Goal: Task Accomplishment & Management: Use online tool/utility

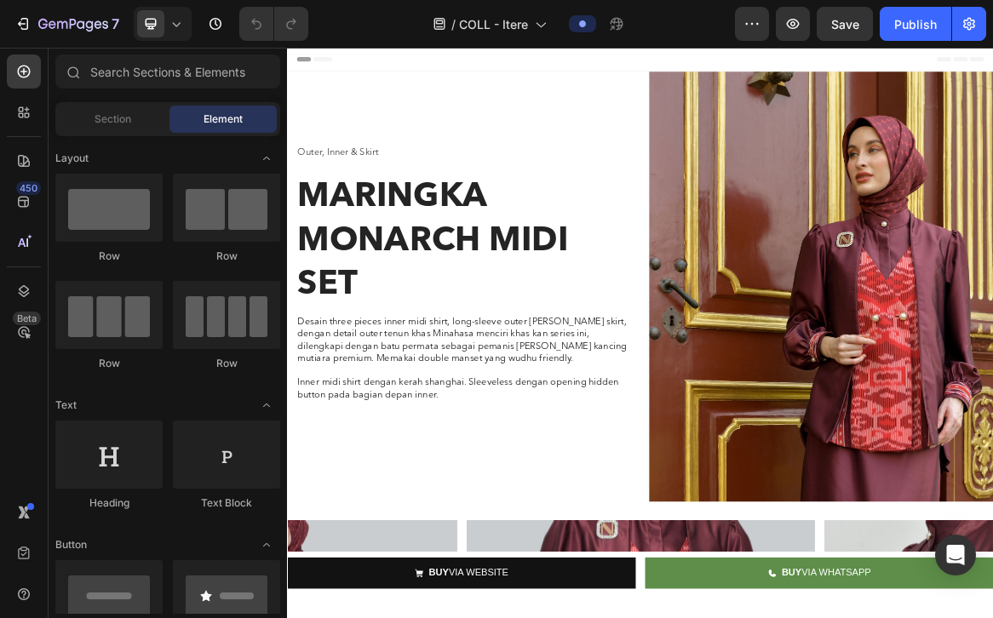
click at [794, 65] on div "Header" at bounding box center [798, 65] width 995 height 34
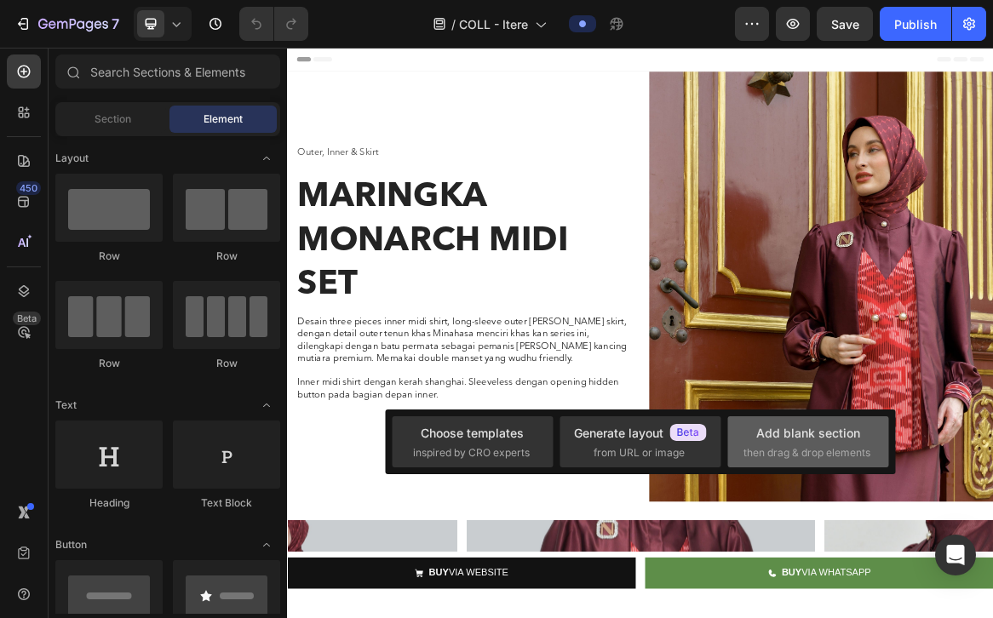
click at [802, 431] on div "Add blank section" at bounding box center [808, 433] width 104 height 18
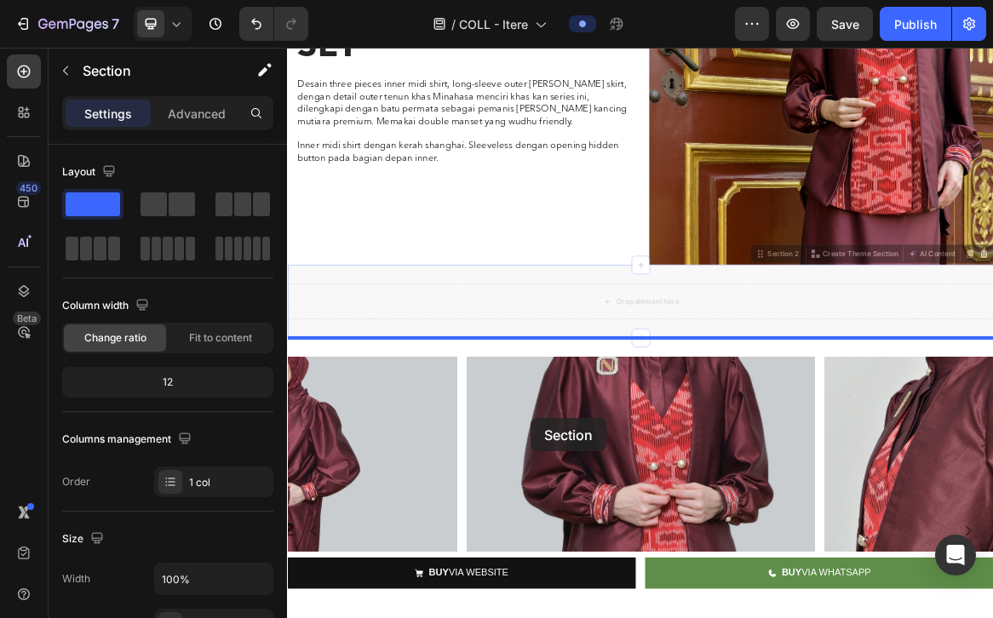
scroll to position [358, 0]
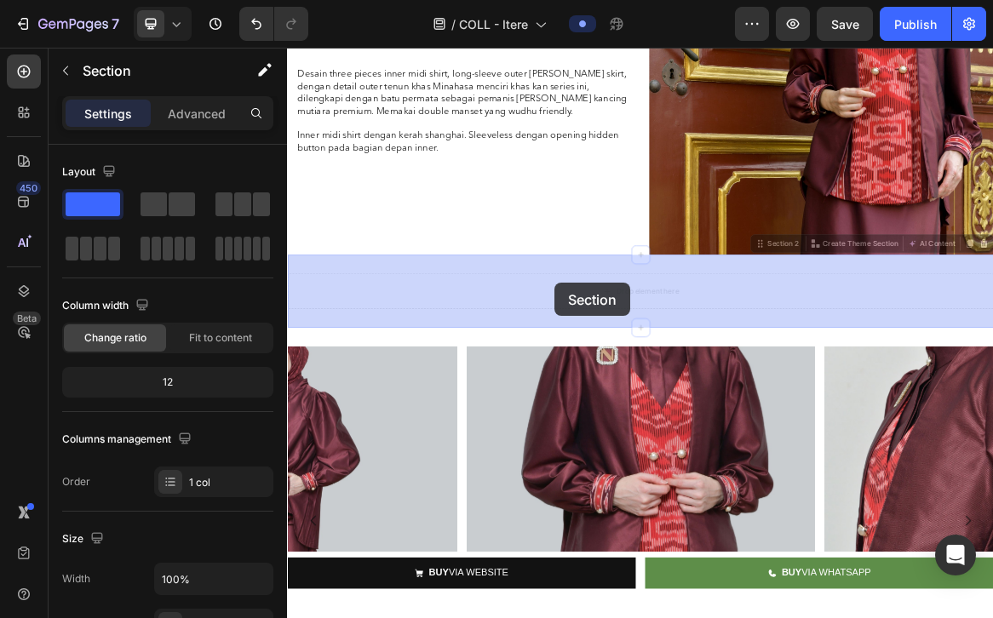
drag, startPoint x: 601, startPoint y: 545, endPoint x: 674, endPoint y: 387, distance: 174.1
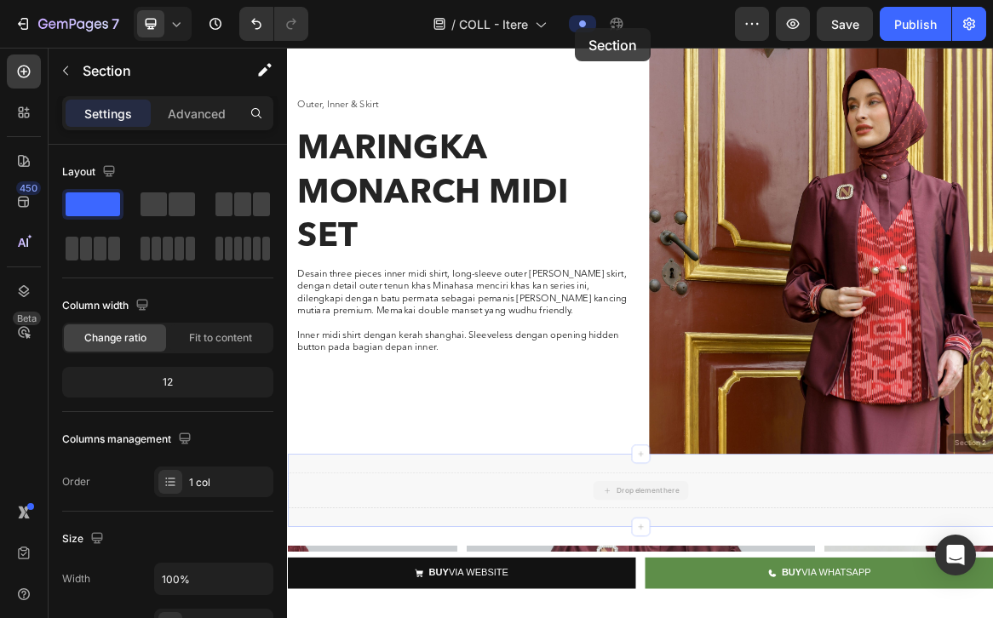
scroll to position [0, 0]
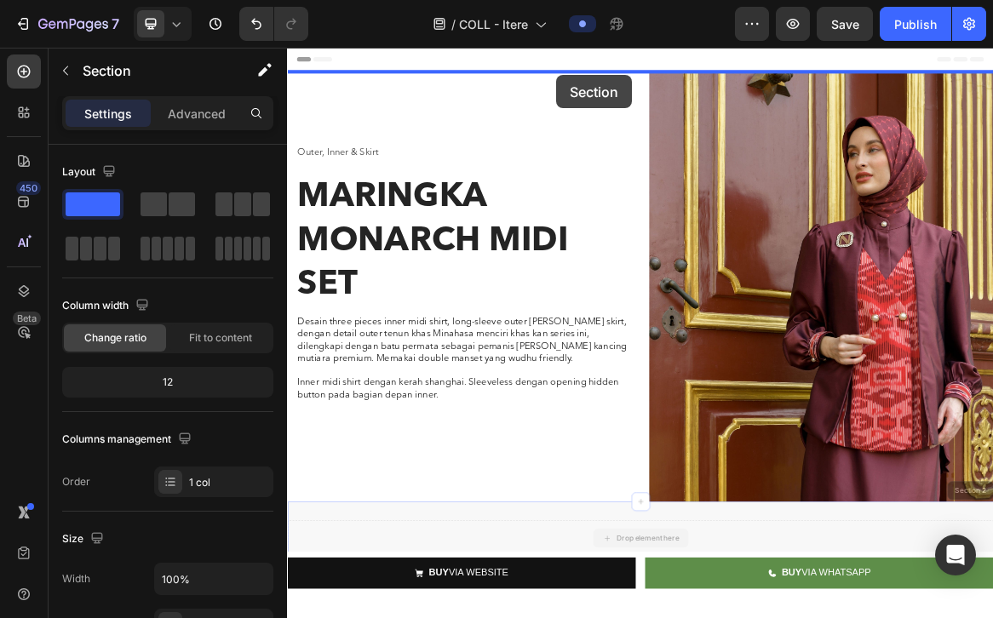
drag, startPoint x: 672, startPoint y: 391, endPoint x: 677, endPoint y: 88, distance: 303.2
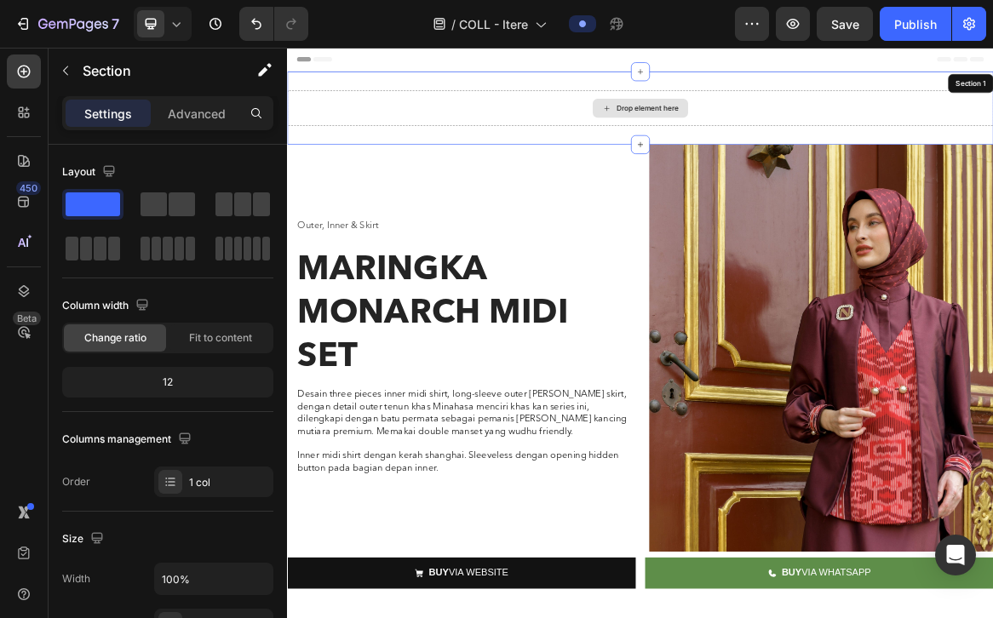
click at [642, 131] on div "Drop element here" at bounding box center [798, 135] width 1022 height 51
click at [760, 134] on div "Drop element here" at bounding box center [798, 135] width 138 height 27
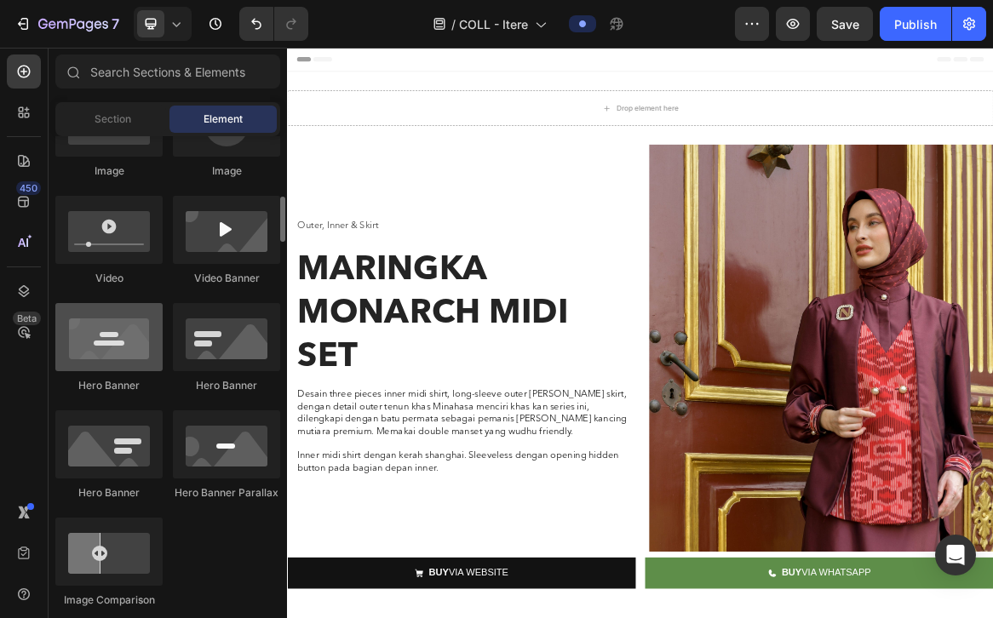
scroll to position [617, 0]
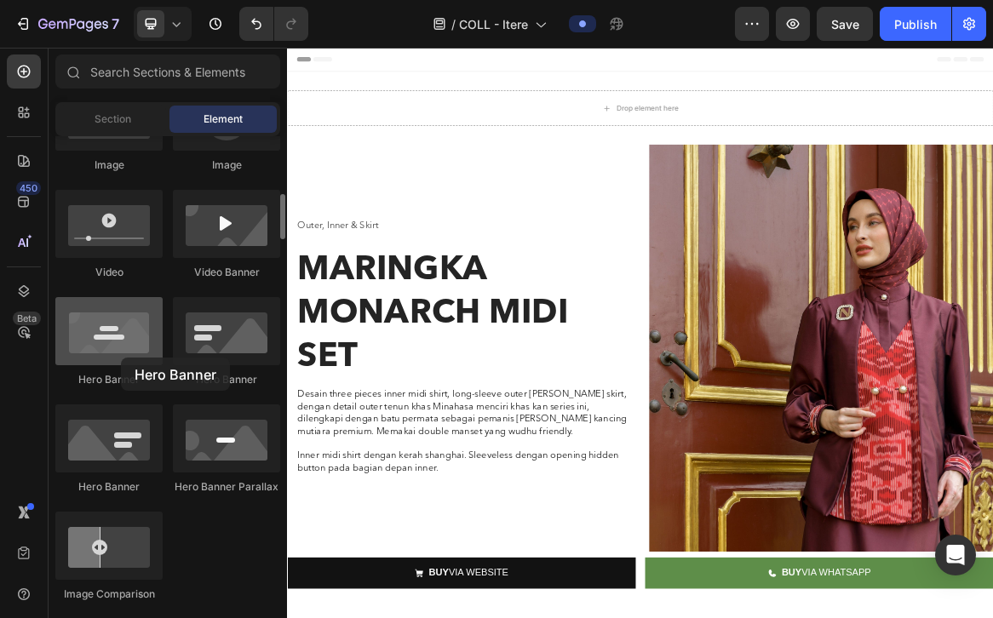
click at [121, 358] on div at bounding box center [108, 331] width 107 height 68
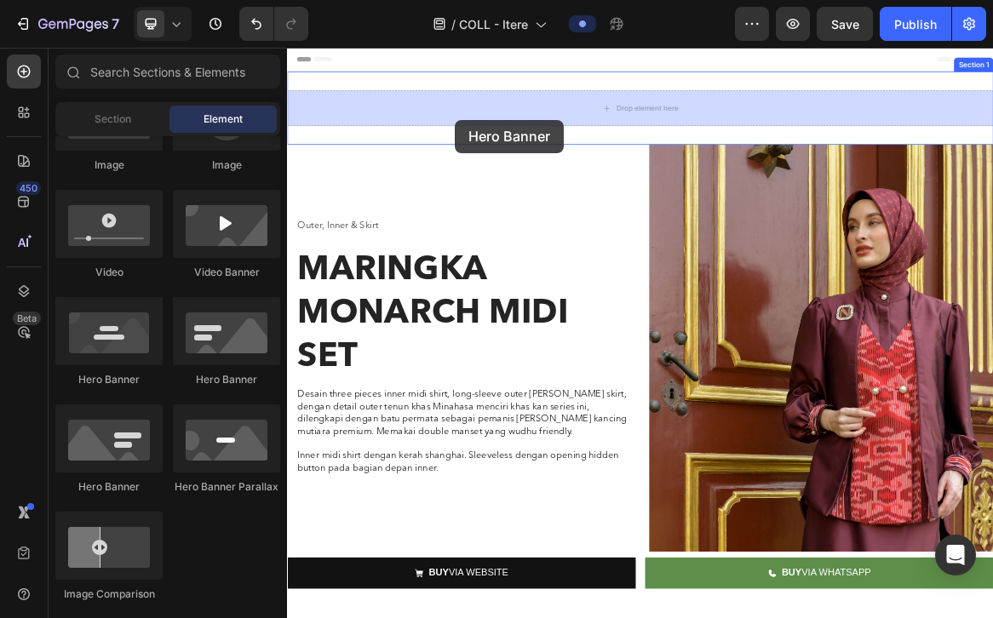
drag, startPoint x: 404, startPoint y: 399, endPoint x: 530, endPoint y: 152, distance: 277.3
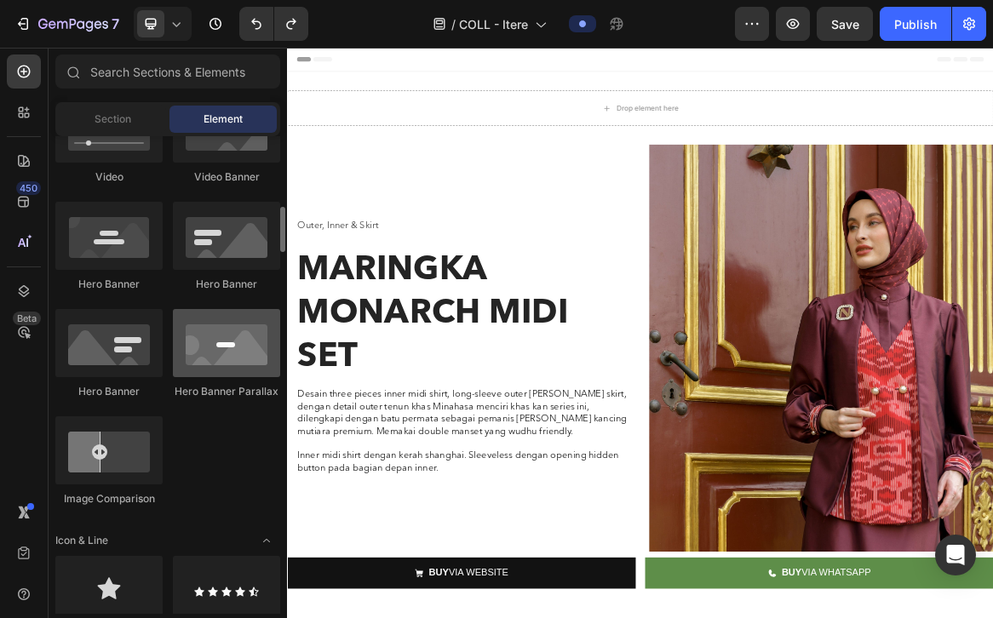
scroll to position [728, 0]
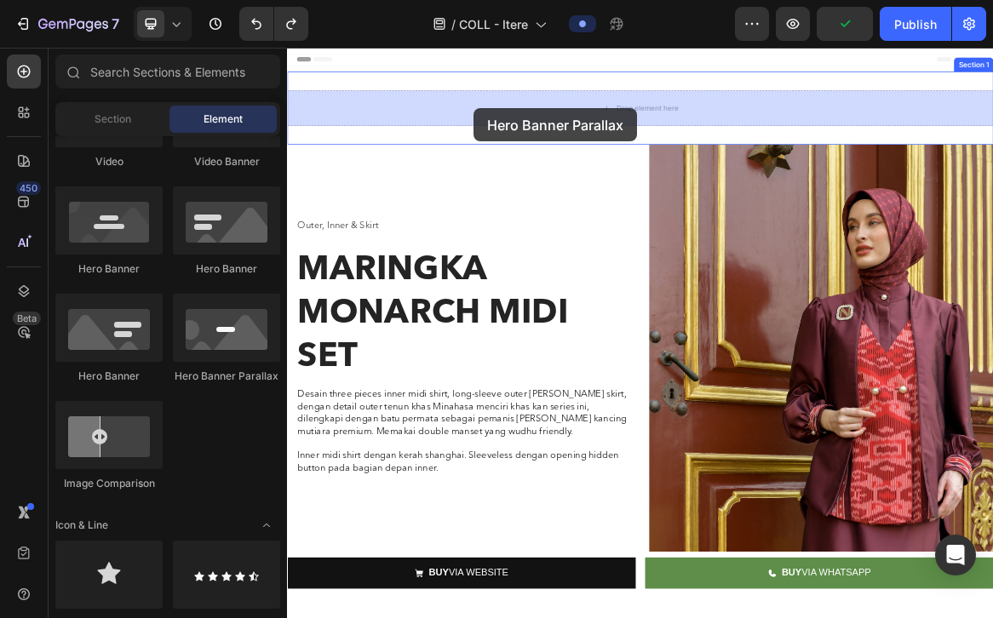
drag, startPoint x: 520, startPoint y: 387, endPoint x: 557, endPoint y: 135, distance: 254.7
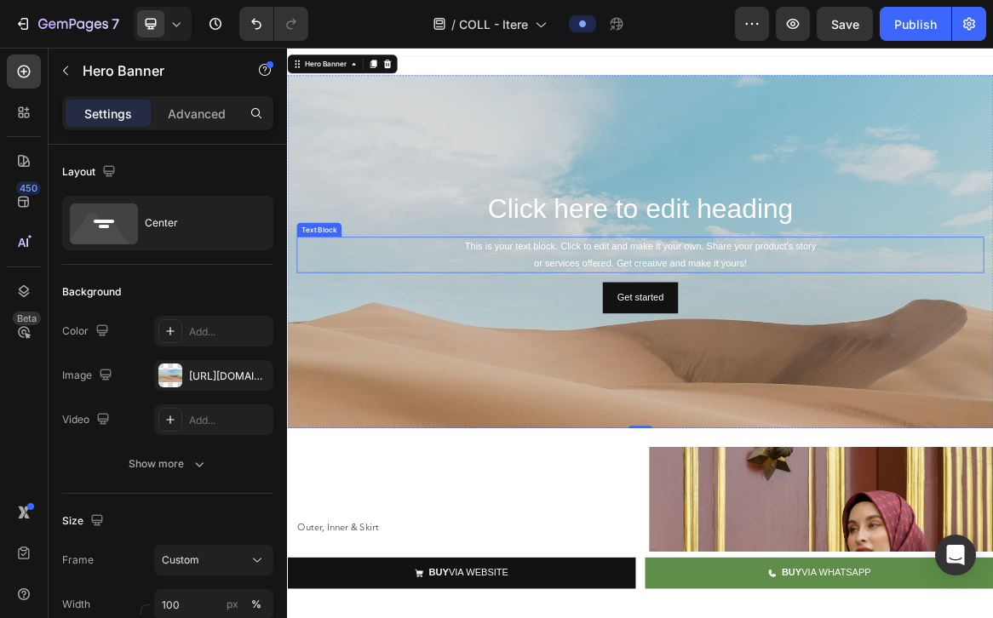
scroll to position [0, 0]
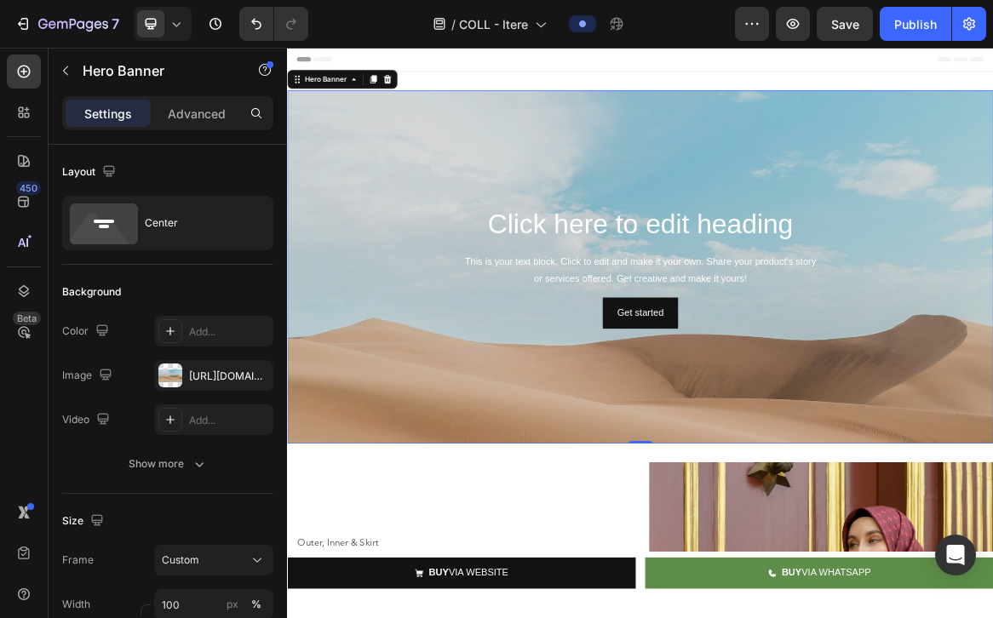
click at [538, 528] on div "Background Image" at bounding box center [798, 489] width 1022 height 766
click at [364, 91] on div "Hero Banner" at bounding box center [342, 93] width 68 height 15
click at [376, 100] on div "Hero Banner" at bounding box center [342, 93] width 102 height 20
click at [209, 375] on div "[URL][DOMAIN_NAME]" at bounding box center [213, 376] width 49 height 15
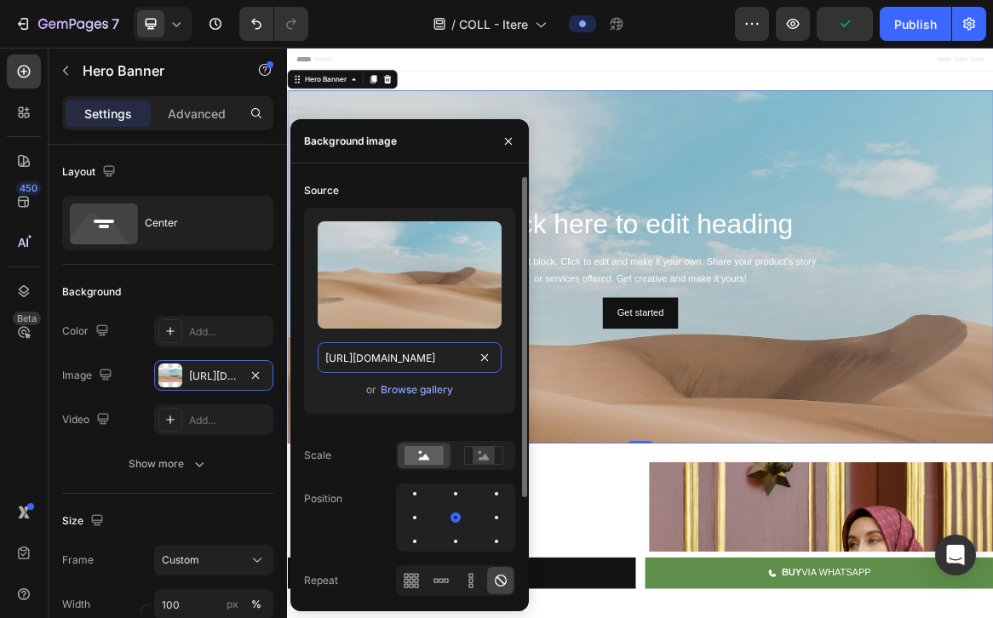
click at [435, 354] on input "[URL][DOMAIN_NAME]" at bounding box center [410, 357] width 184 height 31
click at [427, 387] on div "Browse gallery" at bounding box center [417, 389] width 72 height 15
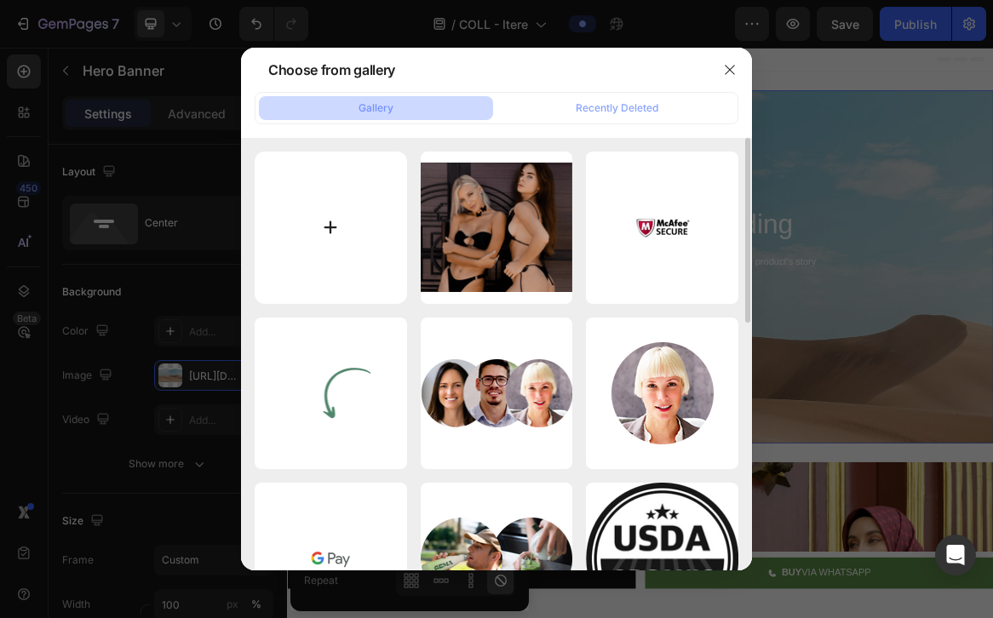
click at [318, 222] on input "file" at bounding box center [331, 228] width 152 height 152
type input "C:\fakepath\FLYER [DATE] (1).png"
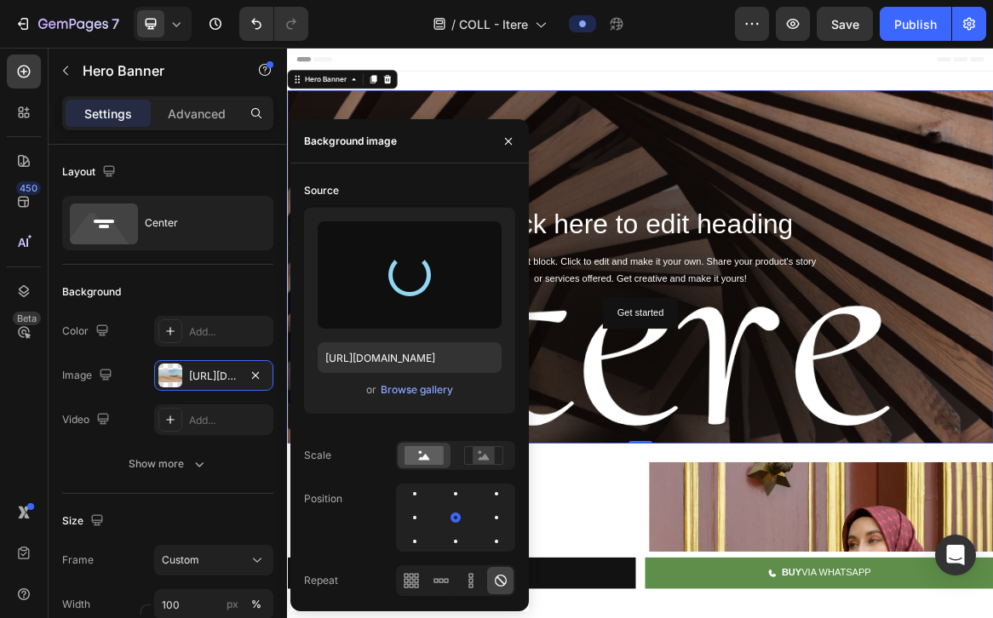
type input "[URL][DOMAIN_NAME]"
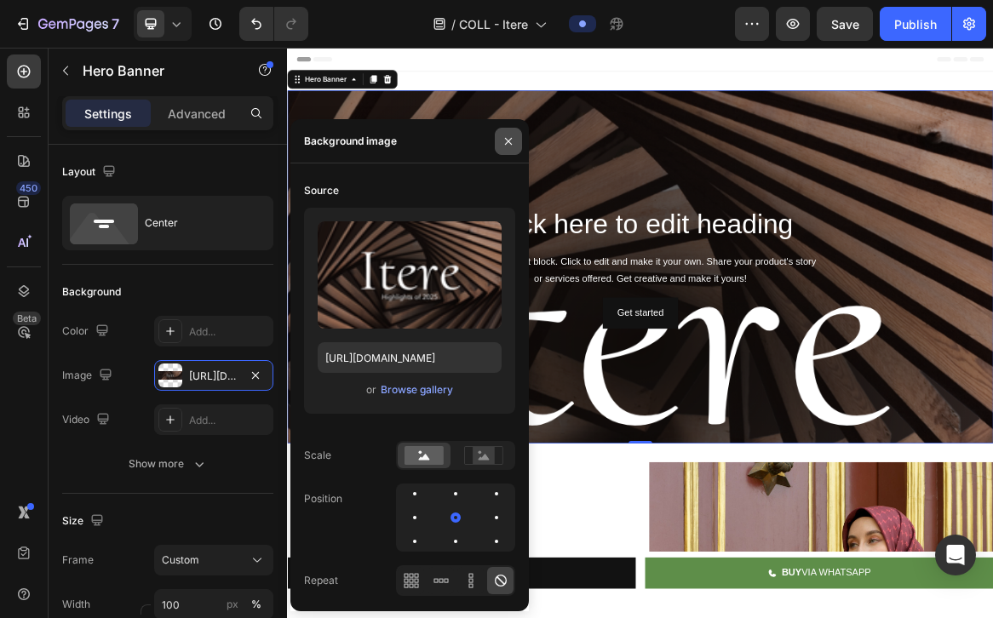
click at [505, 137] on icon "button" at bounding box center [508, 140] width 7 height 7
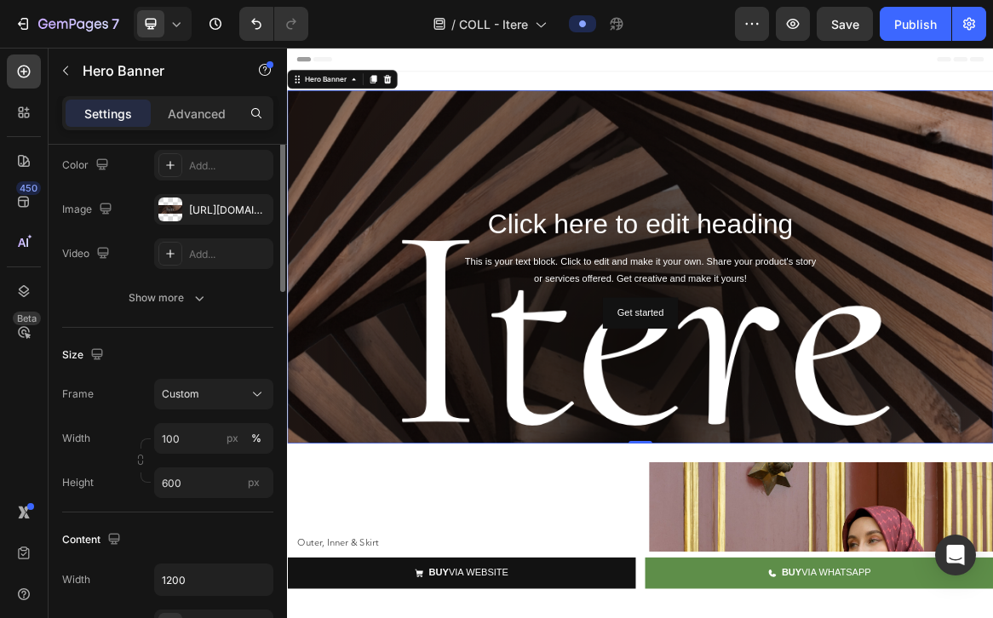
scroll to position [171, 0]
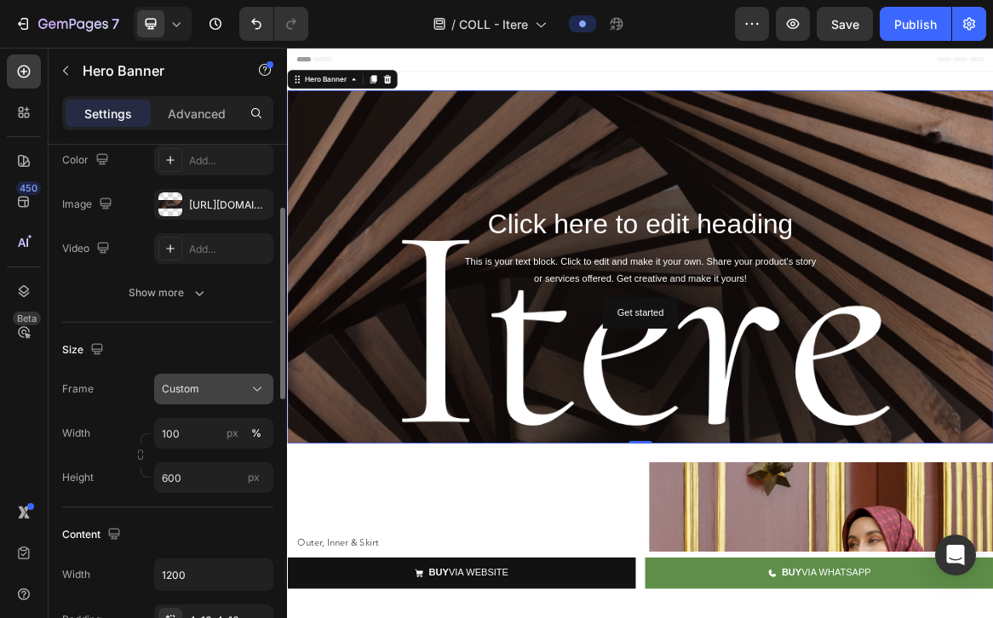
click at [221, 392] on div "Custom" at bounding box center [203, 389] width 83 height 15
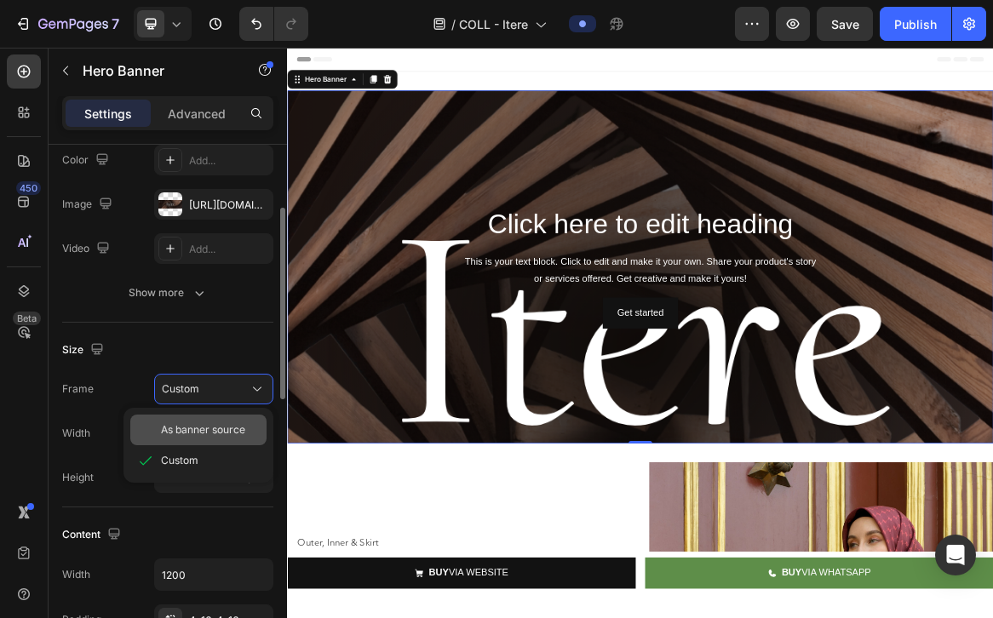
click at [204, 437] on span "As banner source" at bounding box center [203, 429] width 84 height 15
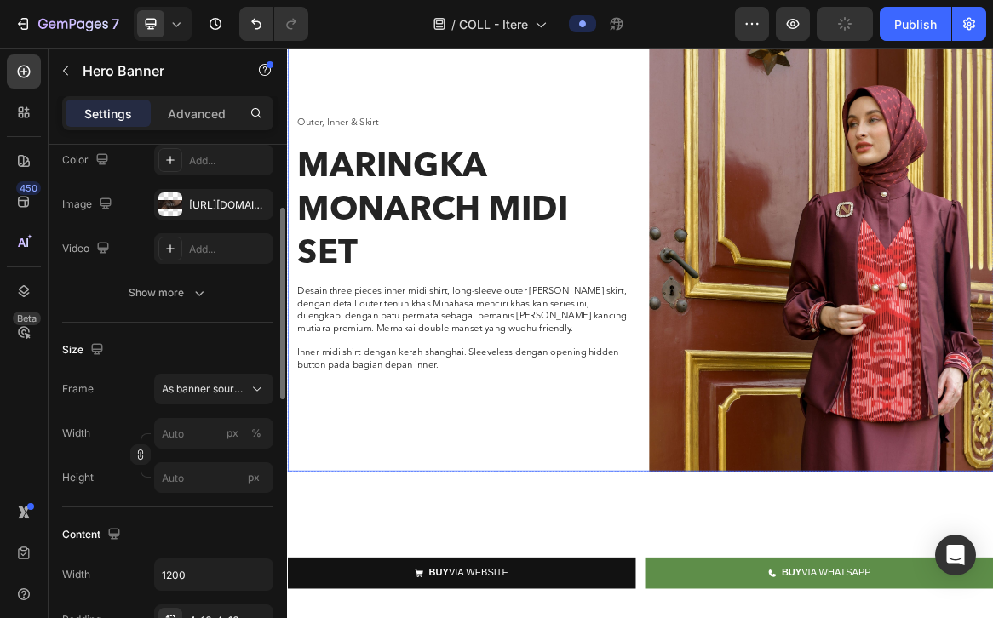
scroll to position [0, 0]
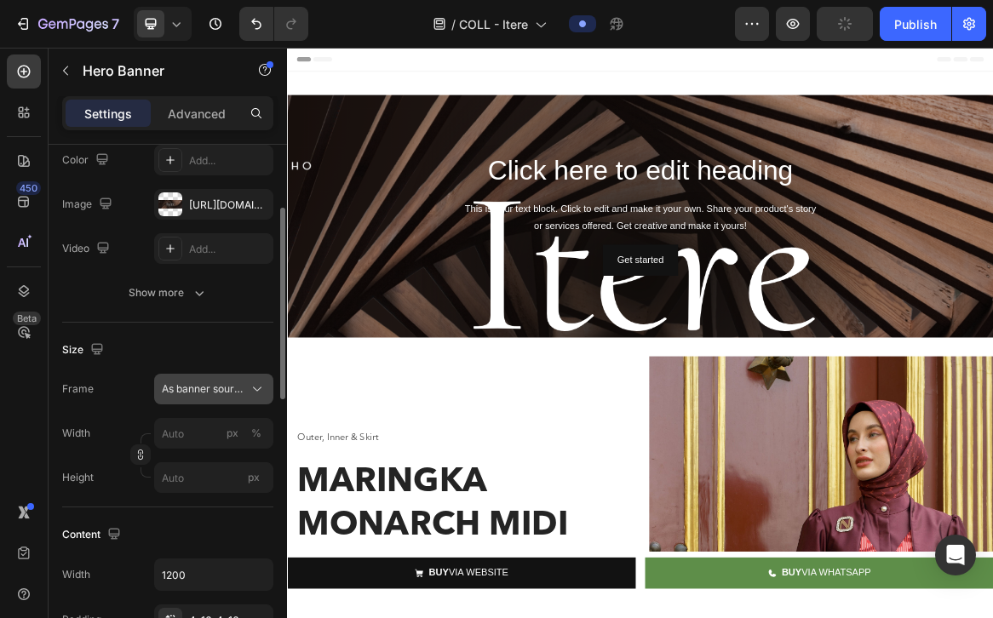
click at [250, 379] on button "As banner source" at bounding box center [213, 389] width 119 height 31
click at [250, 383] on icon at bounding box center [257, 389] width 17 height 17
click at [169, 439] on input "px %" at bounding box center [213, 433] width 119 height 31
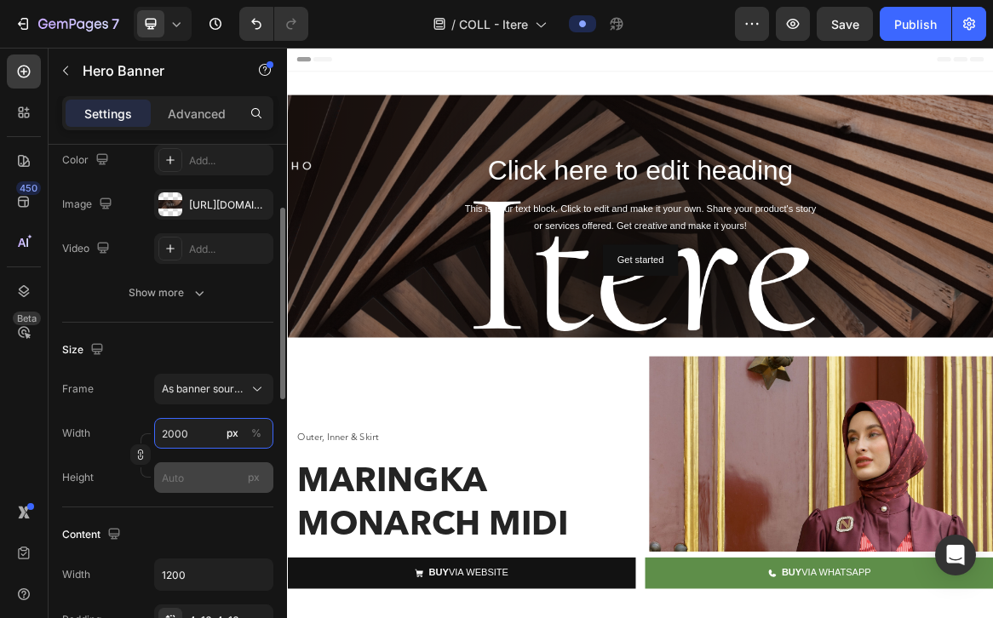
type input "2000"
click at [186, 479] on input "px" at bounding box center [213, 477] width 119 height 31
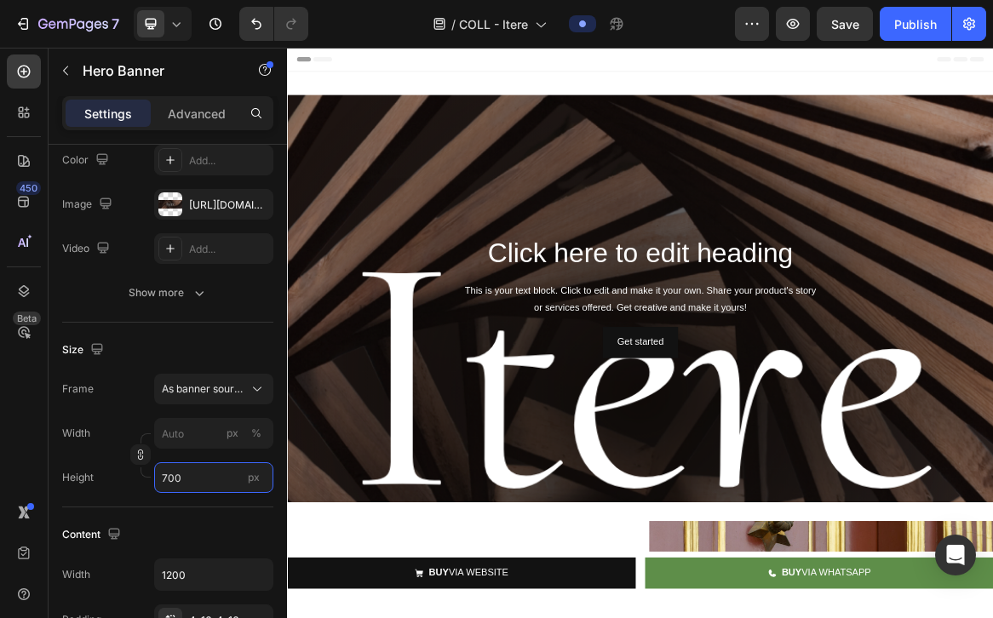
type input "700"
click at [415, 598] on div "Background Image" at bounding box center [798, 564] width 1022 height 894
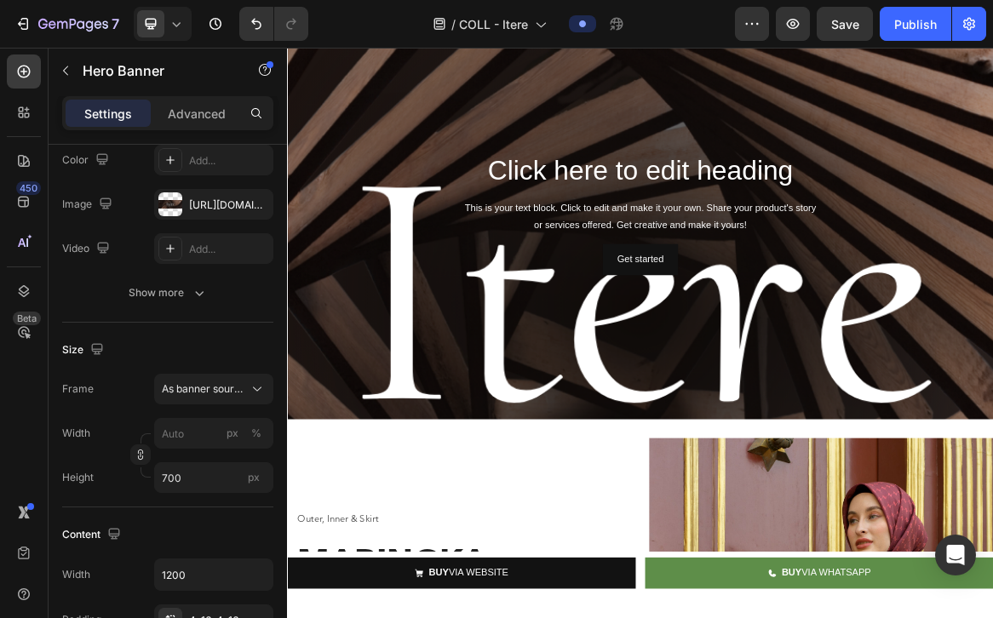
scroll to position [123, 0]
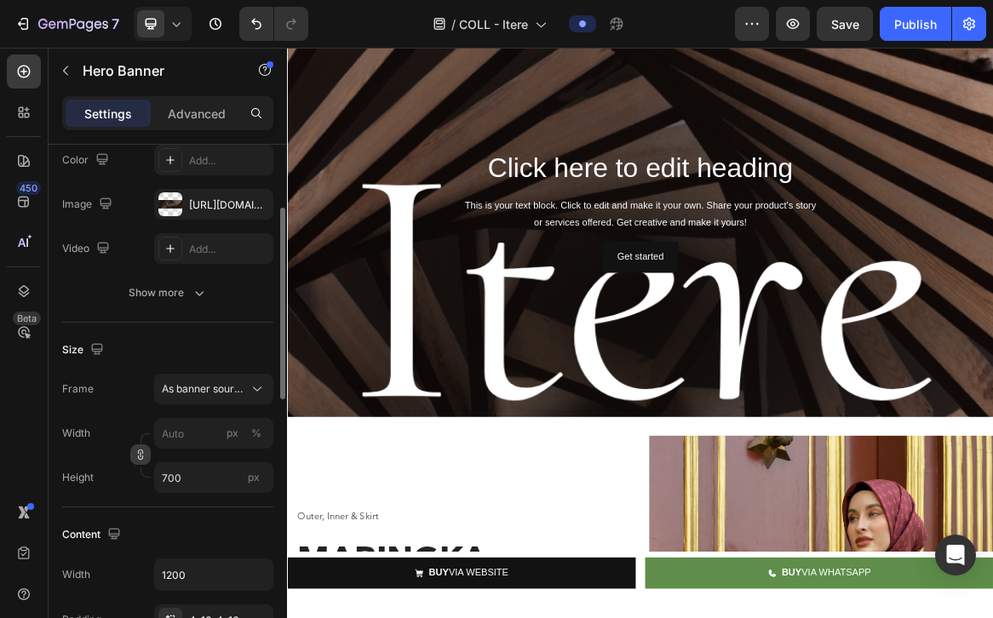
click at [141, 454] on icon "button" at bounding box center [141, 455] width 12 height 12
click at [178, 436] on input "px %" at bounding box center [213, 433] width 119 height 31
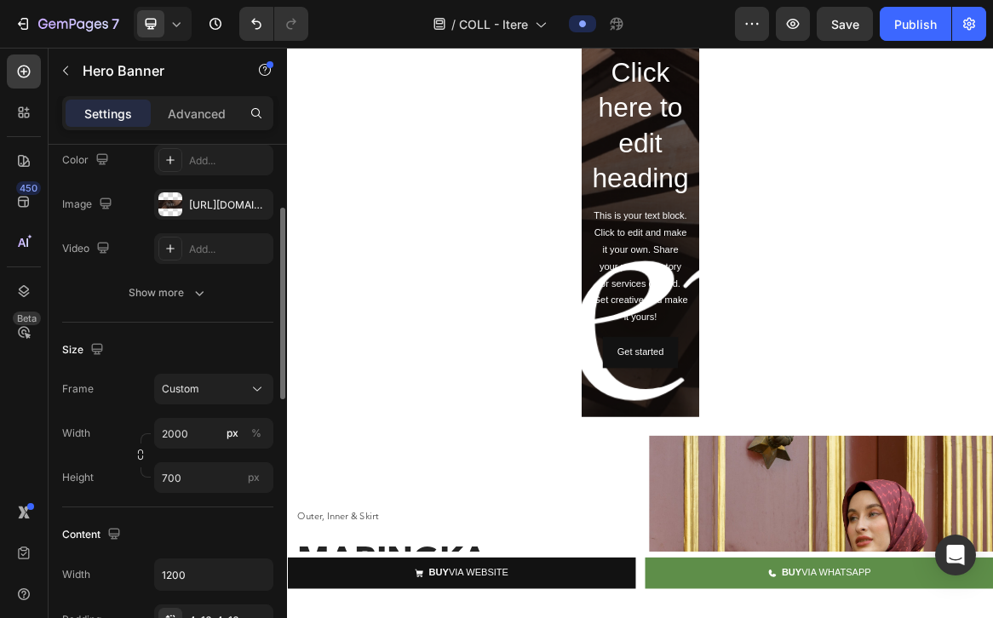
click at [114, 457] on div "Width 2000 px % Height 700 px" at bounding box center [167, 455] width 211 height 75
click at [192, 479] on input "700" at bounding box center [213, 477] width 119 height 31
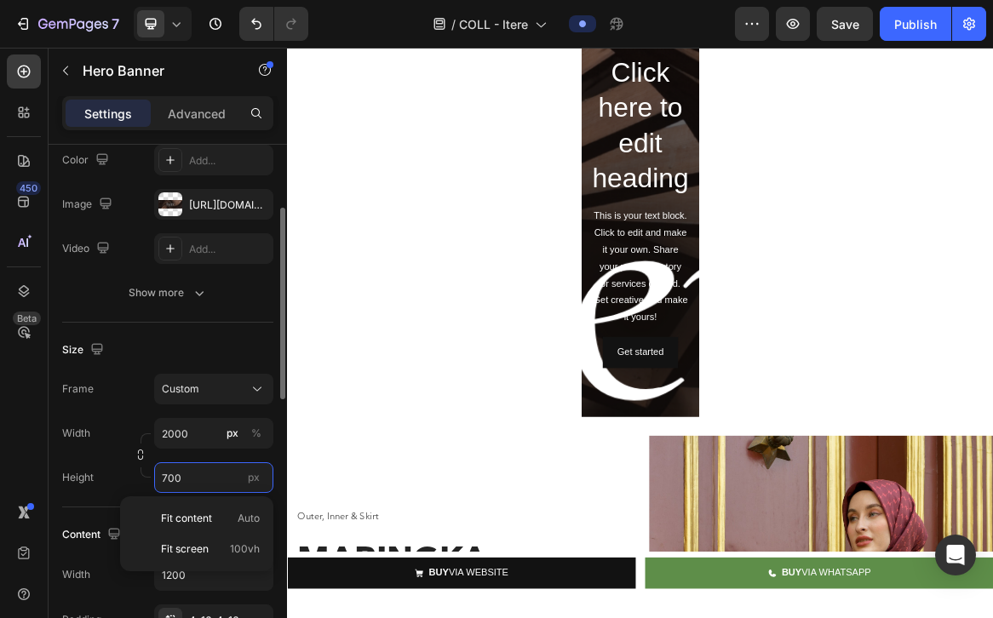
click at [192, 479] on input "700" at bounding box center [213, 477] width 119 height 31
click at [194, 433] on input "2000" at bounding box center [213, 433] width 119 height 31
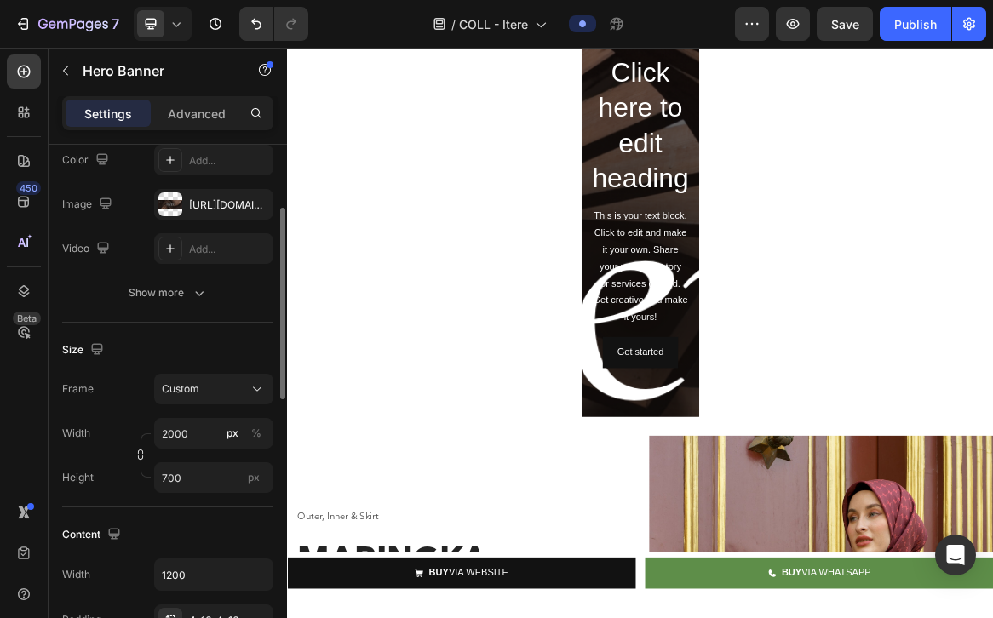
click at [129, 432] on div "Width 2000 px %" at bounding box center [167, 433] width 211 height 31
click at [174, 442] on input "2000" at bounding box center [213, 433] width 119 height 31
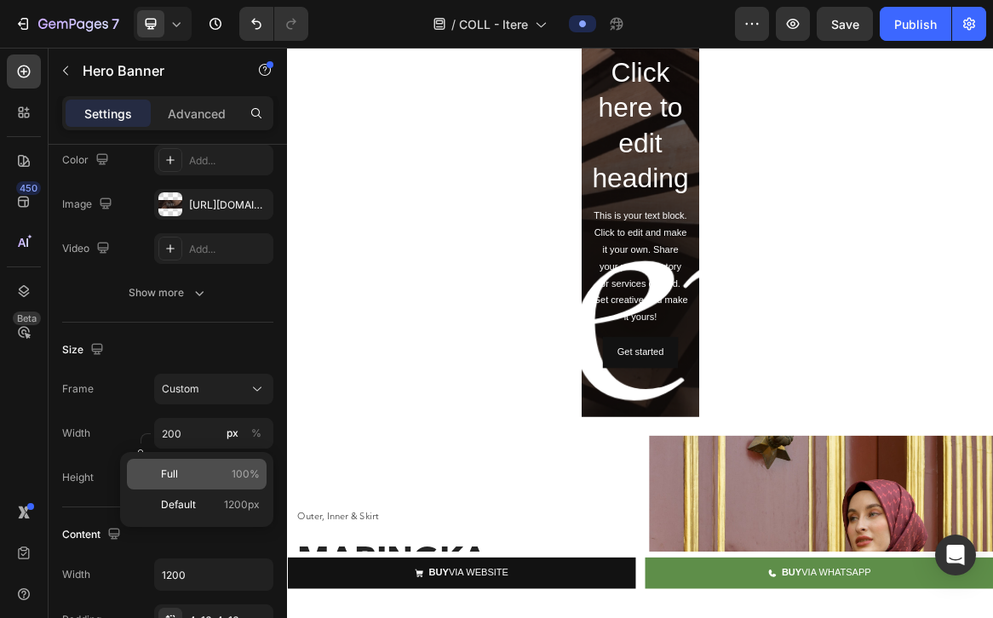
click at [203, 468] on p "Full 100%" at bounding box center [210, 474] width 99 height 15
type input "100"
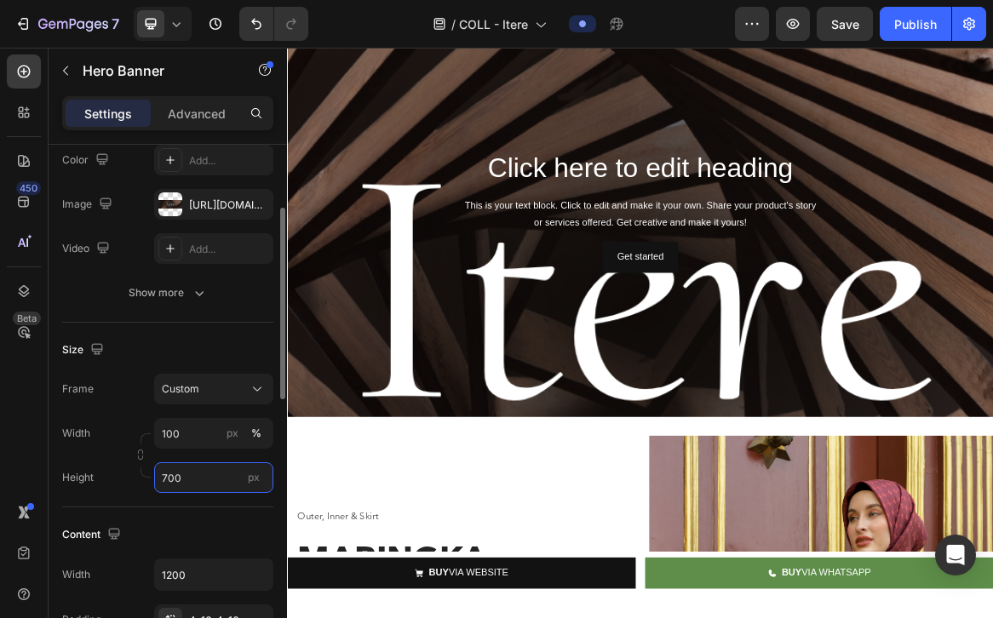
click at [186, 483] on input "700" at bounding box center [213, 477] width 119 height 31
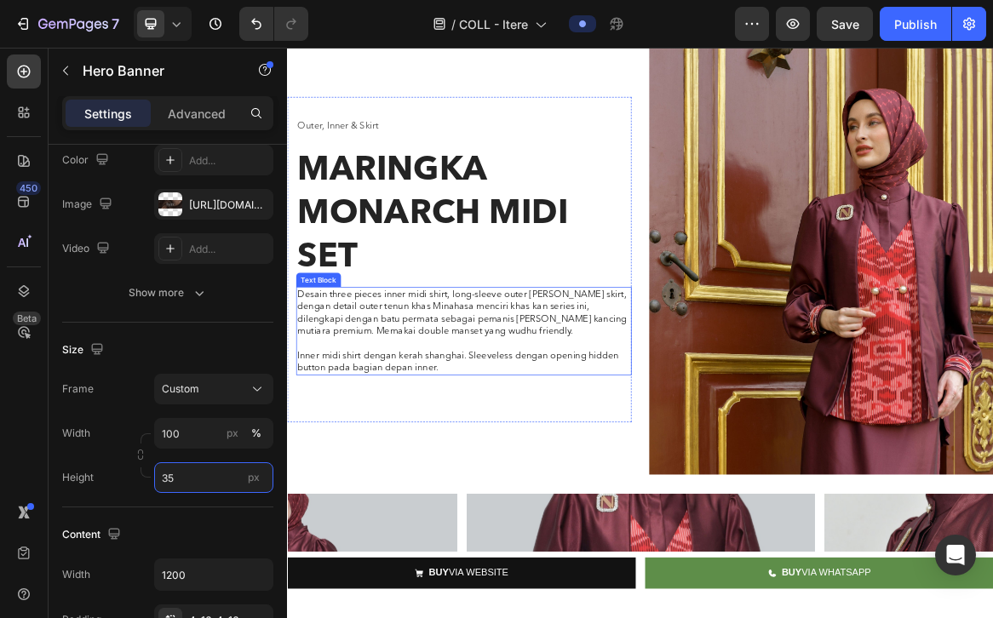
scroll to position [0, 0]
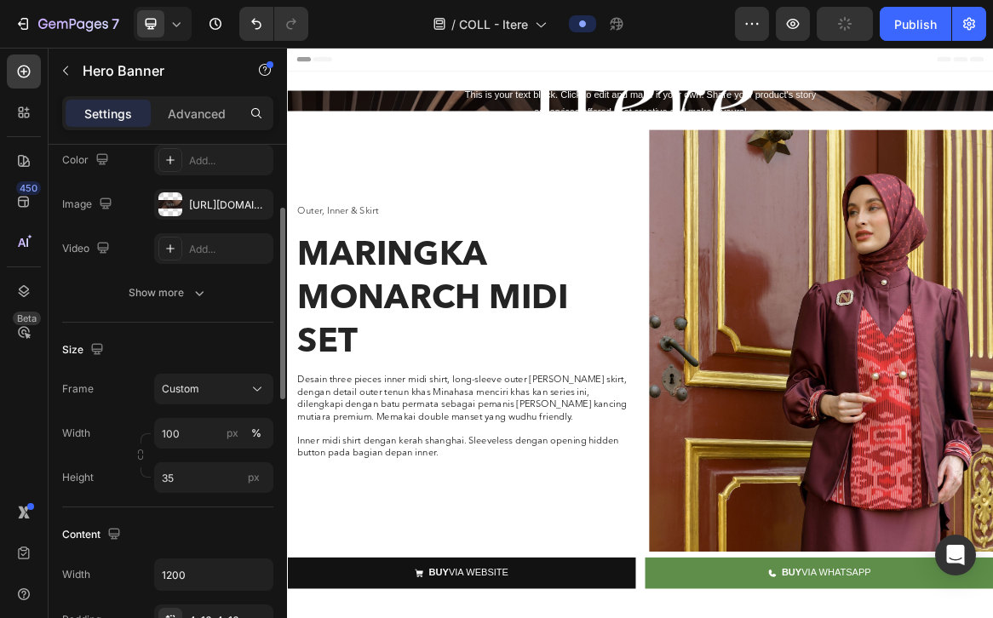
click at [173, 502] on div "Size Frame Custom Width 100 px % Height 35 px" at bounding box center [167, 415] width 211 height 185
click at [259, 433] on div "%" at bounding box center [256, 433] width 10 height 15
click at [255, 432] on div "%" at bounding box center [256, 433] width 10 height 15
click at [195, 485] on input "35" at bounding box center [213, 477] width 119 height 31
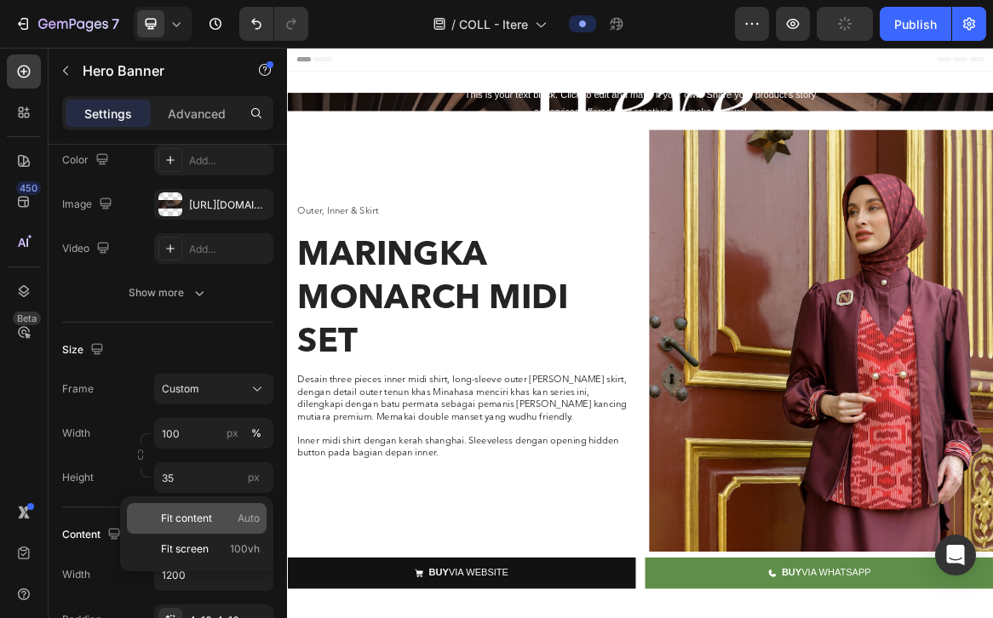
click at [175, 524] on span "Fit content" at bounding box center [186, 518] width 51 height 15
type input "Auto"
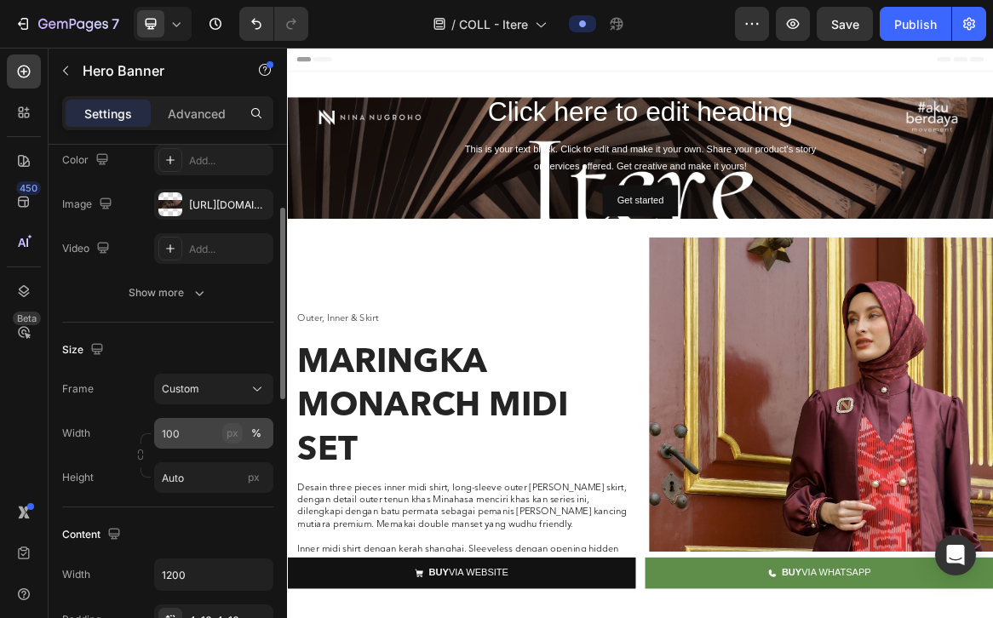
click at [222, 431] on button "px" at bounding box center [232, 433] width 20 height 20
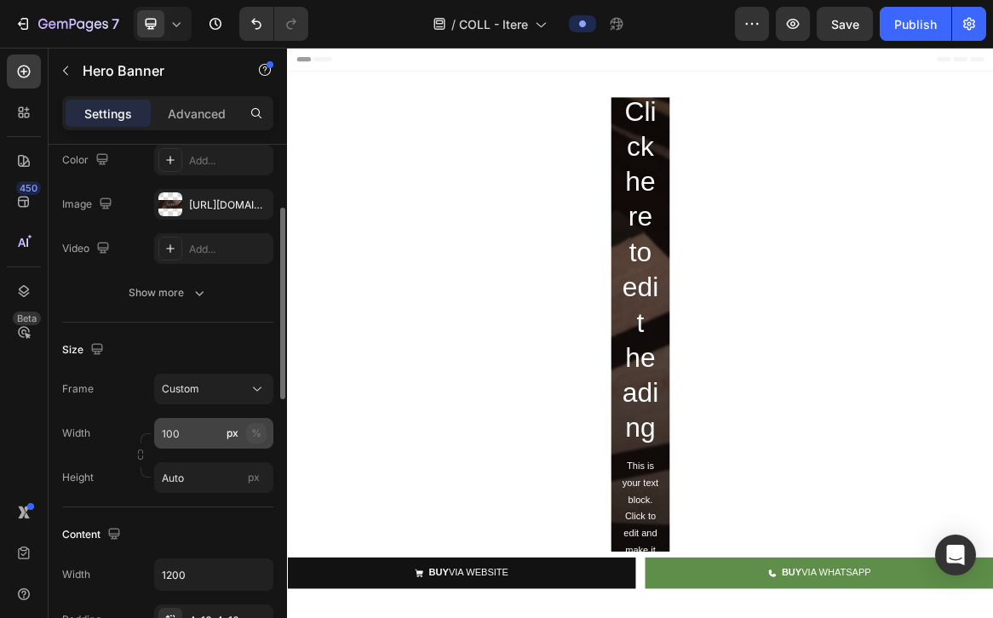
click at [253, 430] on div "%" at bounding box center [256, 433] width 10 height 15
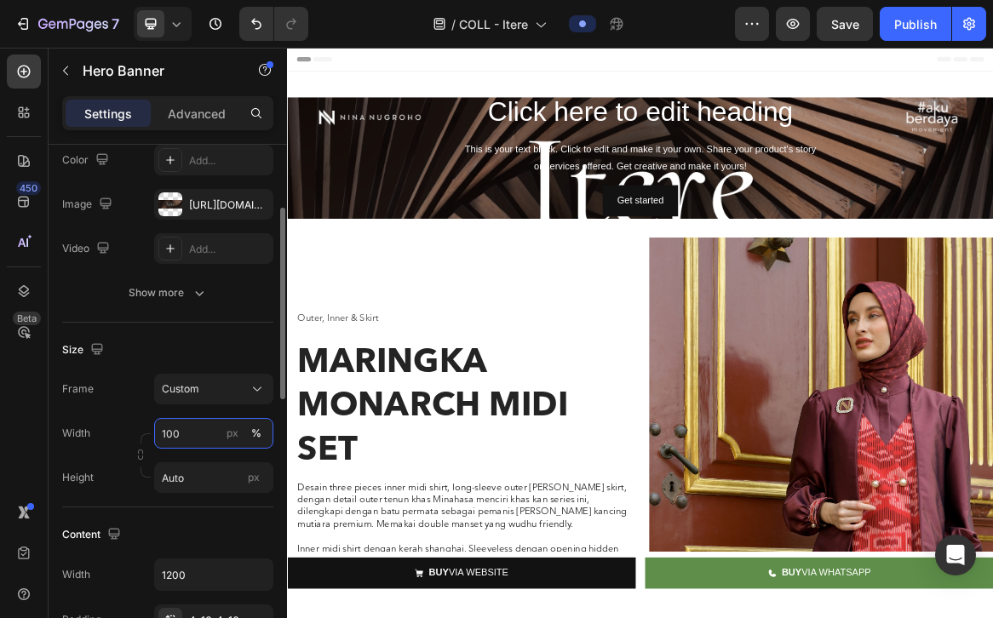
click at [187, 439] on input "100" at bounding box center [213, 433] width 119 height 31
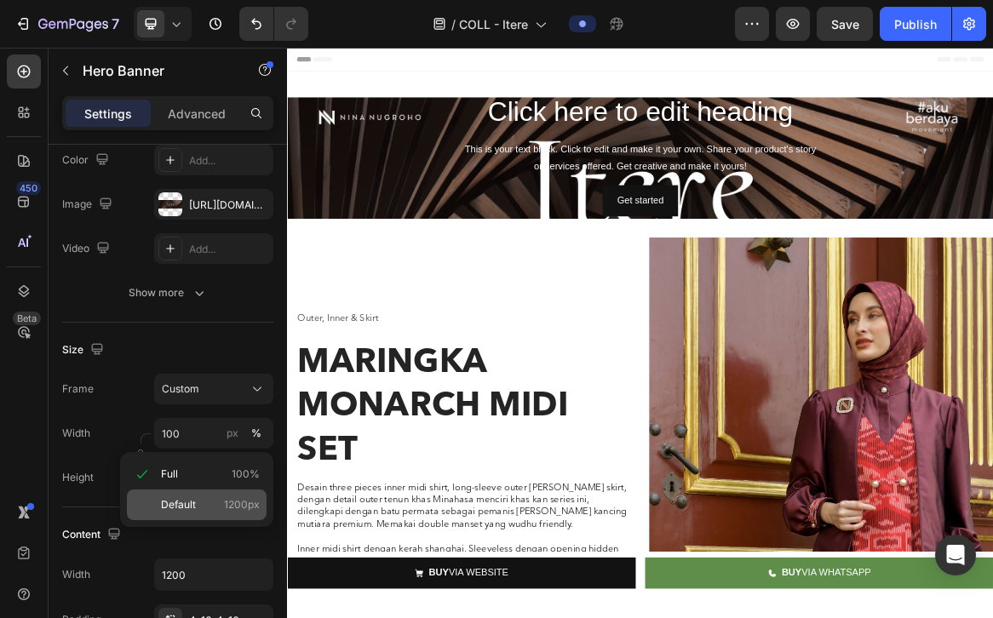
click at [182, 511] on span "Default" at bounding box center [178, 504] width 35 height 15
type input "1200"
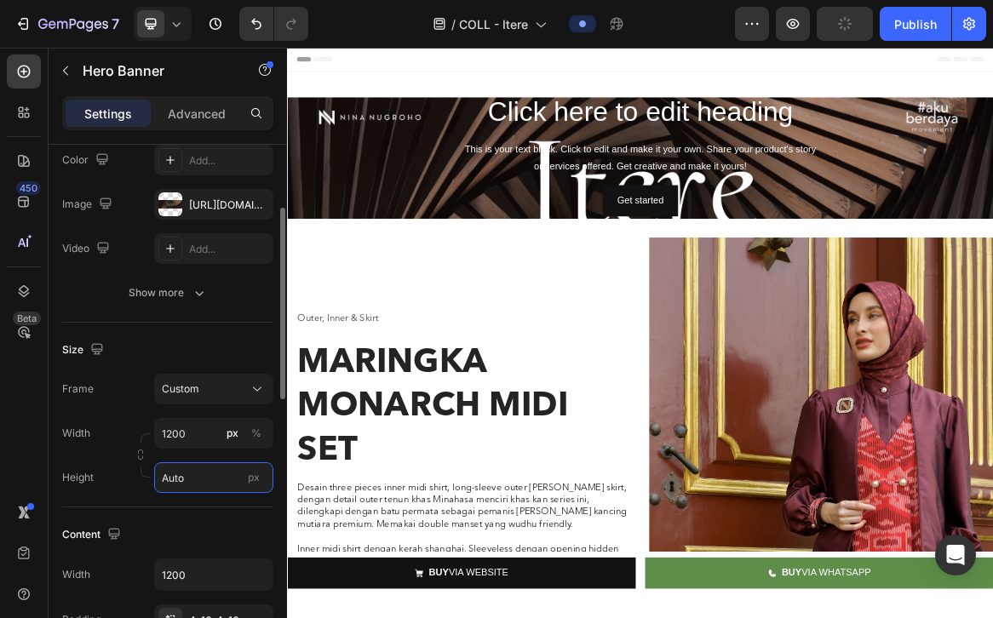
click at [208, 487] on input "Auto" at bounding box center [213, 477] width 119 height 31
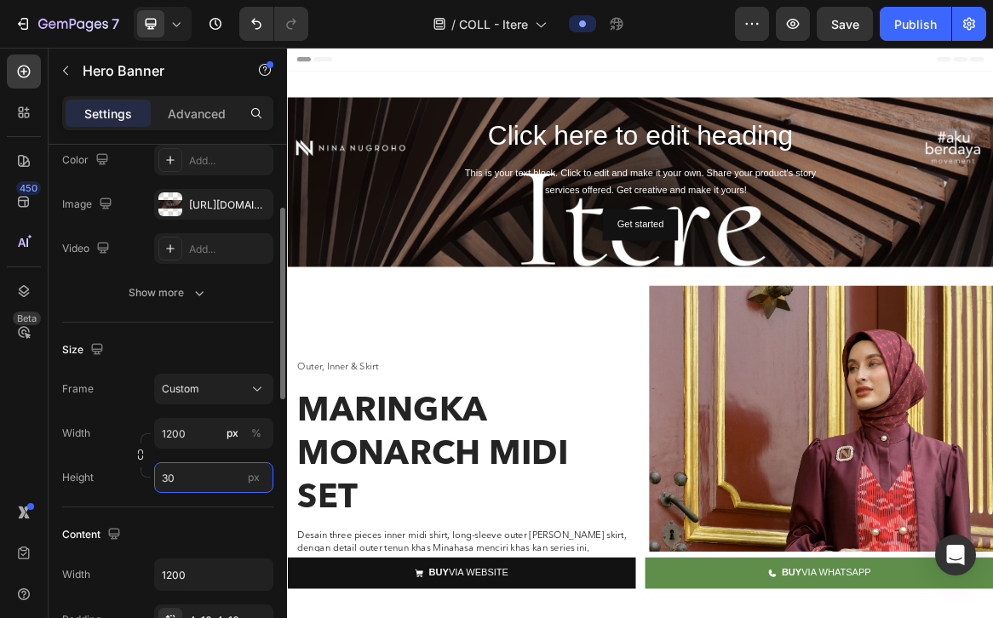
type input "3"
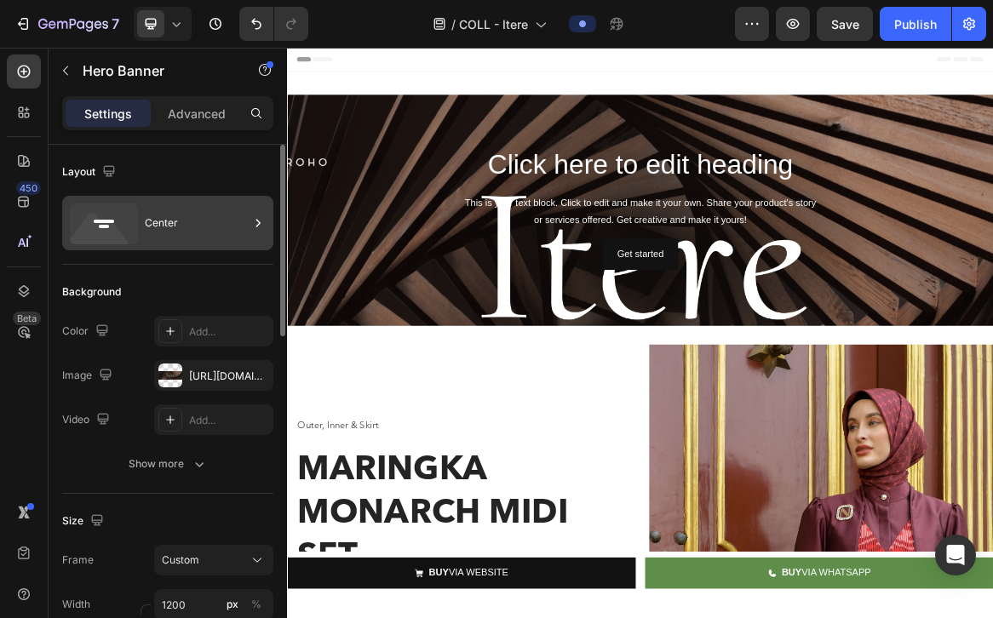
type input "400"
click at [175, 211] on div "Center" at bounding box center [197, 223] width 104 height 39
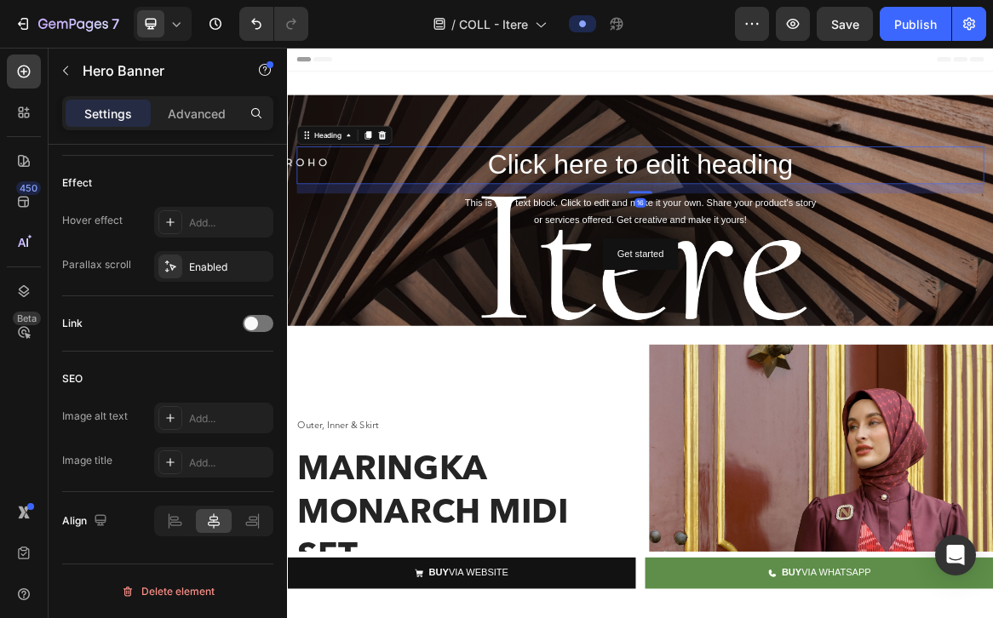
click at [852, 228] on h2 "Click here to edit heading" at bounding box center [798, 218] width 995 height 55
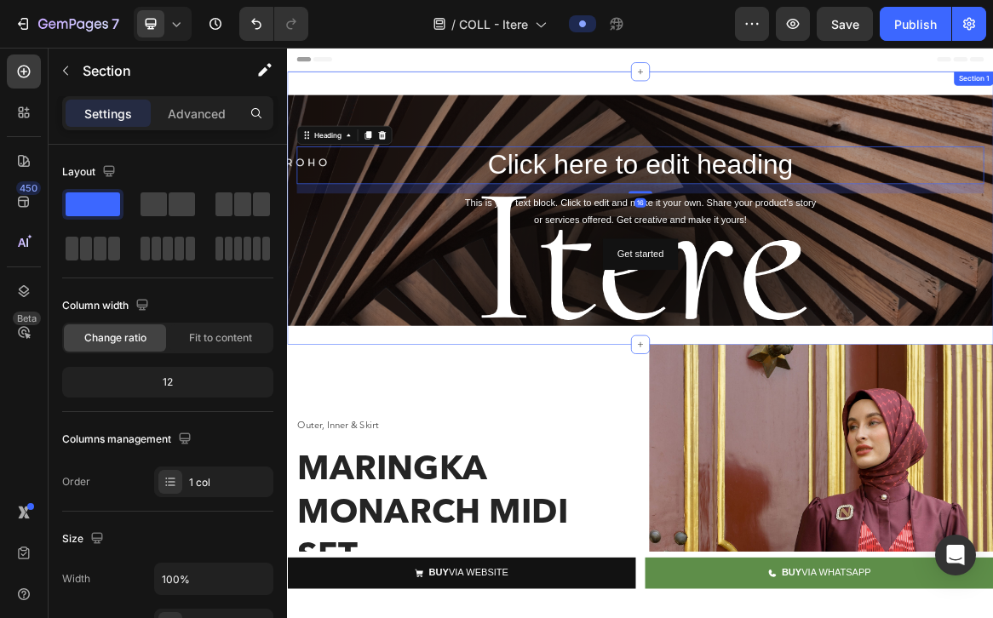
click at [932, 83] on div "Click here to edit heading Heading 16 This is your text block. Click to edit an…" at bounding box center [798, 280] width 1022 height 395
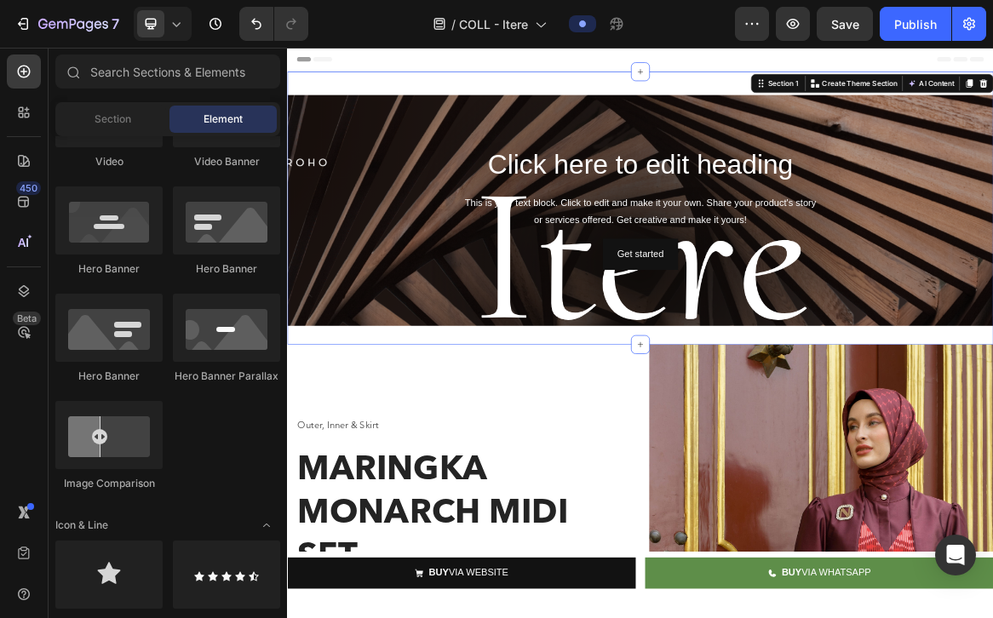
click at [890, 60] on div "Header" at bounding box center [798, 65] width 995 height 34
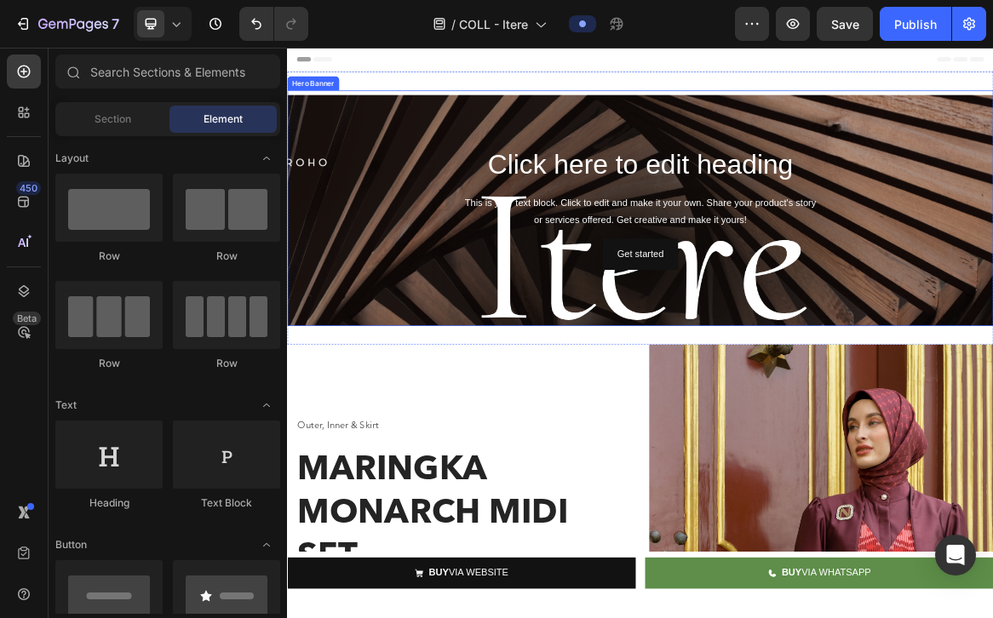
click at [388, 145] on div "Background Image" at bounding box center [798, 372] width 1022 height 511
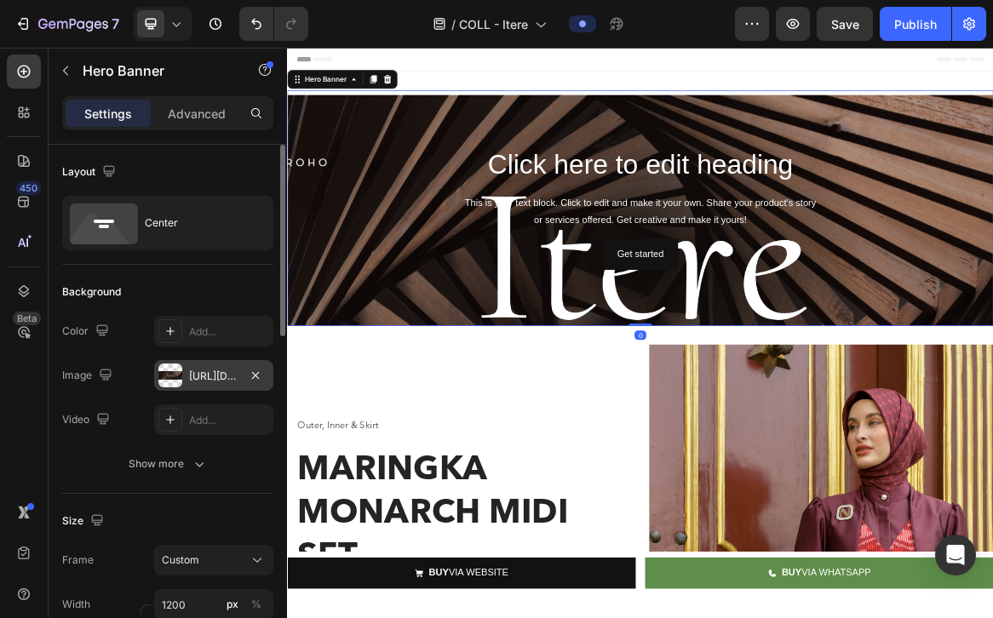
click at [178, 380] on div at bounding box center [170, 376] width 24 height 24
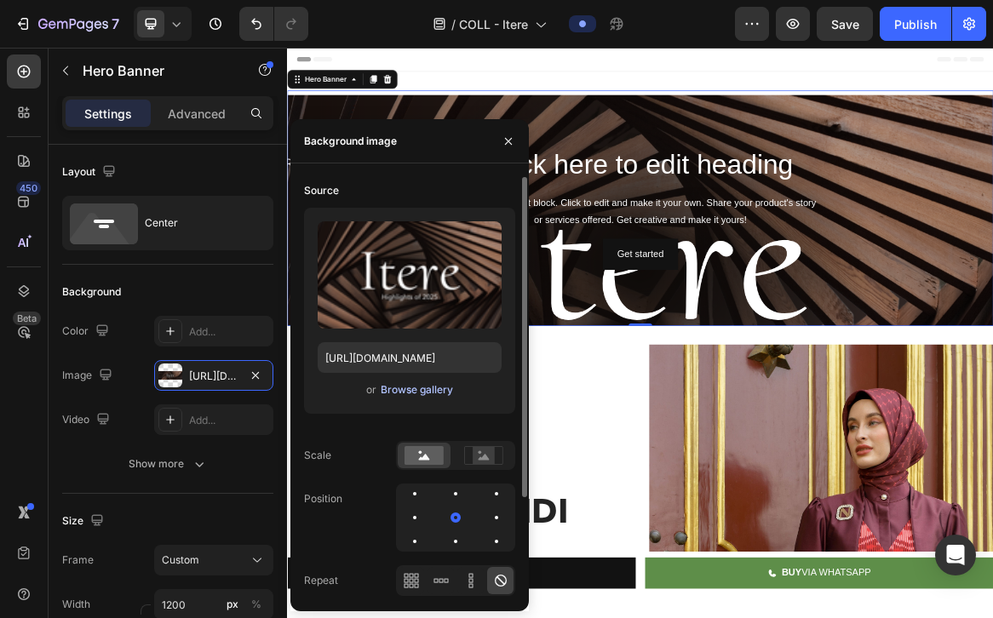
click at [405, 393] on div "Browse gallery" at bounding box center [417, 389] width 72 height 15
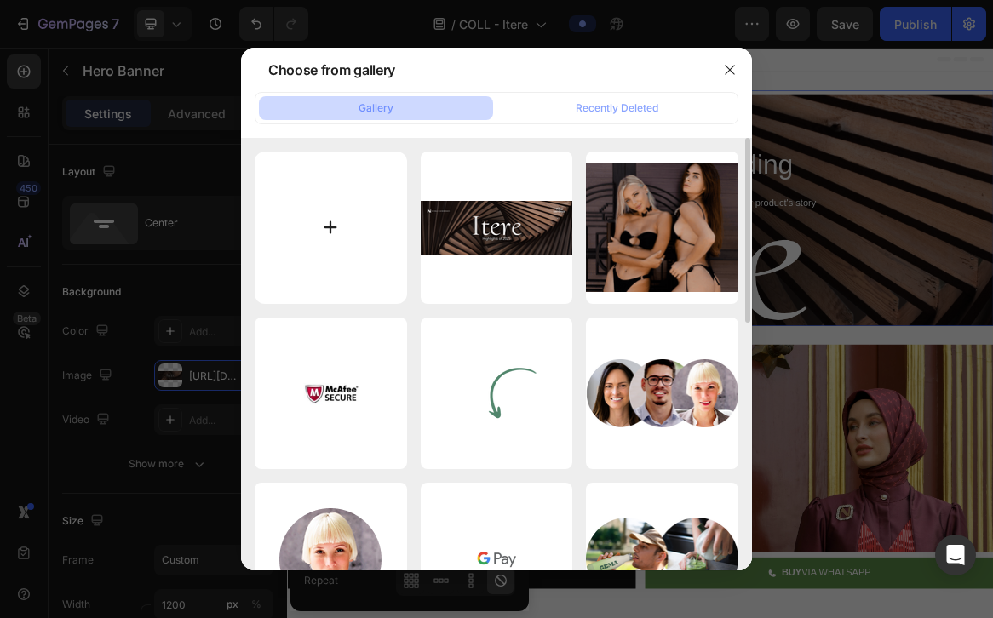
click at [353, 251] on input "file" at bounding box center [331, 228] width 152 height 152
type input "C:\fakepath\FLYER [DATE] (2).png"
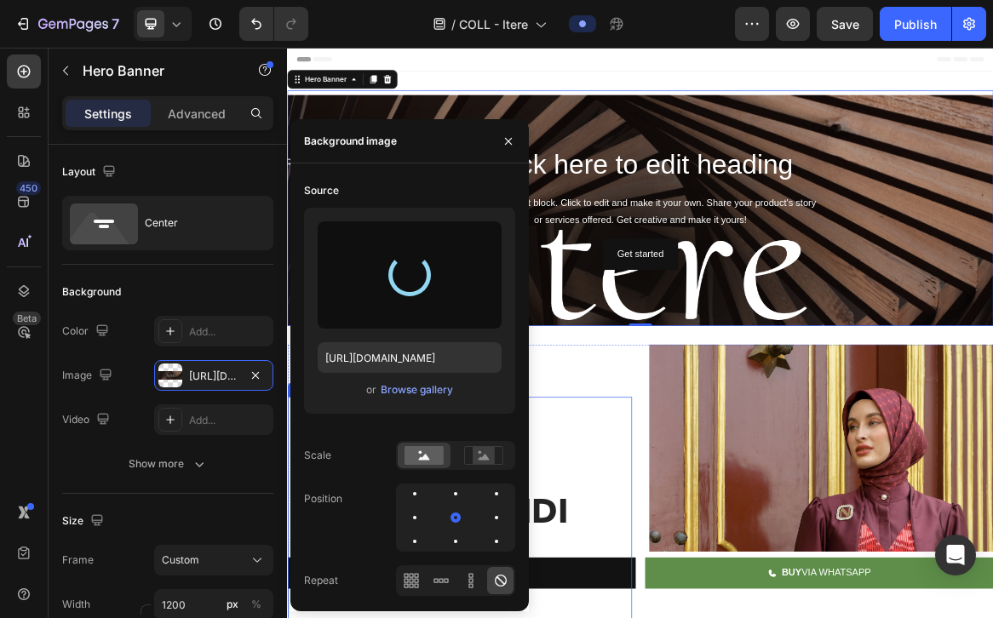
type input "[URL][DOMAIN_NAME]"
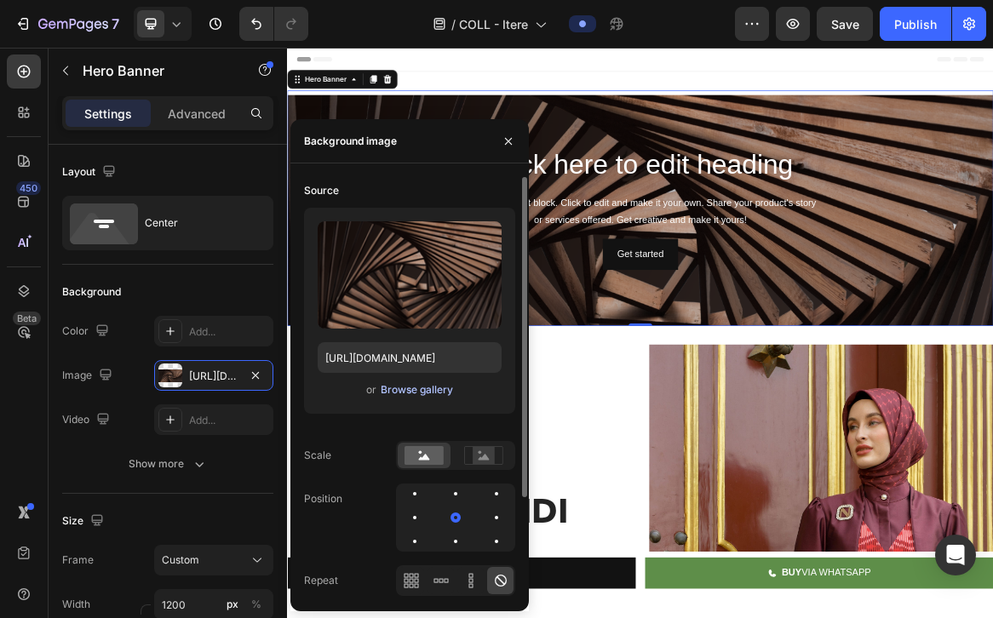
click at [422, 396] on div "Browse gallery" at bounding box center [417, 389] width 72 height 15
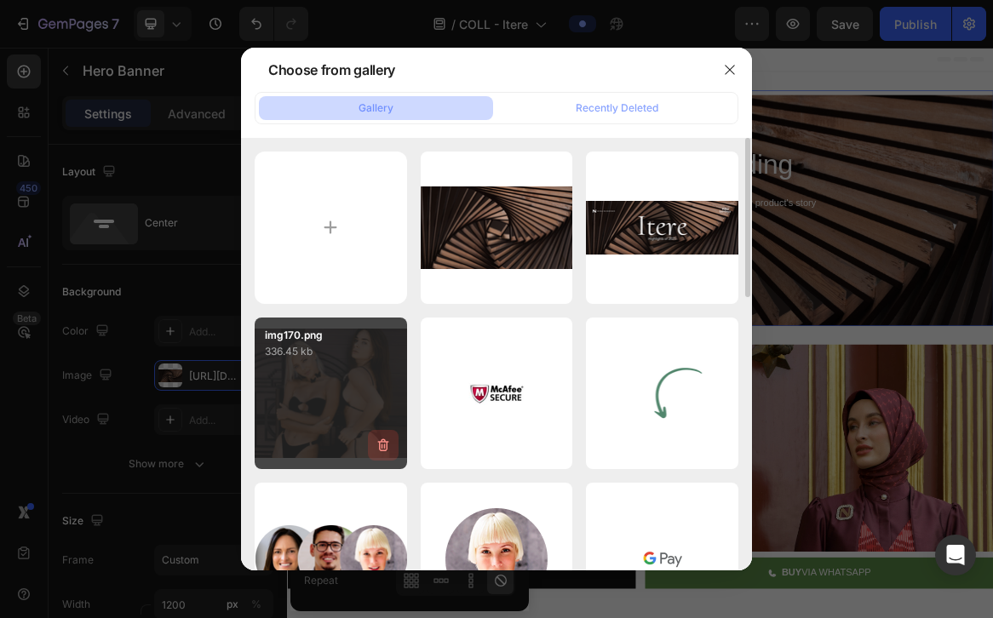
click at [380, 454] on button "button" at bounding box center [383, 445] width 31 height 31
click at [378, 447] on div "Delete" at bounding box center [374, 448] width 32 height 15
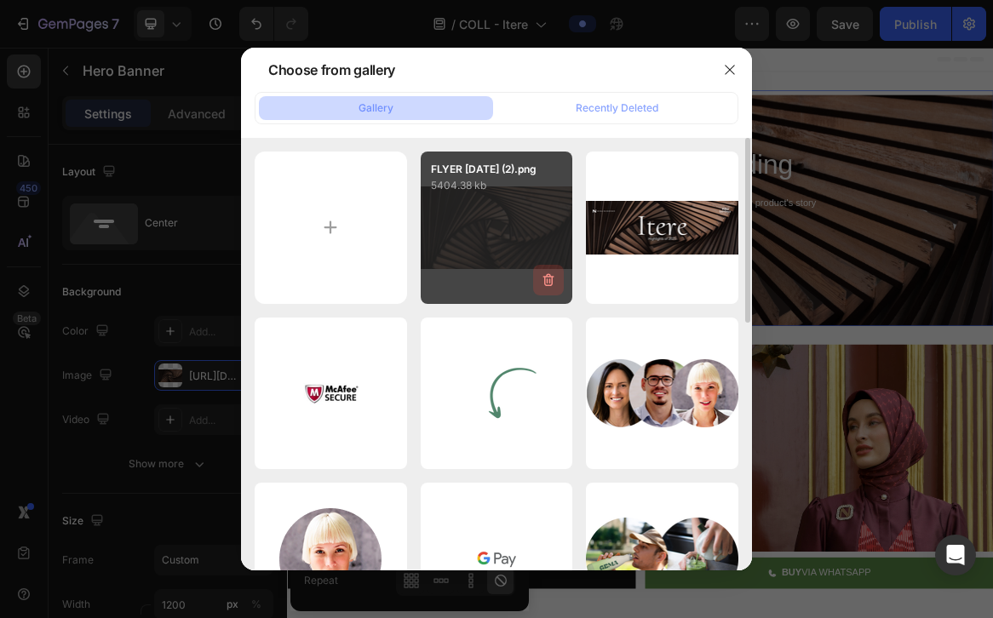
click at [554, 279] on icon "button" at bounding box center [548, 280] width 17 height 17
click at [537, 276] on div "Delete" at bounding box center [539, 283] width 32 height 15
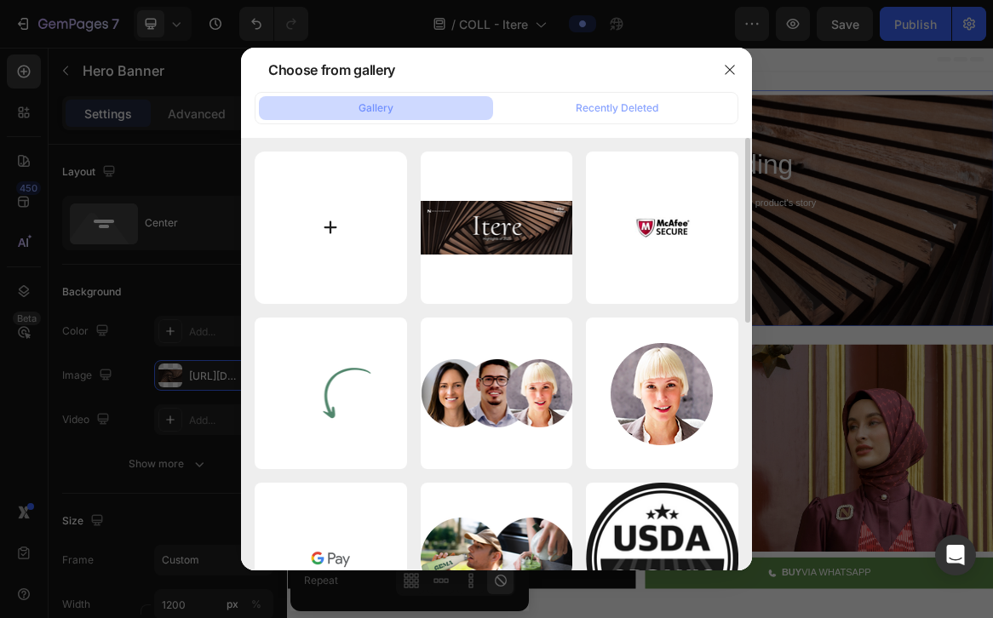
click at [349, 234] on input "file" at bounding box center [331, 228] width 152 height 152
type input "C:\fakepath\FLYER [DATE] (3).png"
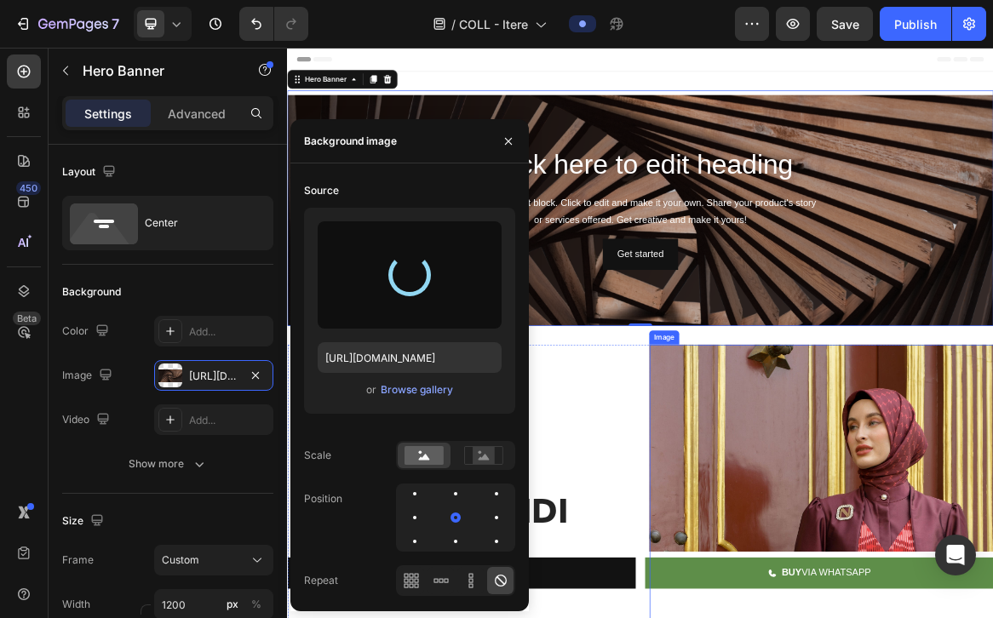
type input "[URL][DOMAIN_NAME]"
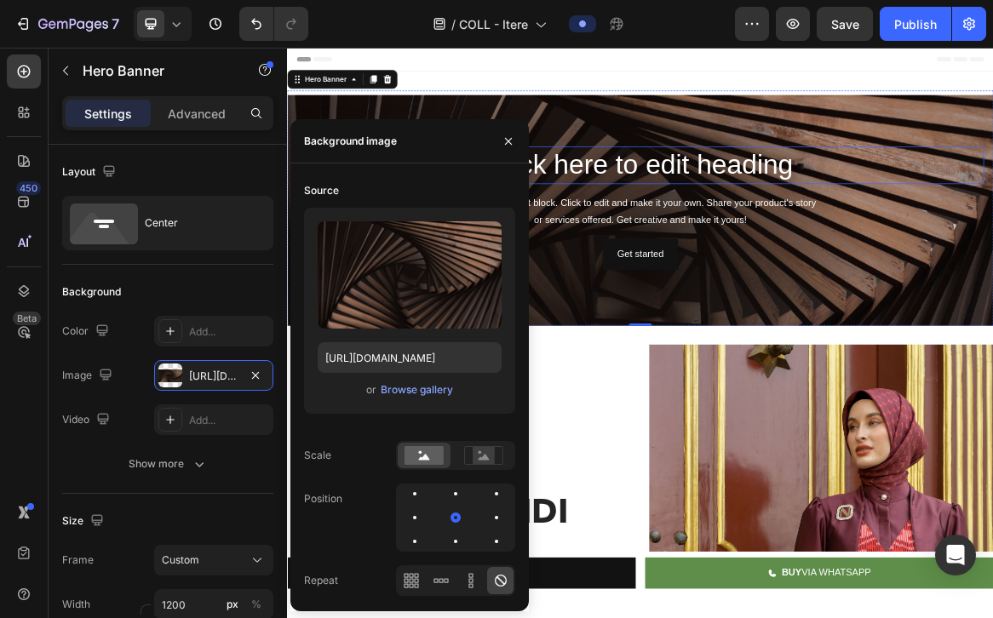
click at [767, 226] on h2 "Click here to edit heading" at bounding box center [798, 218] width 995 height 55
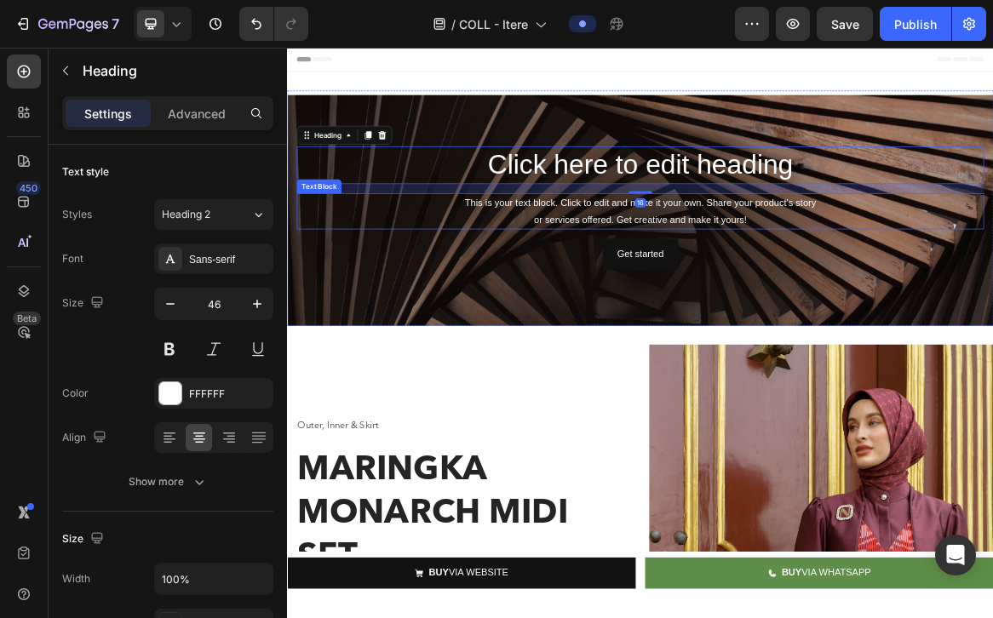
click at [734, 290] on div "This is your text block. Click to edit and make it your own. Share your product…" at bounding box center [798, 285] width 995 height 53
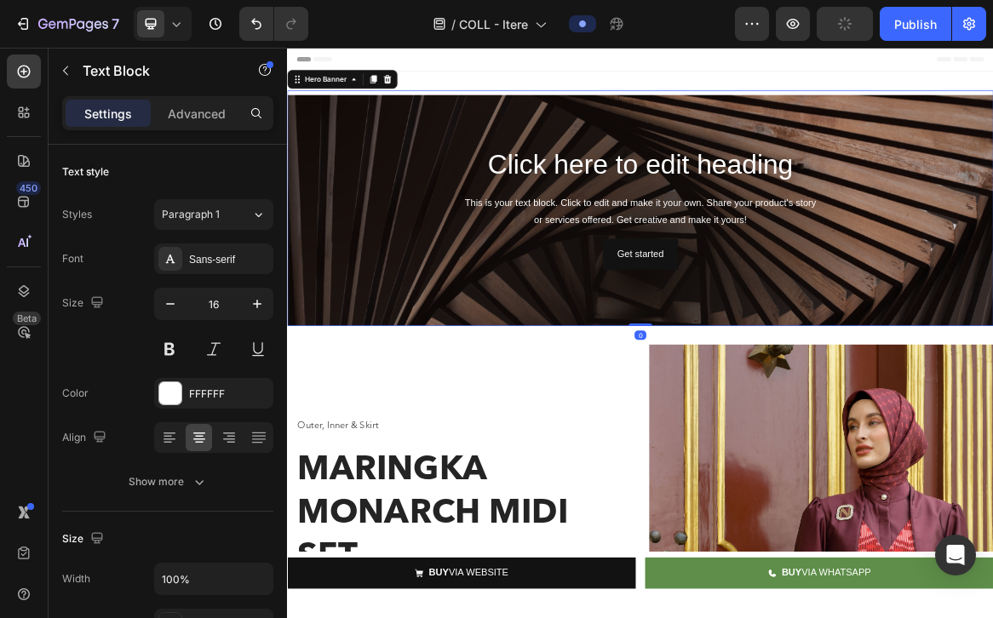
click at [407, 184] on div "Background Image" at bounding box center [798, 372] width 1022 height 511
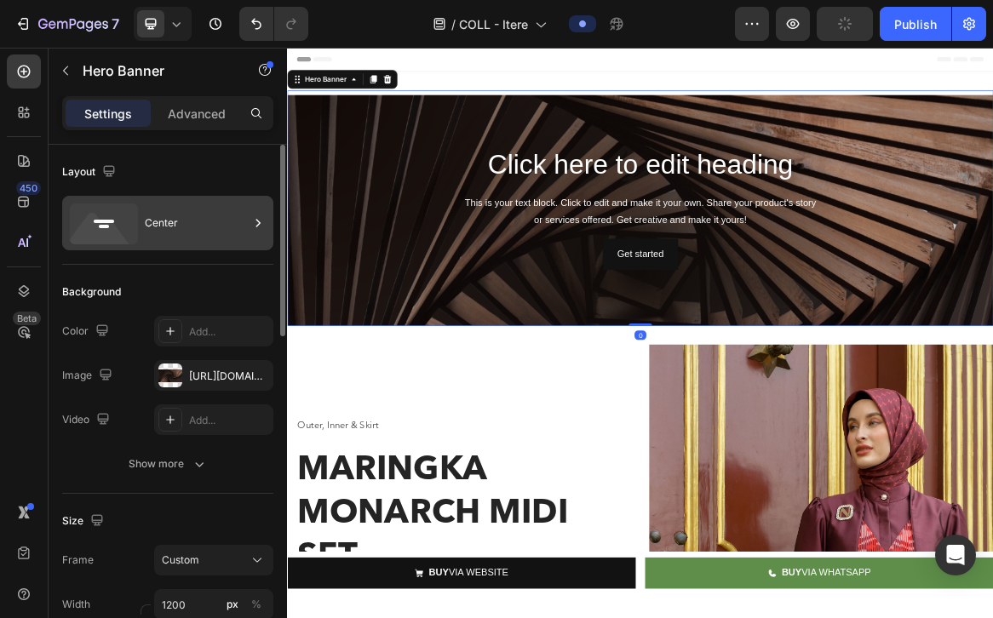
click at [193, 234] on div "Center" at bounding box center [197, 223] width 104 height 39
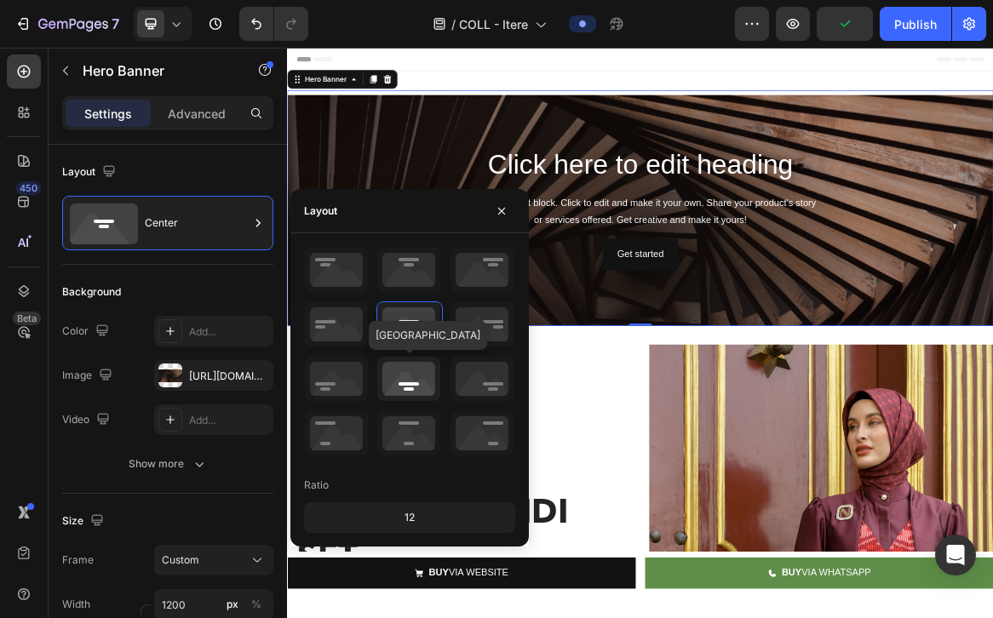
click at [399, 376] on icon at bounding box center [408, 379] width 63 height 44
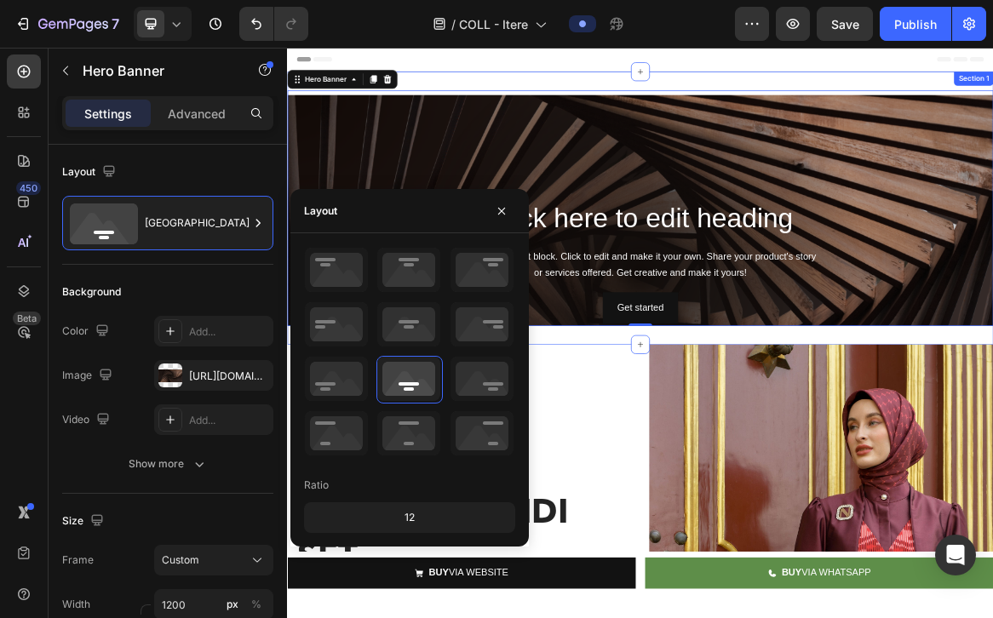
click at [706, 456] on div "Click here to edit heading Heading This is your text block. Click to edit and m…" at bounding box center [798, 280] width 1022 height 395
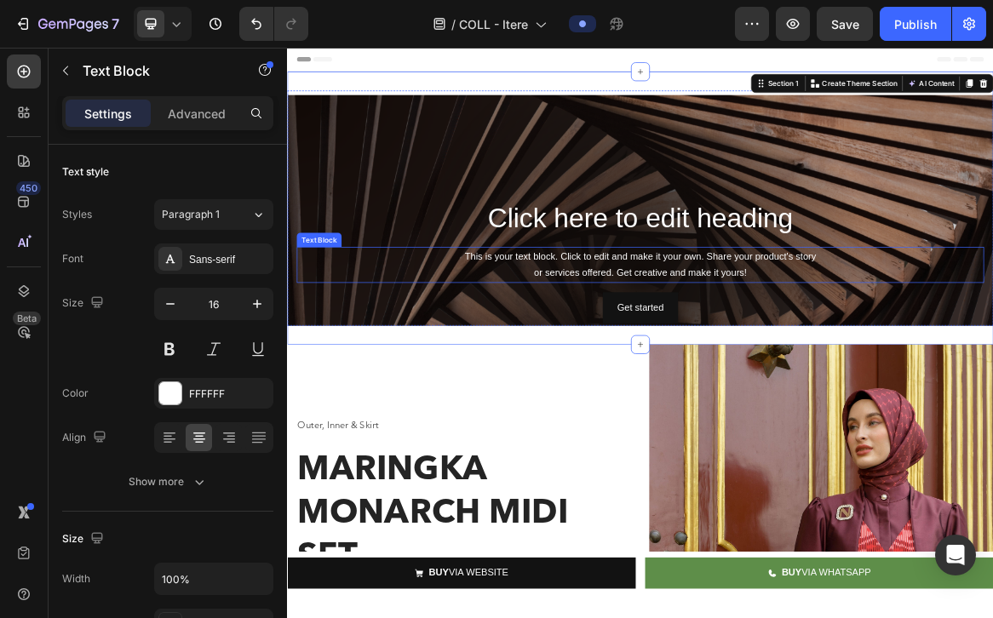
click at [744, 361] on div "This is your text block. Click to edit and make it your own. Share your product…" at bounding box center [798, 362] width 995 height 53
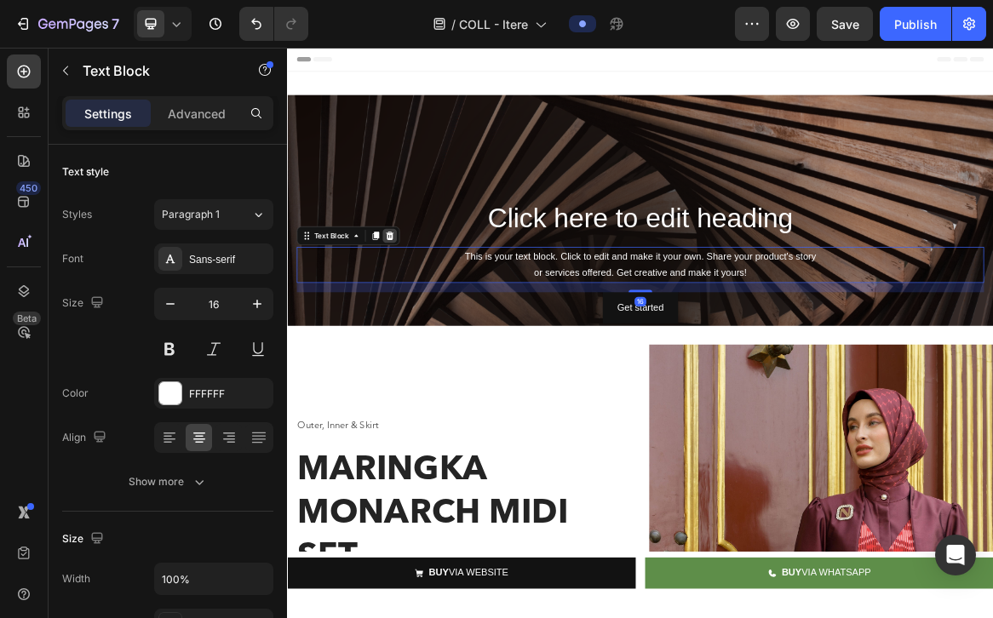
click at [434, 317] on icon at bounding box center [435, 319] width 11 height 12
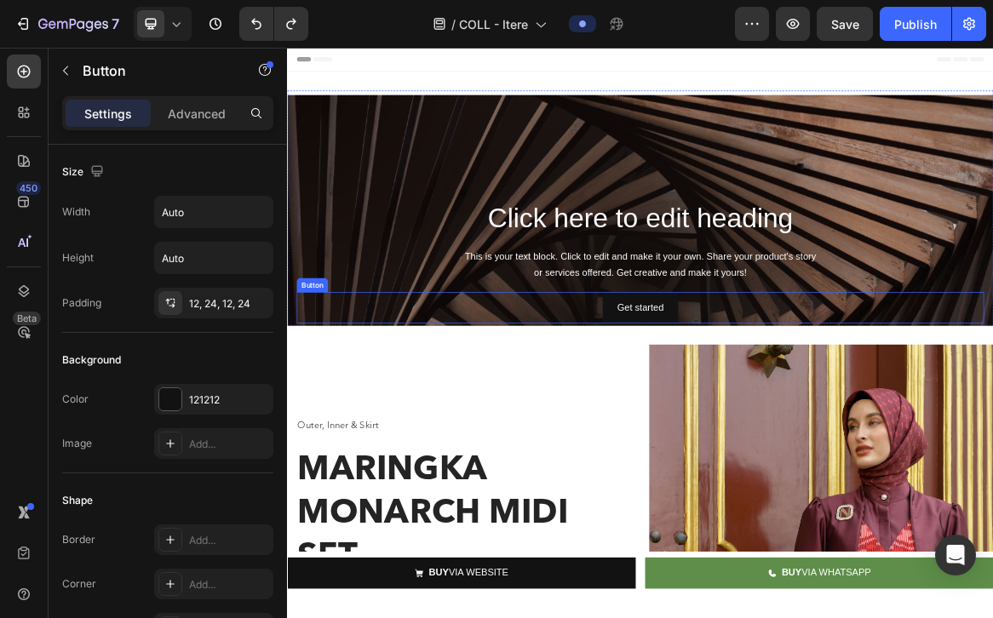
click at [634, 426] on div "Get started Button" at bounding box center [798, 424] width 995 height 45
click at [416, 388] on icon at bounding box center [415, 386] width 11 height 12
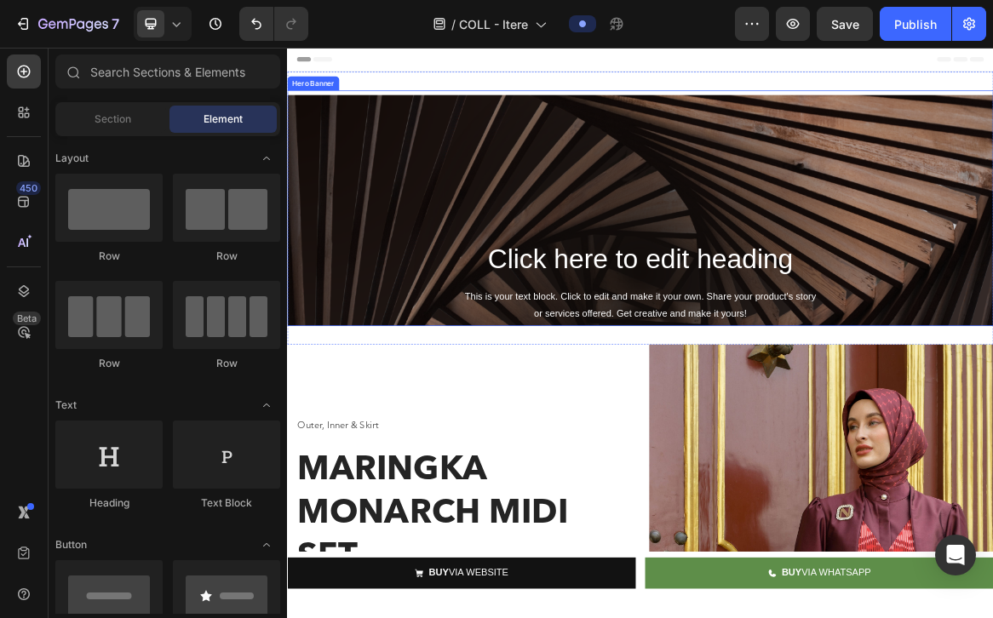
click at [545, 292] on div "Background Image" at bounding box center [798, 372] width 1022 height 511
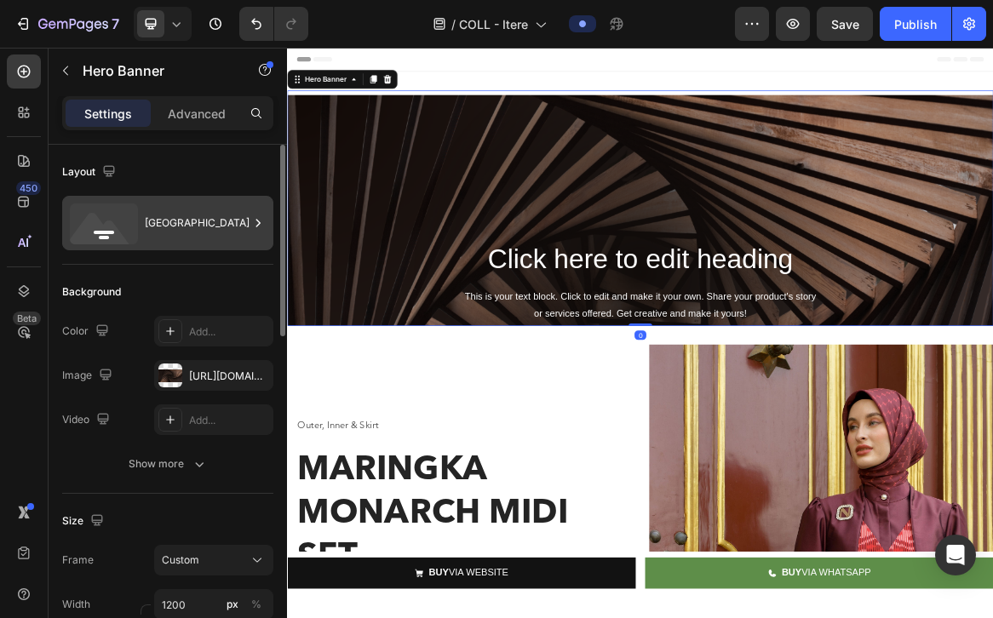
click at [243, 219] on div "[GEOGRAPHIC_DATA]" at bounding box center [197, 223] width 104 height 39
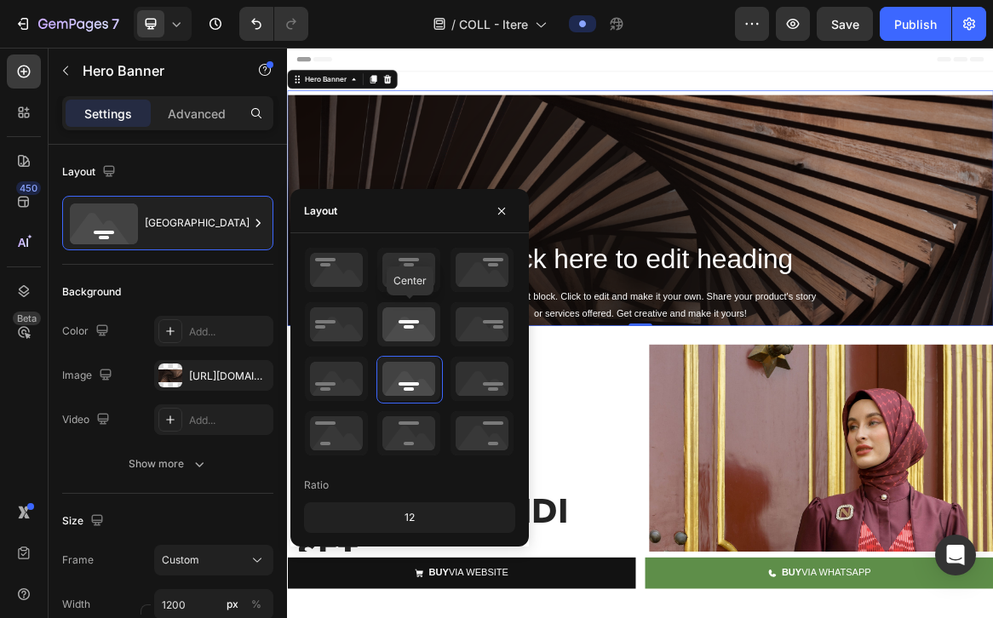
click at [392, 326] on icon at bounding box center [408, 324] width 63 height 44
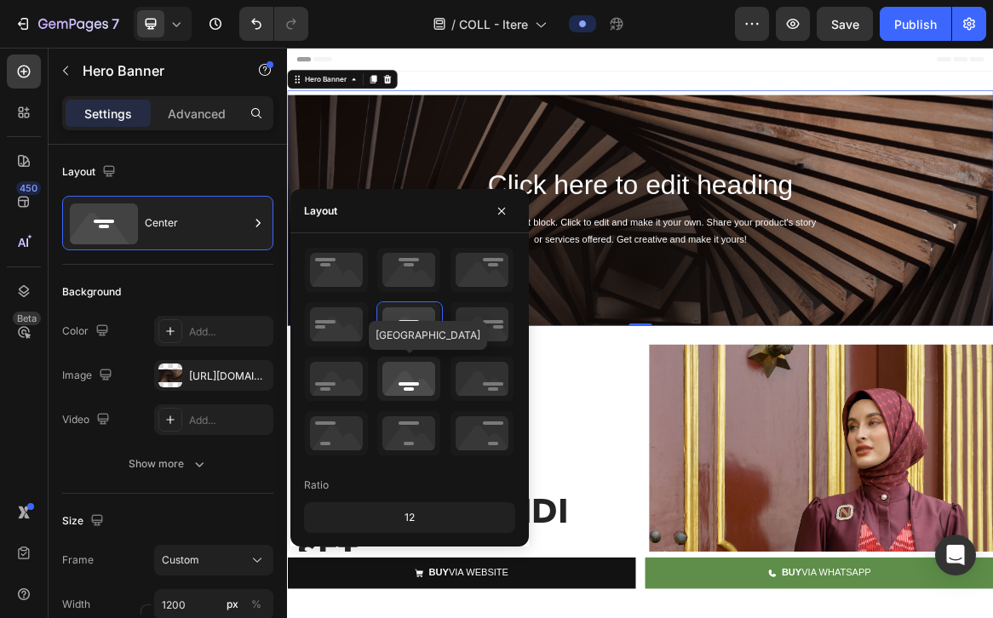
click at [406, 375] on icon at bounding box center [408, 379] width 63 height 44
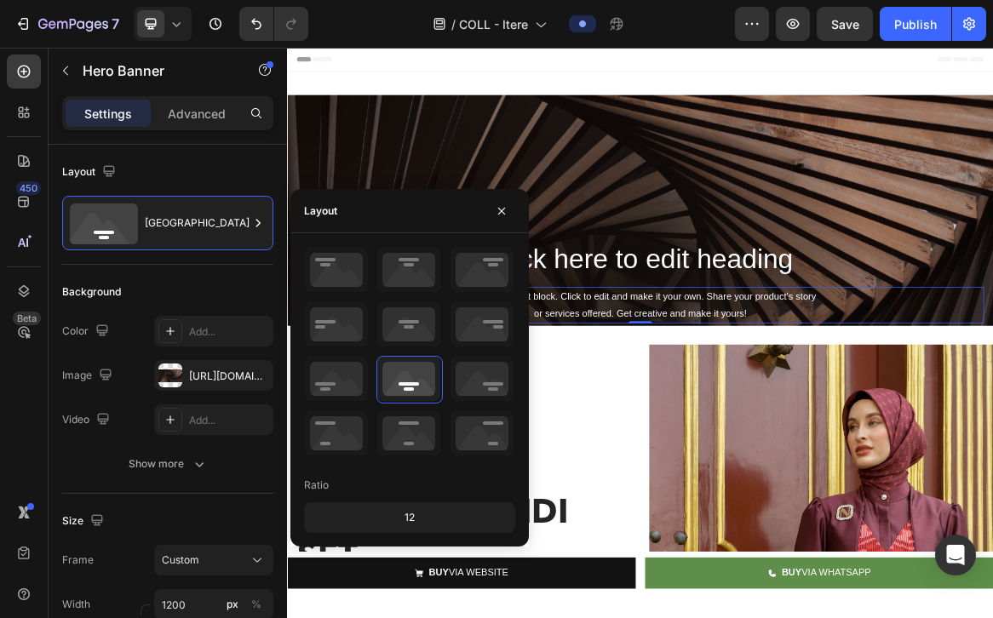
click at [761, 431] on div "This is your text block. Click to edit and make it your own. Share your product…" at bounding box center [798, 420] width 995 height 53
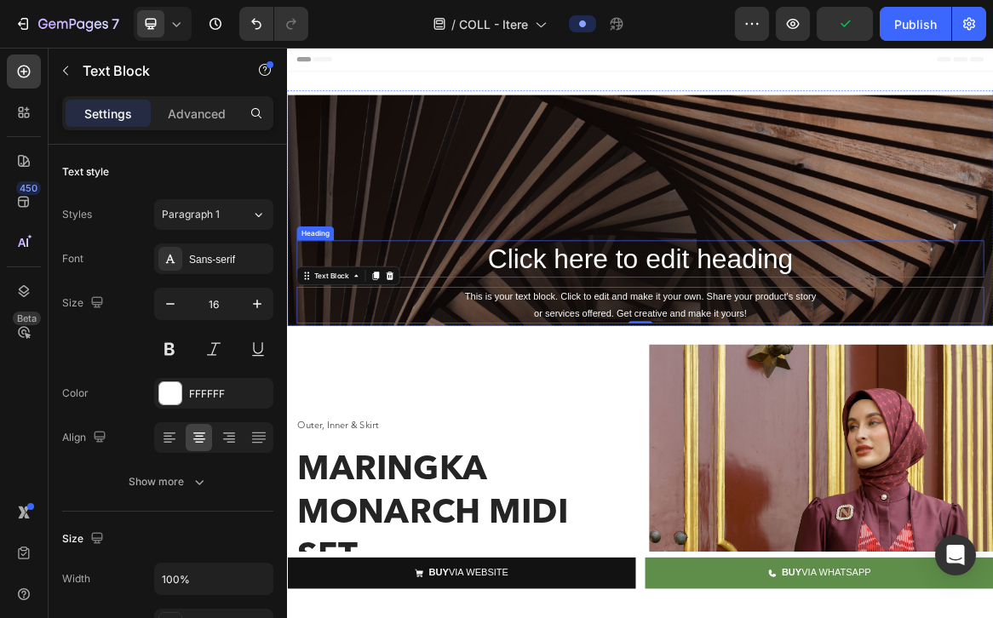
click at [609, 361] on h2 "Click here to edit heading" at bounding box center [798, 354] width 995 height 55
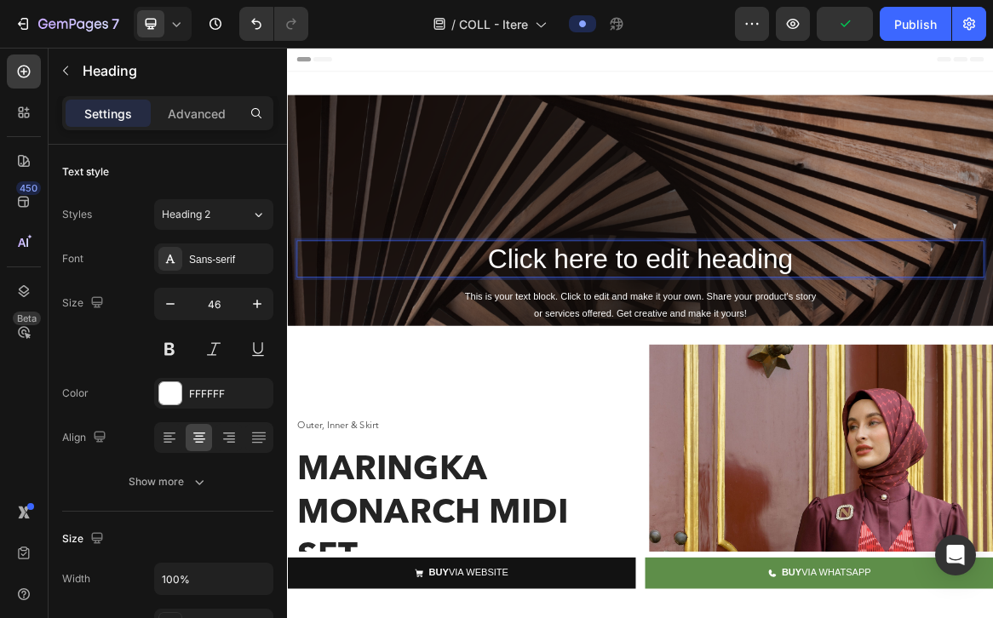
click at [609, 361] on h2 "Click here to edit heading" at bounding box center [798, 354] width 995 height 55
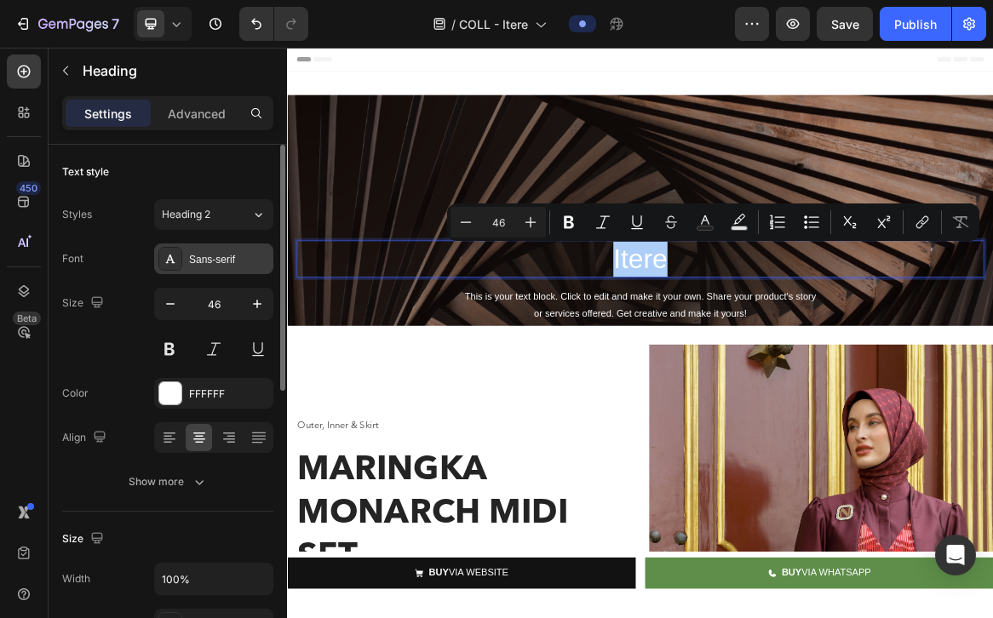
click at [214, 256] on div "Sans-serif" at bounding box center [229, 259] width 80 height 15
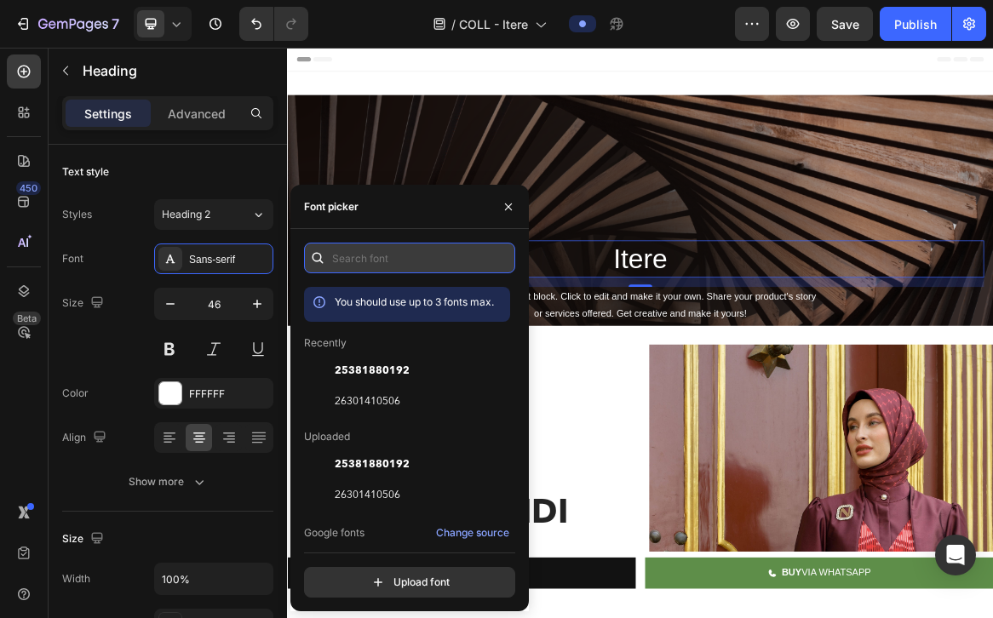
click at [354, 258] on input "text" at bounding box center [409, 258] width 211 height 31
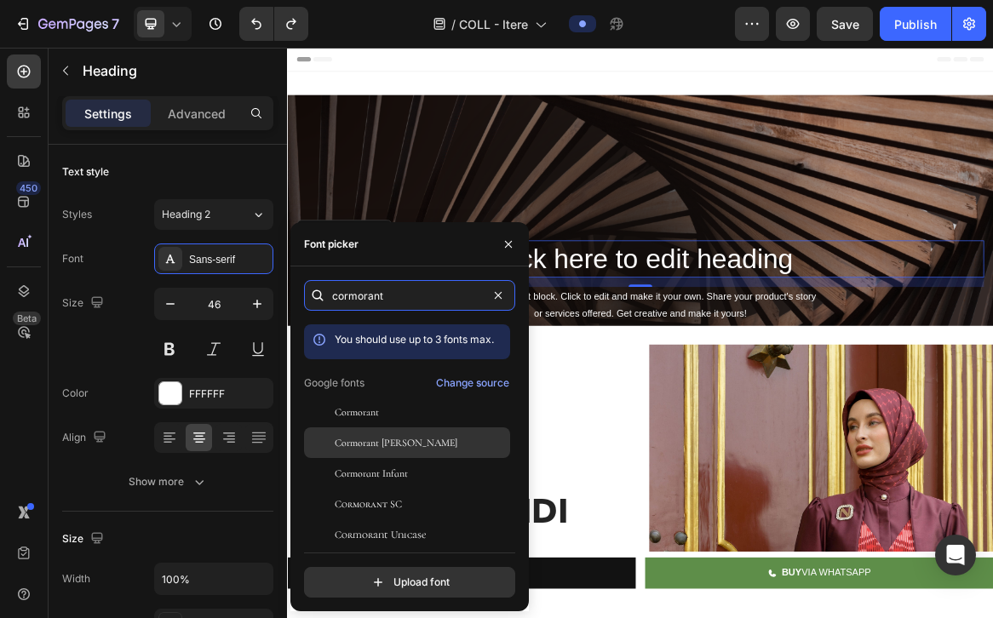
type input "cormorant"
click at [369, 449] on span "Cormorant [PERSON_NAME]" at bounding box center [396, 442] width 123 height 15
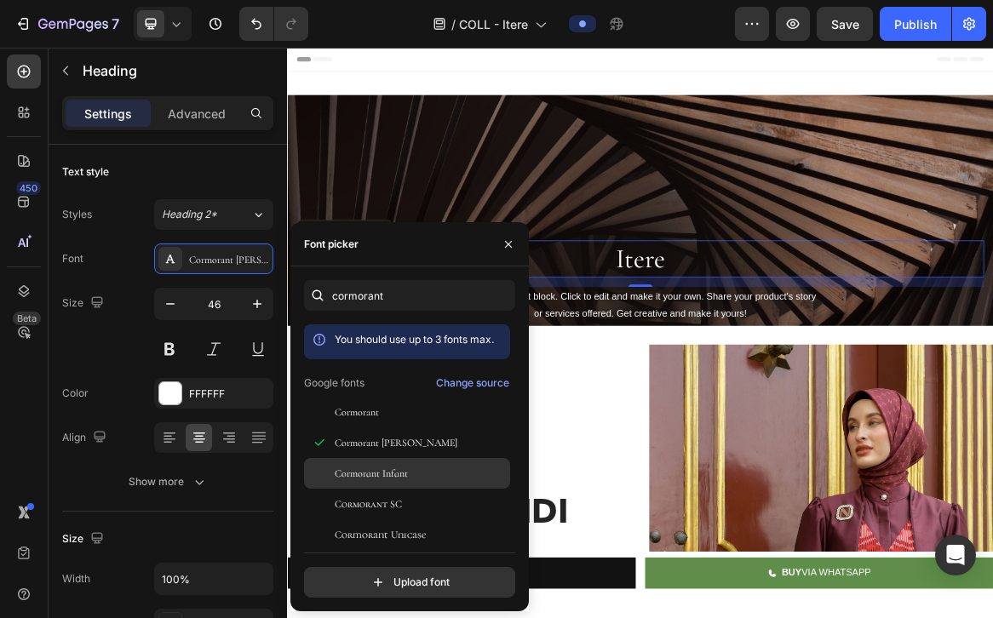
click at [369, 478] on span "Cormorant Infant" at bounding box center [371, 473] width 73 height 15
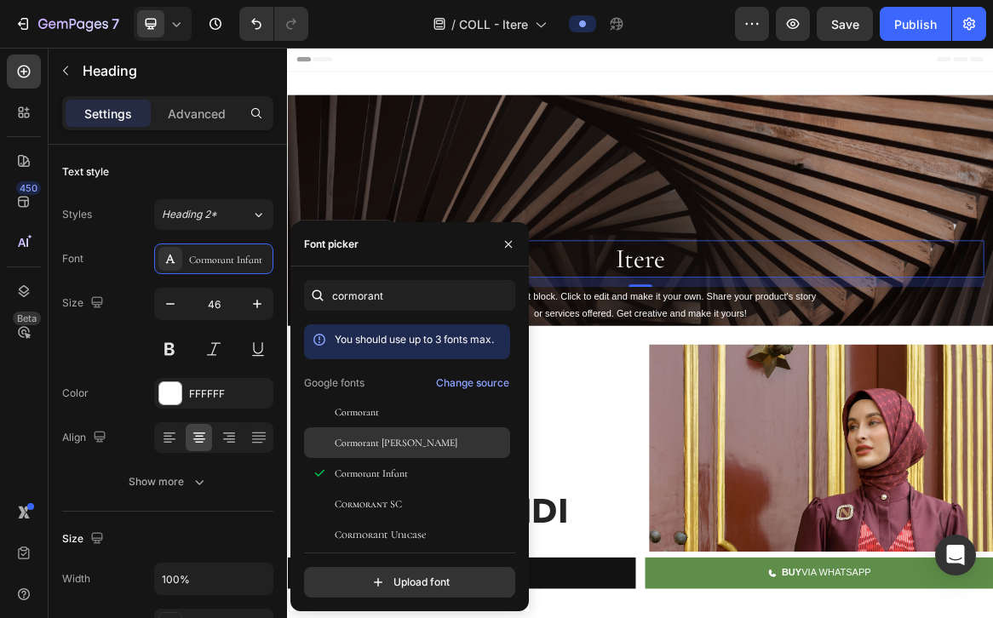
click at [374, 438] on span "Cormorant [PERSON_NAME]" at bounding box center [396, 442] width 123 height 15
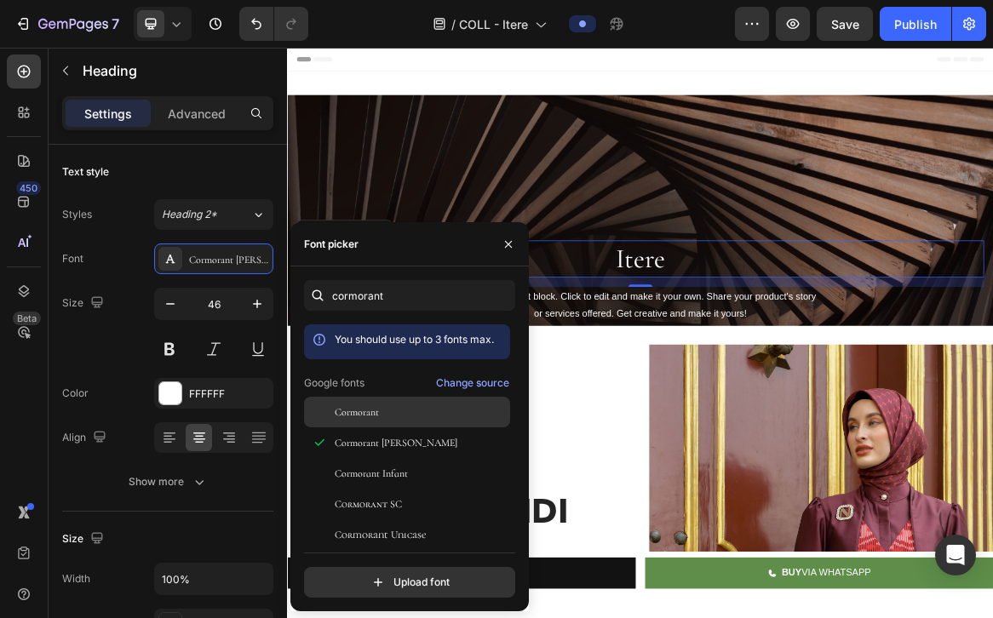
click at [376, 410] on span "Cormorant" at bounding box center [357, 412] width 44 height 15
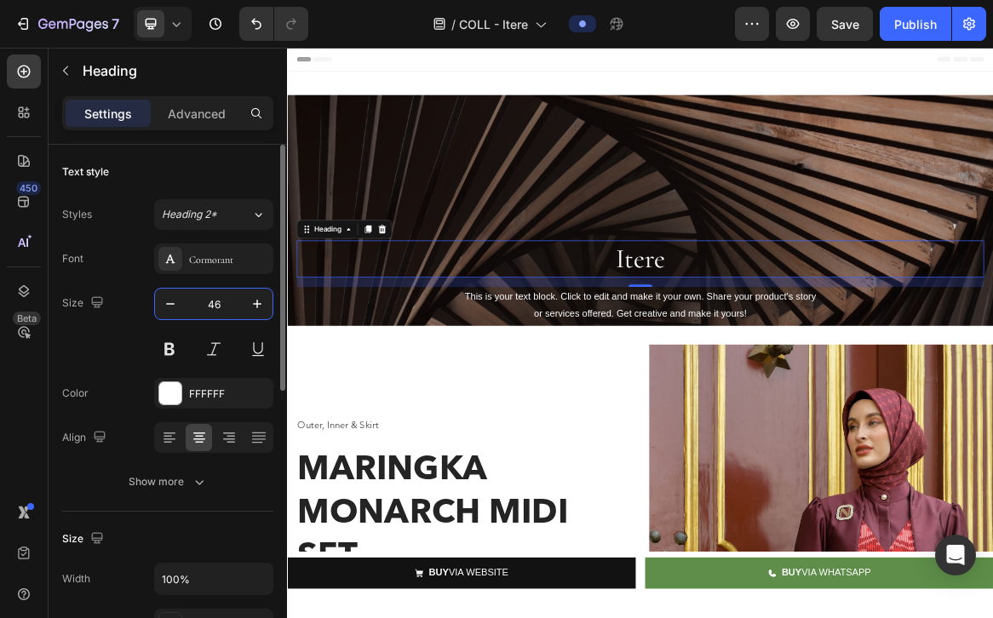
click at [206, 299] on input "46" at bounding box center [214, 304] width 56 height 31
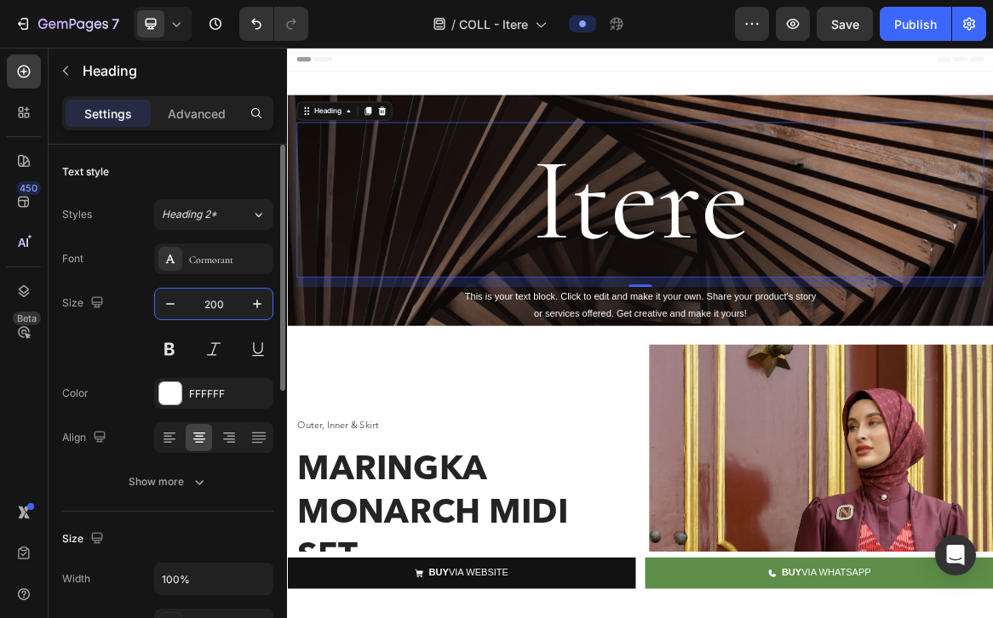
type input "200"
click at [232, 262] on div "Cormorant" at bounding box center [229, 259] width 80 height 15
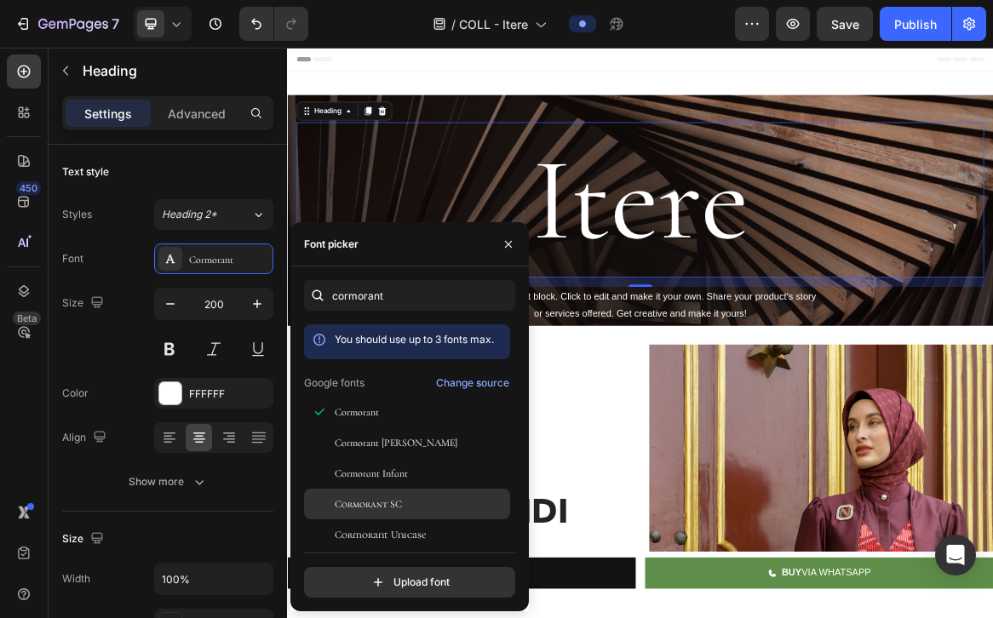
scroll to position [42, 0]
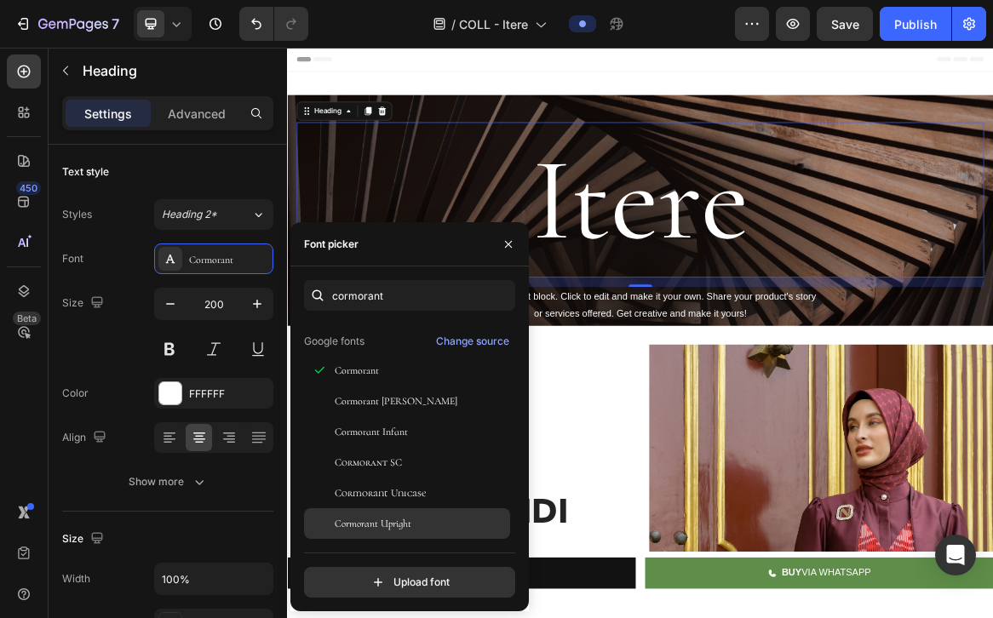
click at [407, 518] on span "Cormorant Upright" at bounding box center [373, 523] width 77 height 15
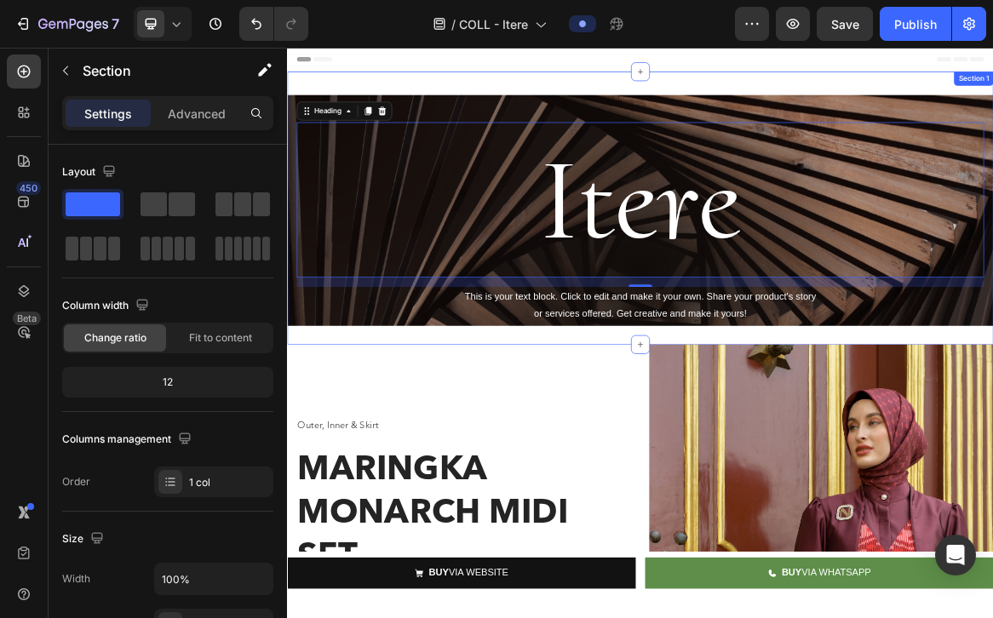
click at [808, 463] on div "Itere Heading 16 This is your text block. Click to edit and make it your own. S…" at bounding box center [798, 280] width 1022 height 395
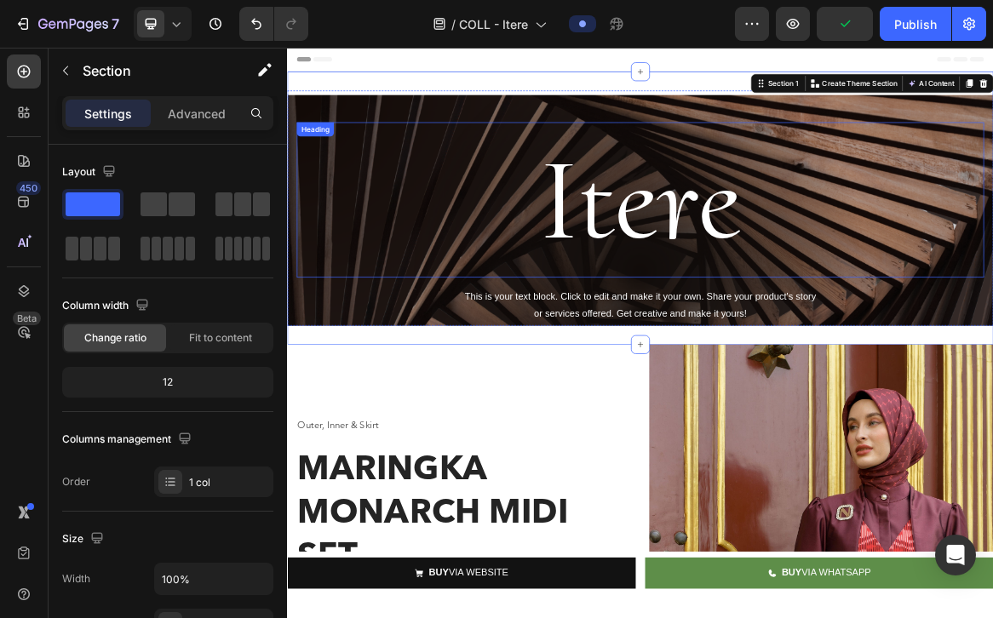
click at [731, 303] on h2 "Itere" at bounding box center [798, 268] width 995 height 225
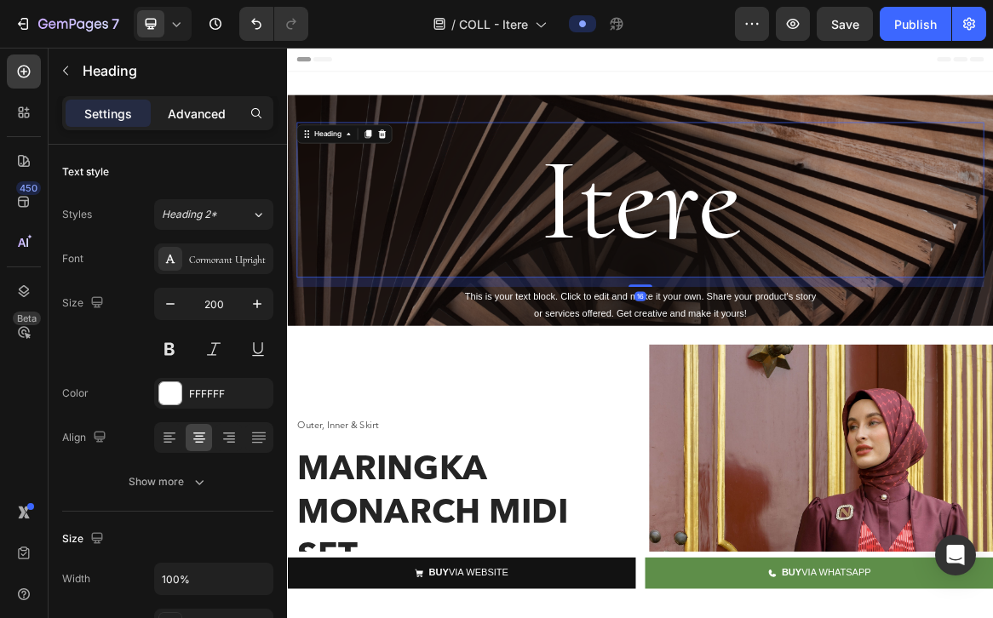
click at [189, 102] on div "Advanced" at bounding box center [196, 113] width 85 height 27
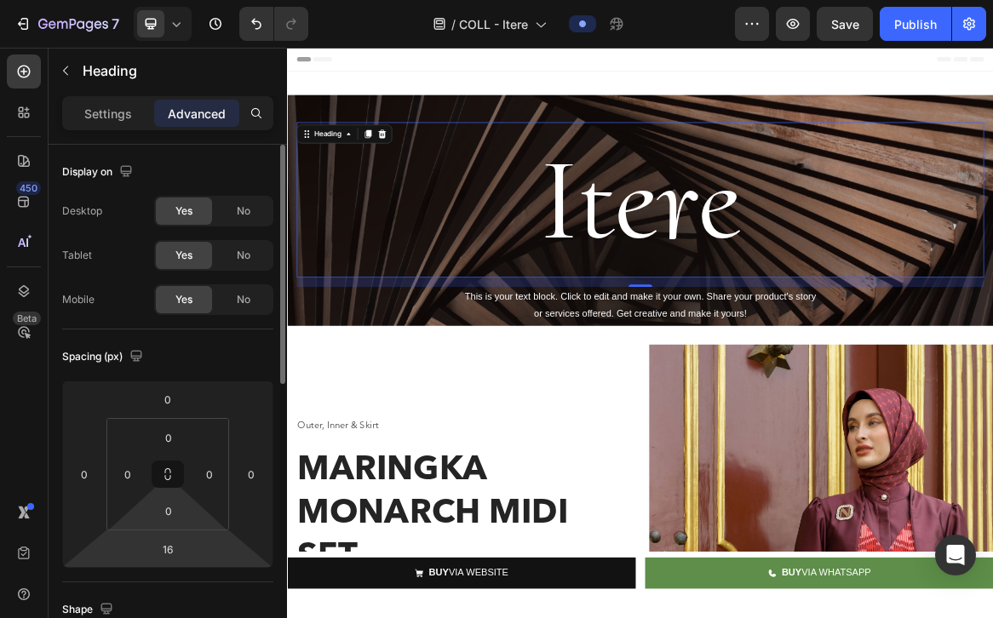
click at [167, 0] on html "7 Version history / COLL - Itere Preview Save Publish 450 Beta Sections(18) Ele…" at bounding box center [496, 0] width 993 height 0
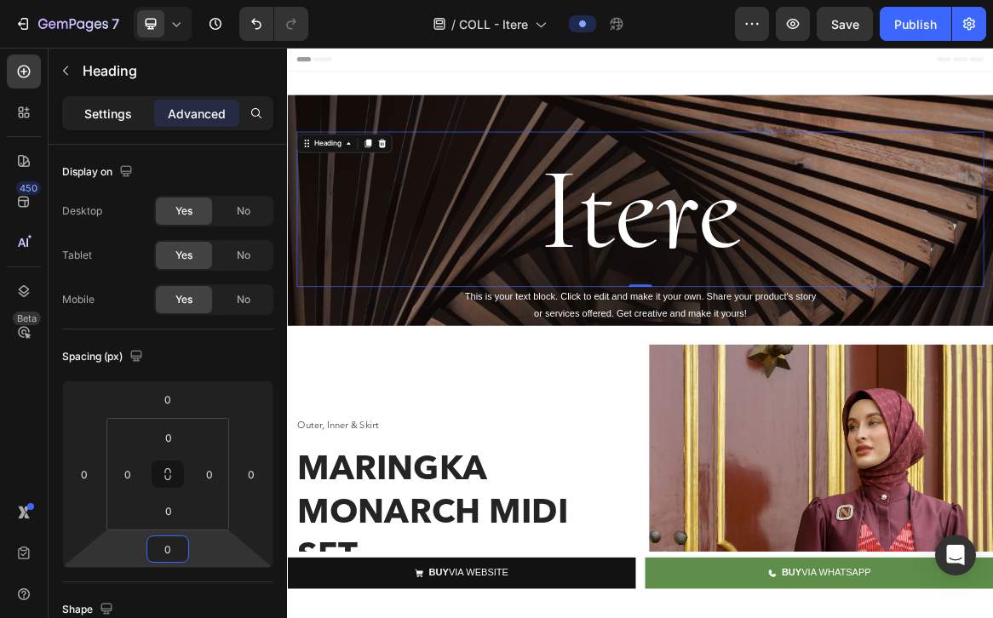
type input "0"
click at [104, 119] on p "Settings" at bounding box center [108, 114] width 48 height 18
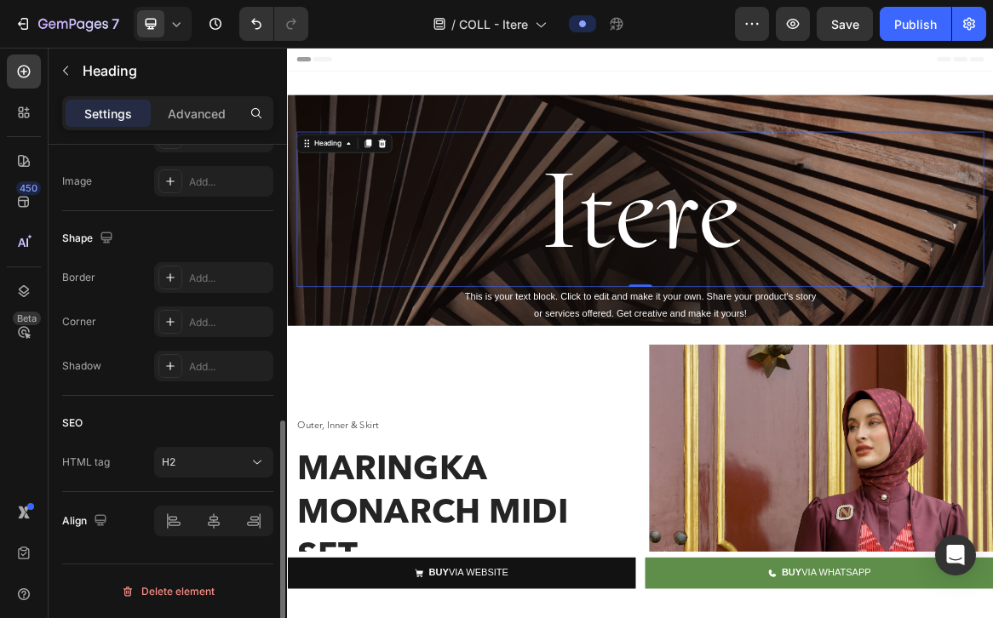
scroll to position [0, 0]
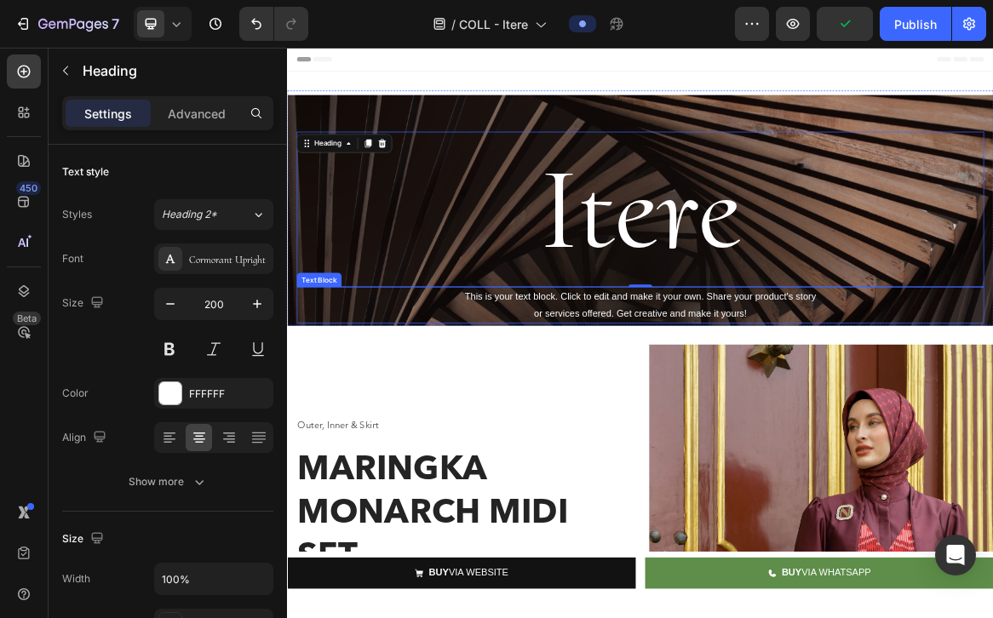
click at [534, 416] on div "This is your text block. Click to edit and make it your own. Share your product…" at bounding box center [798, 420] width 995 height 53
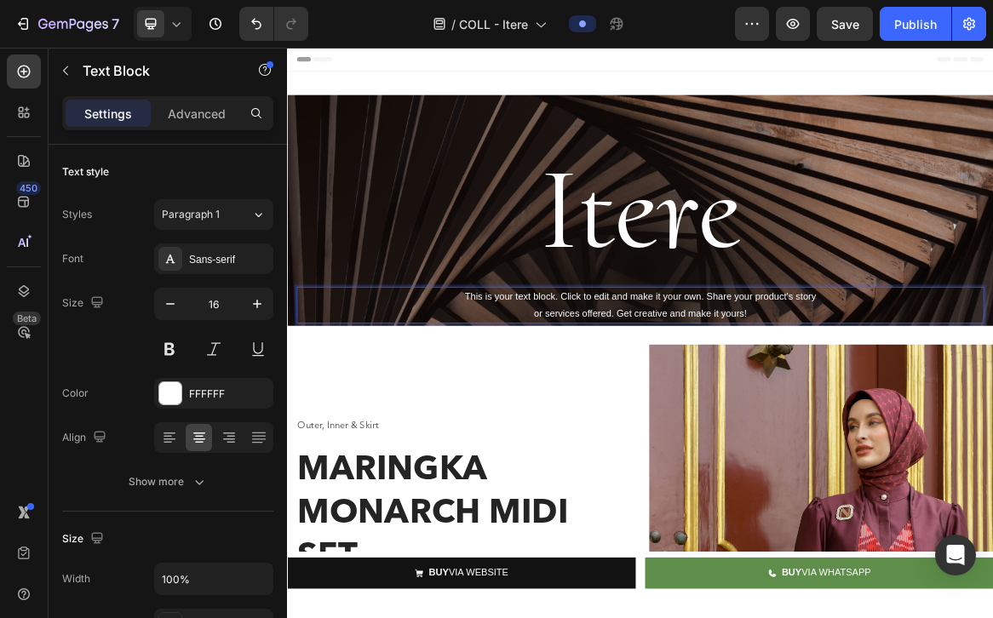
click at [708, 418] on div "This is your text block. Click to edit and make it your own. Share your product…" at bounding box center [798, 420] width 995 height 53
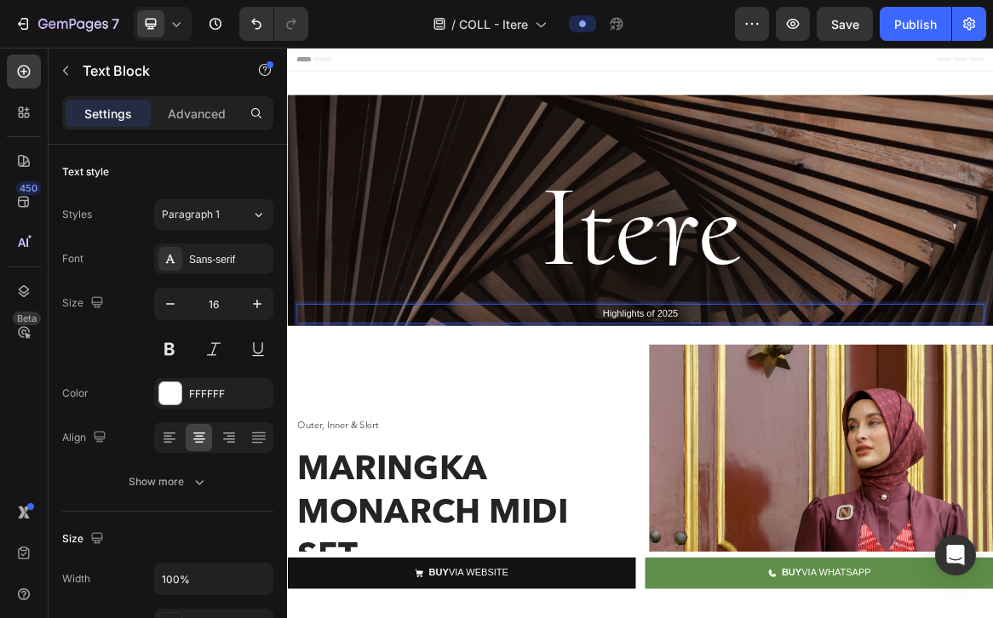
click at [727, 444] on p "Highlights of 2025" at bounding box center [797, 433] width 991 height 25
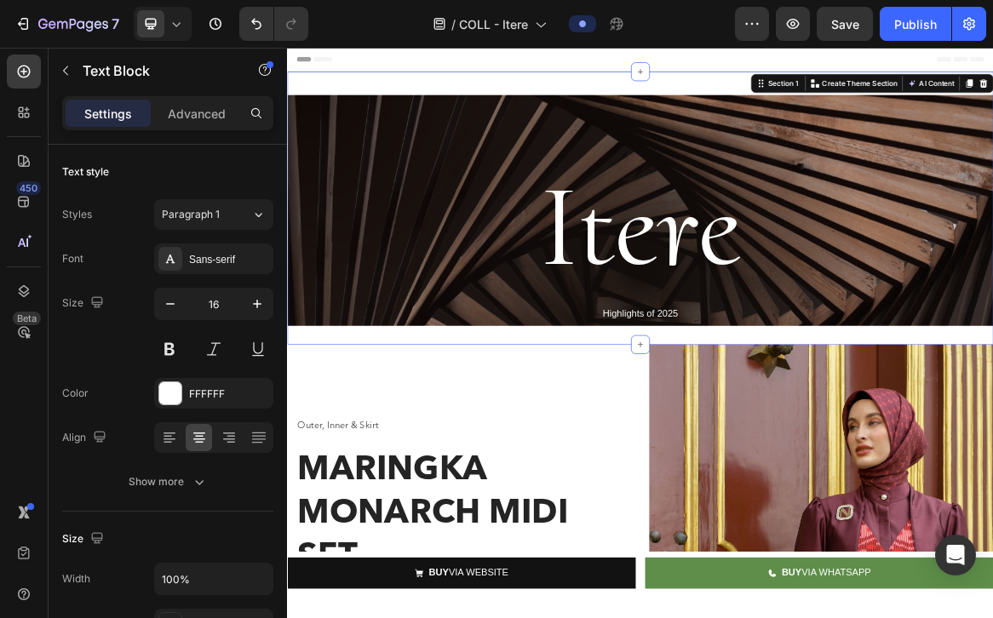
click at [745, 458] on div "Itere Heading Highlights of 2025 Text Block Hero Banner Section 1 You can creat…" at bounding box center [798, 280] width 1022 height 395
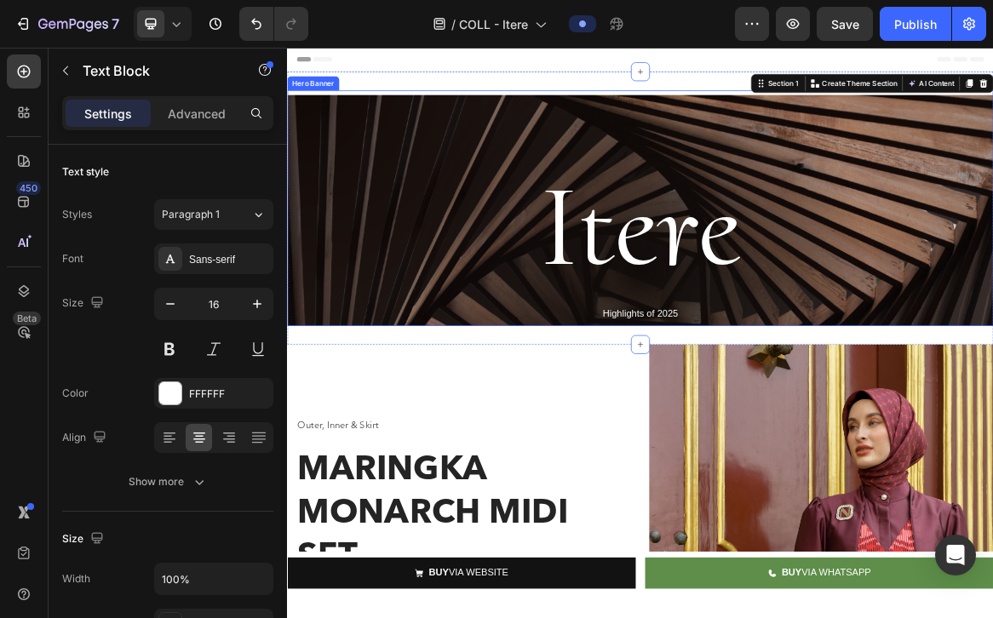
click at [749, 442] on p "Highlights of 2025" at bounding box center [797, 433] width 991 height 25
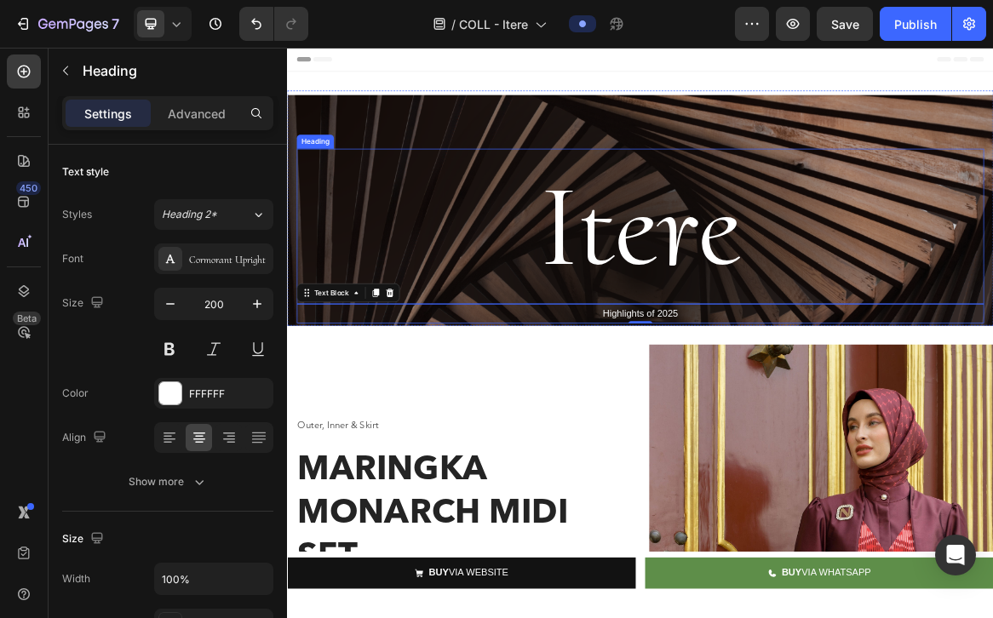
click at [749, 378] on h2 "Itere" at bounding box center [798, 306] width 995 height 225
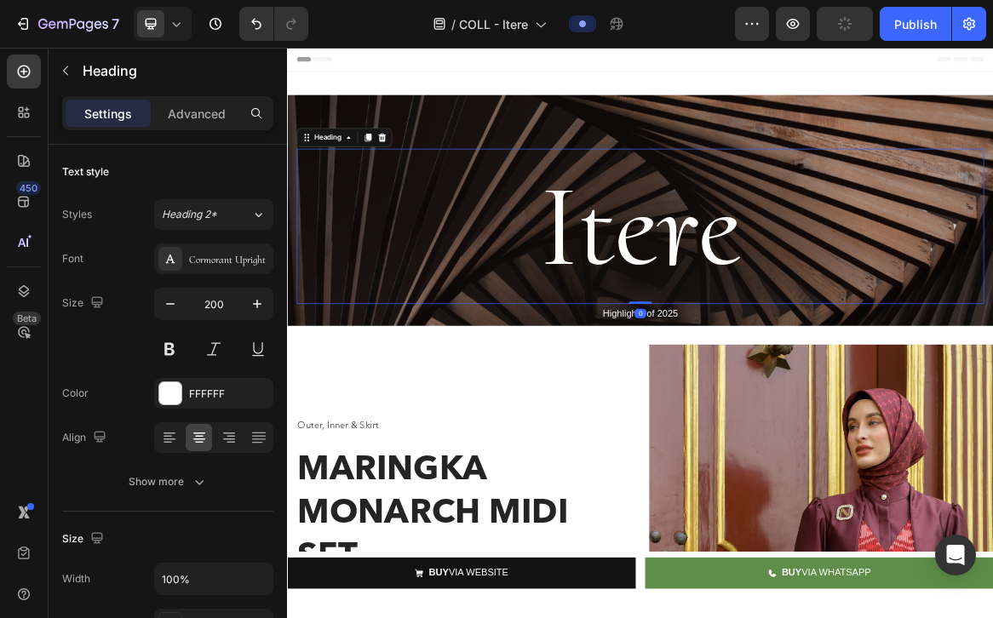
drag, startPoint x: 799, startPoint y: 417, endPoint x: 802, endPoint y: 370, distance: 47.0
click at [802, 370] on div "Itere Heading 0" at bounding box center [798, 306] width 995 height 225
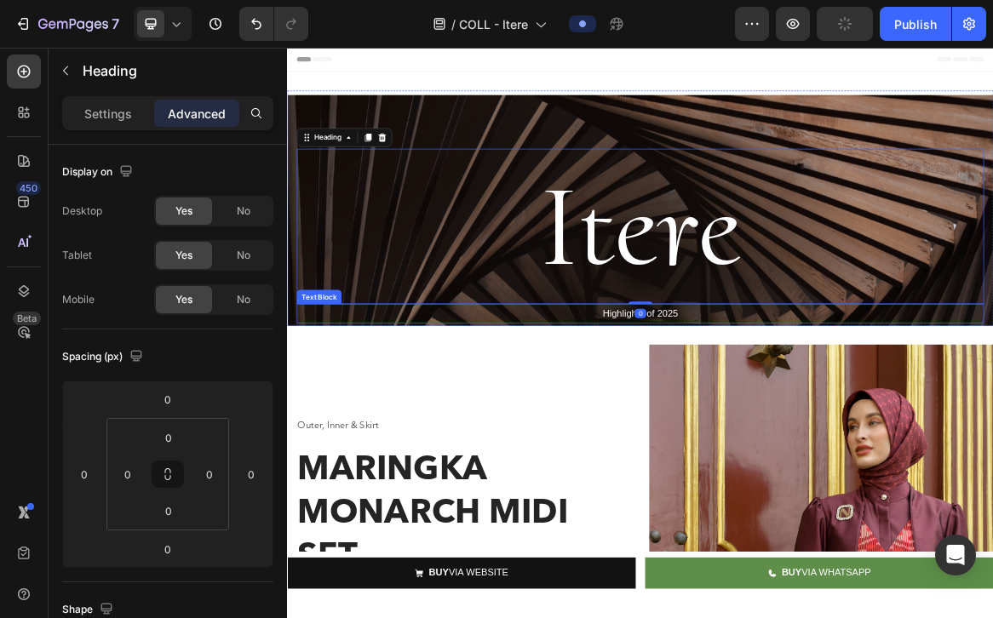
click at [737, 438] on p "Highlights of 2025" at bounding box center [797, 433] width 991 height 25
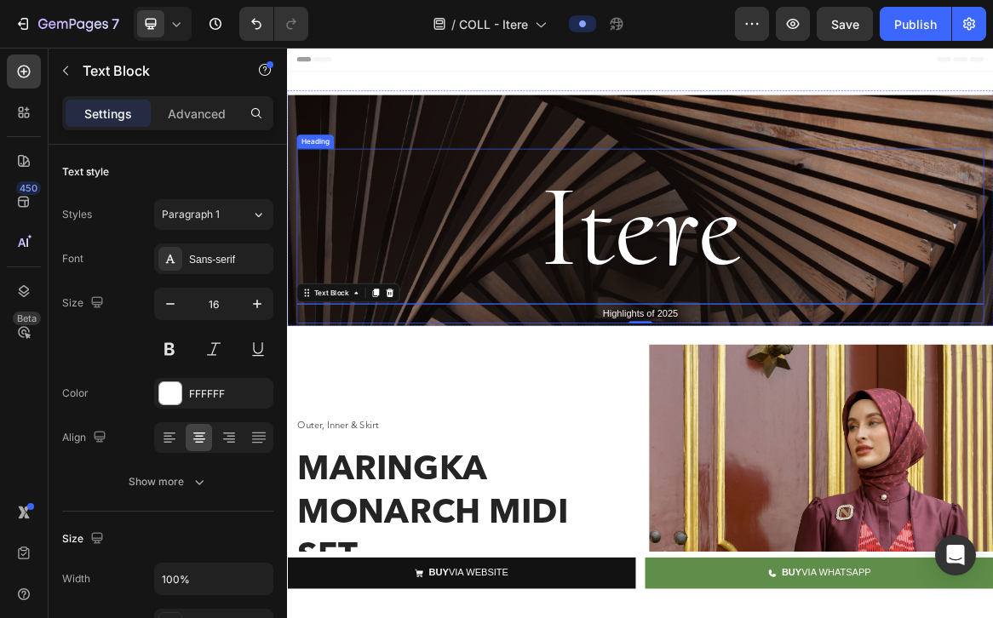
click at [674, 353] on h2 "Itere" at bounding box center [798, 306] width 995 height 225
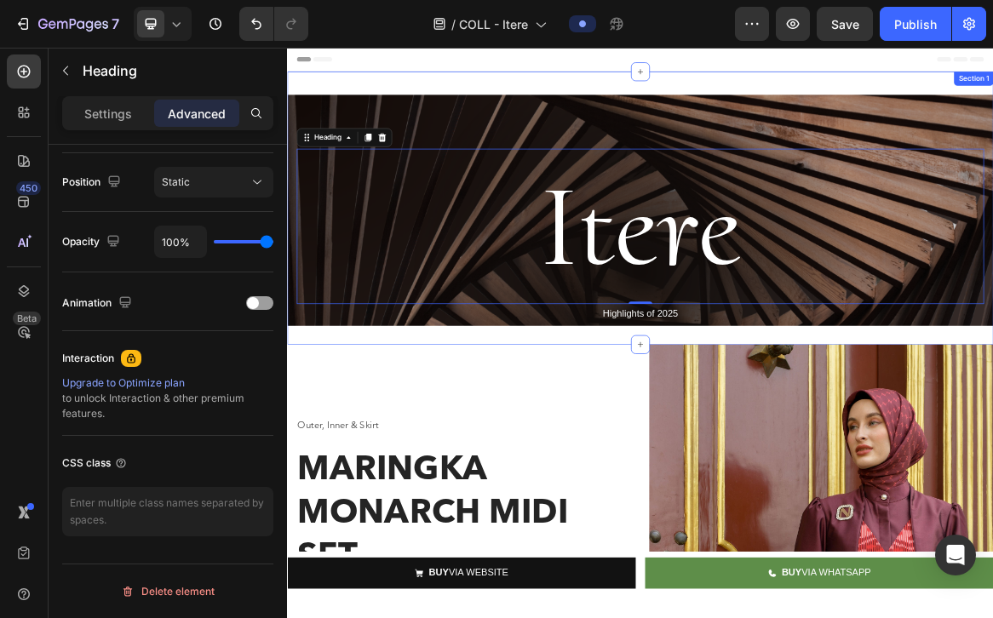
click at [769, 425] on p "Highlights of 2025" at bounding box center [797, 433] width 991 height 25
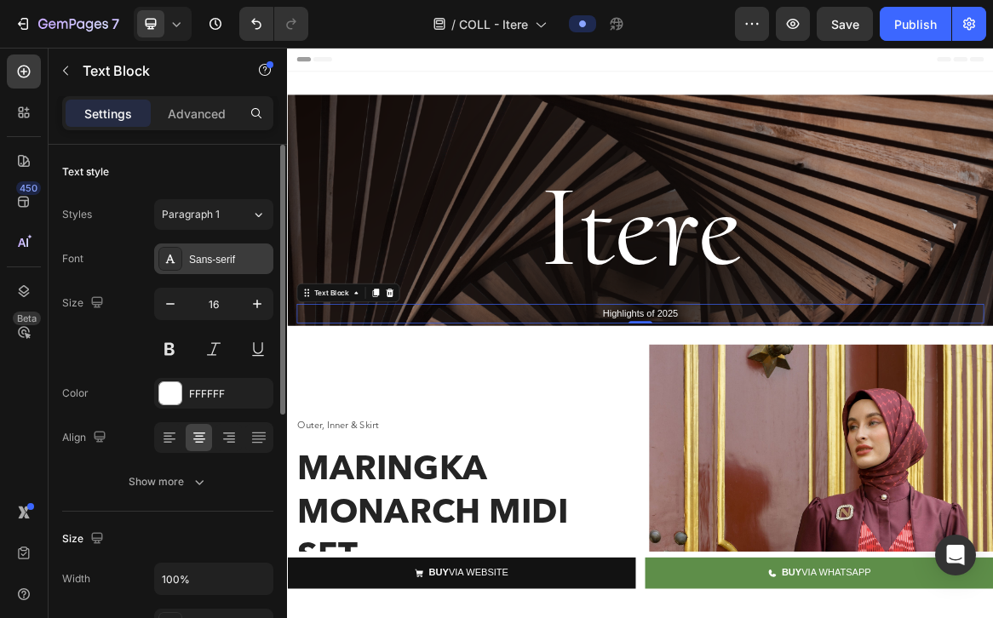
click at [221, 261] on div "Sans-serif" at bounding box center [229, 259] width 80 height 15
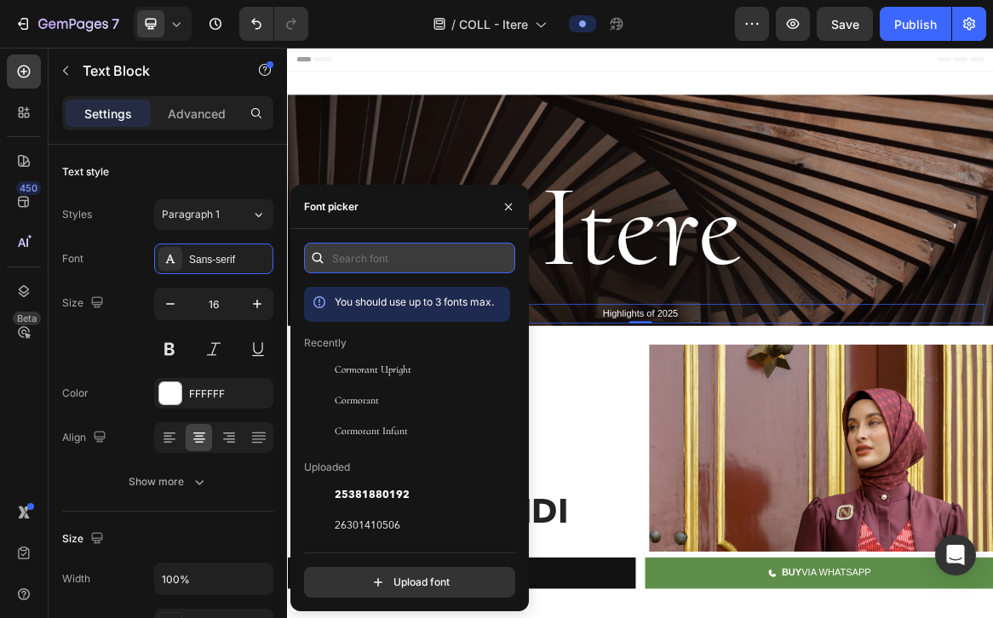
click at [364, 269] on input "text" at bounding box center [409, 258] width 211 height 31
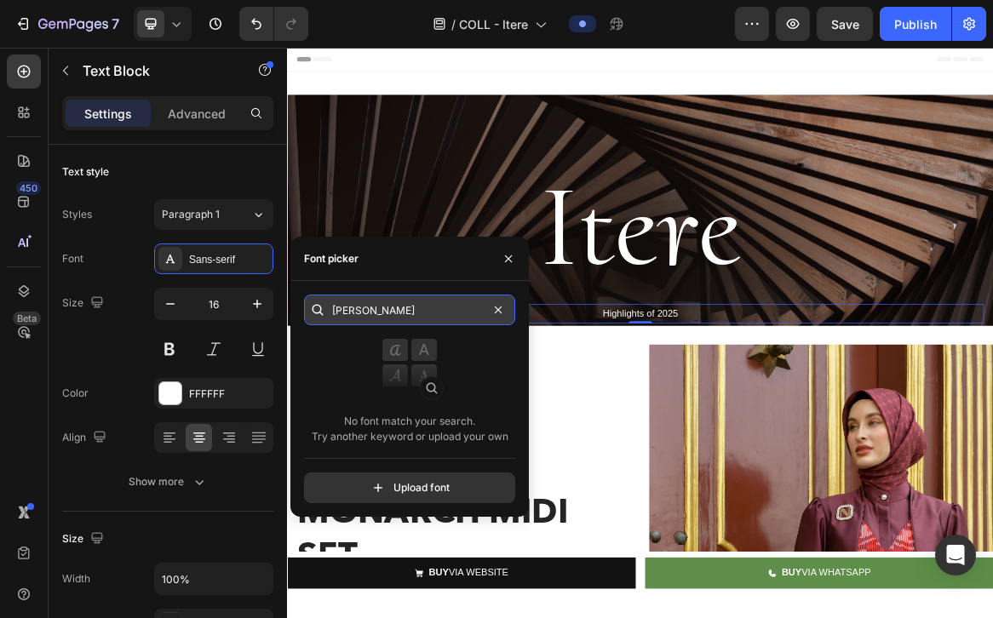
type input "avenir"
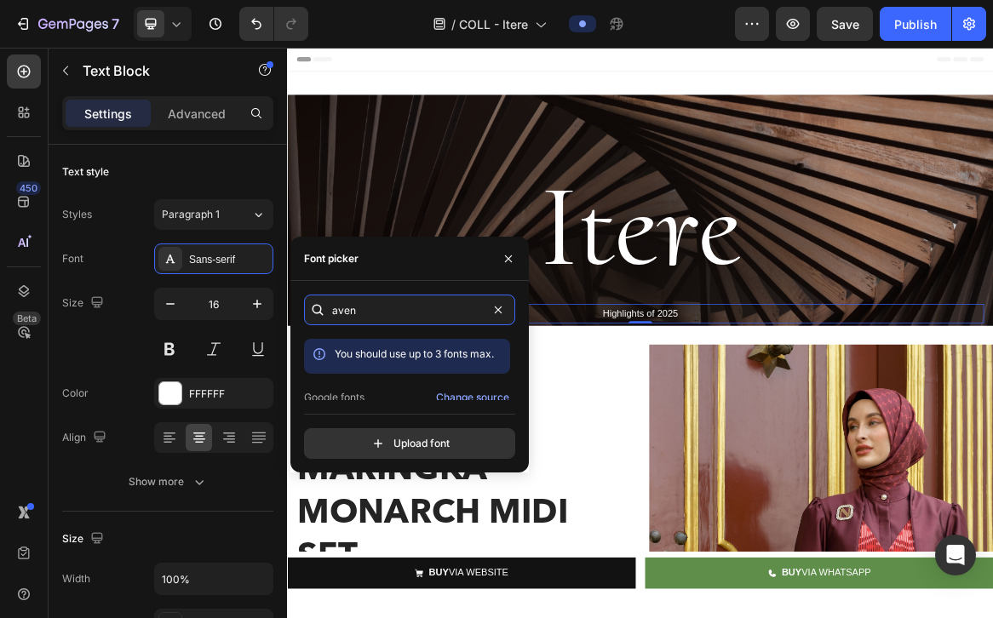
scroll to position [42, 0]
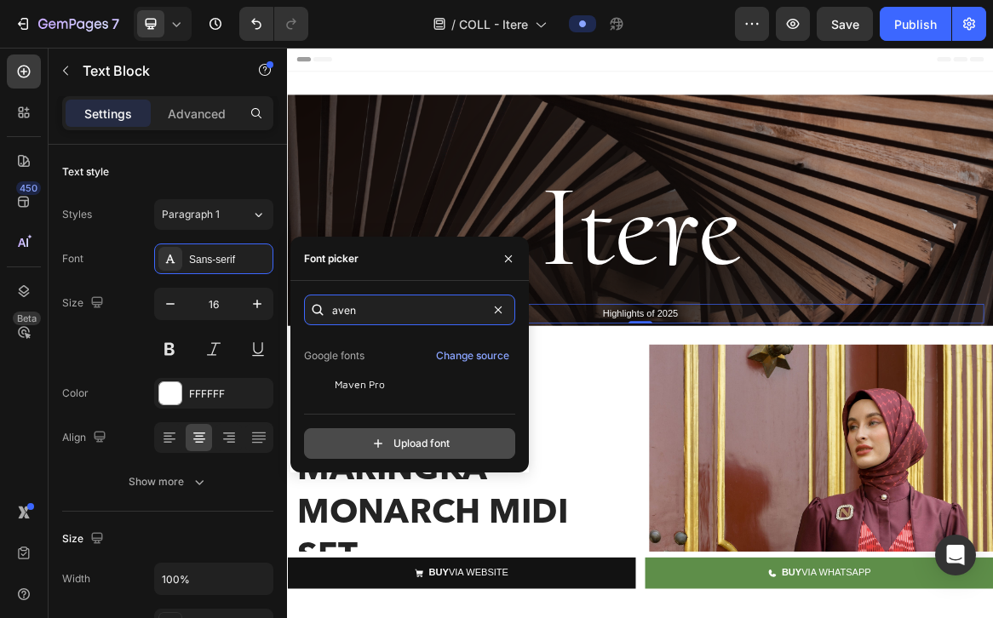
type input "aven"
click at [439, 438] on input "file" at bounding box center [446, 443] width 426 height 29
type input "C:\fakepath\25381880192.ttf"
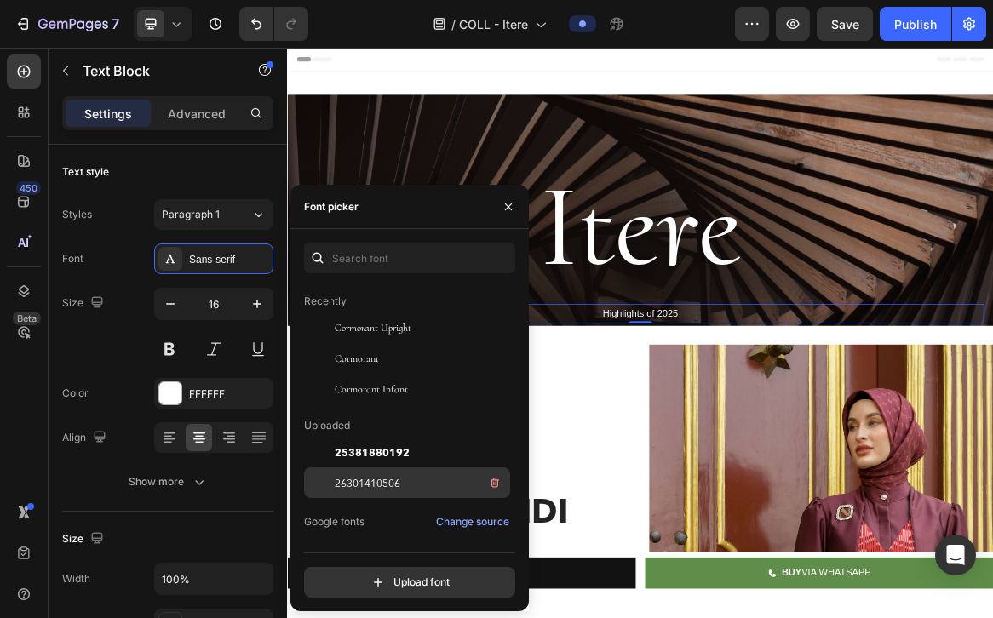
scroll to position [133, 0]
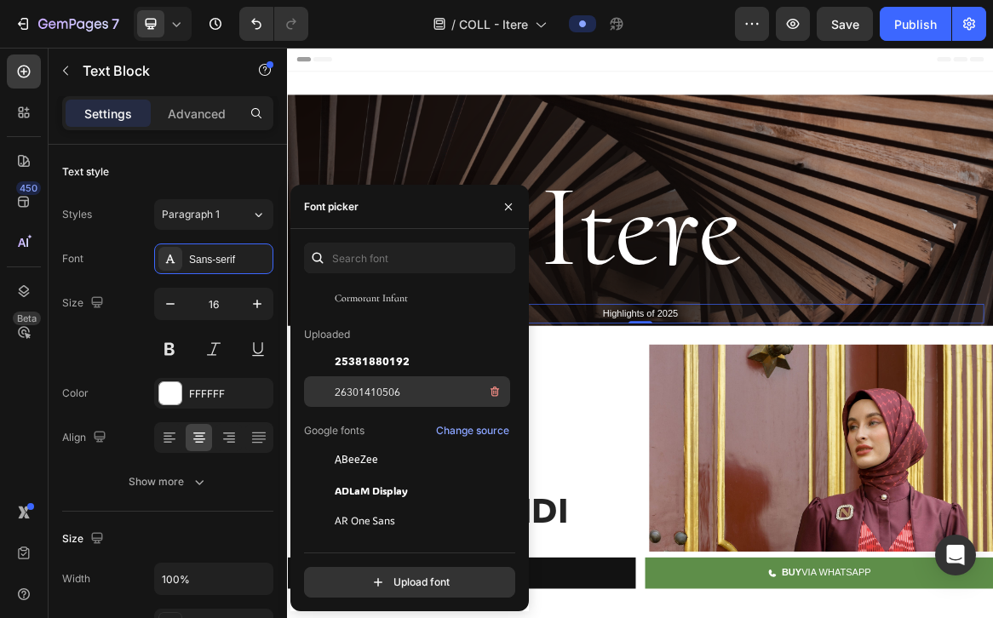
click at [391, 399] on span "26301410506" at bounding box center [368, 391] width 66 height 15
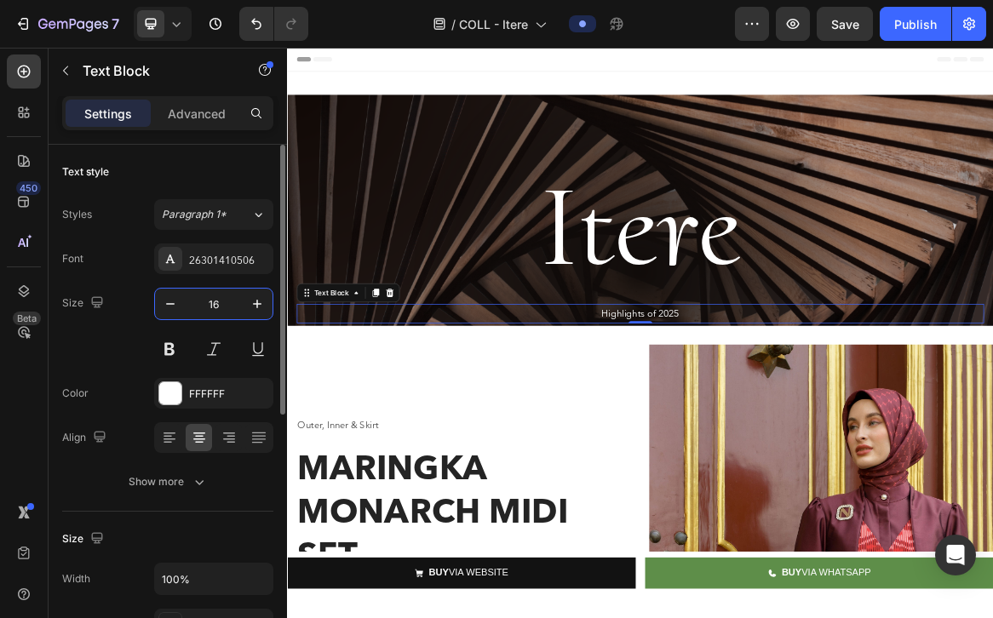
click at [211, 307] on input "16" at bounding box center [214, 304] width 56 height 31
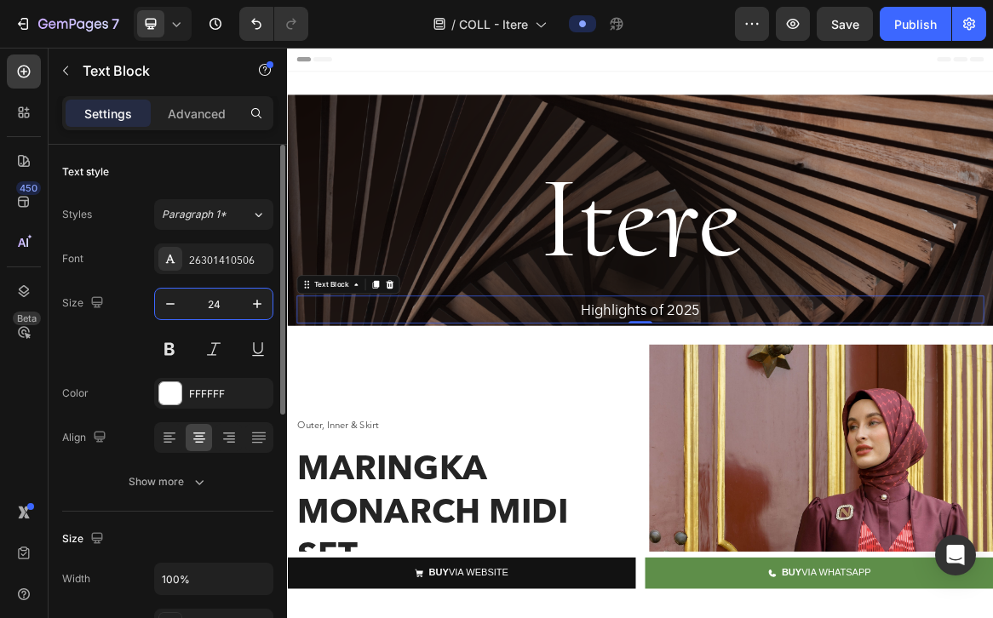
type input "24"
click at [667, 465] on div "Itere Heading Highlights of 2025 Text Block 0 Hero Banner Section 1" at bounding box center [798, 280] width 1022 height 395
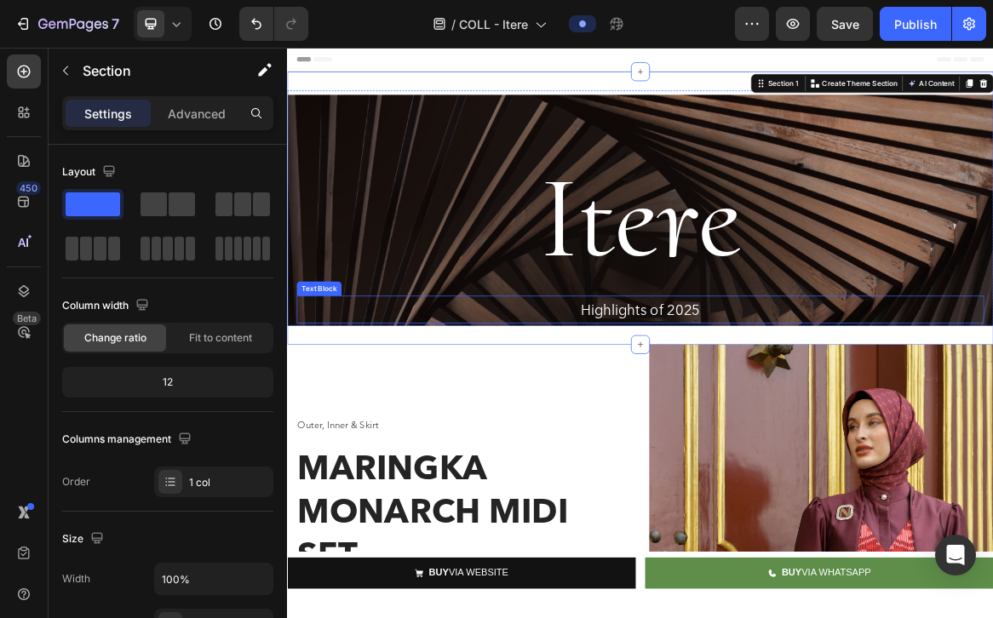
click at [657, 427] on p "Highlights of 2025" at bounding box center [797, 427] width 991 height 37
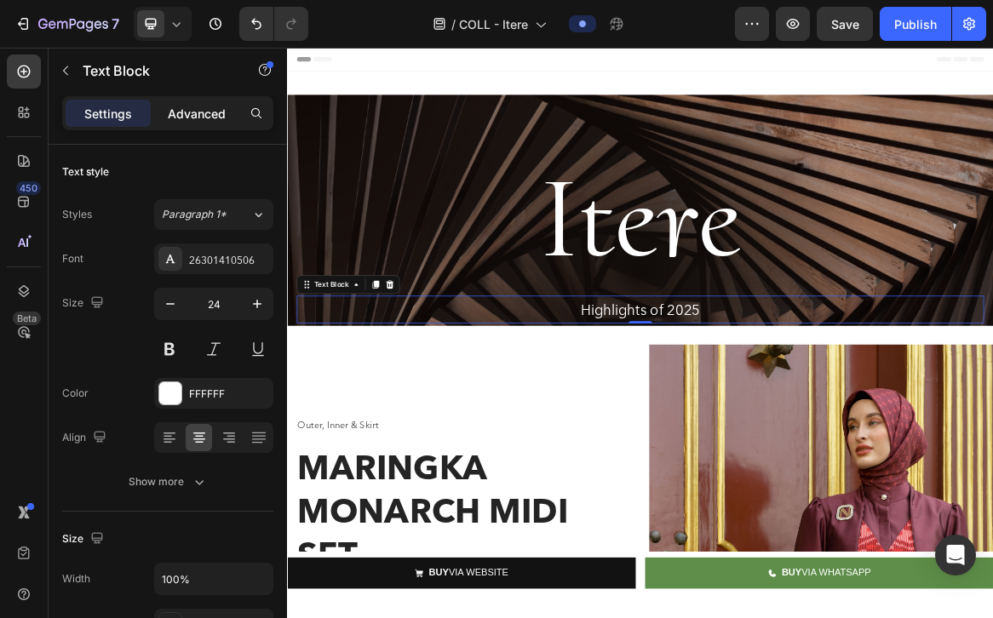
click at [213, 117] on p "Advanced" at bounding box center [197, 114] width 58 height 18
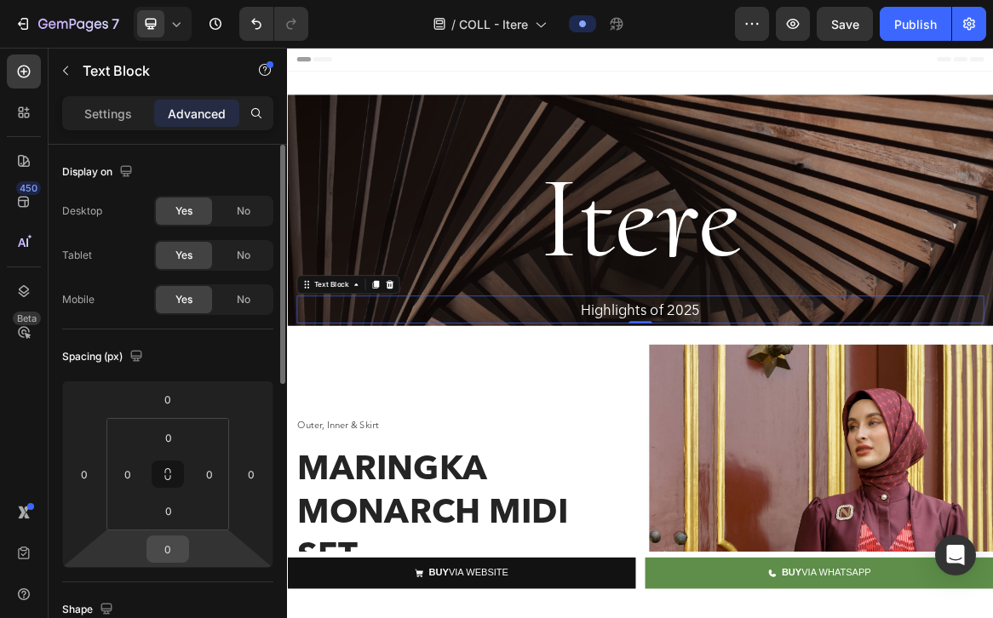
click at [175, 550] on input "0" at bounding box center [168, 549] width 34 height 26
type input "20"
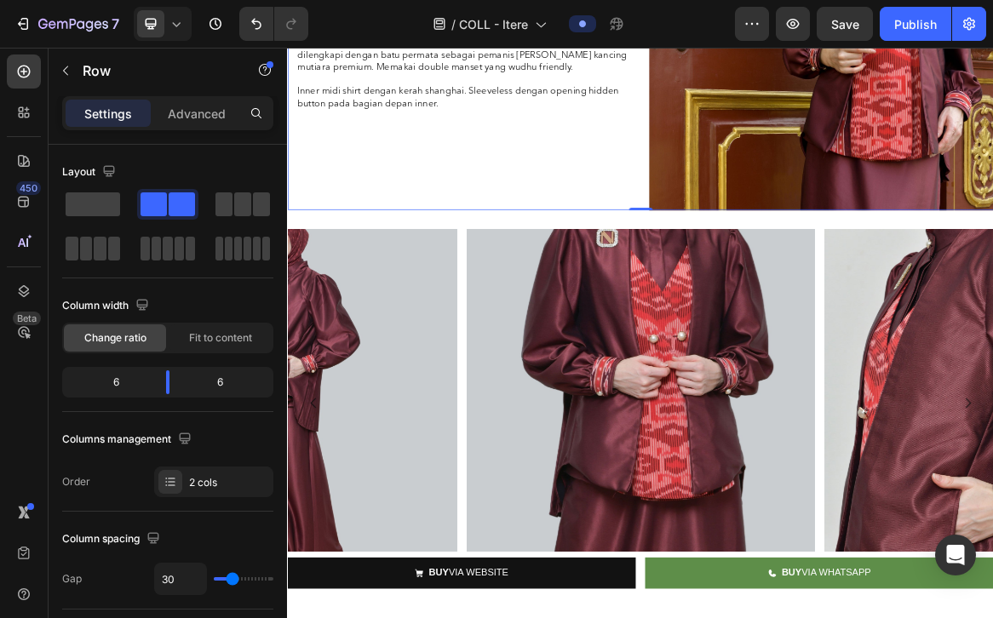
scroll to position [0, 0]
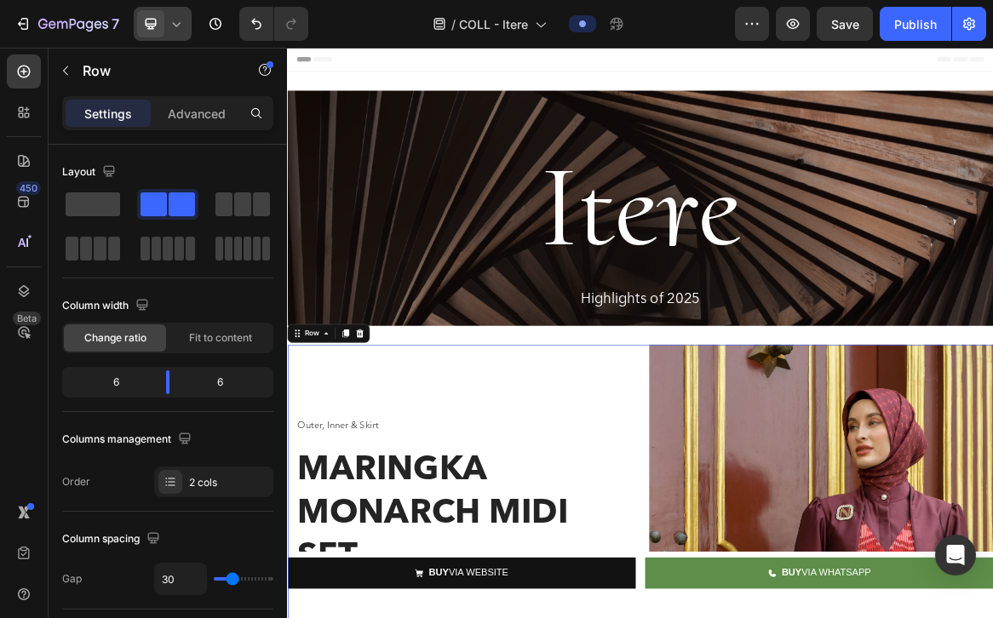
click at [169, 28] on icon at bounding box center [176, 23] width 17 height 17
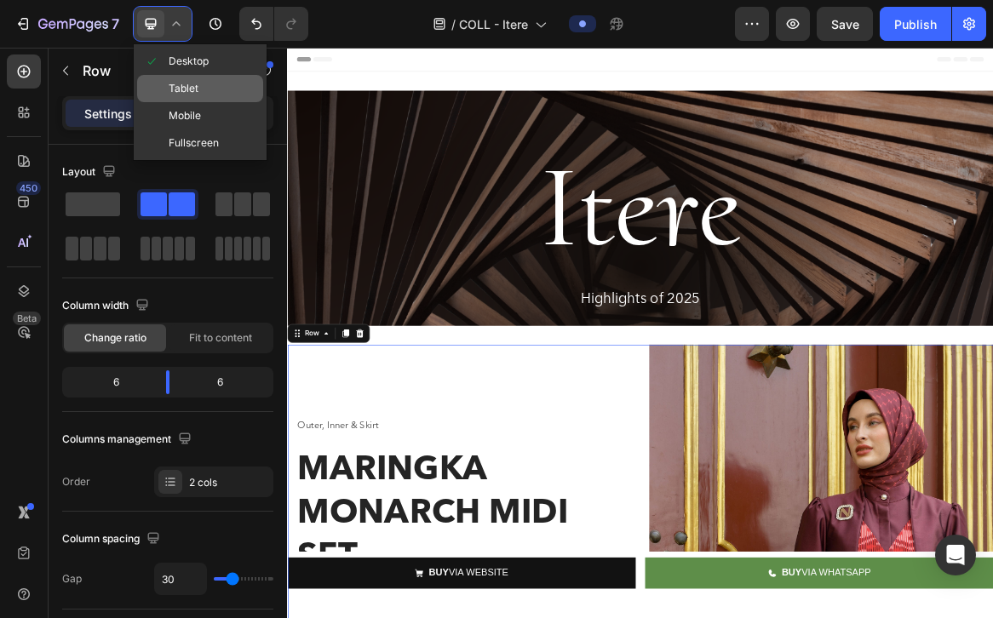
click at [190, 91] on span "Tablet" at bounding box center [184, 88] width 30 height 17
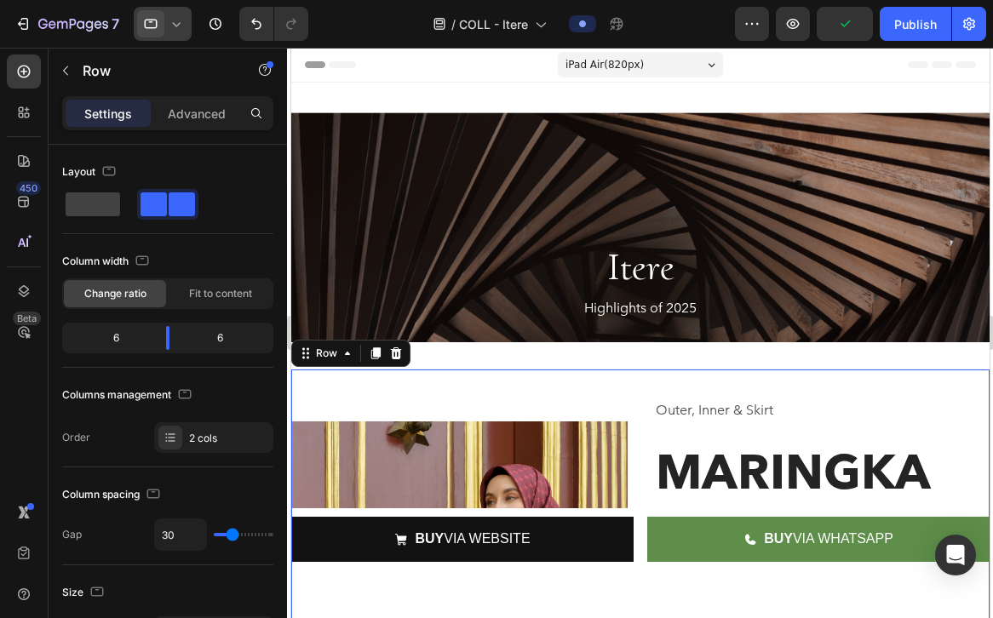
click at [175, 21] on icon at bounding box center [176, 23] width 17 height 17
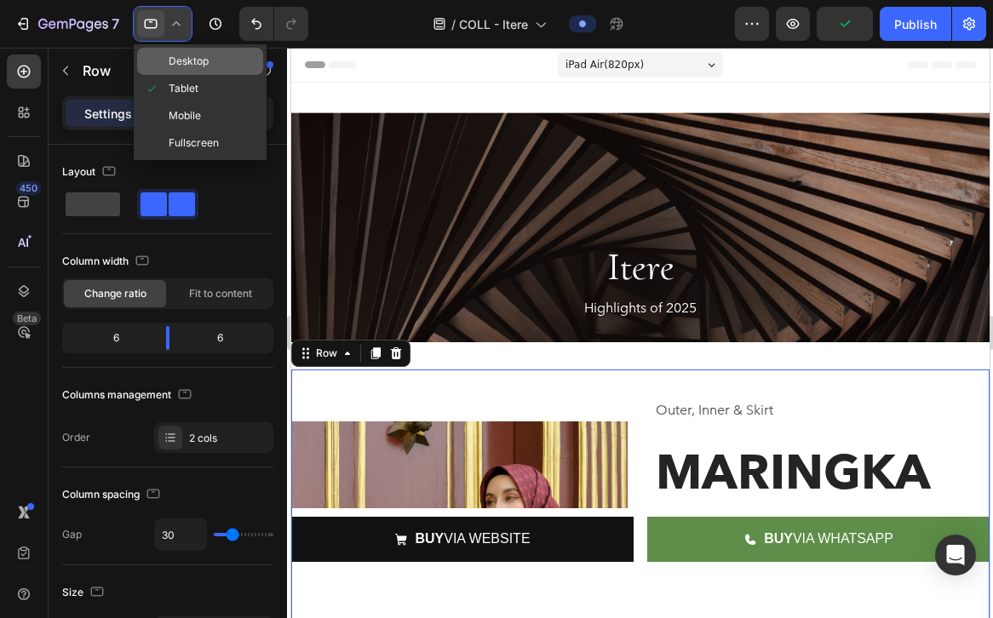
click at [174, 63] on span "Desktop" at bounding box center [189, 61] width 40 height 17
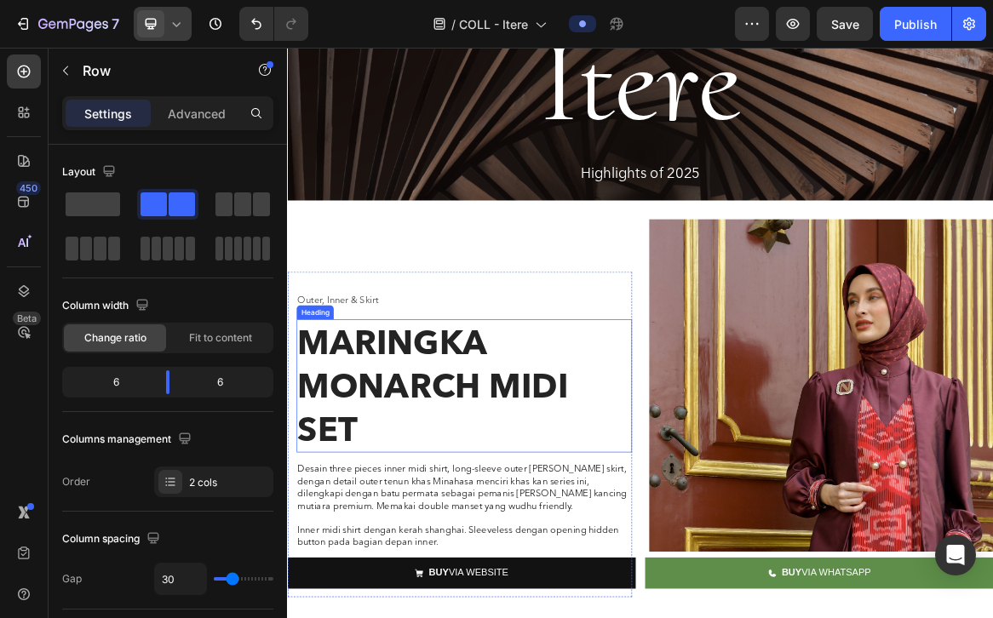
scroll to position [147, 0]
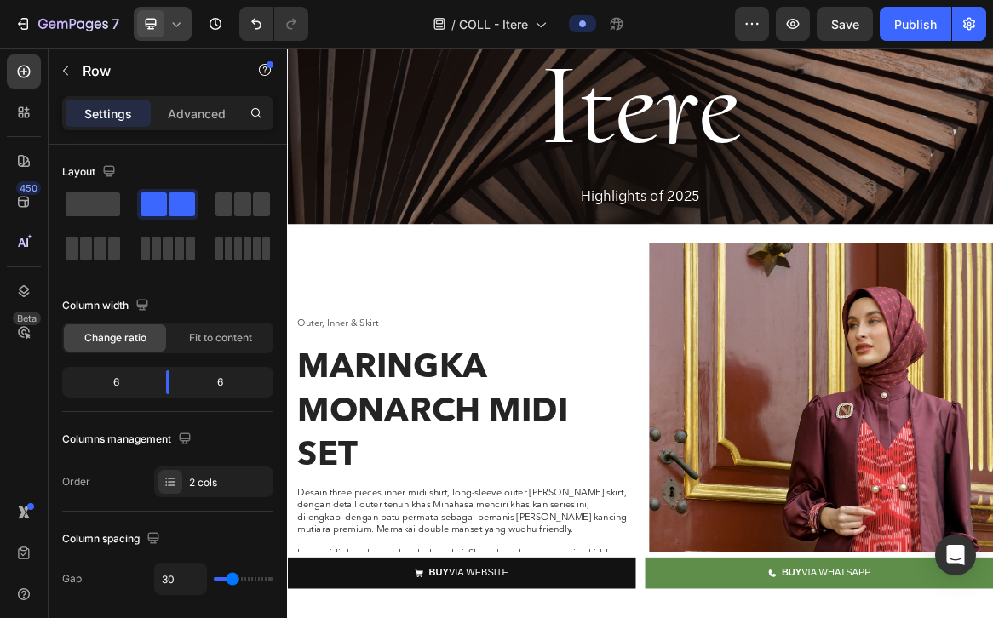
click at [768, 318] on div "Itere Heading Highlights of 2025 Text Block Hero Banner Section 1" at bounding box center [798, 132] width 1022 height 395
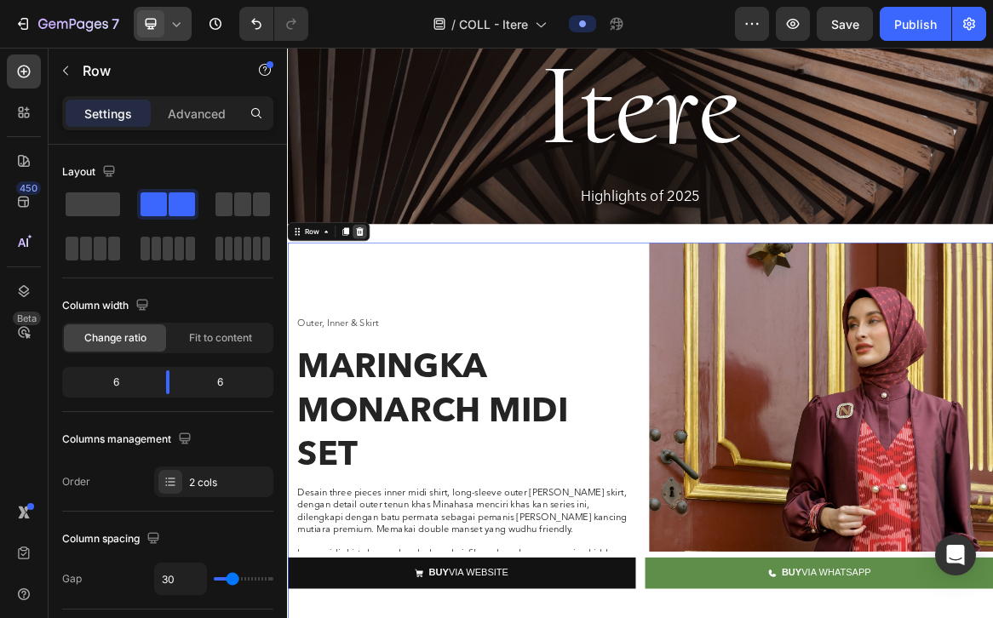
click at [392, 317] on icon at bounding box center [392, 314] width 14 height 14
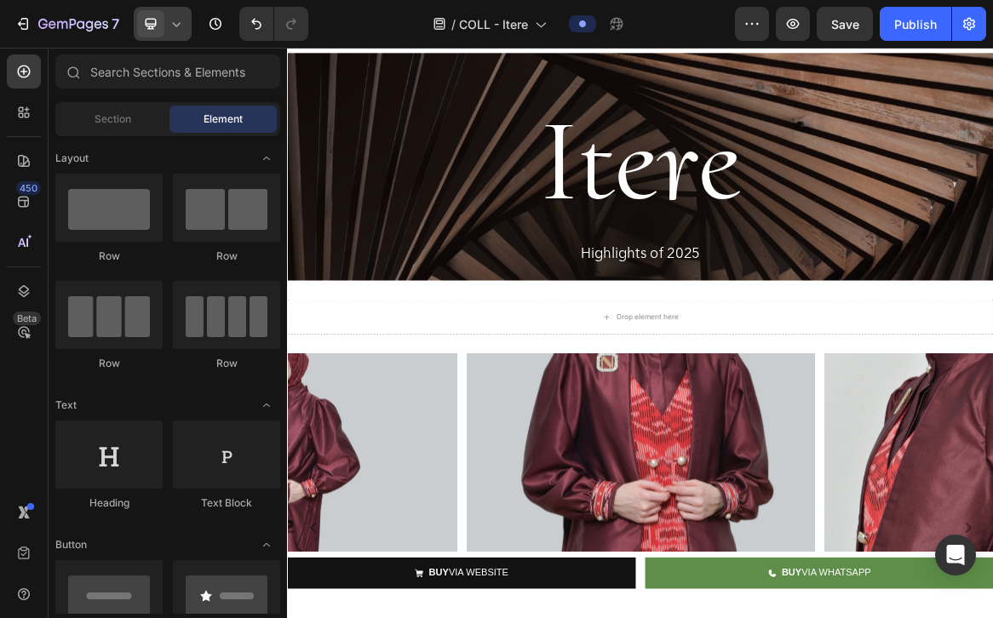
scroll to position [65, 0]
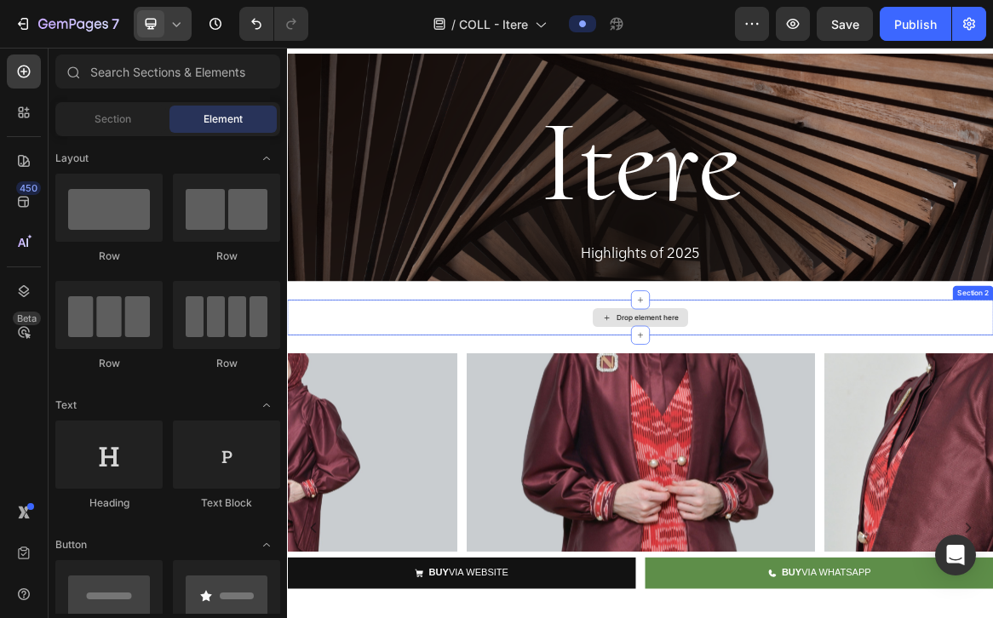
click at [645, 437] on div "Drop element here" at bounding box center [798, 438] width 1022 height 51
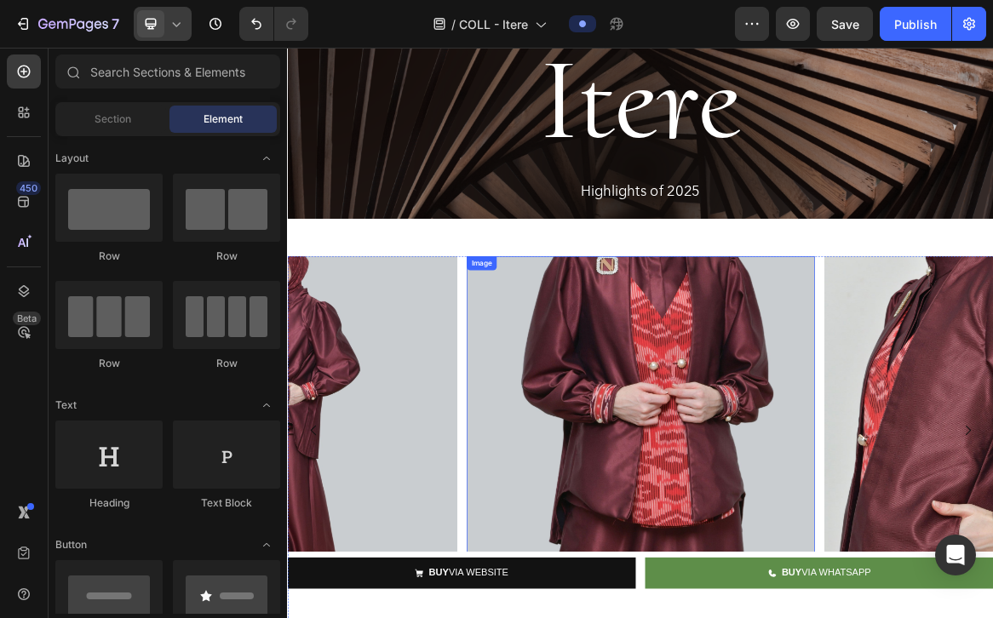
scroll to position [152, 0]
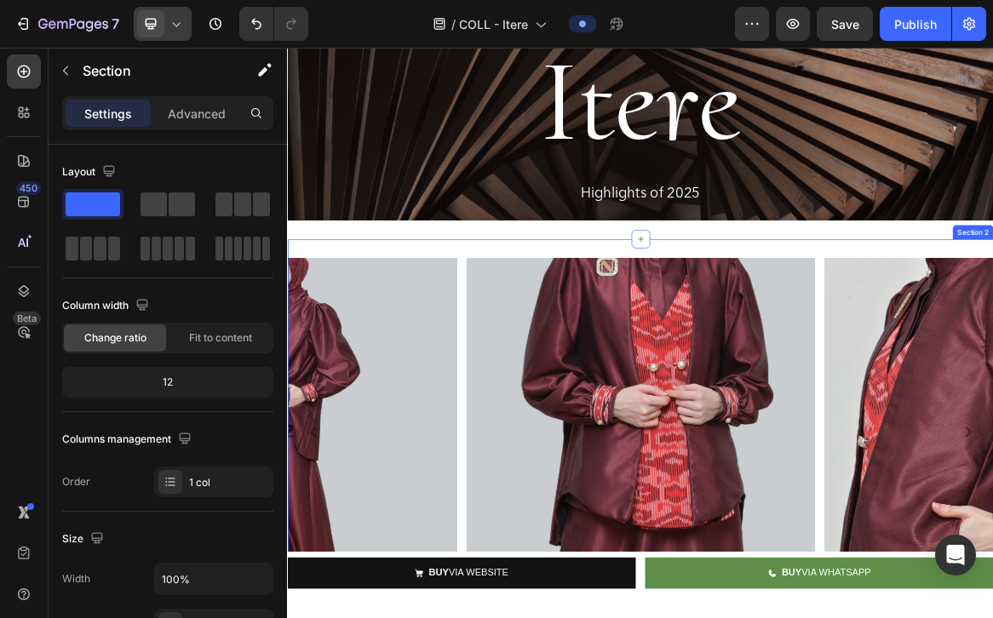
click at [945, 325] on div "Image Image Image Image Image Carousel Section 2" at bounding box center [798, 623] width 1022 height 596
click at [897, 311] on div "Itere Heading Highlights of 2025 Text Block Hero Banner Section 1" at bounding box center [798, 127] width 1022 height 395
click at [202, 118] on p "Advanced" at bounding box center [197, 114] width 58 height 18
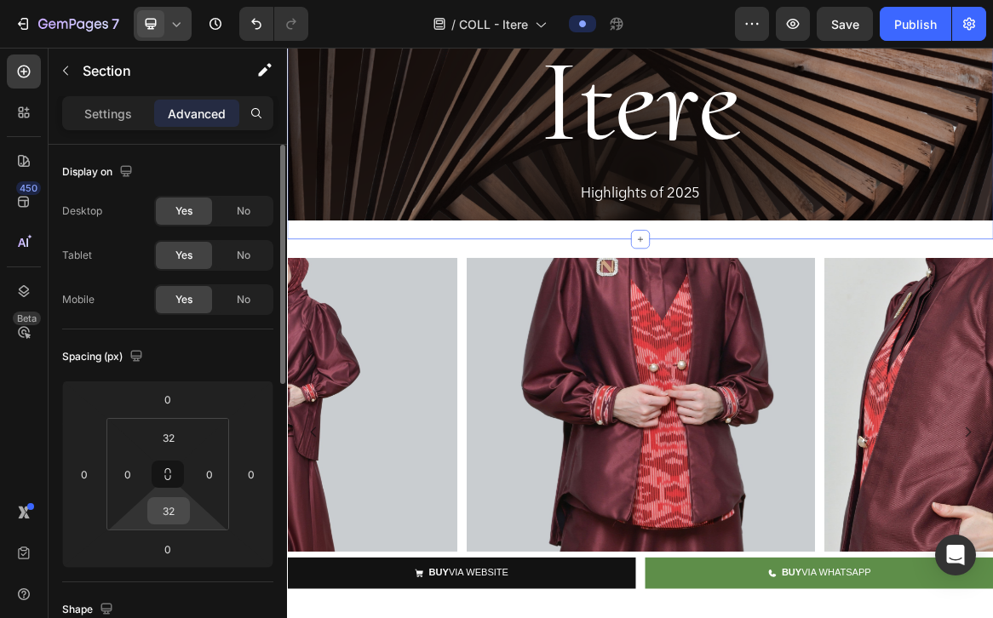
click at [178, 517] on input "32" at bounding box center [169, 511] width 34 height 26
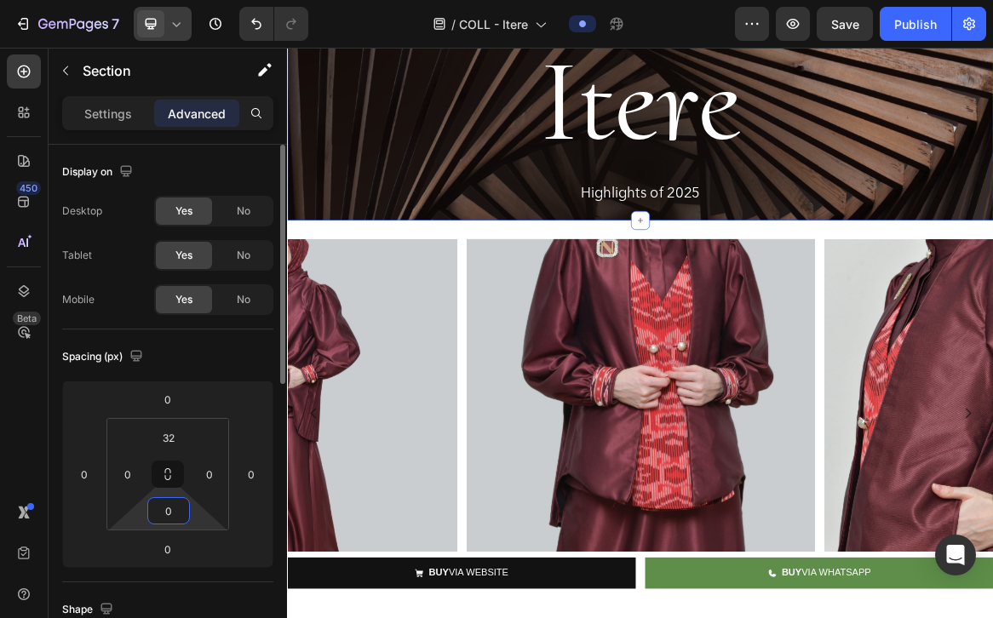
type input "0"
click at [559, 314] on div "Image Image Image Image Image Carousel Section 2" at bounding box center [798, 596] width 1022 height 596
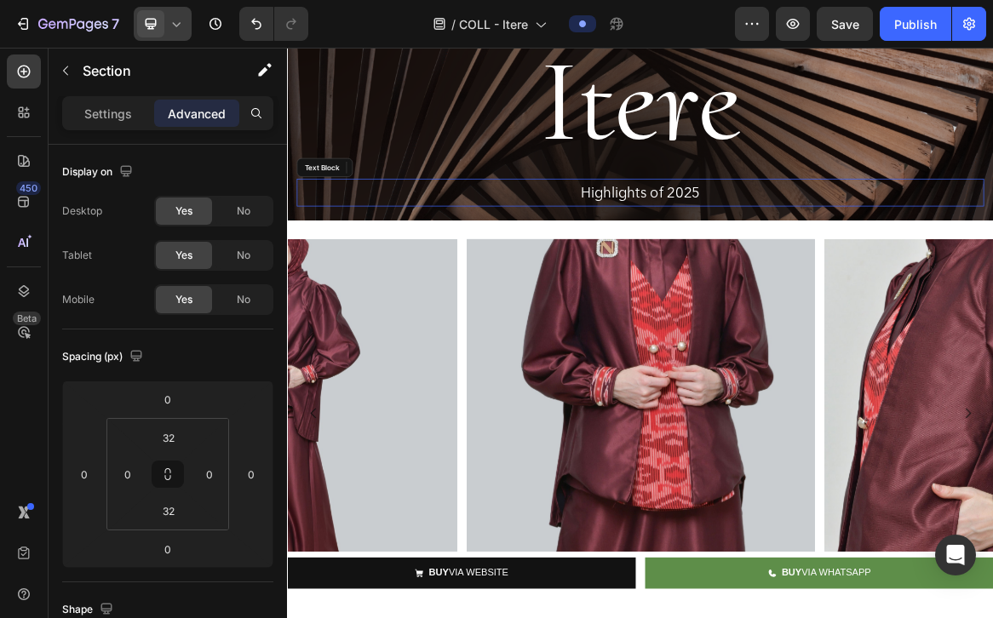
click at [558, 262] on p "Highlights of 2025" at bounding box center [797, 257] width 991 height 37
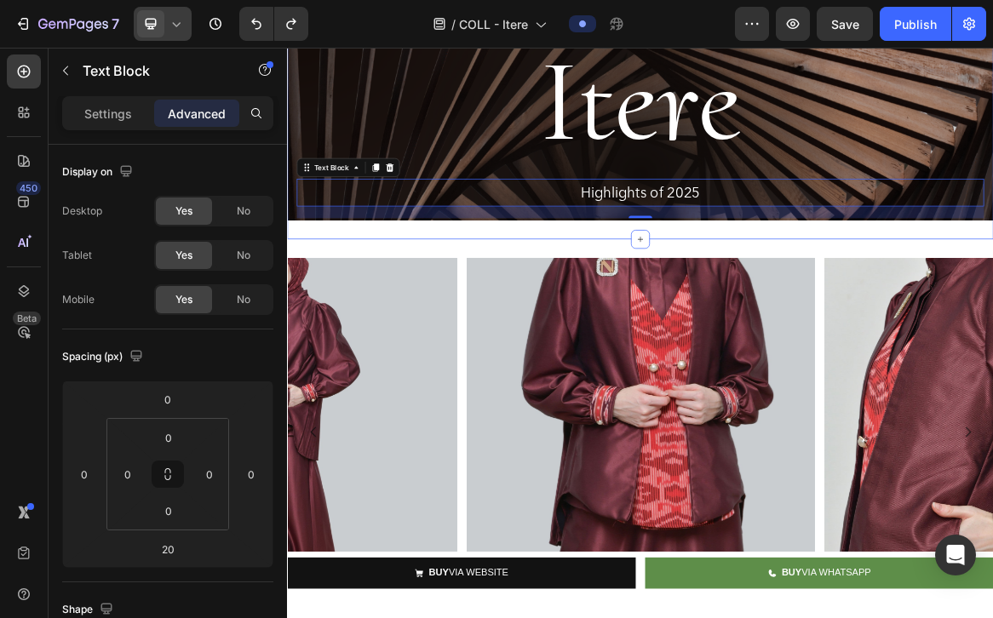
click at [523, 319] on div "Itere Heading Highlights of 2025 Text Block 20 Hero Banner Section 1" at bounding box center [798, 127] width 1022 height 395
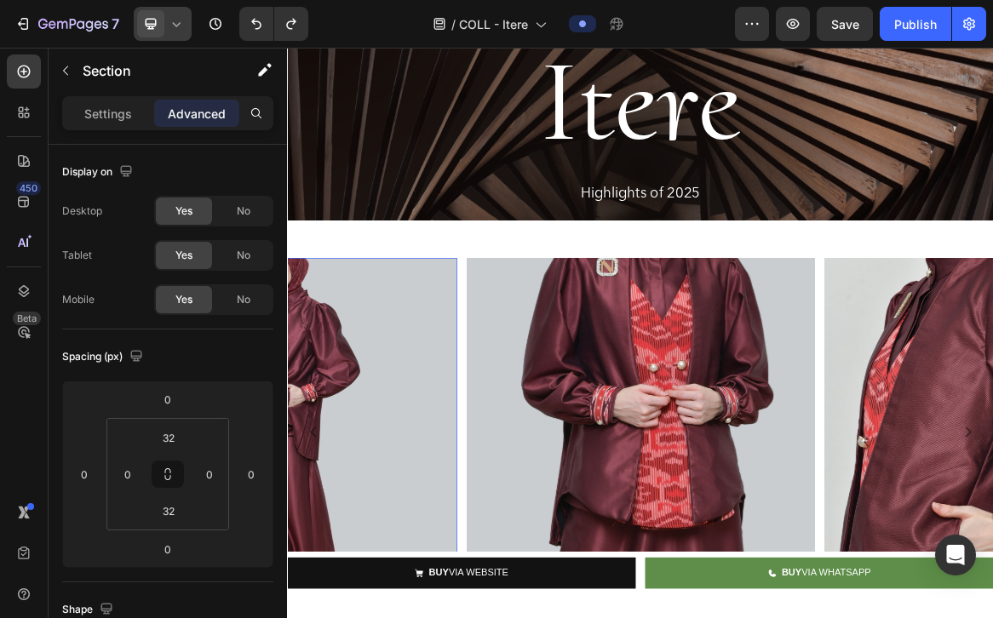
click at [496, 354] on img at bounding box center [280, 605] width 504 height 504
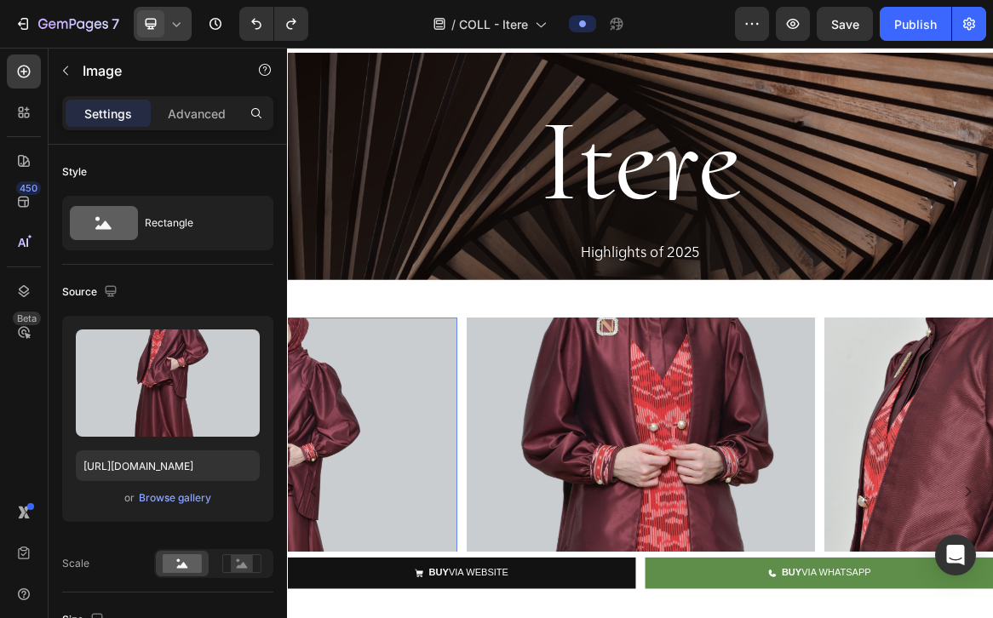
scroll to position [77, 0]
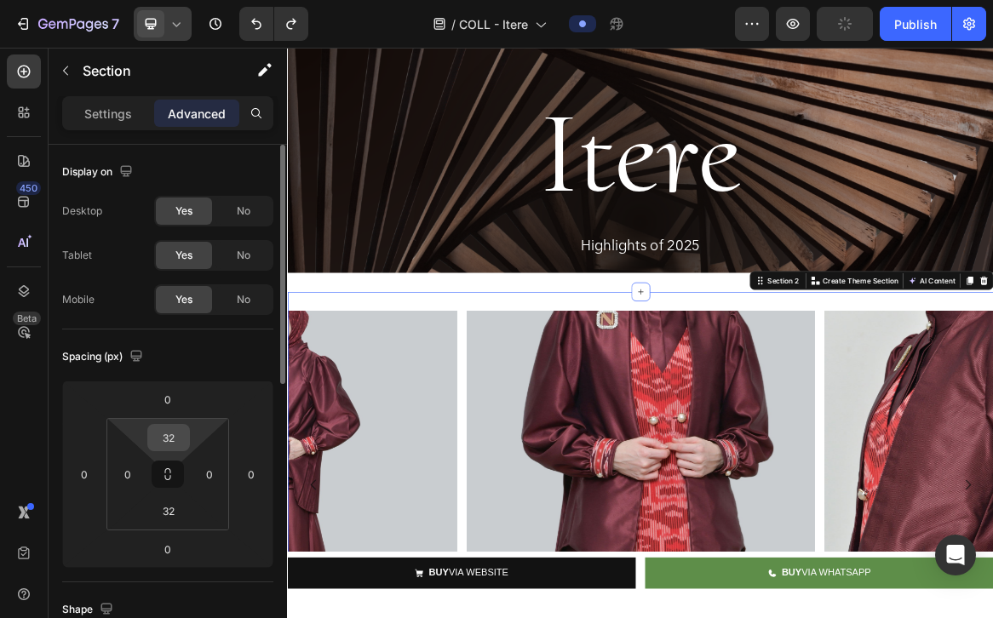
click at [164, 443] on input "32" at bounding box center [169, 438] width 34 height 26
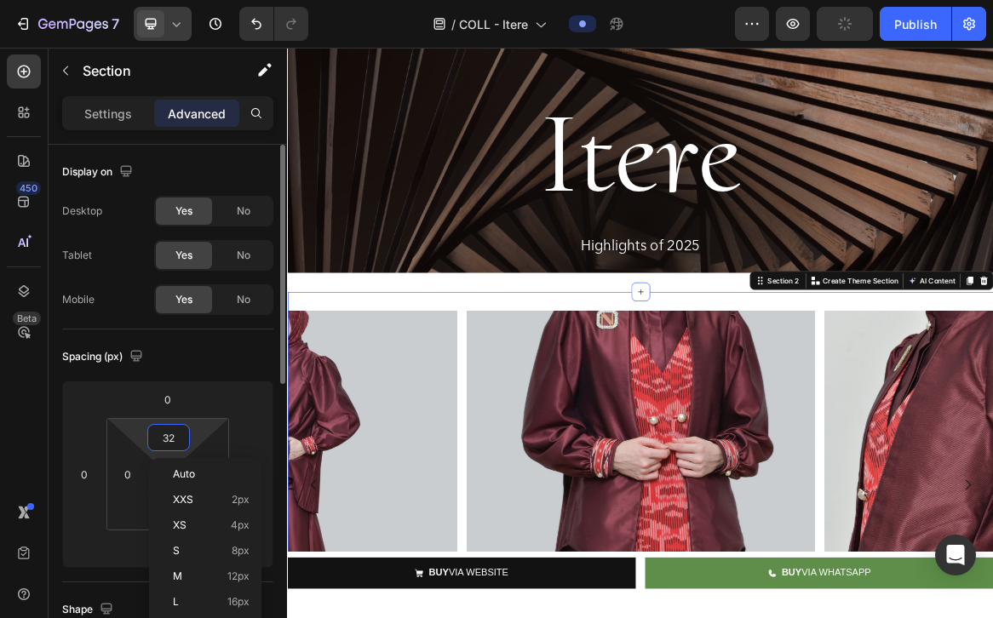
type input "0"
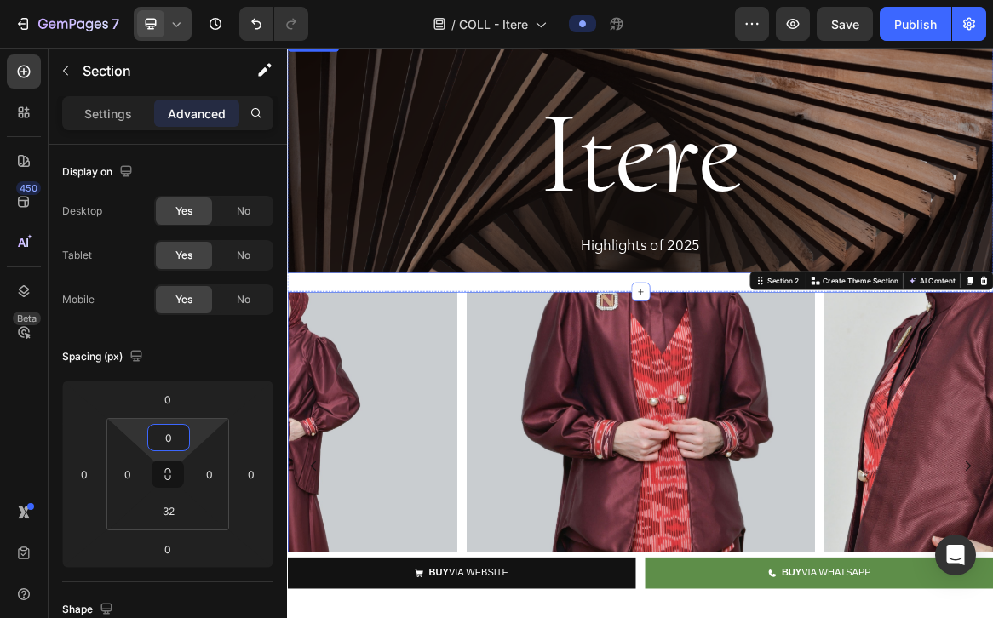
click at [479, 382] on div "Itere Heading Highlights of 2025 Text Block Hero Banner Section 1" at bounding box center [798, 203] width 1022 height 395
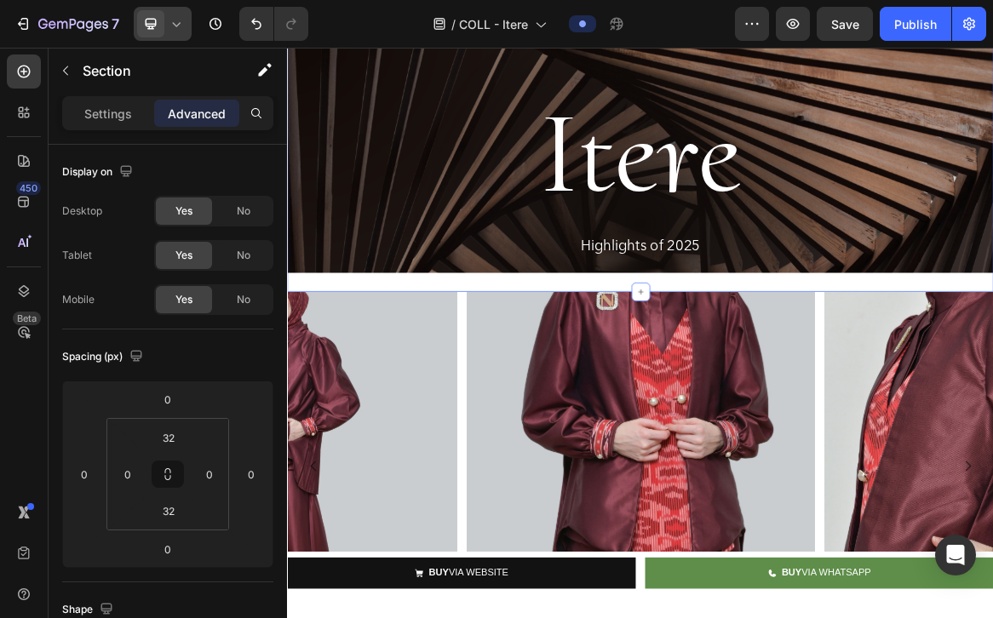
scroll to position [132, 0]
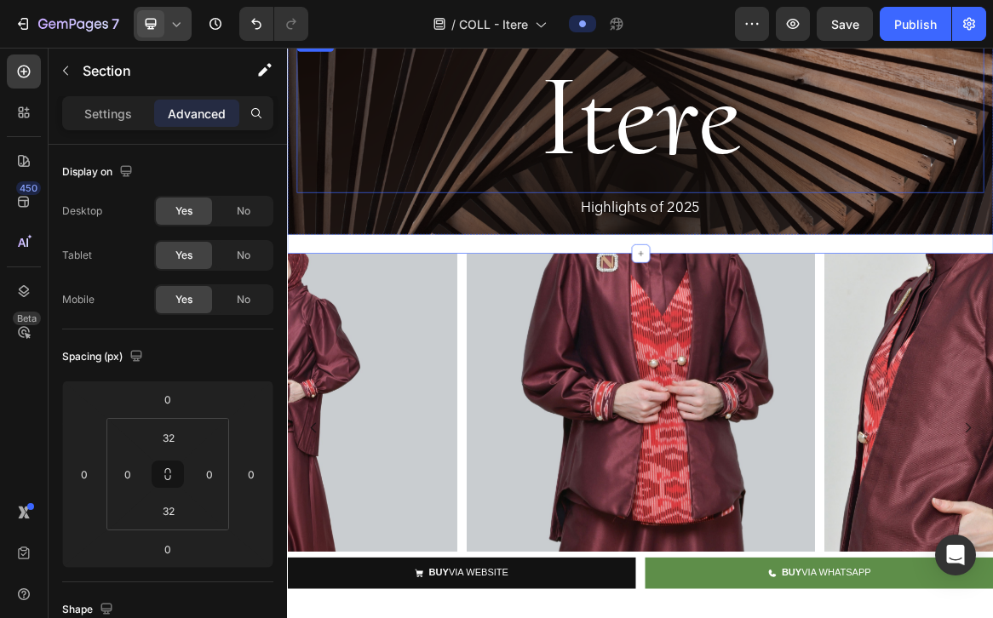
click at [612, 232] on h2 "Itere" at bounding box center [798, 145] width 995 height 225
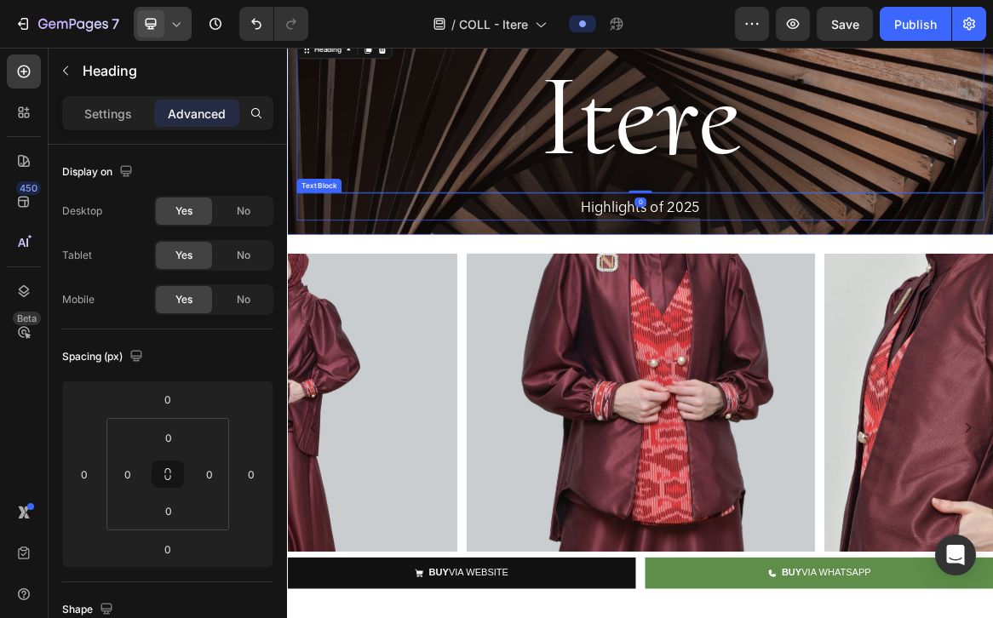
click at [399, 284] on p "Highlights of 2025" at bounding box center [797, 278] width 991 height 37
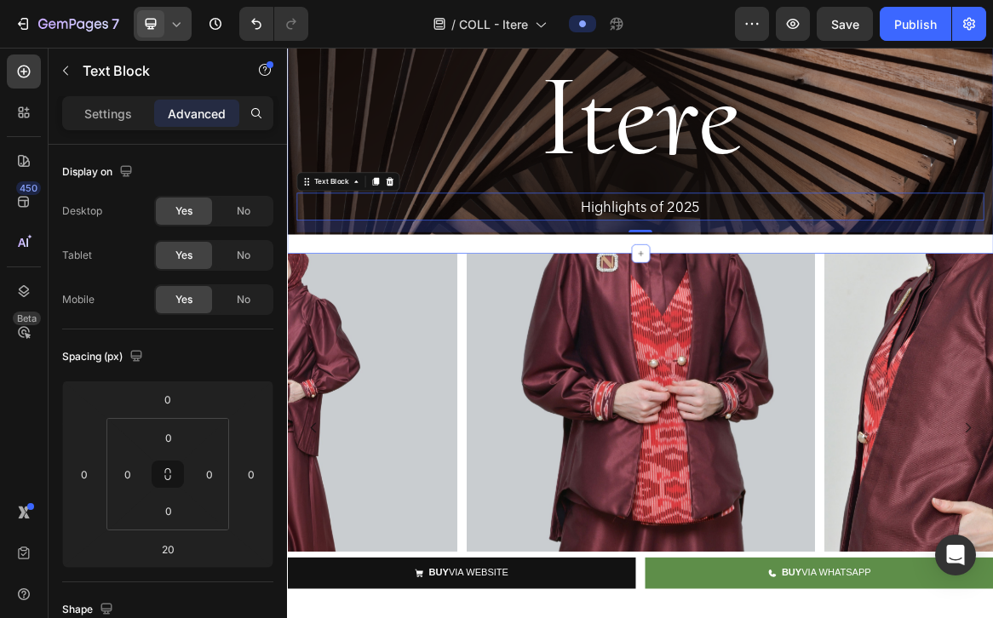
click at [347, 339] on div "Itere Heading Highlights of 2025 Text Block 20 Hero Banner Section 1" at bounding box center [798, 148] width 1022 height 395
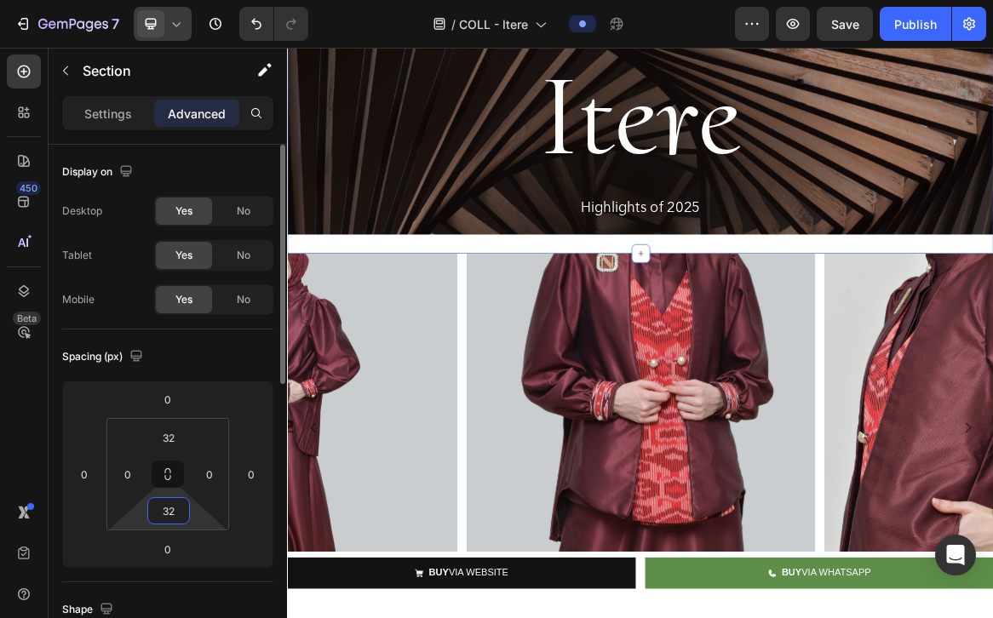
click at [166, 519] on input "32" at bounding box center [169, 511] width 34 height 26
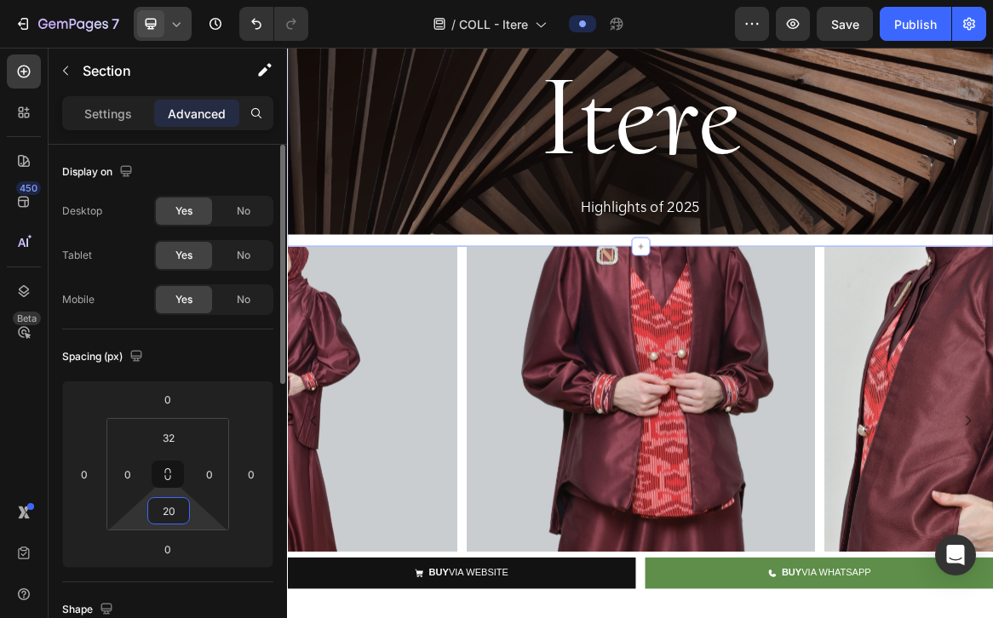
type input "2"
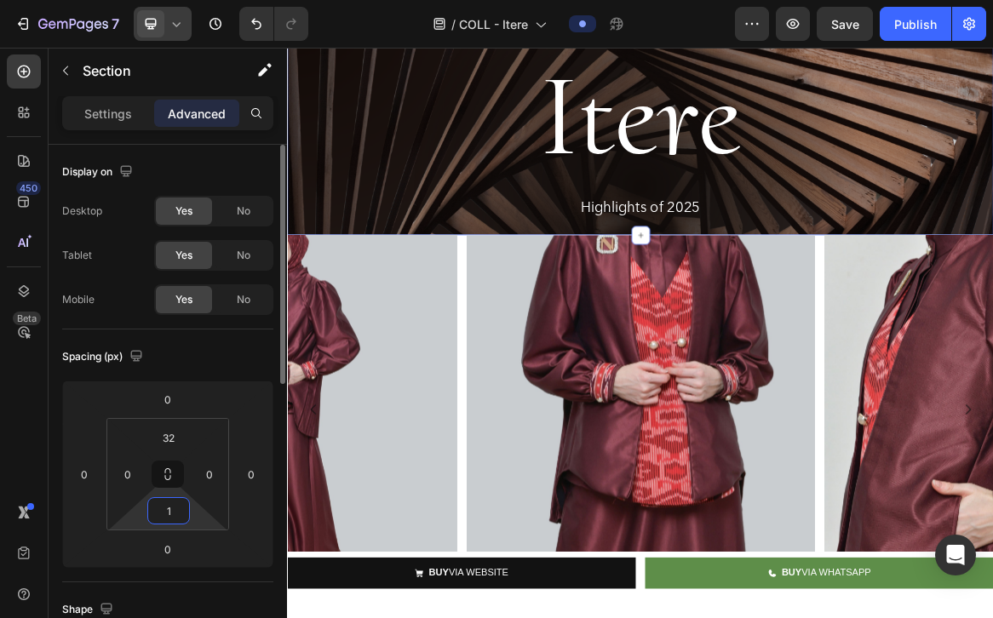
type input "15"
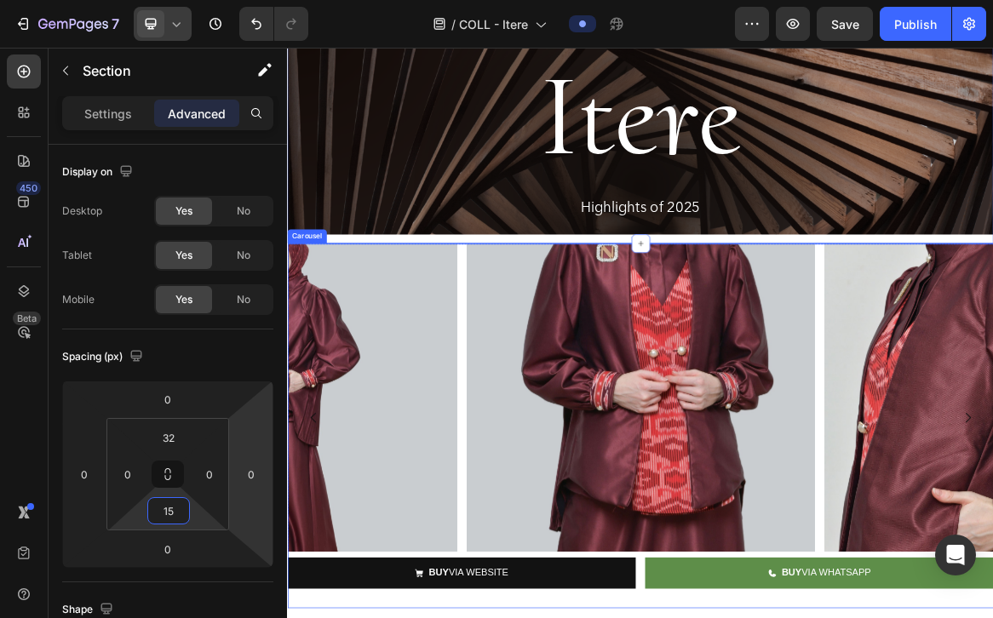
click at [537, 483] on div "Image Image Image Image Image" at bounding box center [798, 583] width 1022 height 504
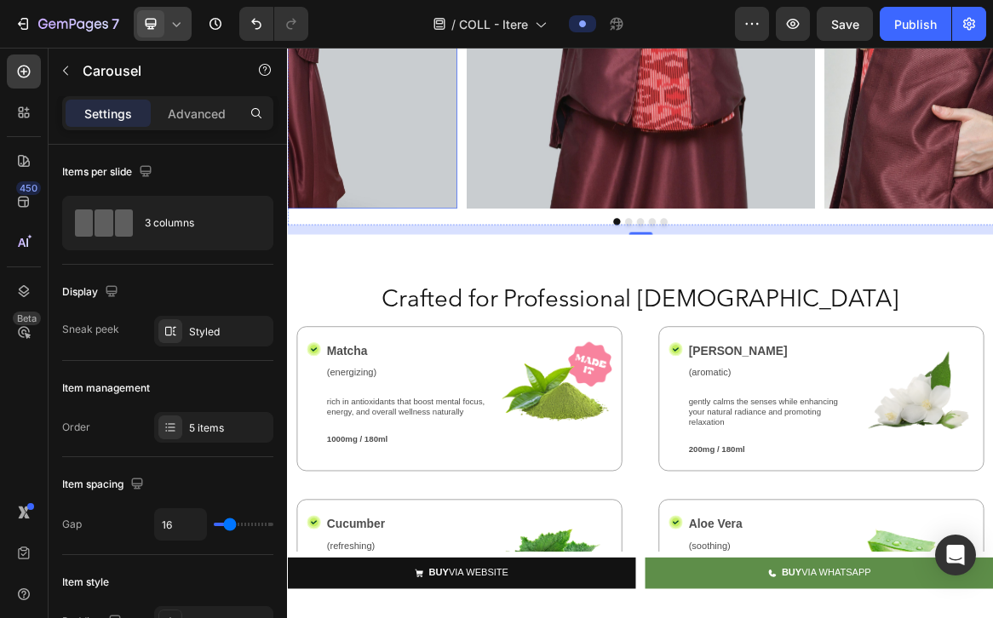
scroll to position [697, 0]
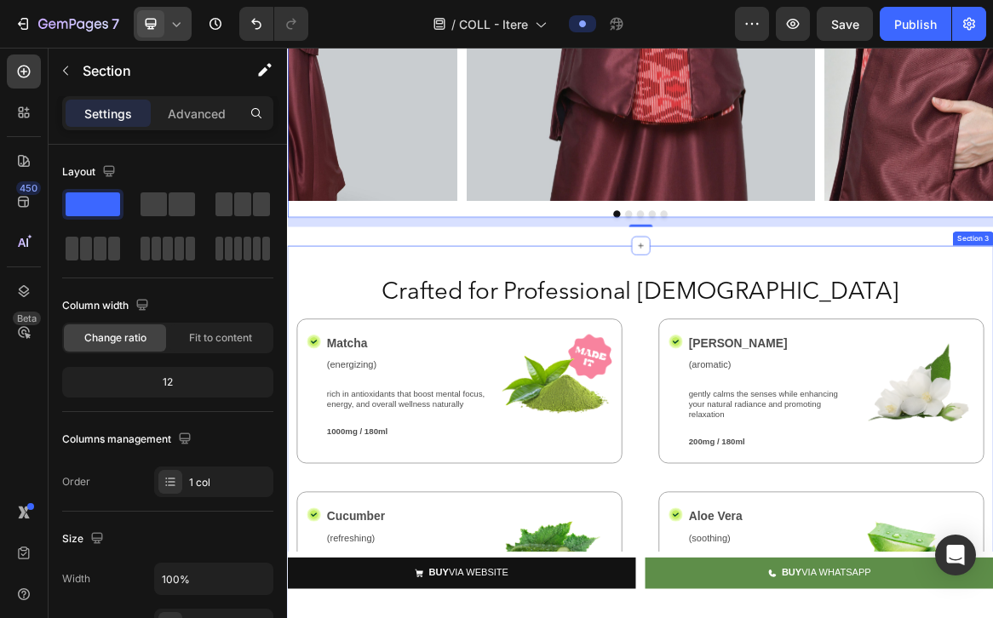
click at [449, 352] on div "Crafted for Professional [DEMOGRAPHIC_DATA] Heading Icon Matcha Text Block (ene…" at bounding box center [798, 629] width 1022 height 588
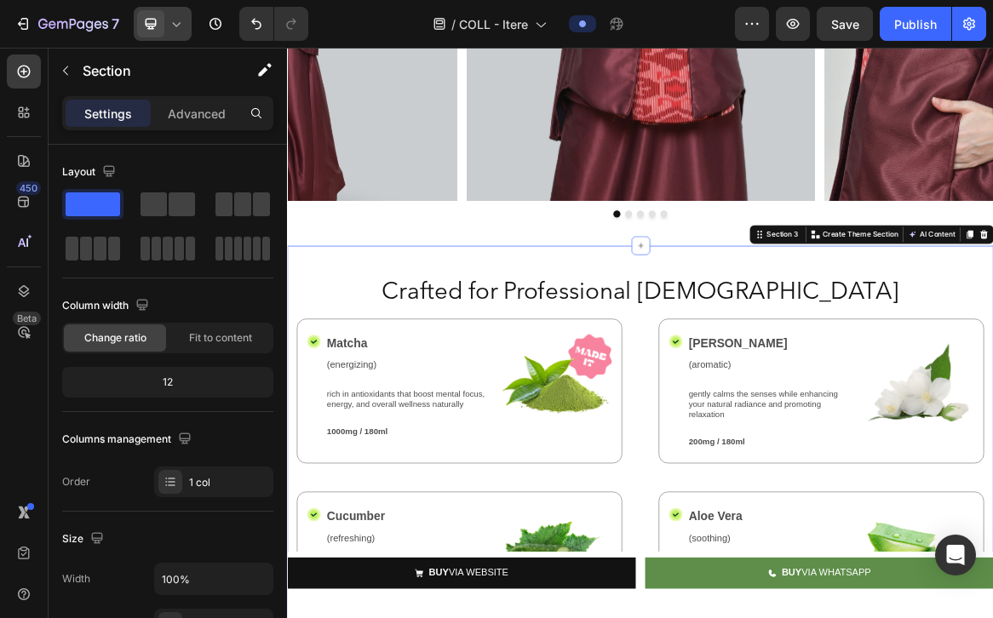
click at [439, 320] on div "Image Image Image Image Image Carousel Section 2" at bounding box center [798, 50] width 1022 height 569
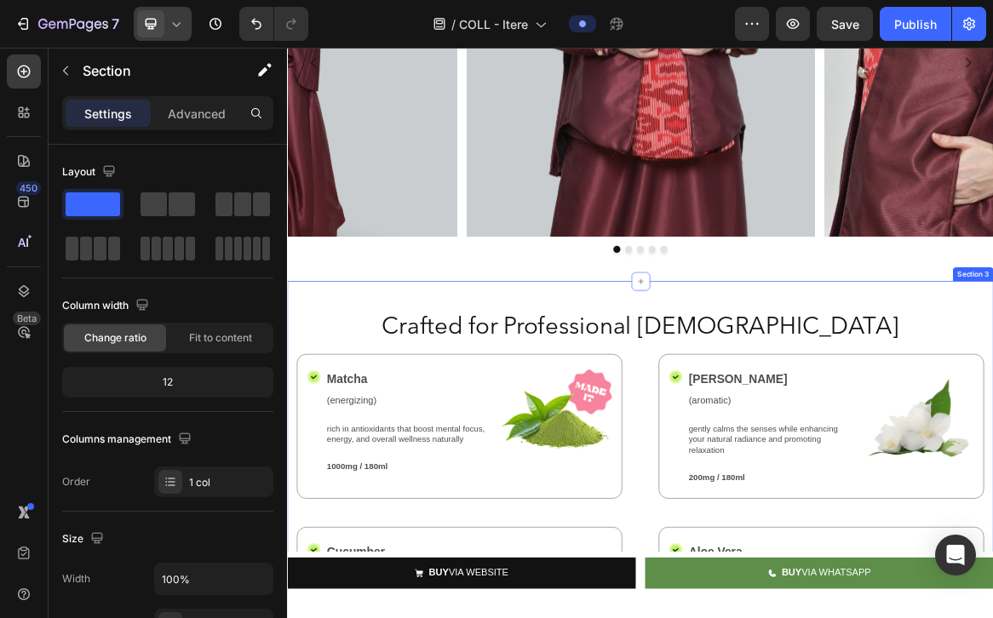
scroll to position [640, 0]
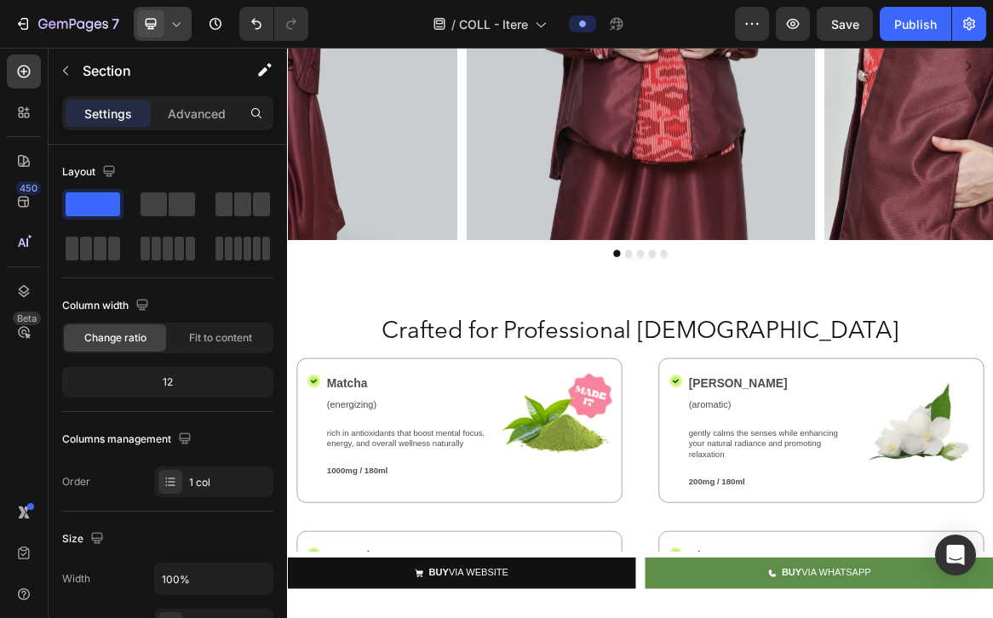
click at [539, 381] on div "Image Image Image Image Image Carousel Section 2" at bounding box center [798, 107] width 1022 height 569
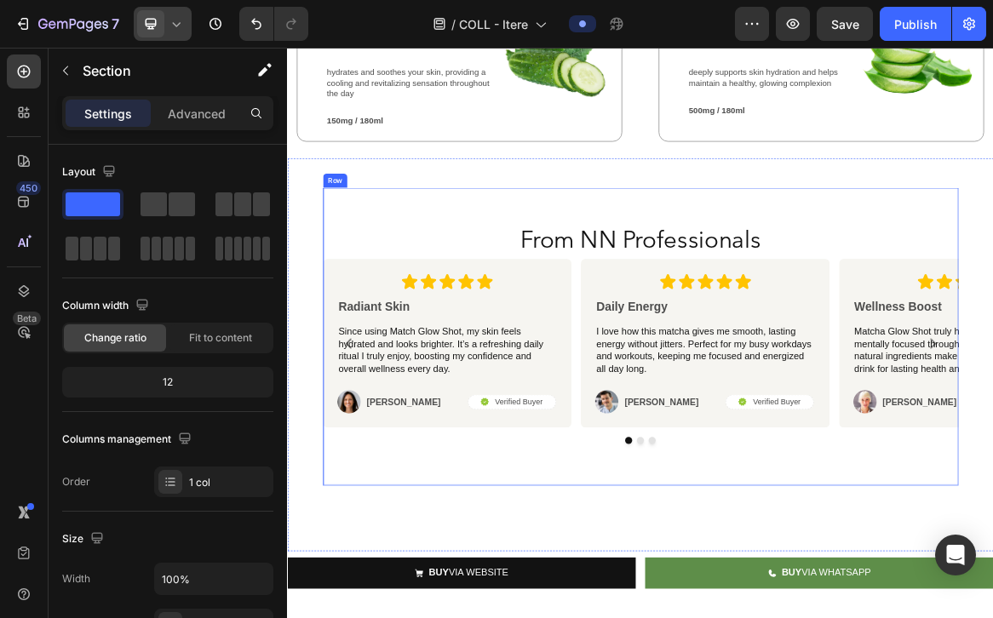
scroll to position [1520, 0]
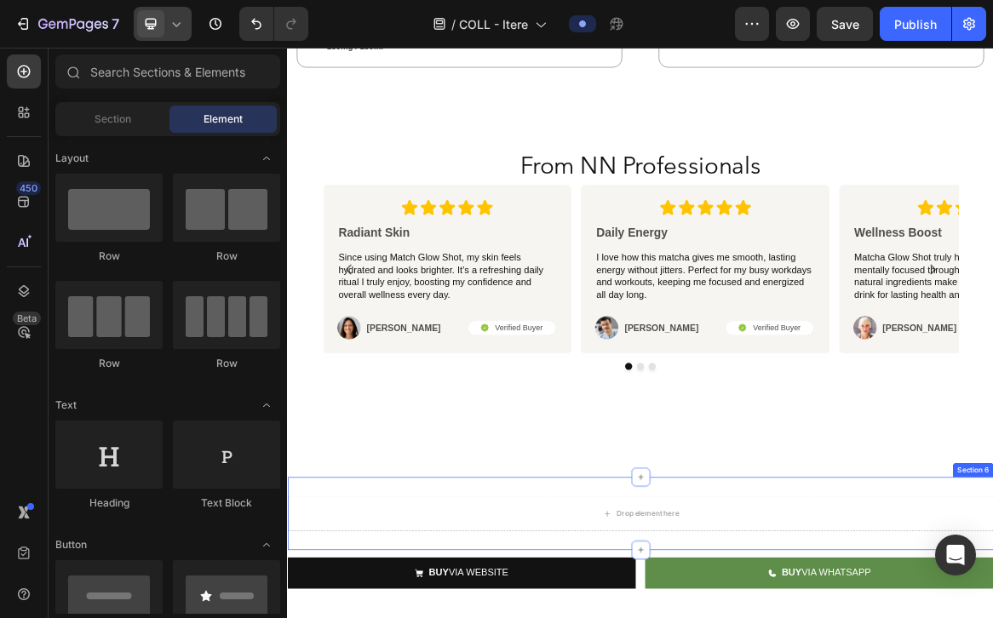
scroll to position [1626, 0]
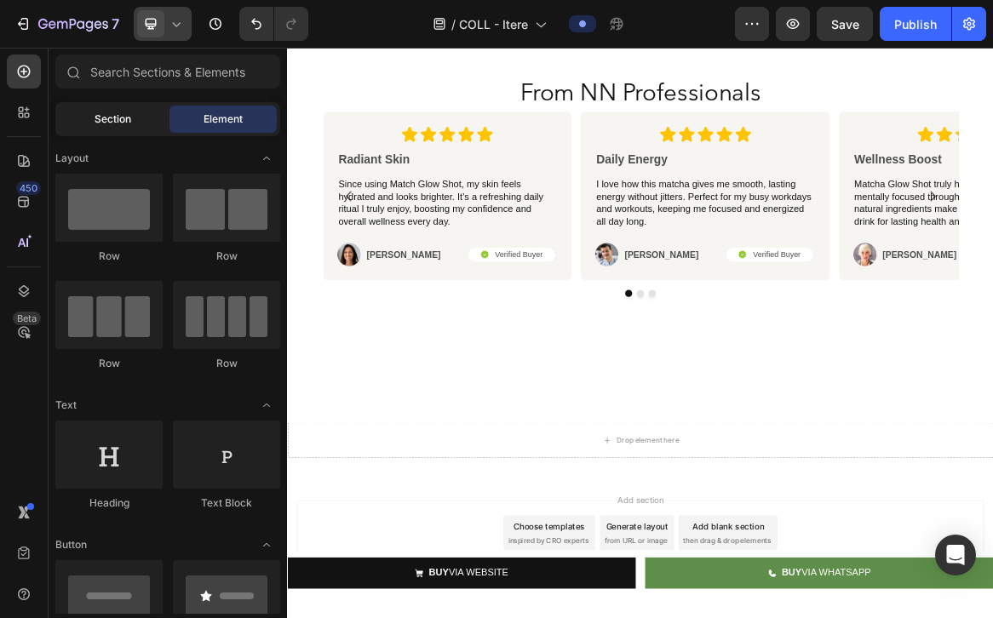
click at [124, 106] on div "Section" at bounding box center [112, 119] width 107 height 27
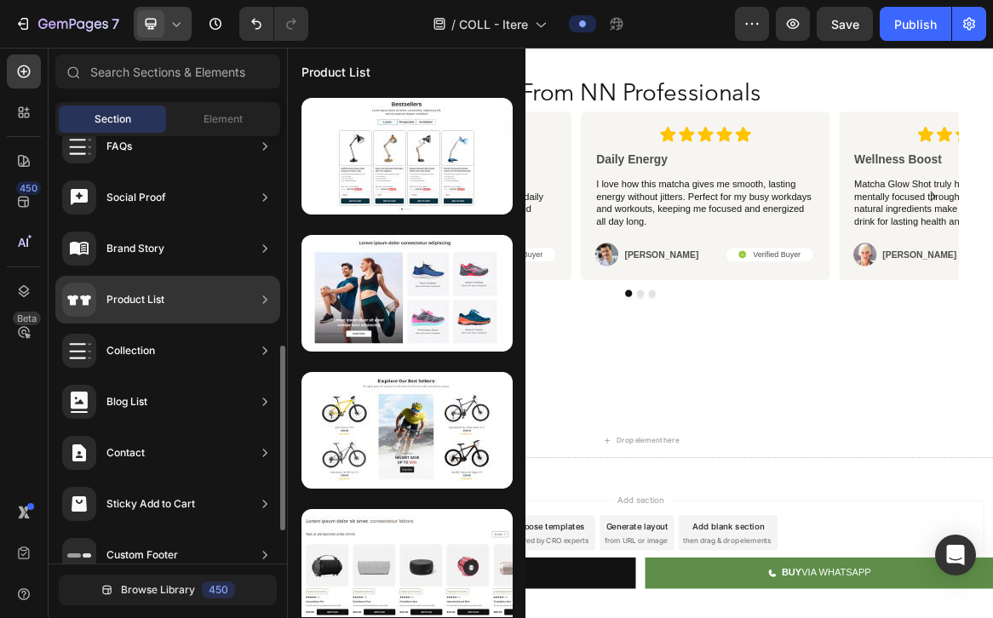
scroll to position [560, 0]
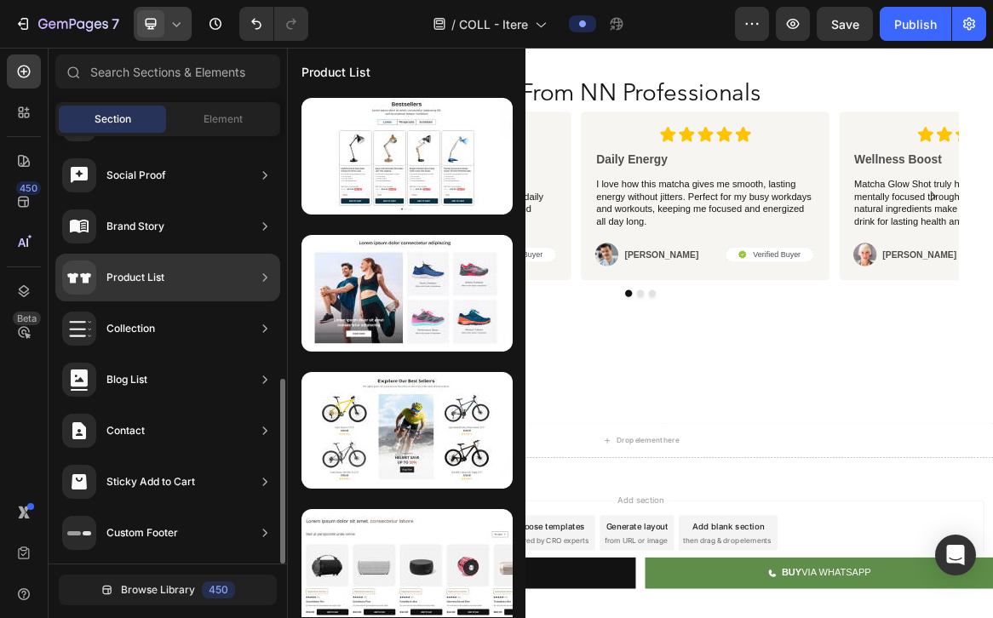
click at [190, 261] on div "Product List" at bounding box center [167, 278] width 225 height 48
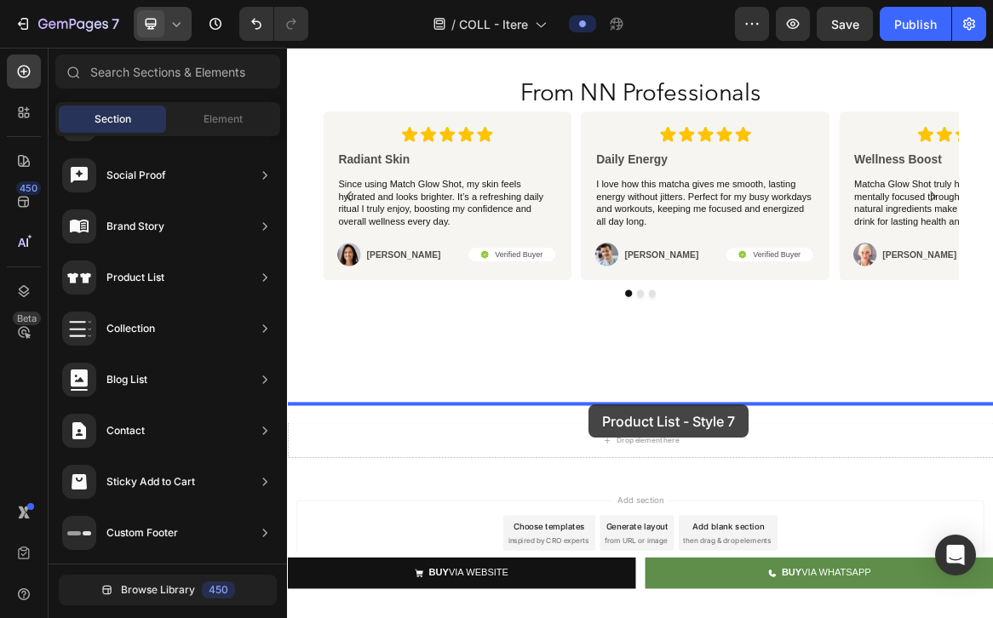
scroll to position [1628, 0]
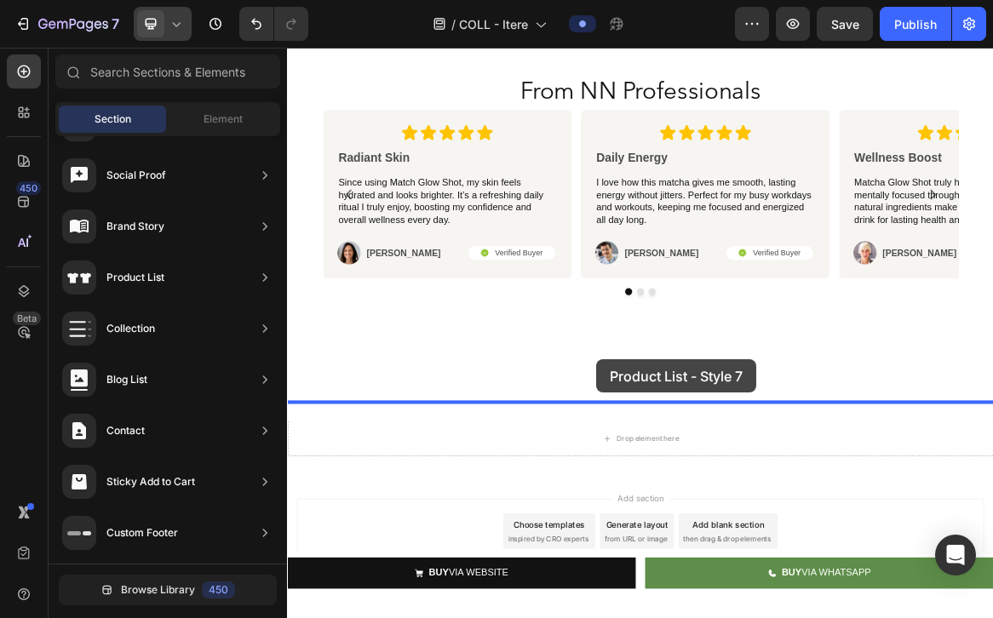
drag, startPoint x: 732, startPoint y: 359, endPoint x: 738, endPoint y: 519, distance: 160.2
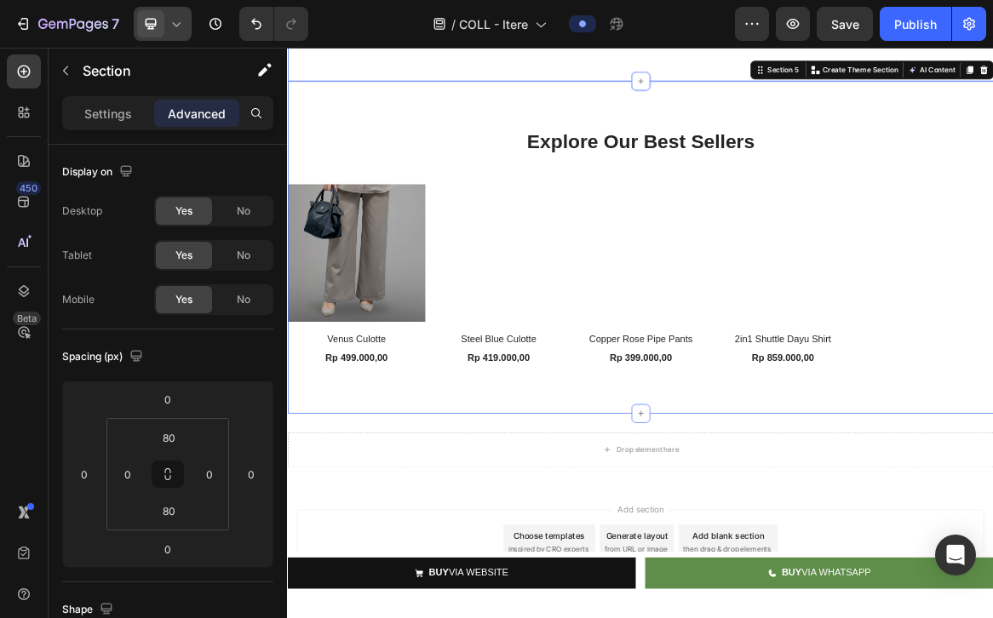
scroll to position [2107, 0]
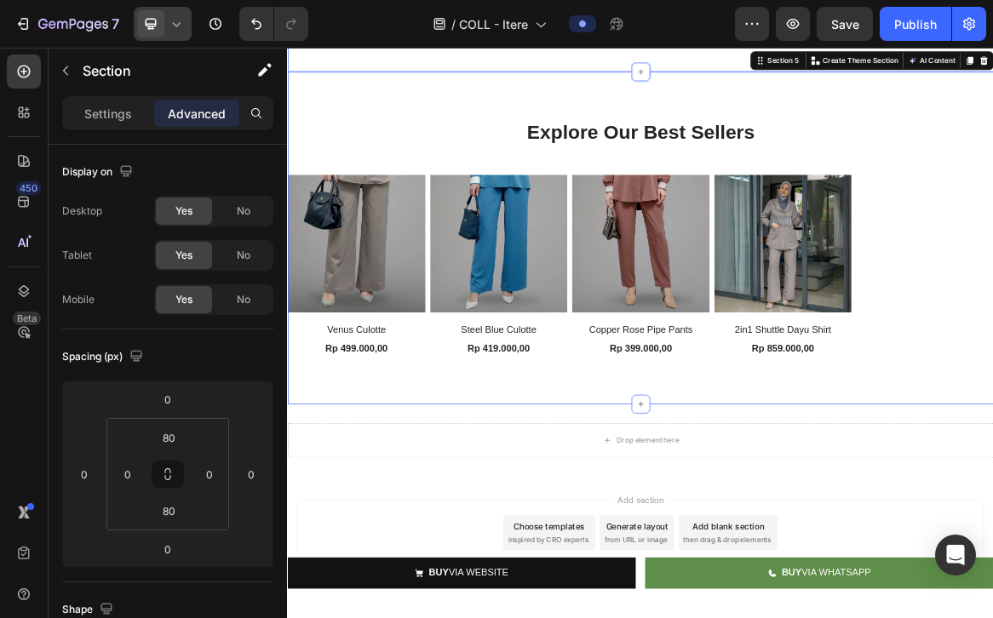
click at [740, 529] on div "Explore Our Best Sellers Heading Row (P) Images Venus Culotte (P) Title Rp 499.…" at bounding box center [798, 323] width 1022 height 481
click at [535, 146] on div "Explore Our Best Sellers Heading Row (P) Images Venus Culotte (P) Title Rp 499.…" at bounding box center [798, 323] width 1022 height 481
click at [126, 111] on p "Settings" at bounding box center [108, 114] width 48 height 18
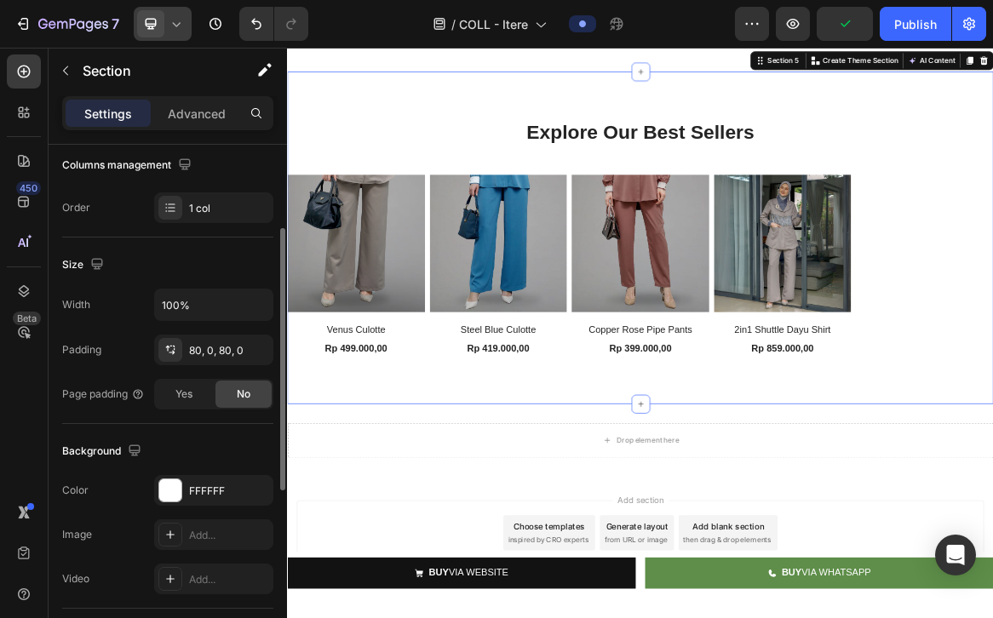
scroll to position [278, 0]
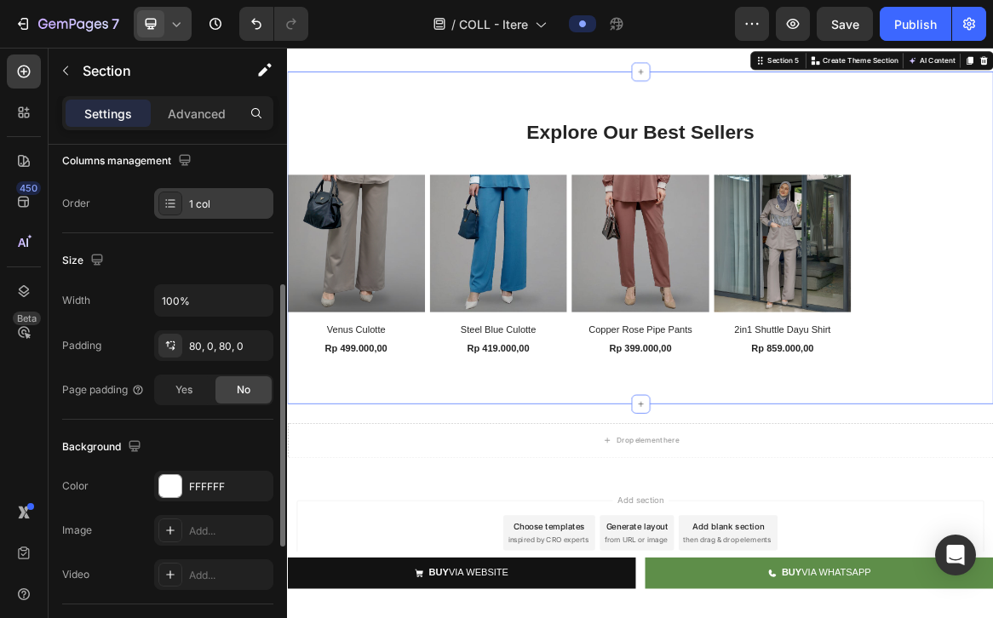
click at [225, 202] on div "1 col" at bounding box center [229, 204] width 80 height 15
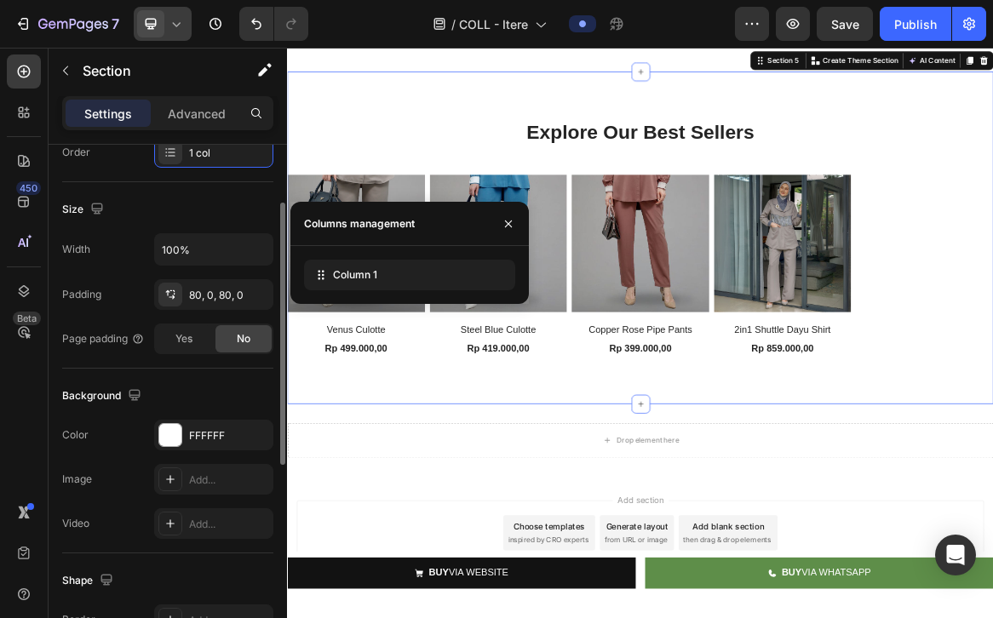
scroll to position [0, 0]
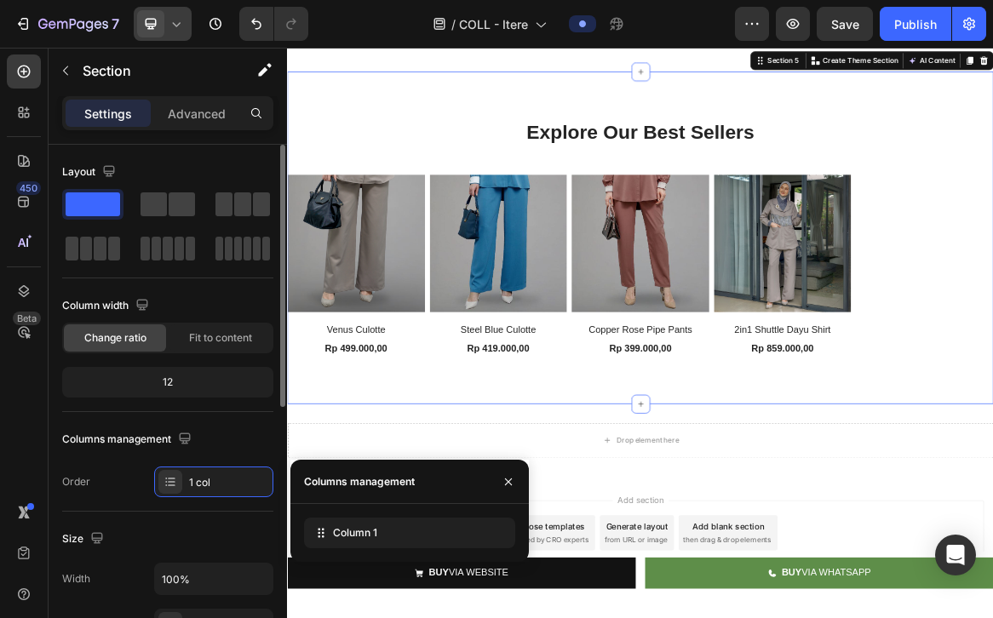
click at [199, 306] on div "Column width" at bounding box center [167, 305] width 211 height 27
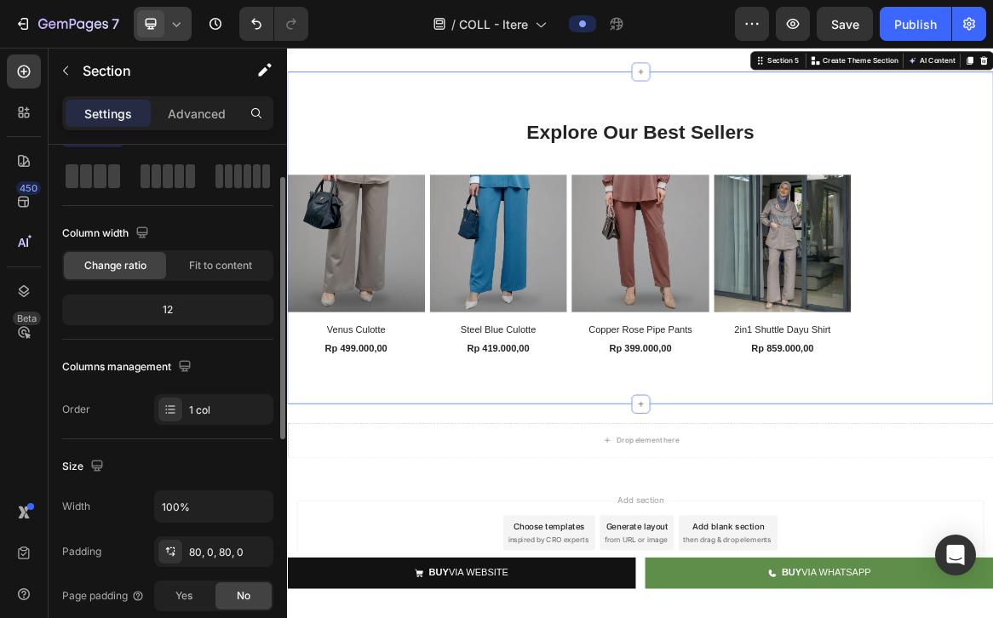
scroll to position [78, 0]
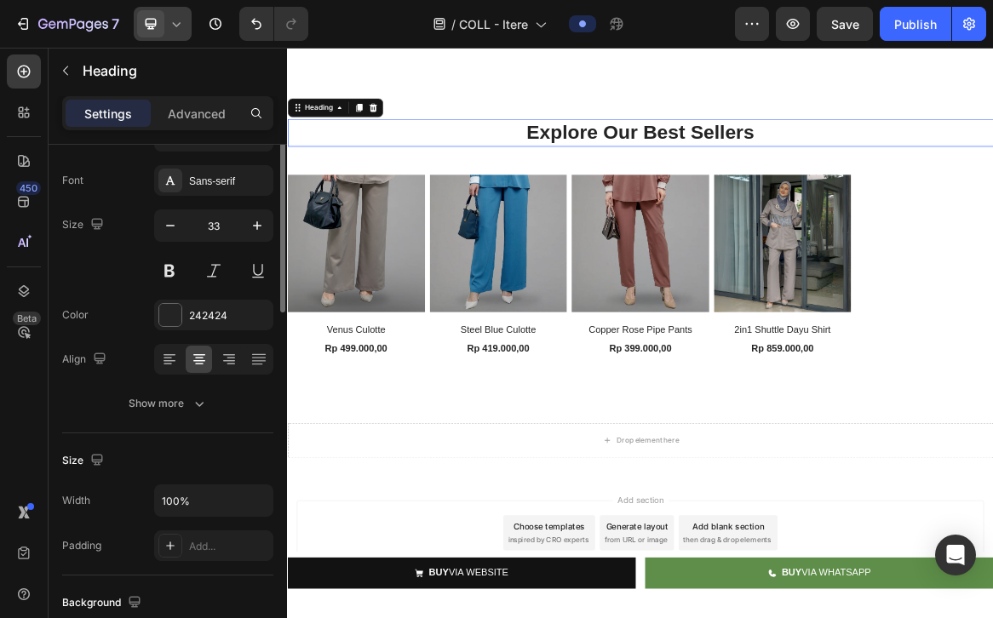
click at [729, 181] on p "Explore Our Best Sellers" at bounding box center [798, 170] width 1018 height 37
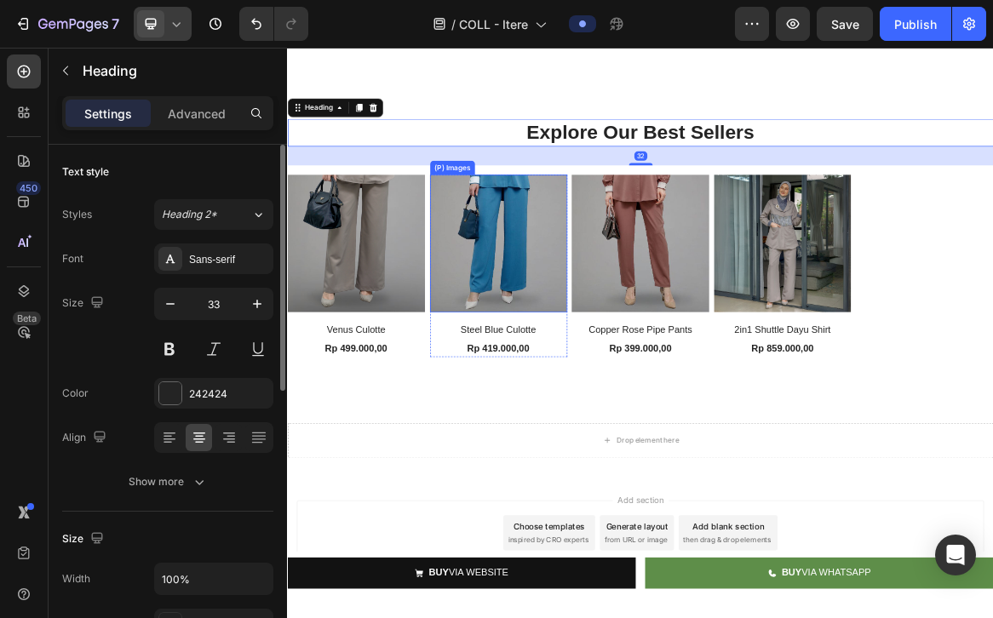
click at [531, 334] on img at bounding box center [592, 331] width 199 height 199
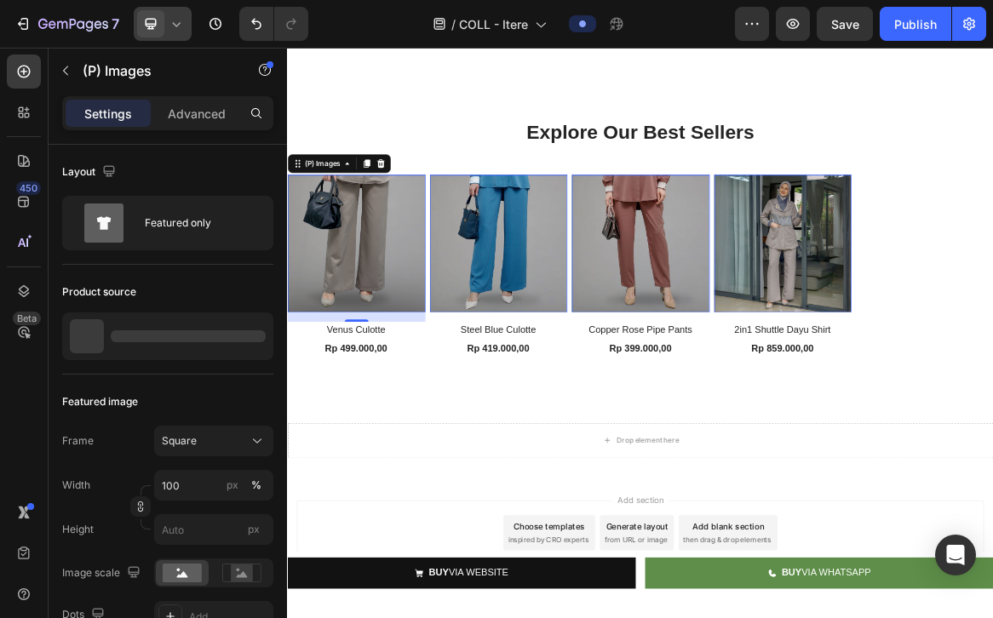
click at [429, 328] on img at bounding box center [386, 331] width 199 height 199
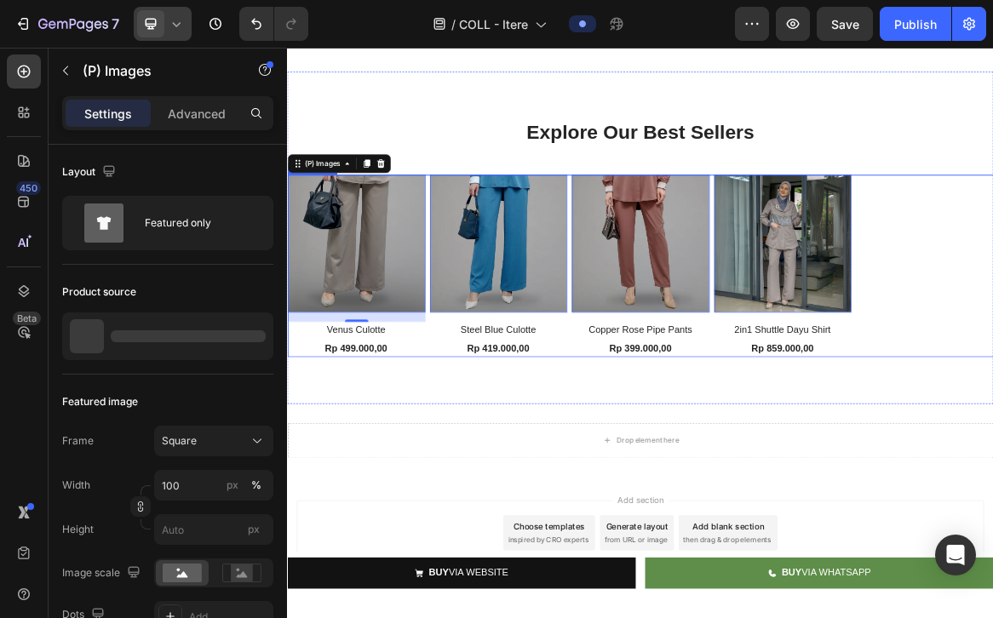
click at [992, 290] on div "(P) Images 0 Venus Culotte (P) Title Rp 499.000,00 (P) Price (P) Price Row Prod…" at bounding box center [798, 364] width 1022 height 264
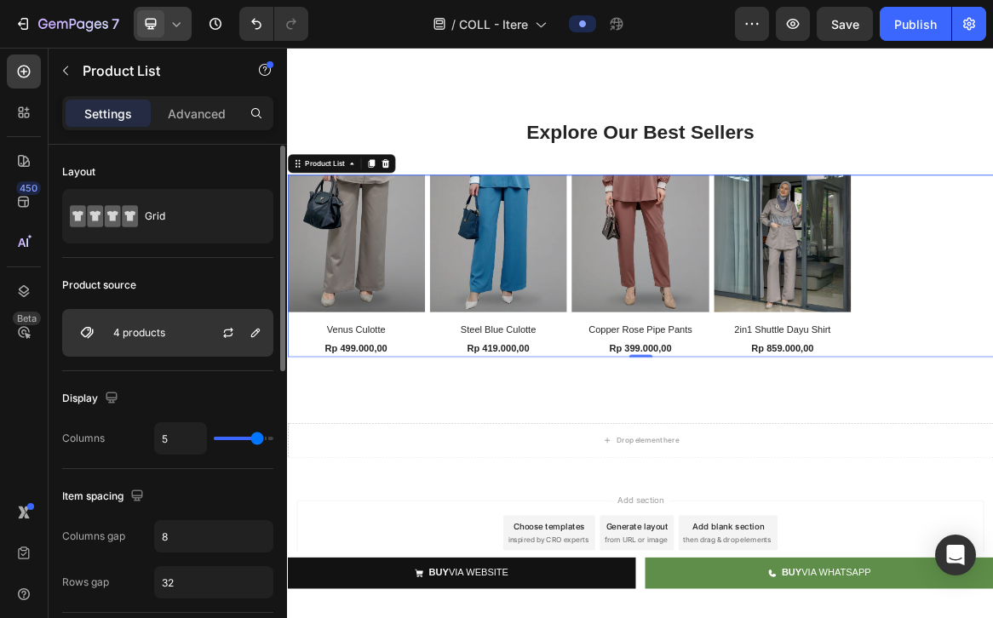
scroll to position [78, 0]
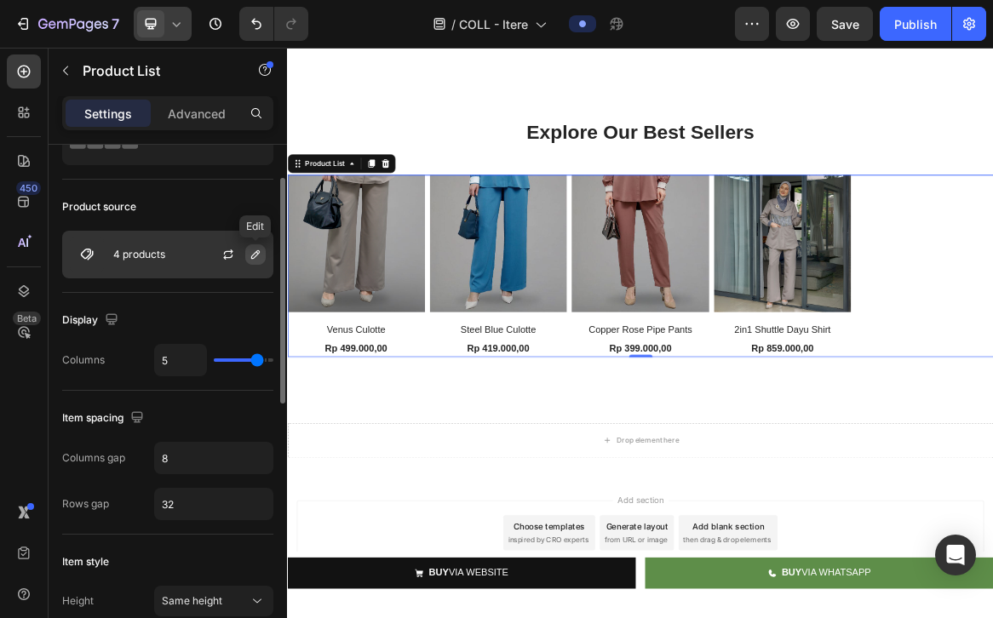
click at [254, 255] on icon "button" at bounding box center [256, 255] width 14 height 14
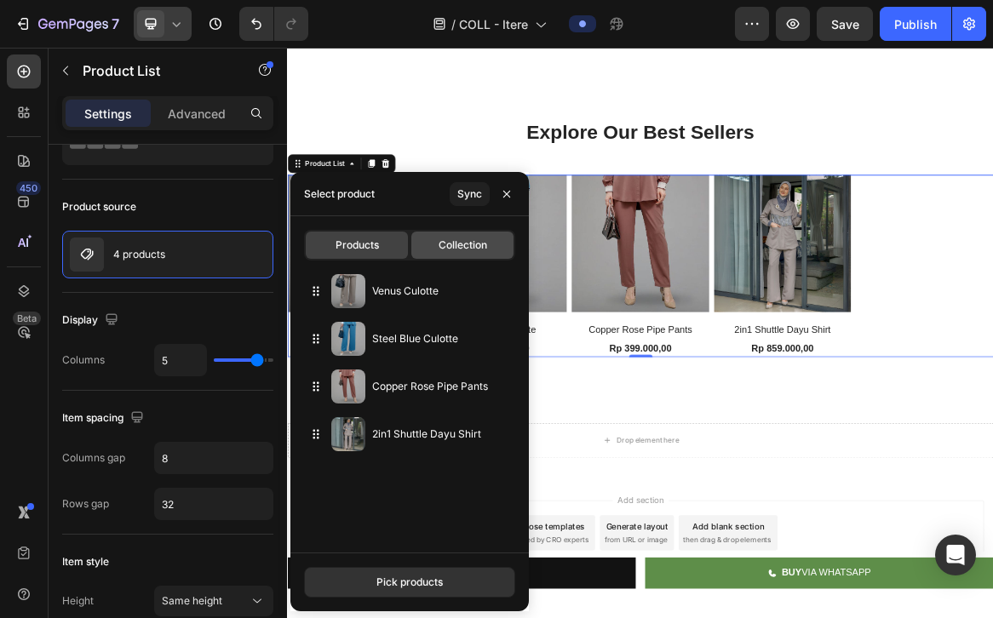
click at [445, 234] on div "Collection" at bounding box center [462, 245] width 102 height 27
type input "10"
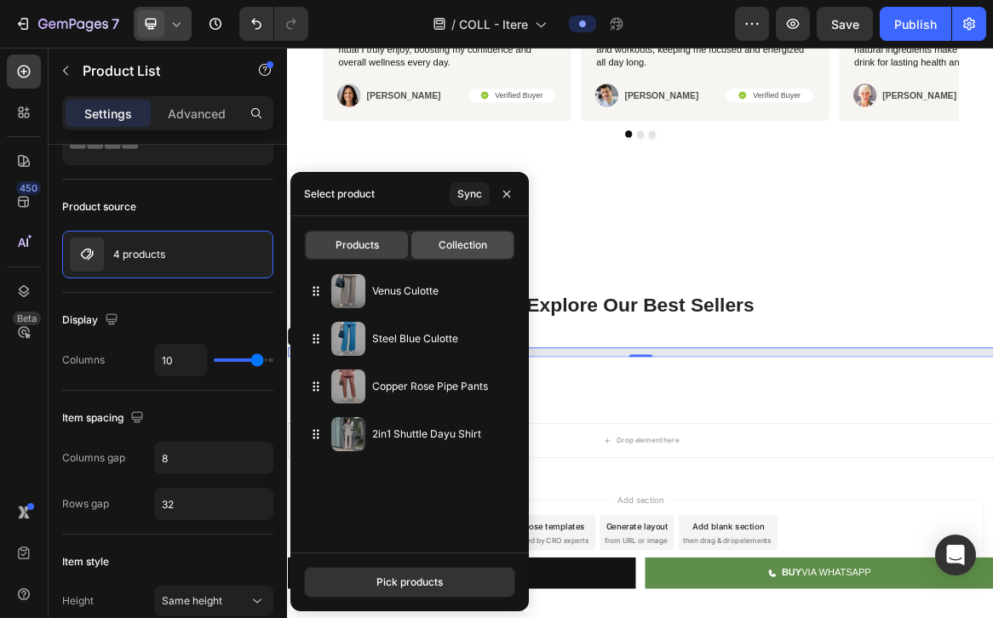
scroll to position [1856, 0]
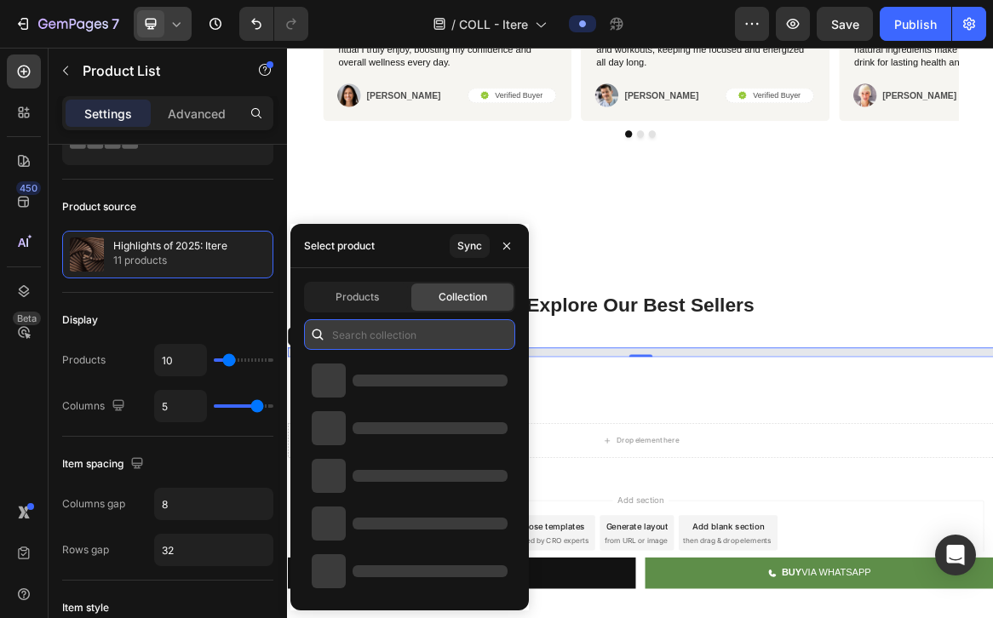
click at [376, 339] on input "text" at bounding box center [409, 334] width 211 height 31
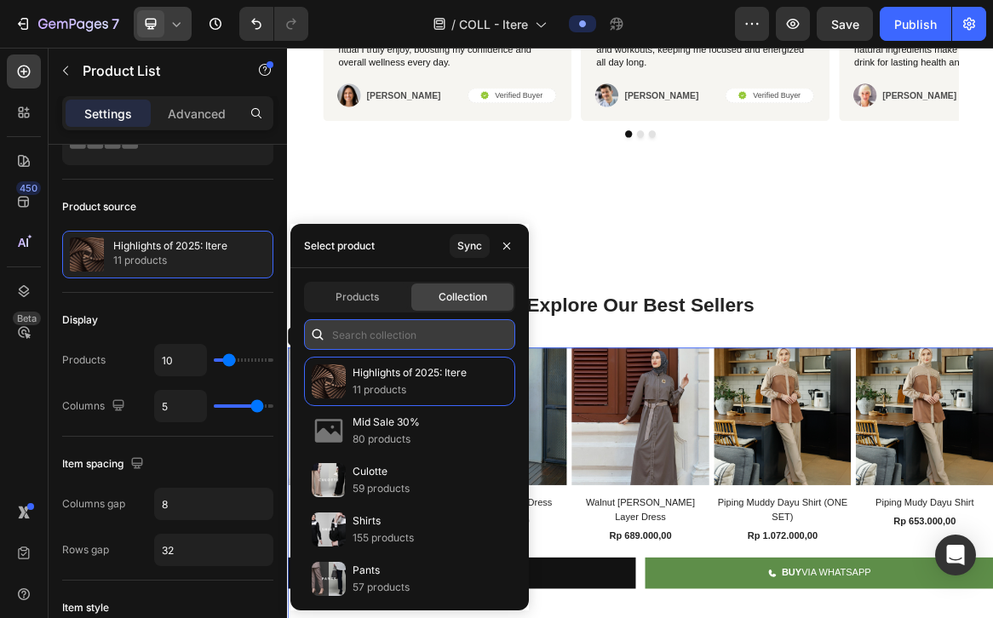
scroll to position [2107, 0]
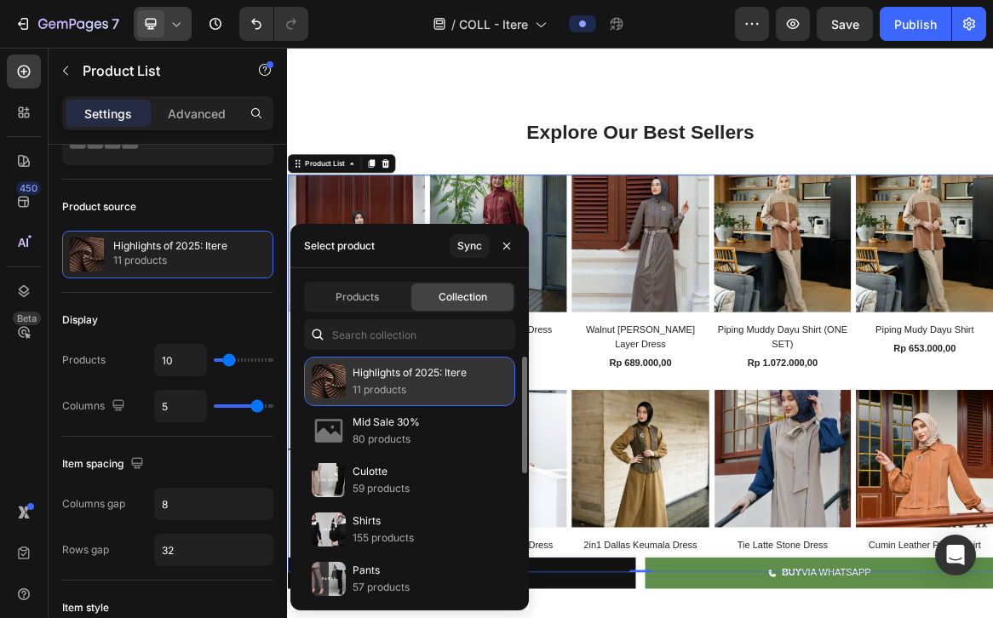
click at [380, 383] on p "11 products" at bounding box center [410, 390] width 114 height 17
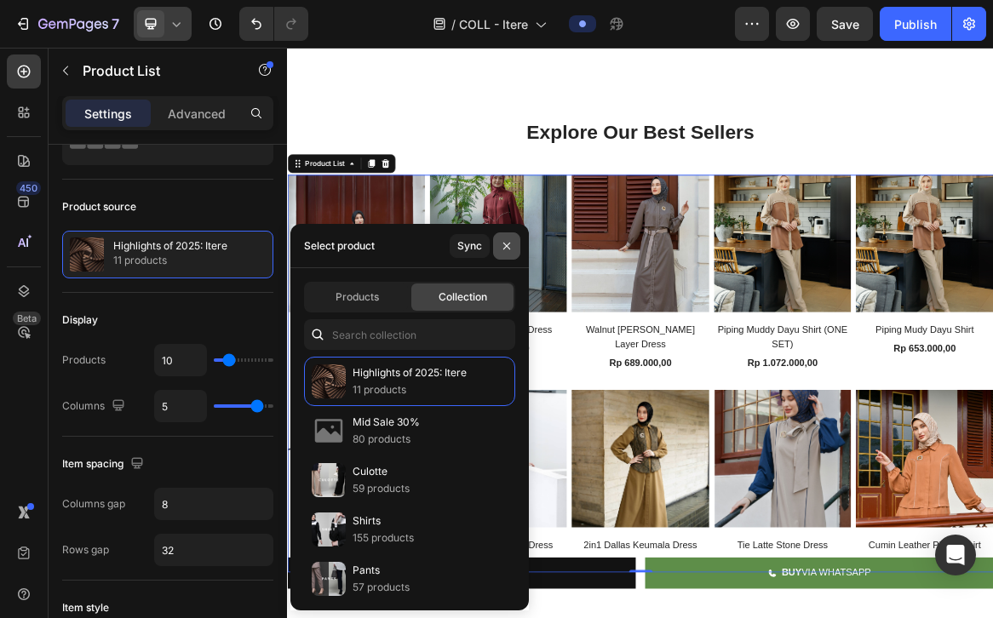
click at [508, 242] on icon "button" at bounding box center [507, 246] width 14 height 14
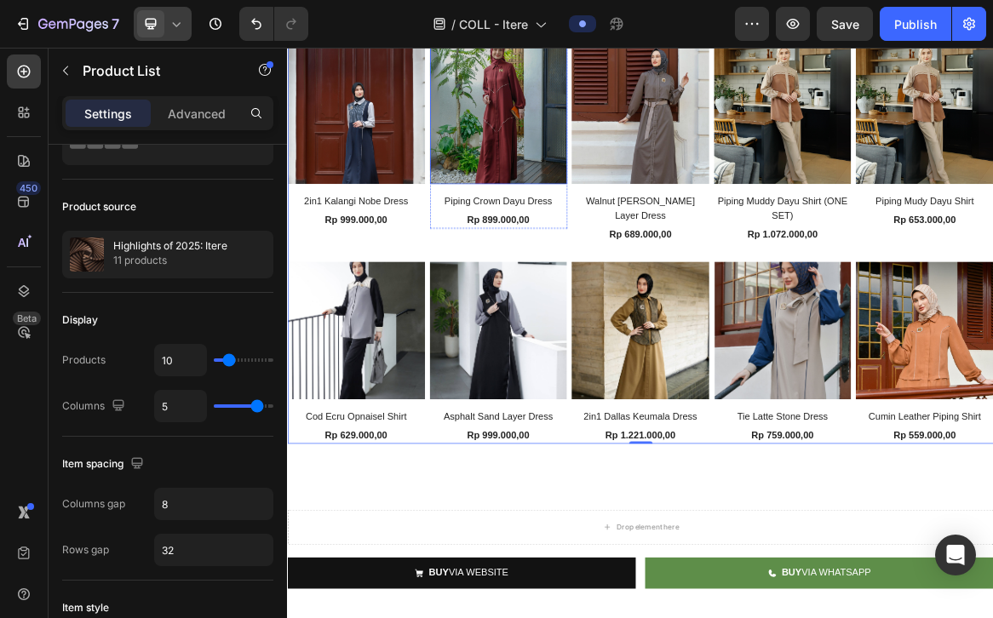
scroll to position [2211, 0]
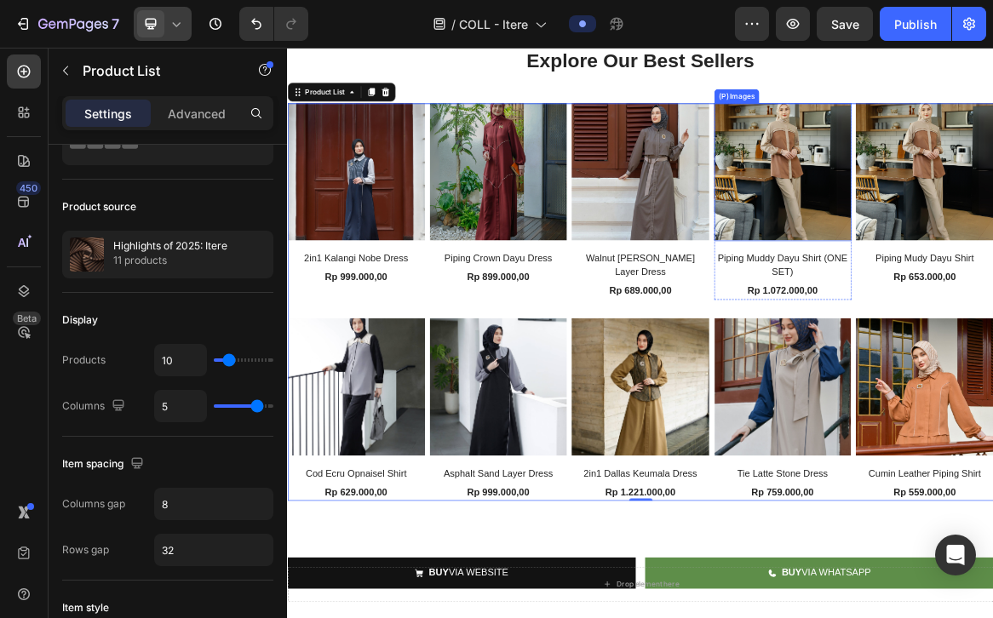
click at [992, 247] on img at bounding box center [1003, 227] width 199 height 199
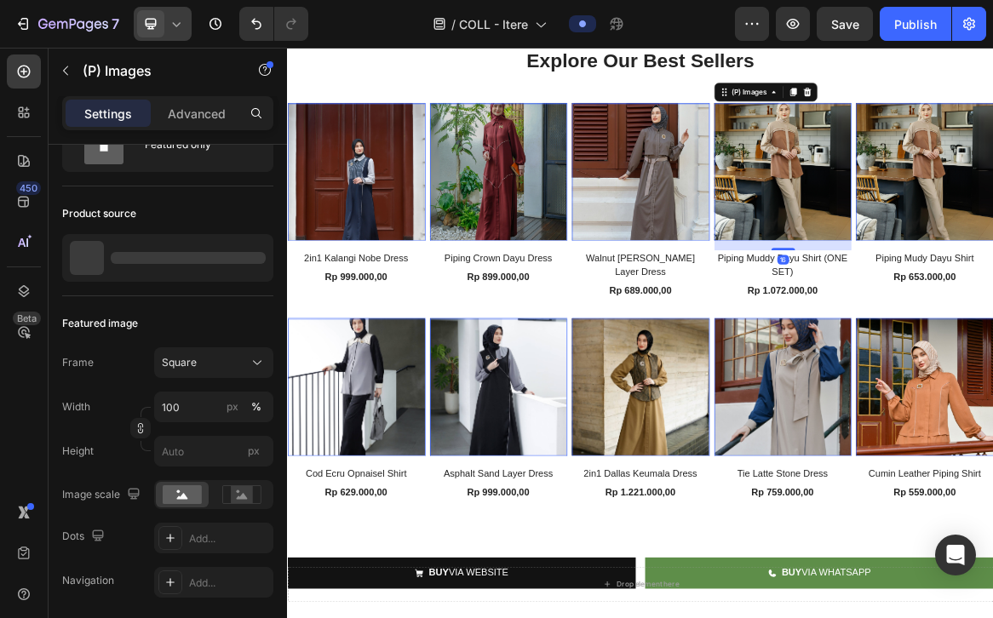
scroll to position [0, 0]
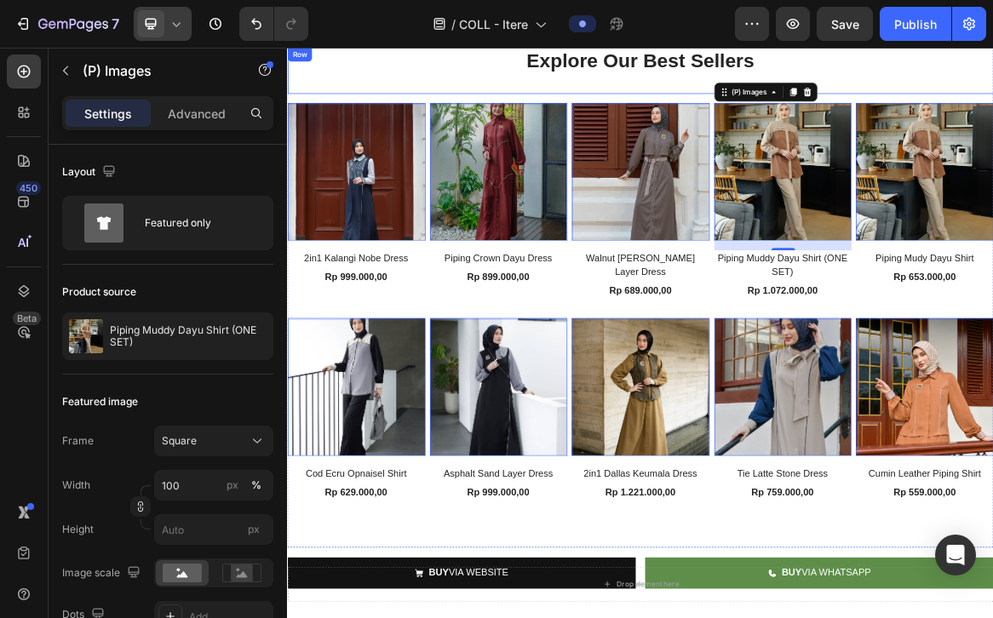
click at [344, 93] on div "Explore Our Best Sellers Heading" at bounding box center [798, 80] width 1022 height 67
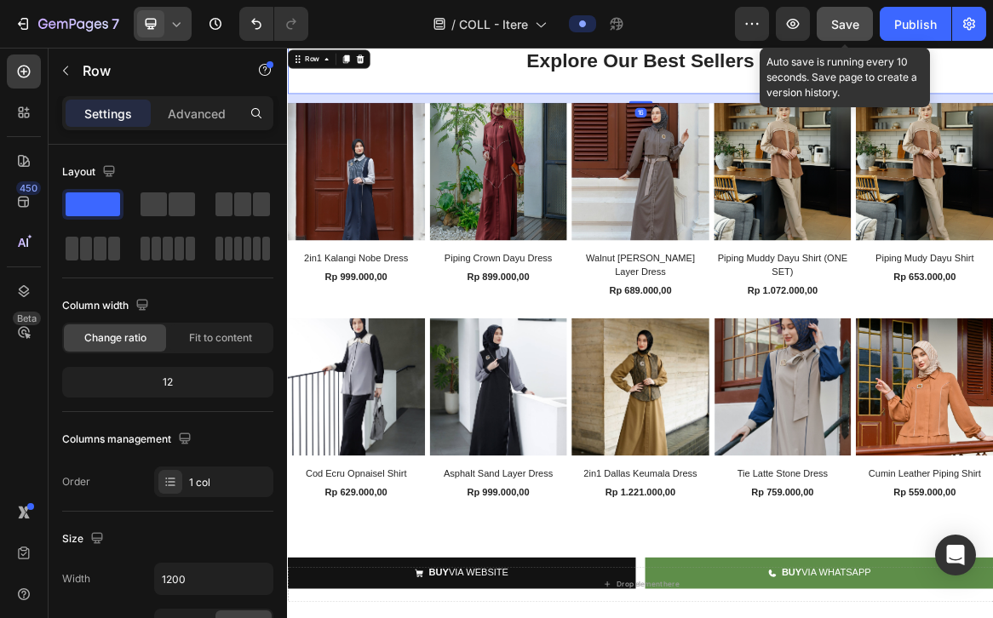
click at [855, 22] on span "Save" at bounding box center [845, 24] width 28 height 14
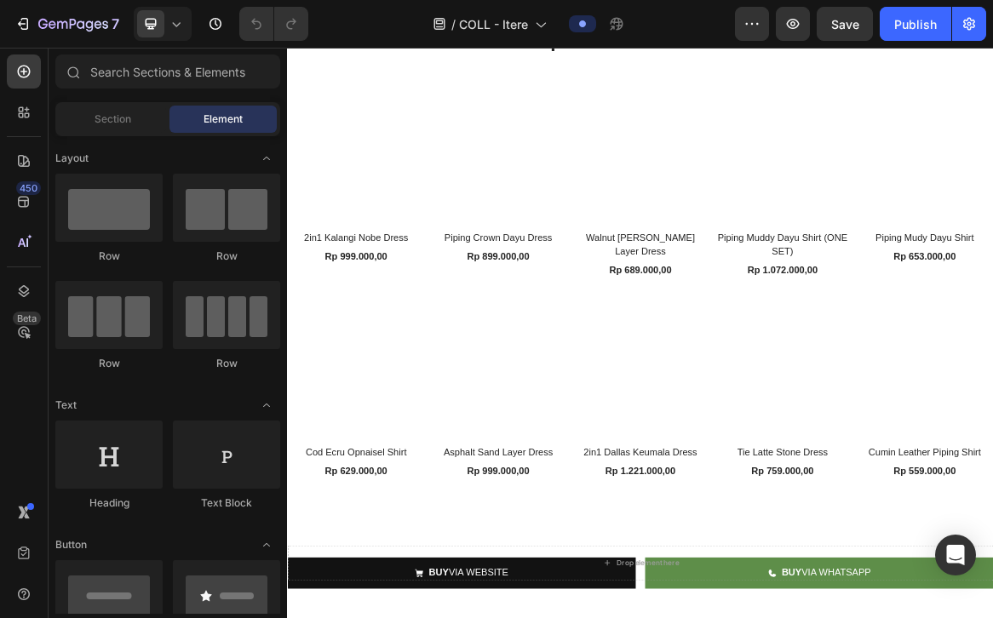
scroll to position [2242, 0]
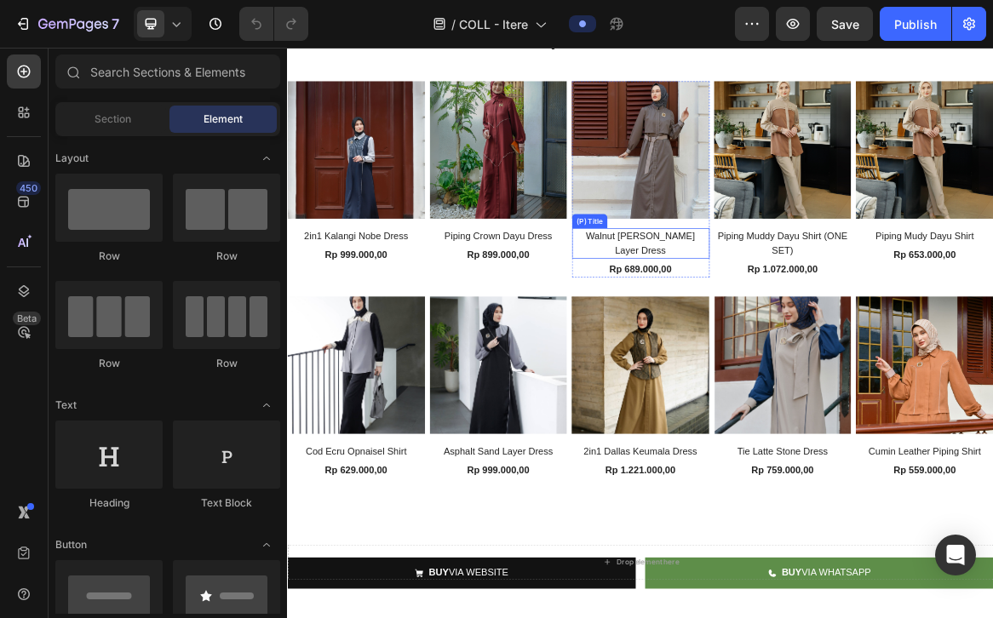
click at [690, 327] on h2 "Piping Crown Dayu Dress" at bounding box center [592, 321] width 199 height 24
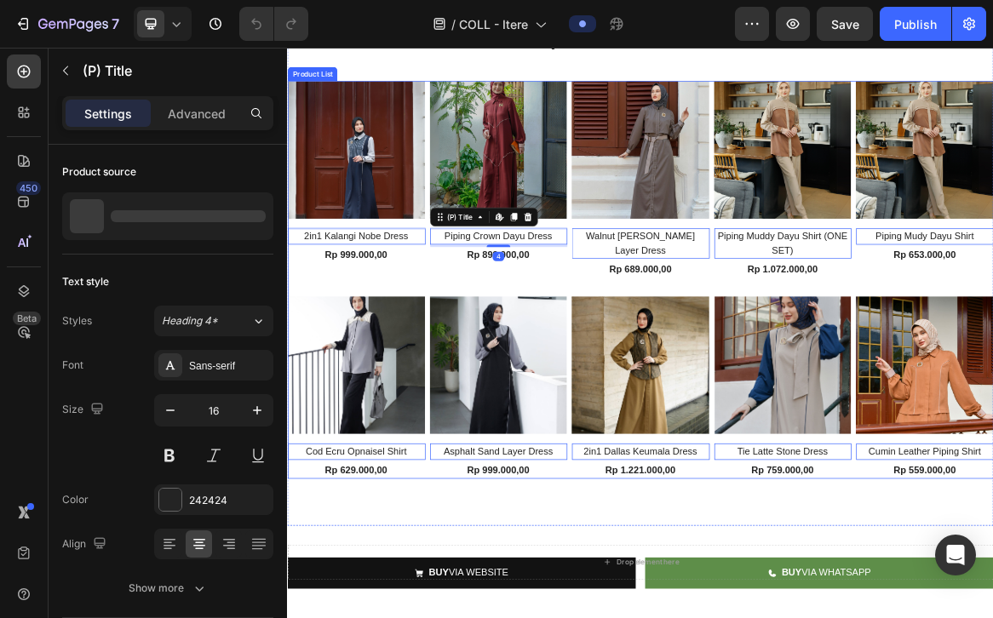
click at [674, 372] on div "(P) Images Piping Crown Dayu Dress (P) Title Edit content in Shopify 4 Rp 899.0…" at bounding box center [592, 238] width 199 height 284
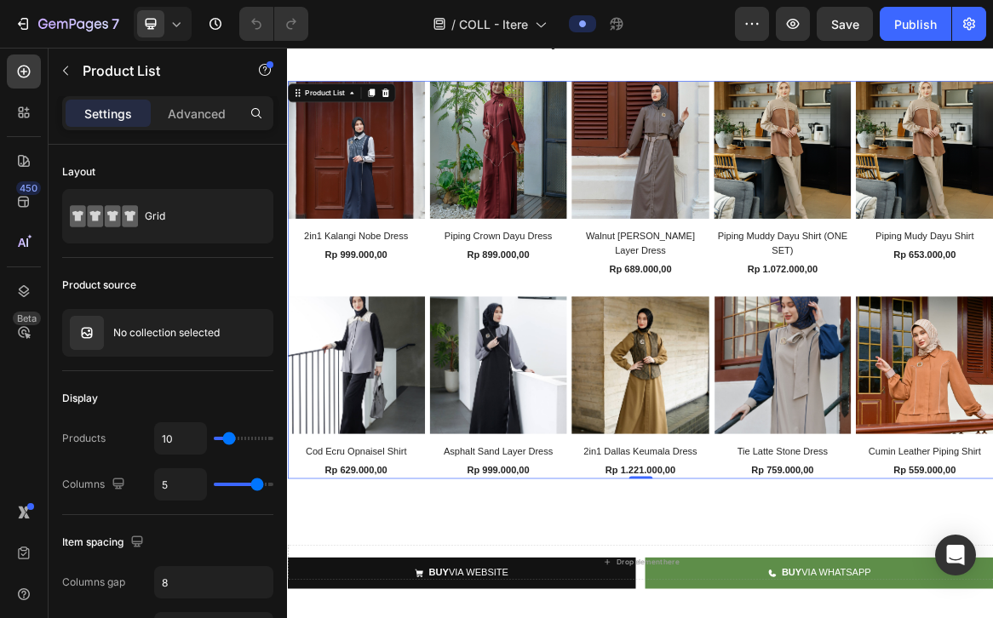
scroll to position [2258, 0]
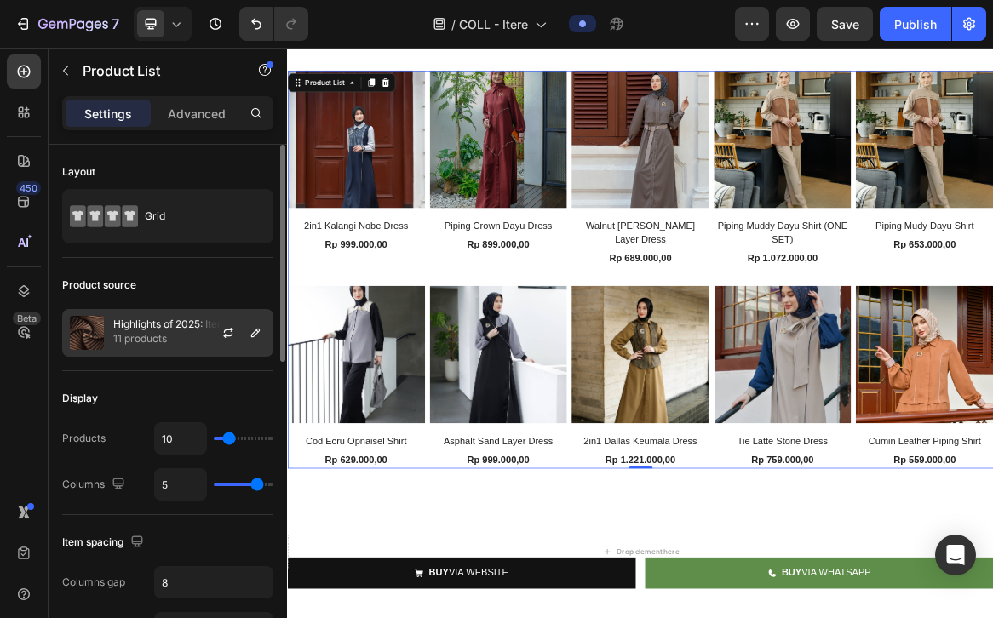
click at [186, 350] on div "Highlights of 2025: Itere 11 products" at bounding box center [167, 333] width 211 height 48
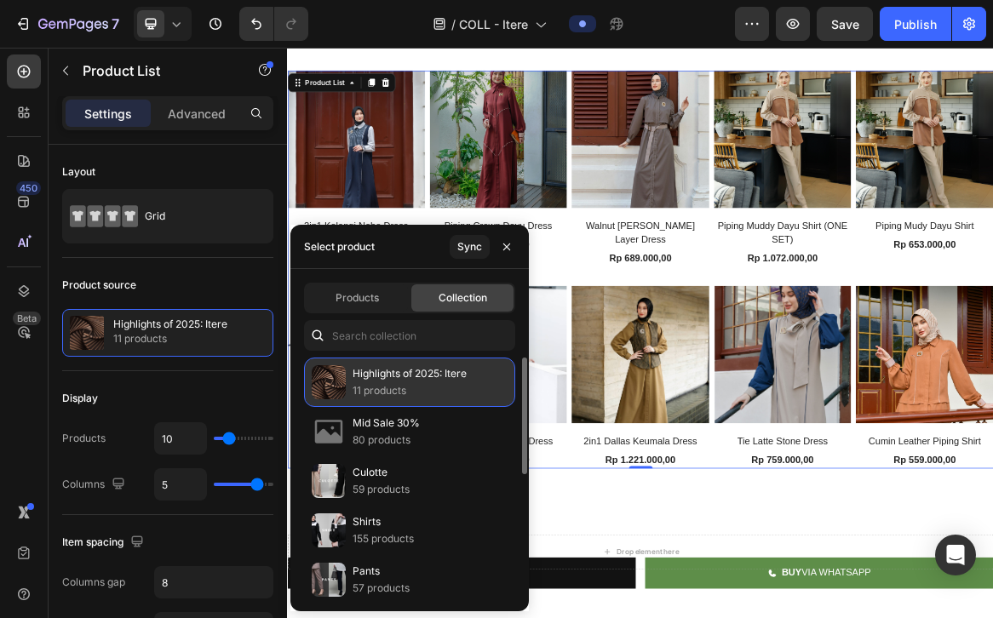
click at [384, 383] on p "11 products" at bounding box center [410, 390] width 114 height 17
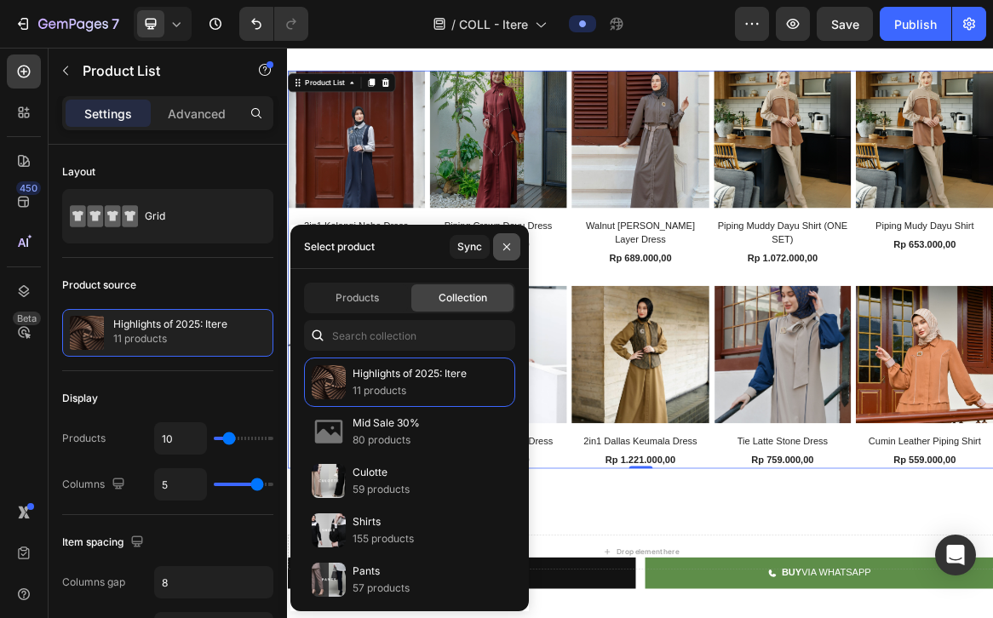
click at [508, 248] on icon "button" at bounding box center [506, 246] width 7 height 7
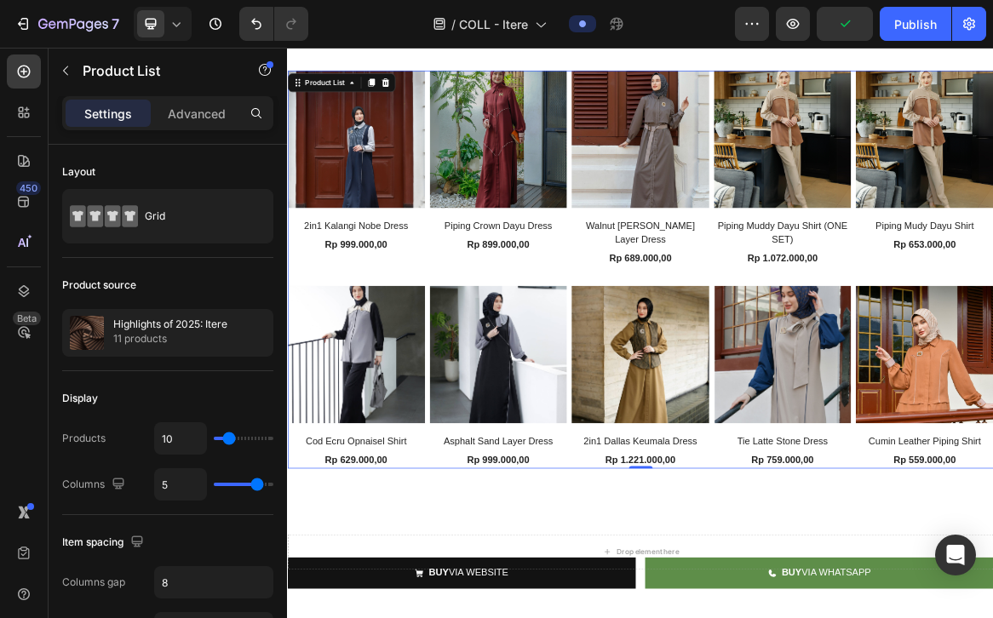
click at [847, 389] on div "(P) Images 2in1 Kalangi Nobe Dress (P) Title Rp 999.000,00 (P) Price (P) Price …" at bounding box center [798, 368] width 1022 height 575
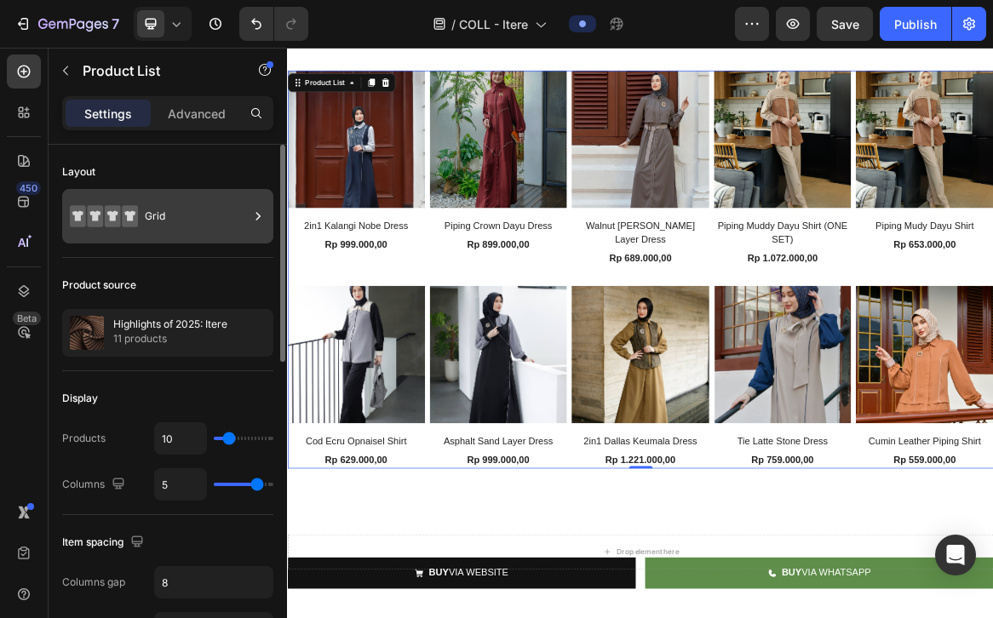
click at [223, 214] on div "Grid" at bounding box center [197, 216] width 104 height 39
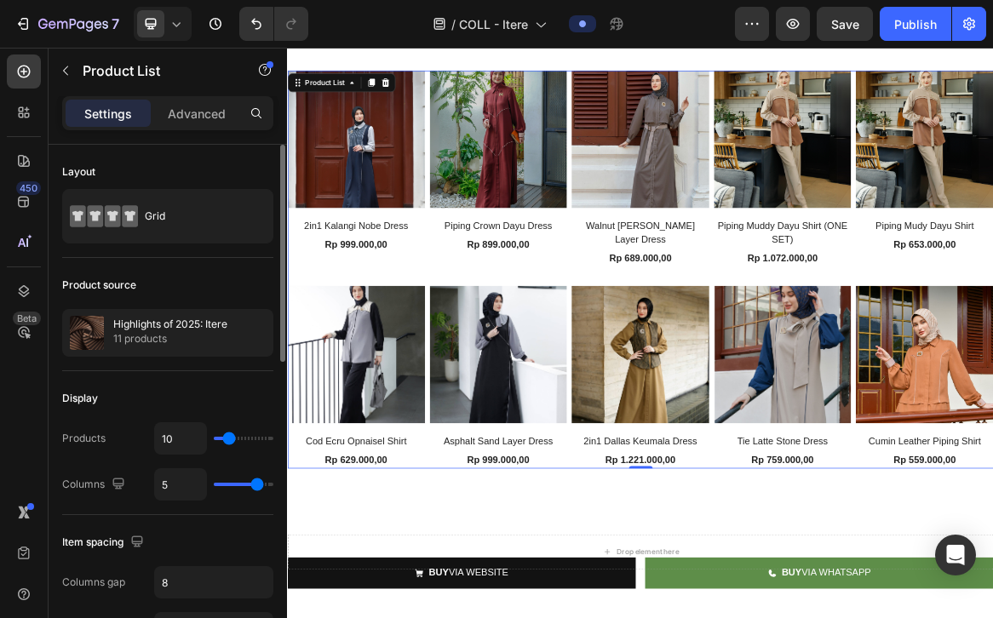
click at [229, 274] on div "Product source" at bounding box center [167, 285] width 211 height 27
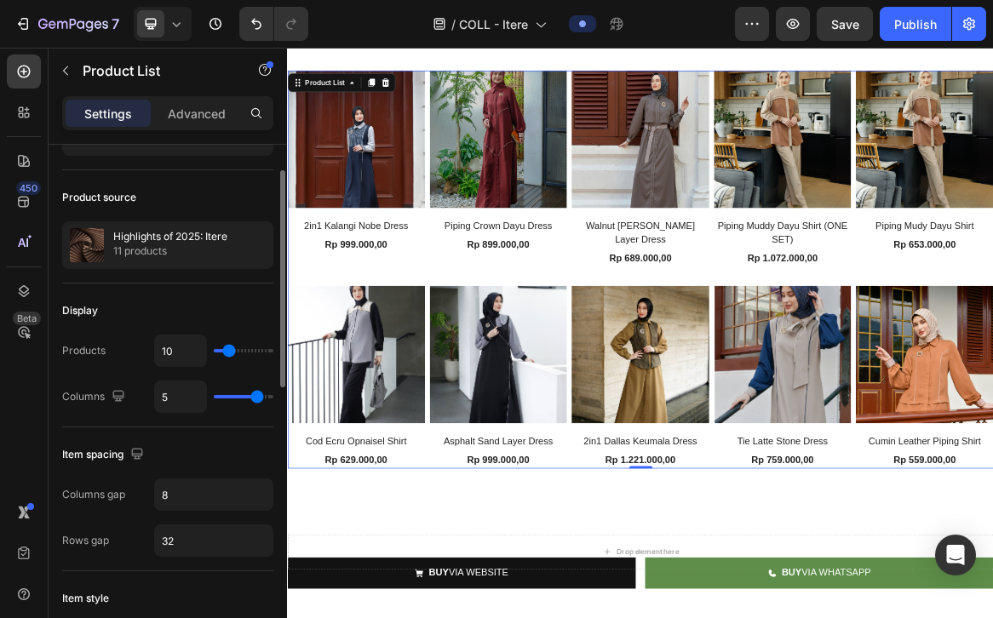
scroll to position [95, 0]
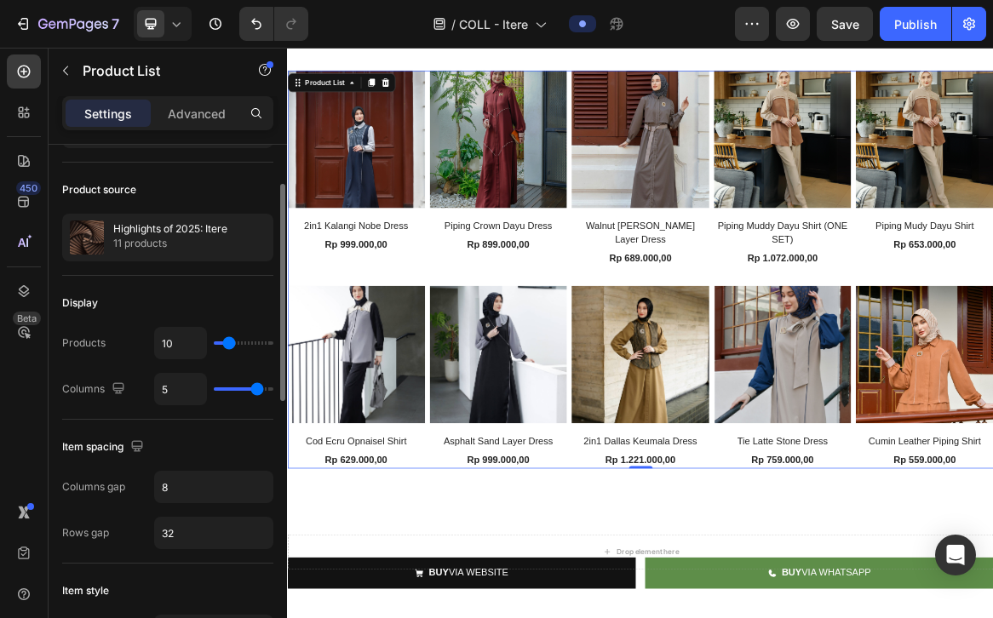
type input "4"
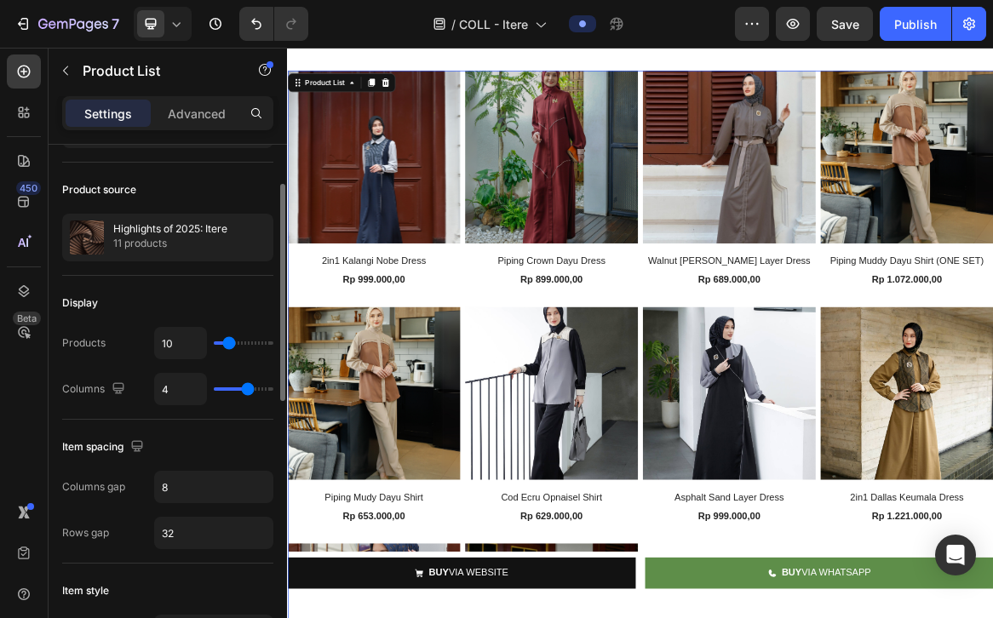
type input "3"
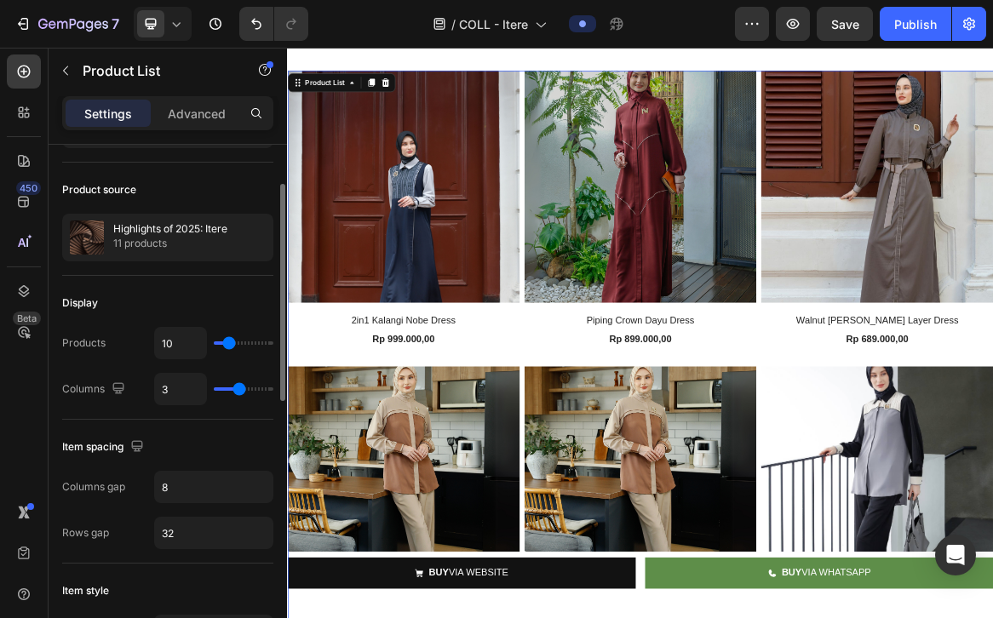
drag, startPoint x: 259, startPoint y: 390, endPoint x: 243, endPoint y: 390, distance: 16.2
type input "3"
click at [243, 390] on input "range" at bounding box center [244, 388] width 60 height 3
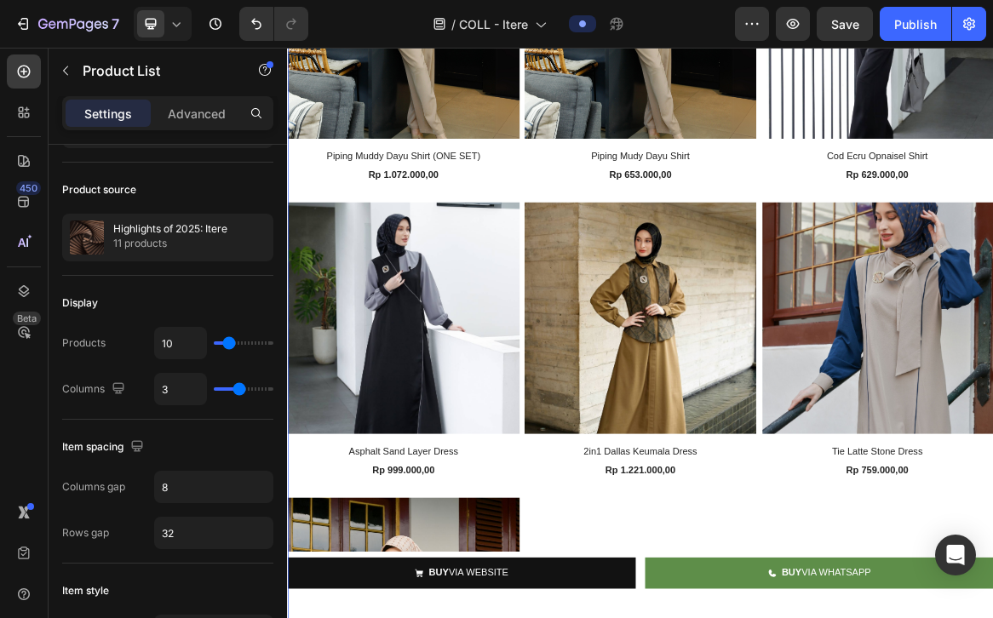
scroll to position [2888, 0]
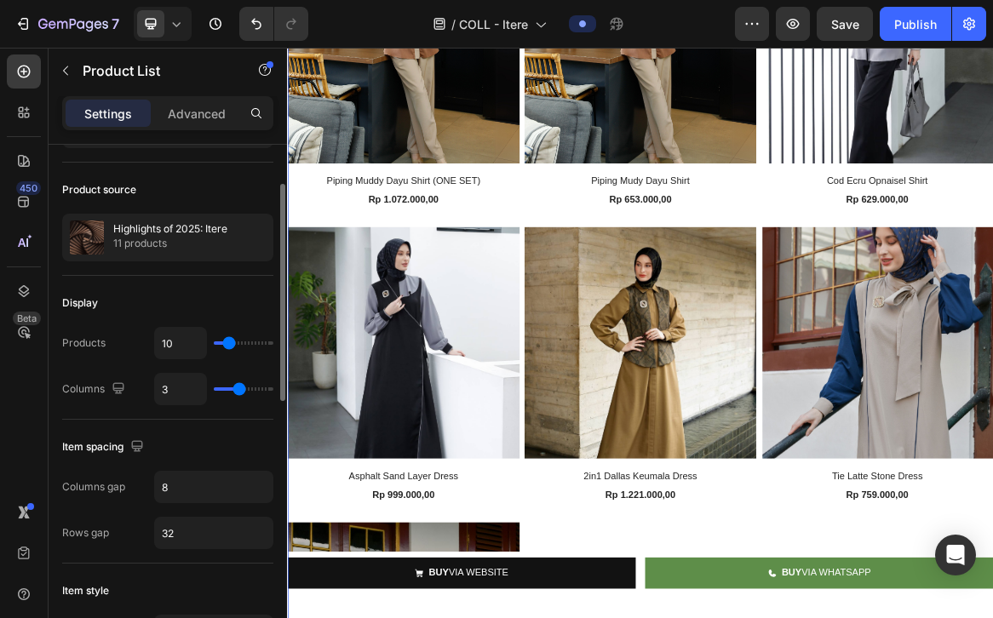
type input "4"
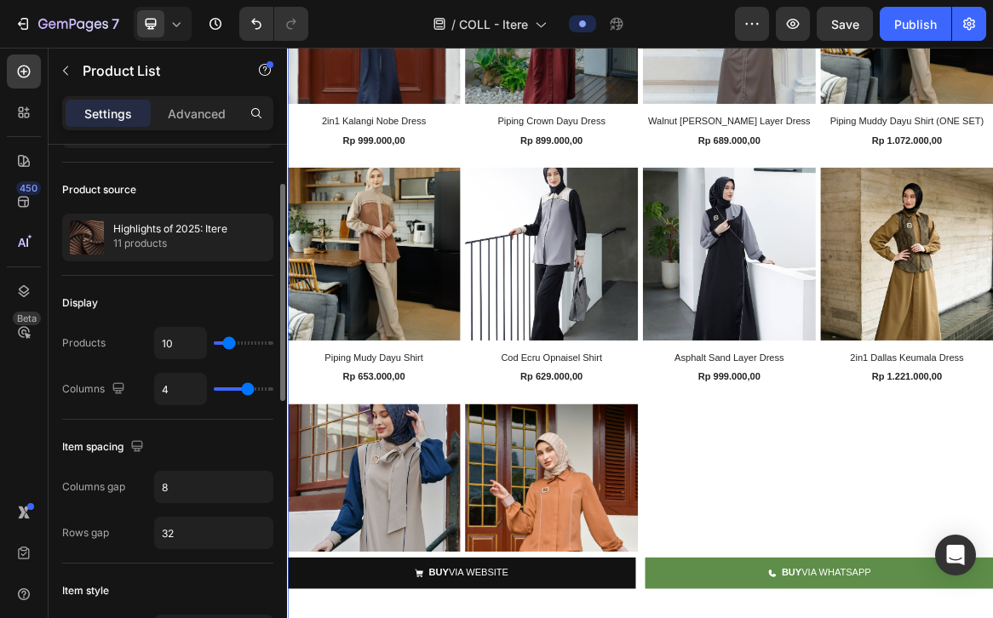
type input "4"
click at [246, 389] on input "range" at bounding box center [244, 388] width 60 height 3
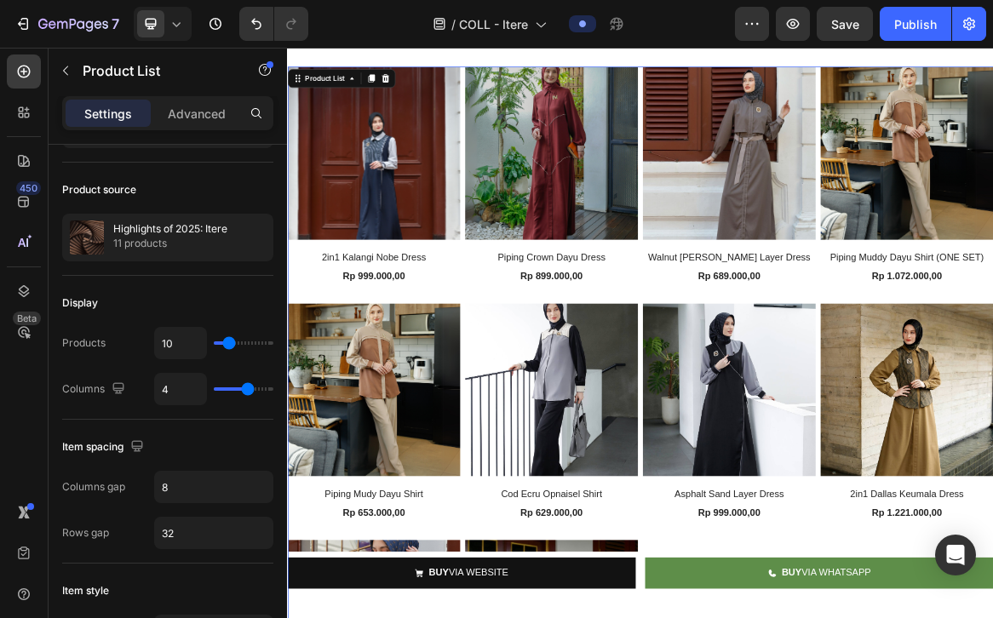
scroll to position [2269, 0]
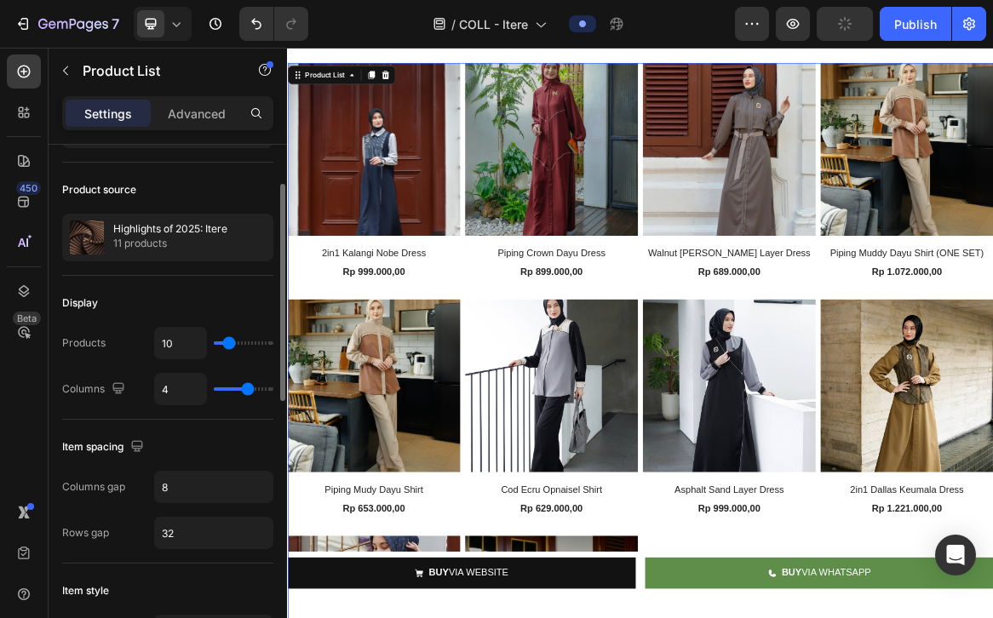
type input "3"
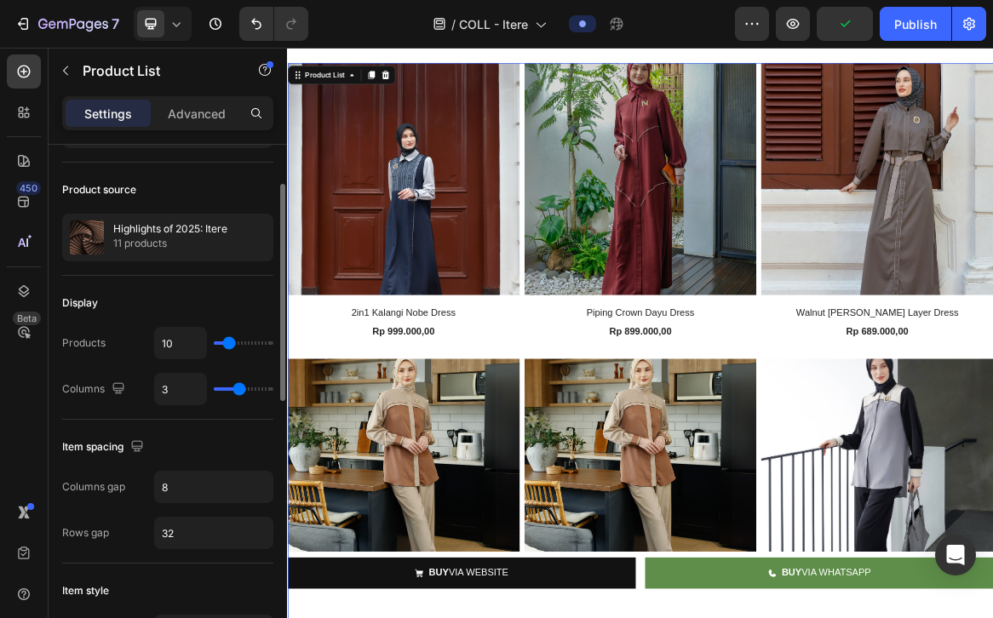
type input "3"
click at [243, 391] on input "range" at bounding box center [244, 388] width 60 height 3
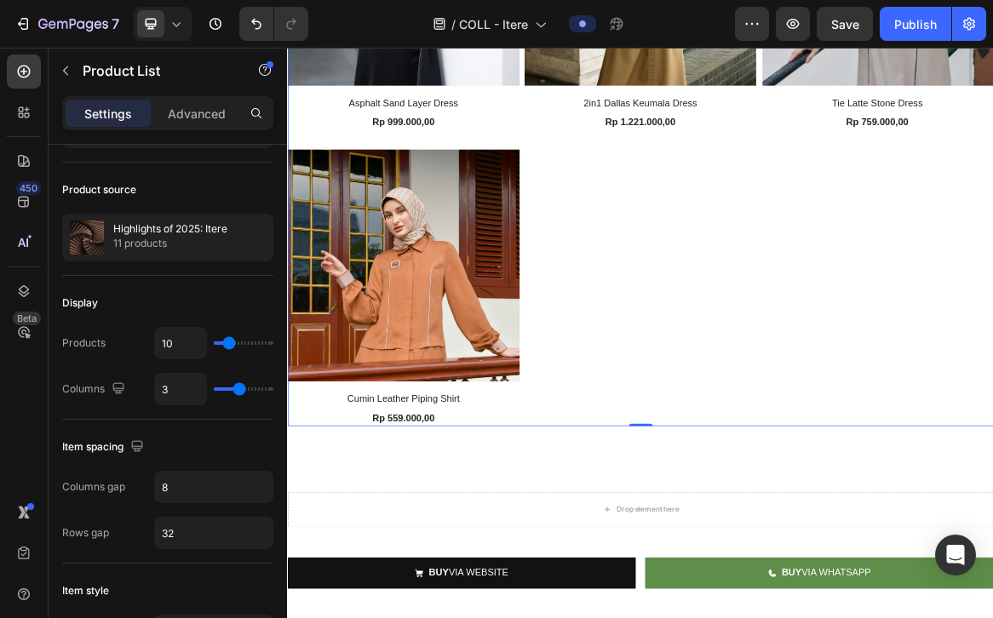
scroll to position [3479, 0]
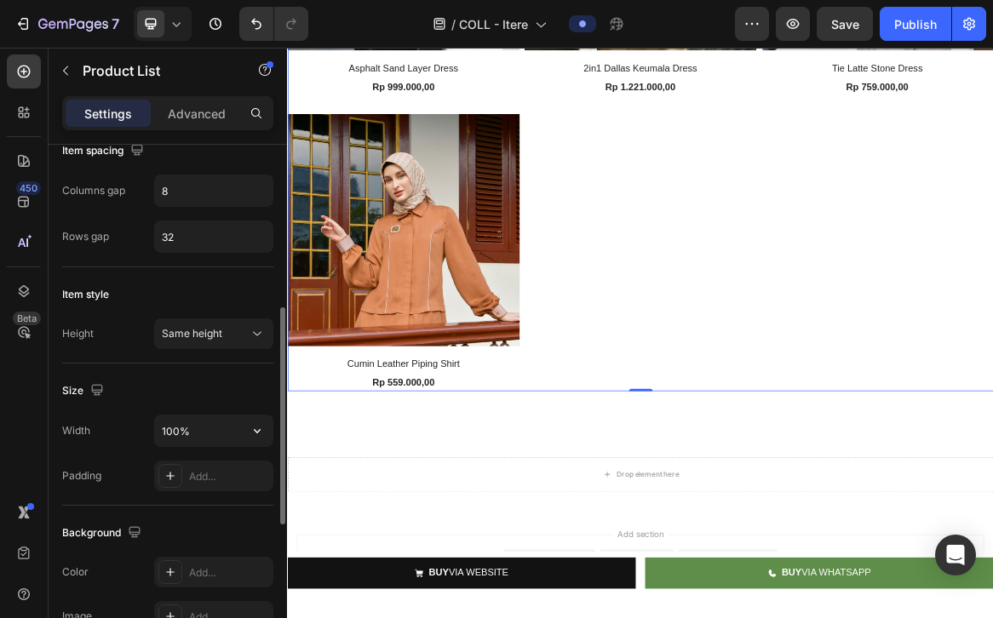
scroll to position [412, 0]
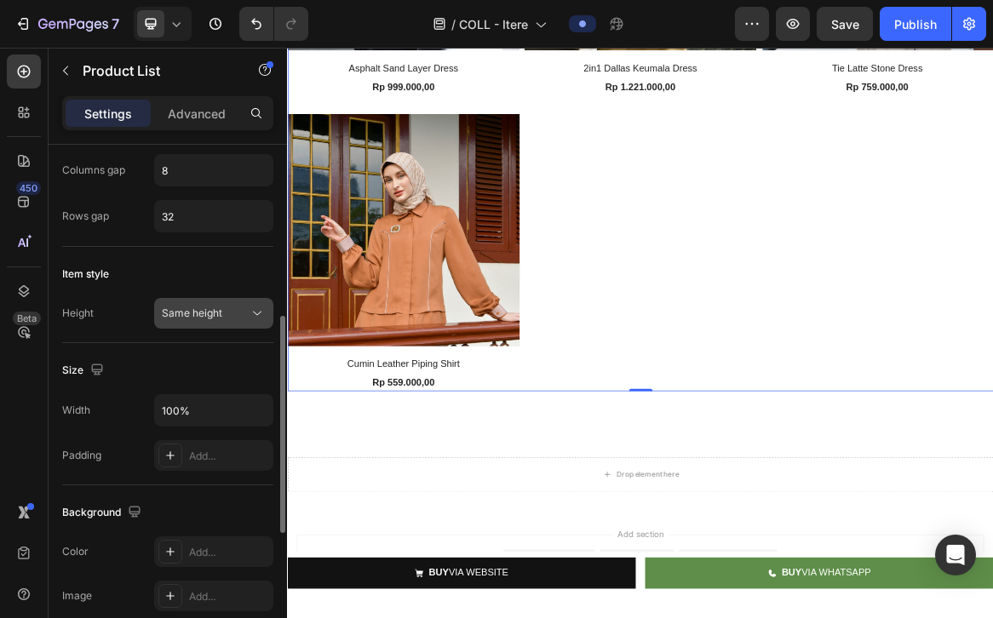
click at [236, 320] on div "Same height" at bounding box center [205, 313] width 87 height 15
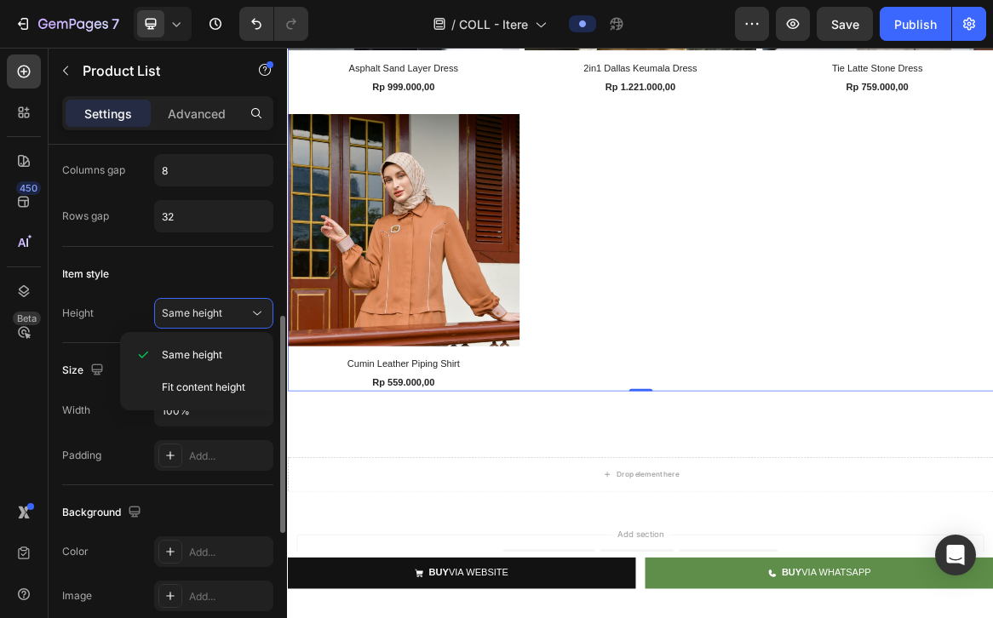
click at [226, 278] on div "Item style" at bounding box center [167, 274] width 211 height 27
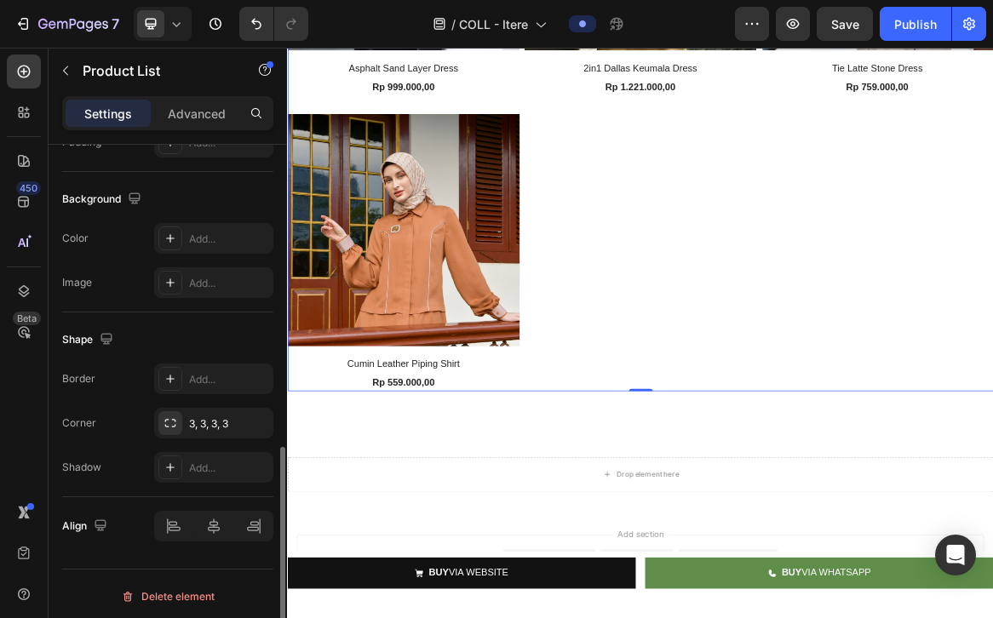
scroll to position [726, 0]
click at [211, 534] on div at bounding box center [213, 525] width 119 height 31
click at [539, 382] on img at bounding box center [455, 312] width 336 height 336
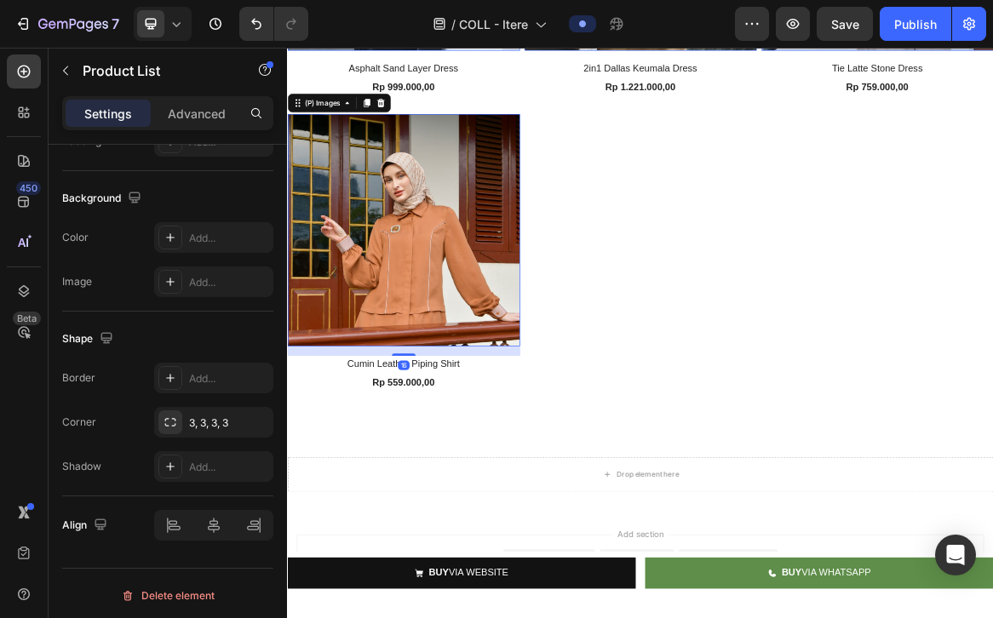
scroll to position [0, 0]
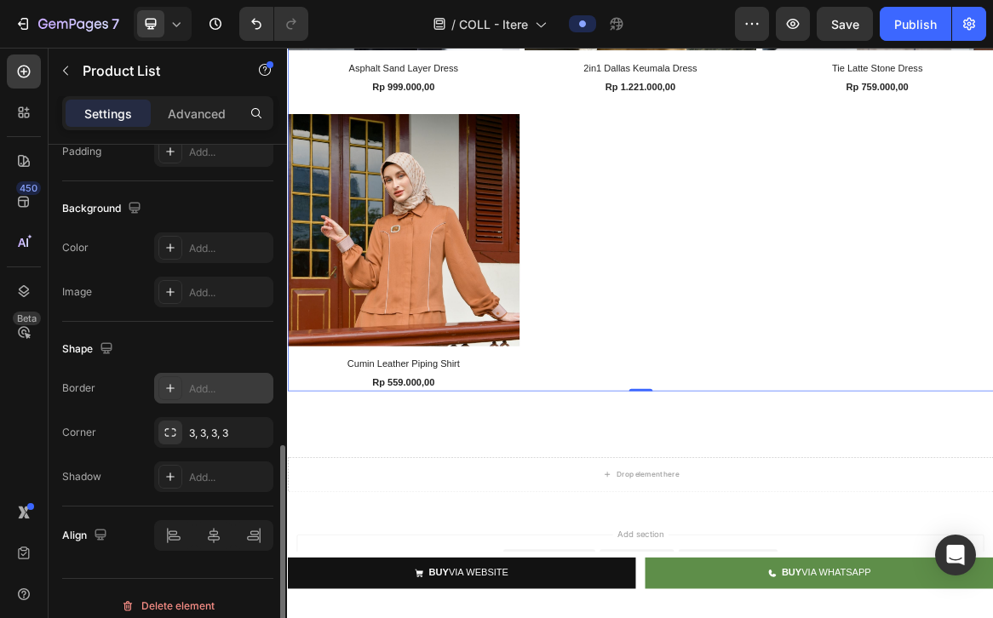
scroll to position [731, 0]
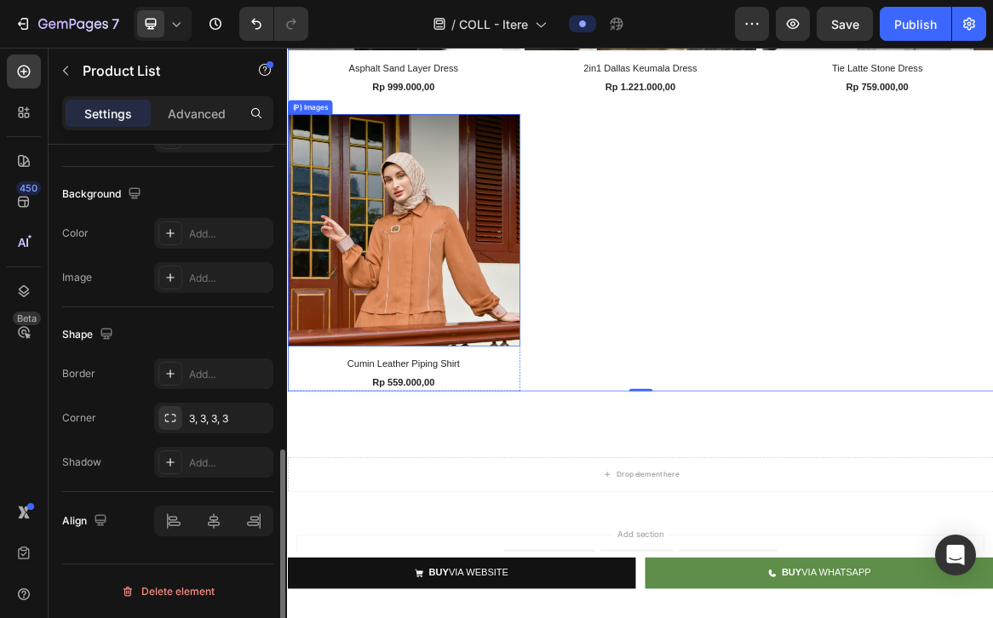
click at [516, 383] on img at bounding box center [455, 312] width 336 height 336
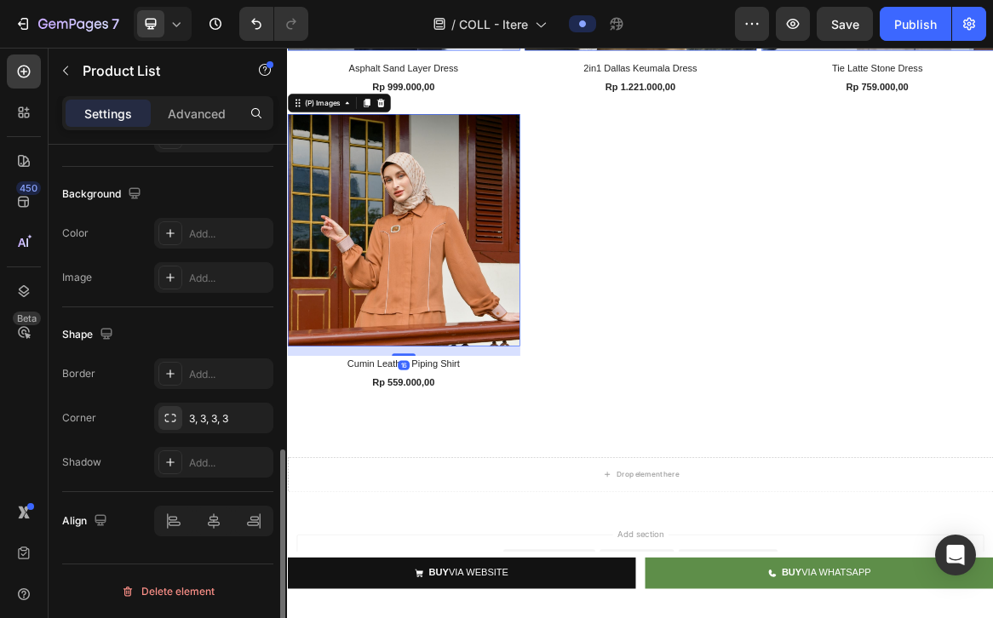
scroll to position [0, 0]
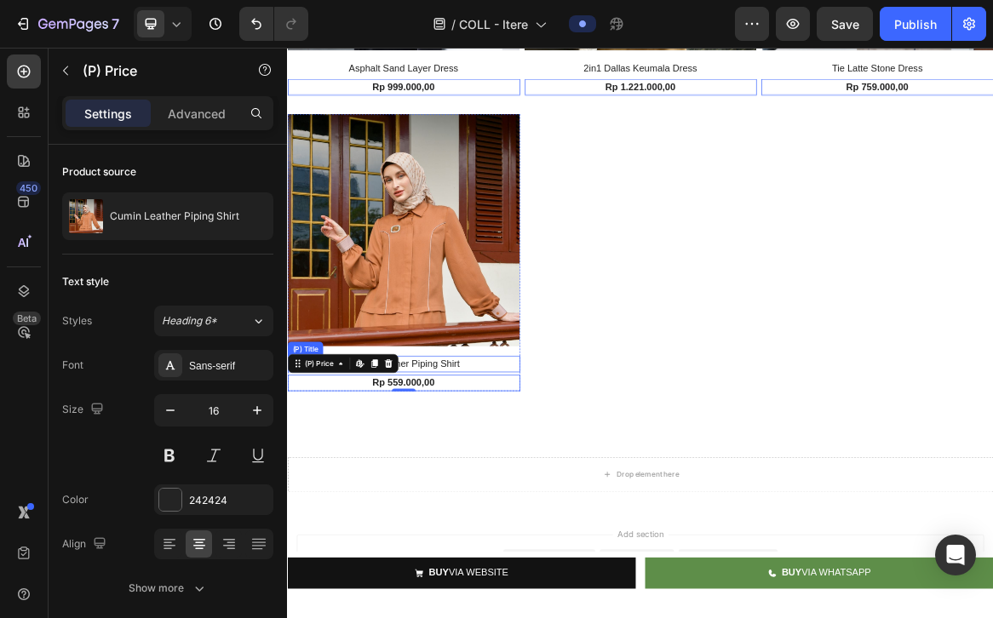
click at [604, 498] on h2 "Cumin Leather Piping Shirt" at bounding box center [455, 506] width 336 height 24
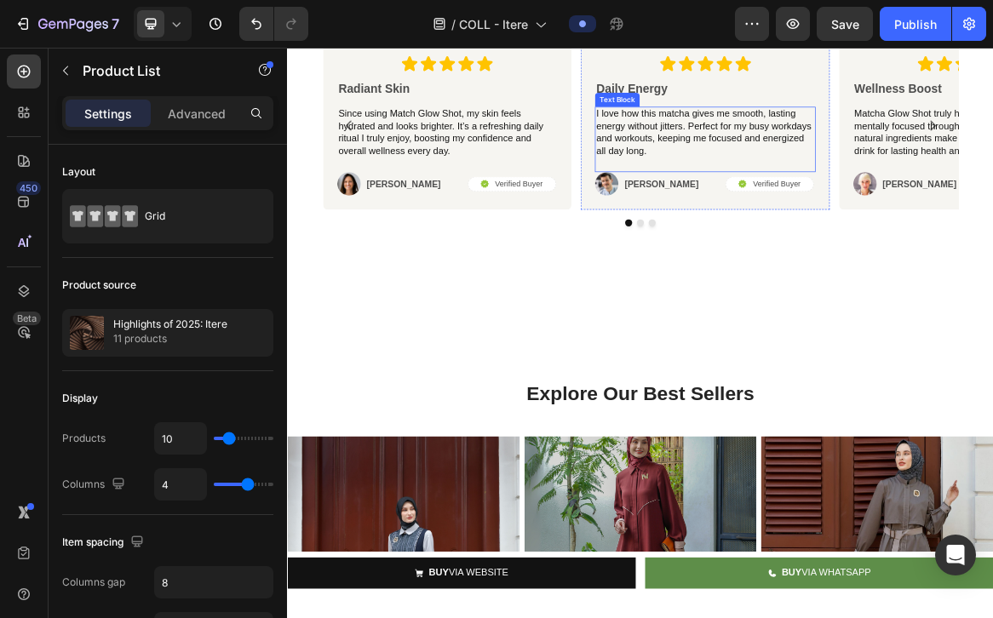
scroll to position [1727, 0]
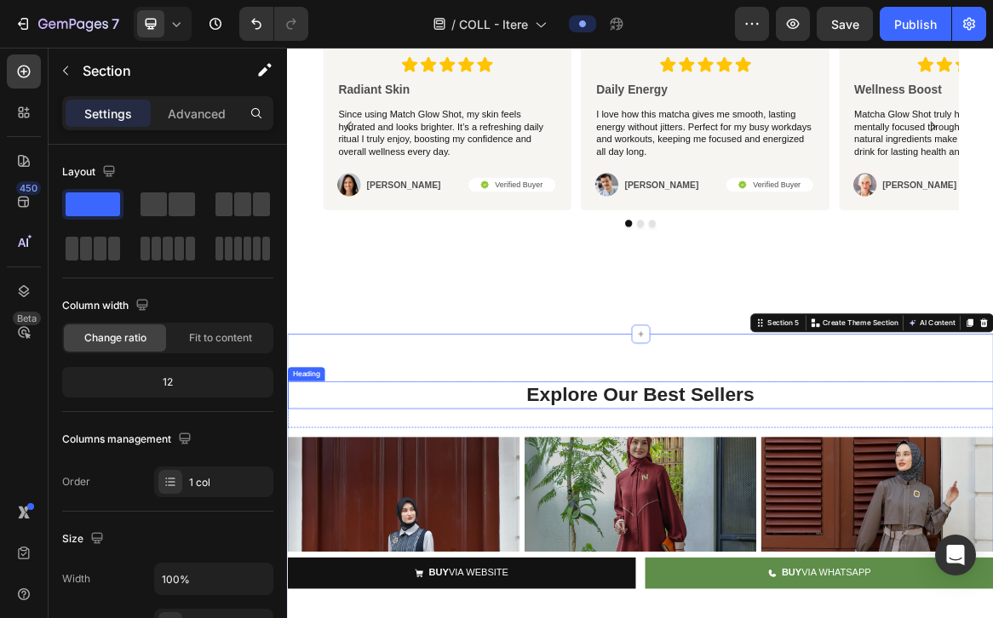
click at [740, 557] on p "Explore Our Best Sellers" at bounding box center [798, 550] width 1018 height 37
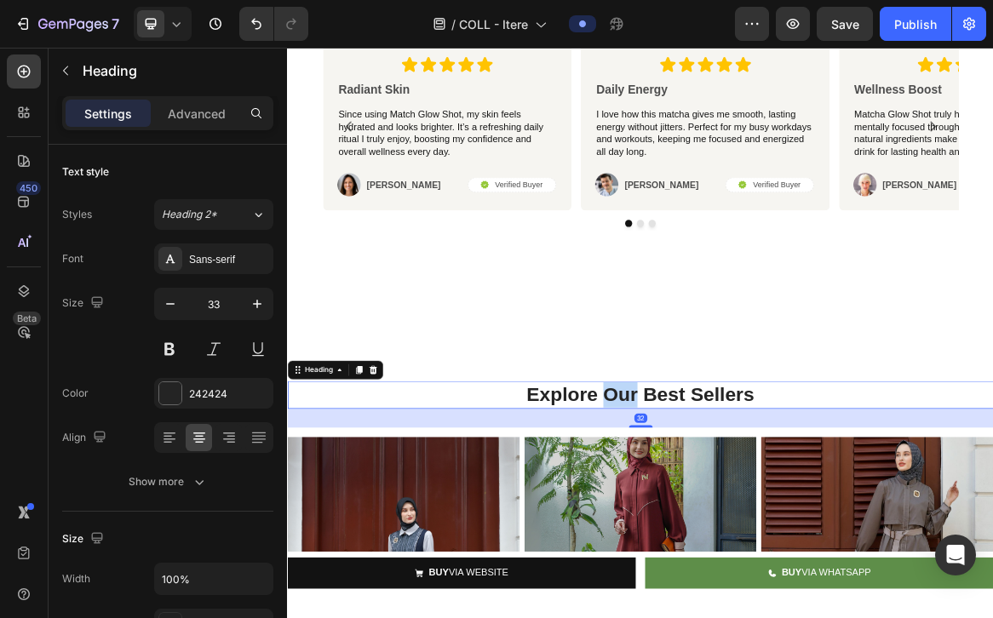
click at [740, 557] on p "Explore Our Best Sellers" at bounding box center [798, 550] width 1018 height 37
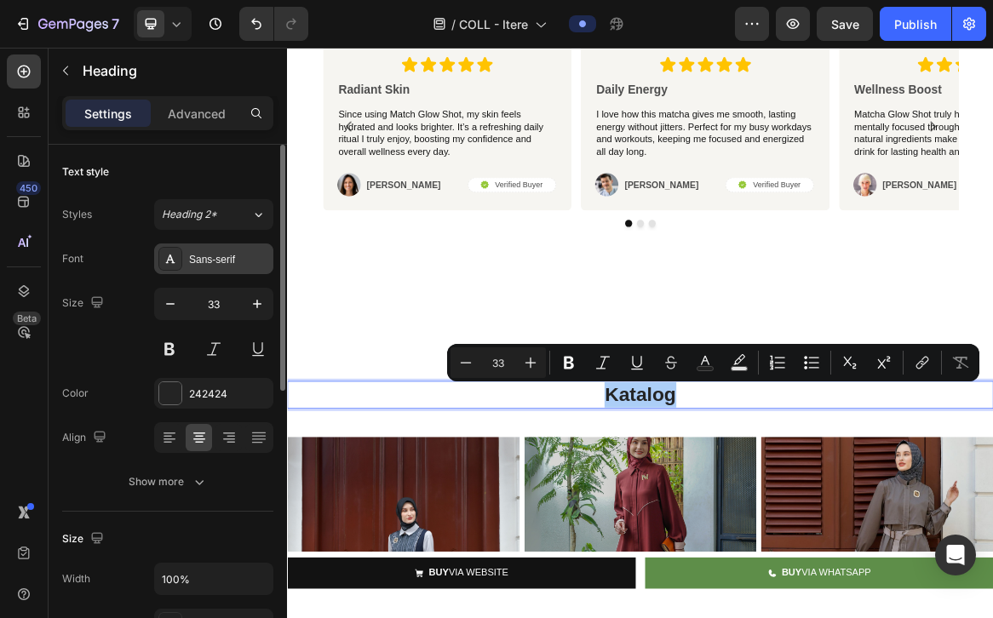
click at [208, 259] on div "Sans-serif" at bounding box center [229, 259] width 80 height 15
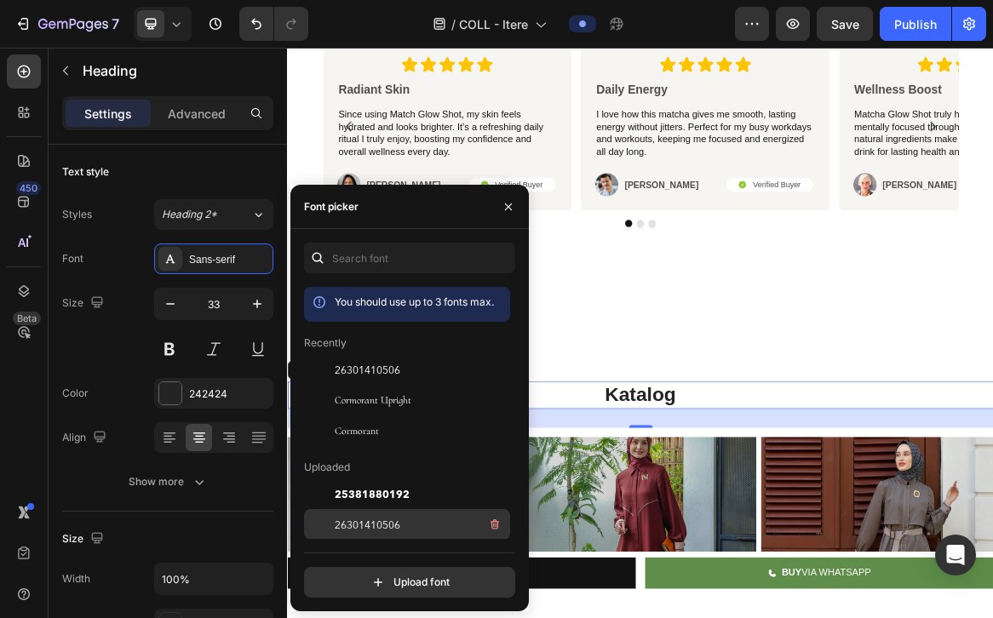
click at [370, 531] on span "26301410506" at bounding box center [368, 524] width 66 height 15
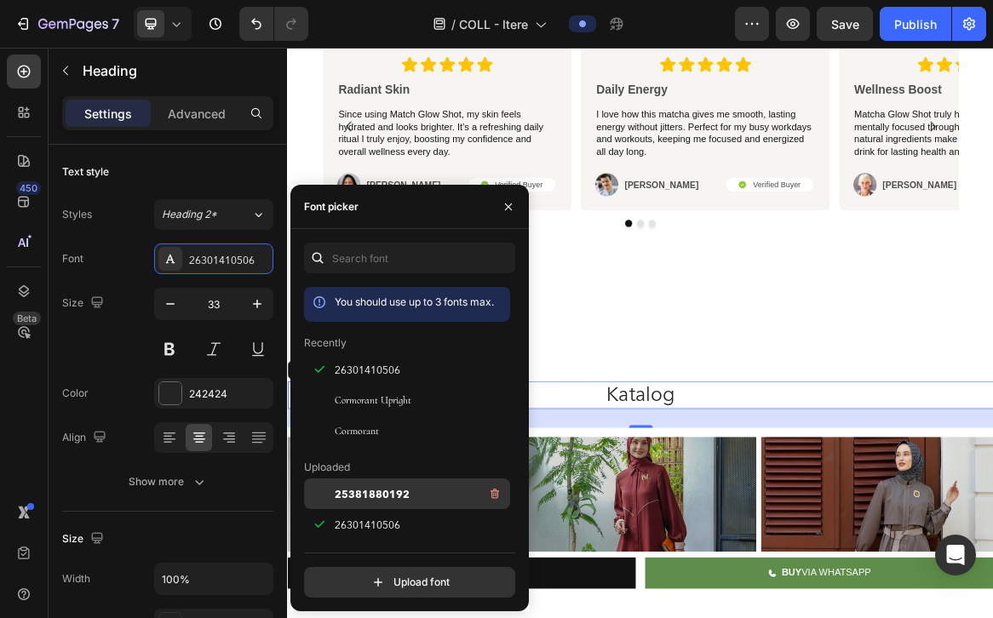
click at [376, 502] on div "25381880192" at bounding box center [421, 494] width 172 height 20
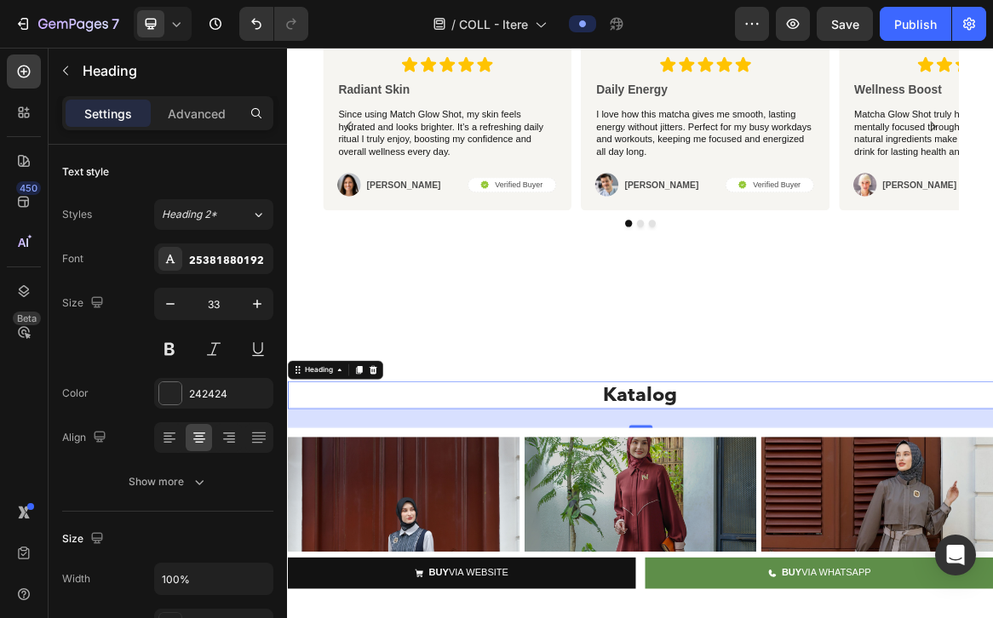
click at [725, 594] on div "32" at bounding box center [798, 584] width 1022 height 27
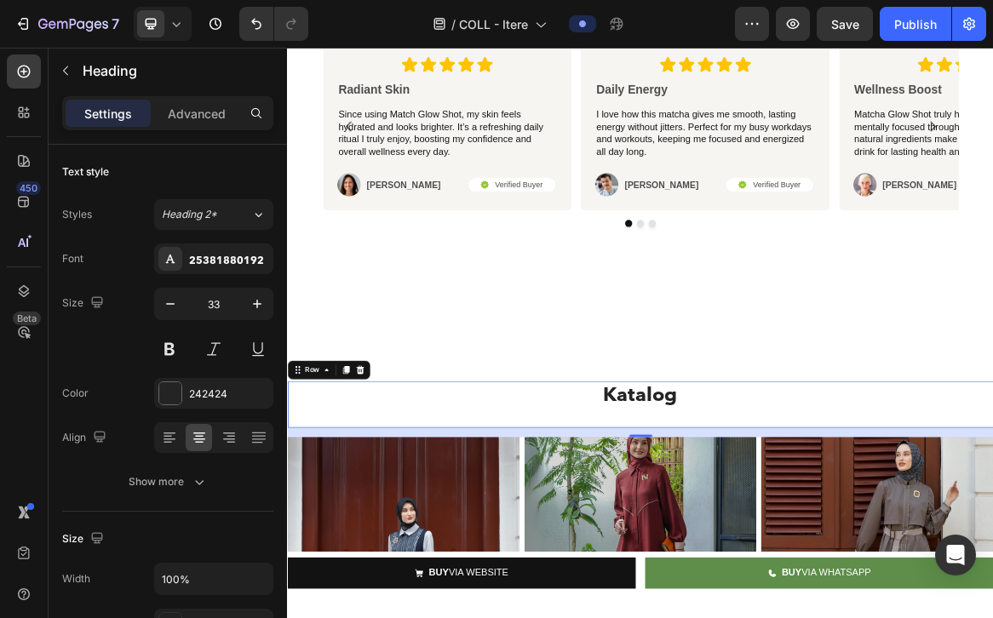
click at [689, 588] on div "Katalog Heading" at bounding box center [798, 564] width 1022 height 67
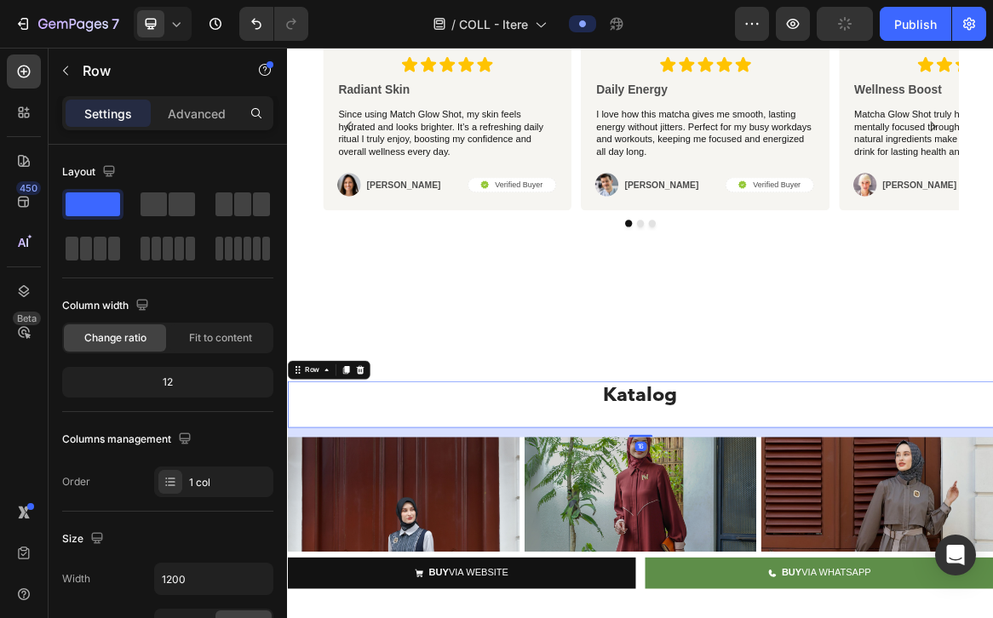
click at [678, 577] on div "Katalog Heading" at bounding box center [798, 564] width 1022 height 67
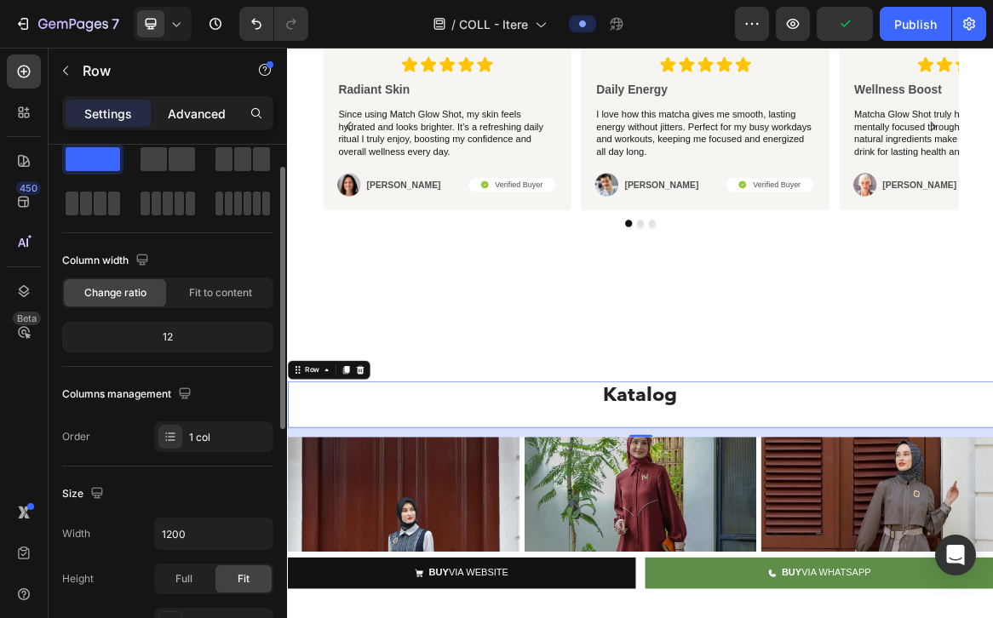
click at [205, 110] on p "Advanced" at bounding box center [197, 114] width 58 height 18
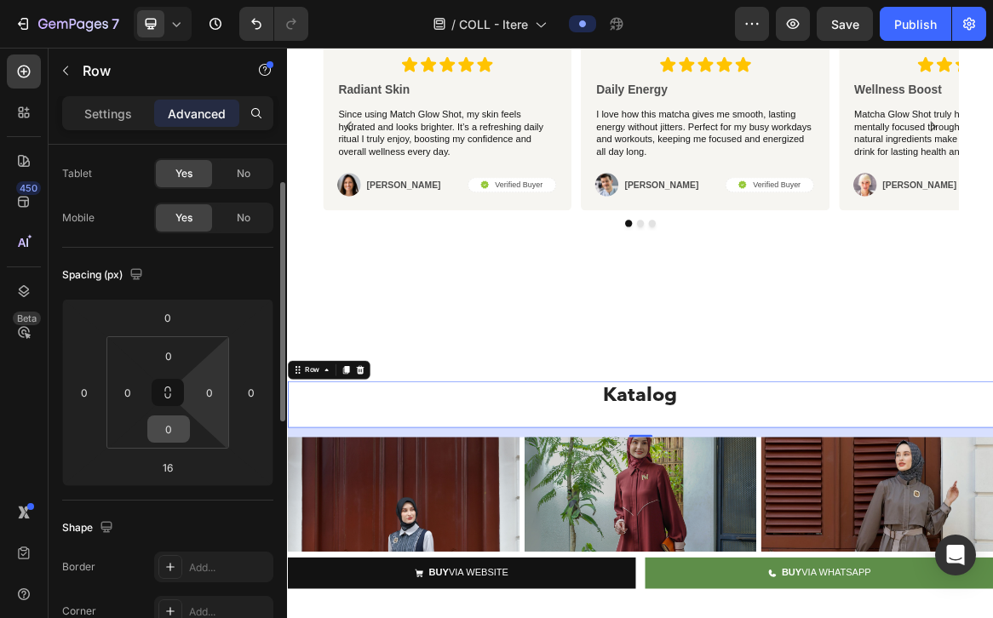
scroll to position [81, 0]
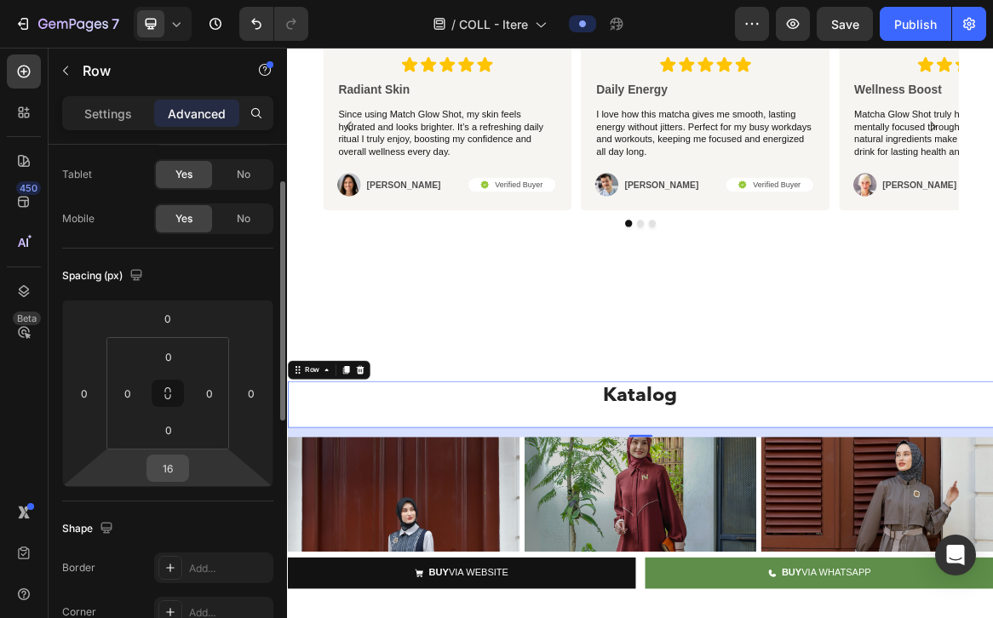
click at [168, 466] on input "16" at bounding box center [168, 469] width 34 height 26
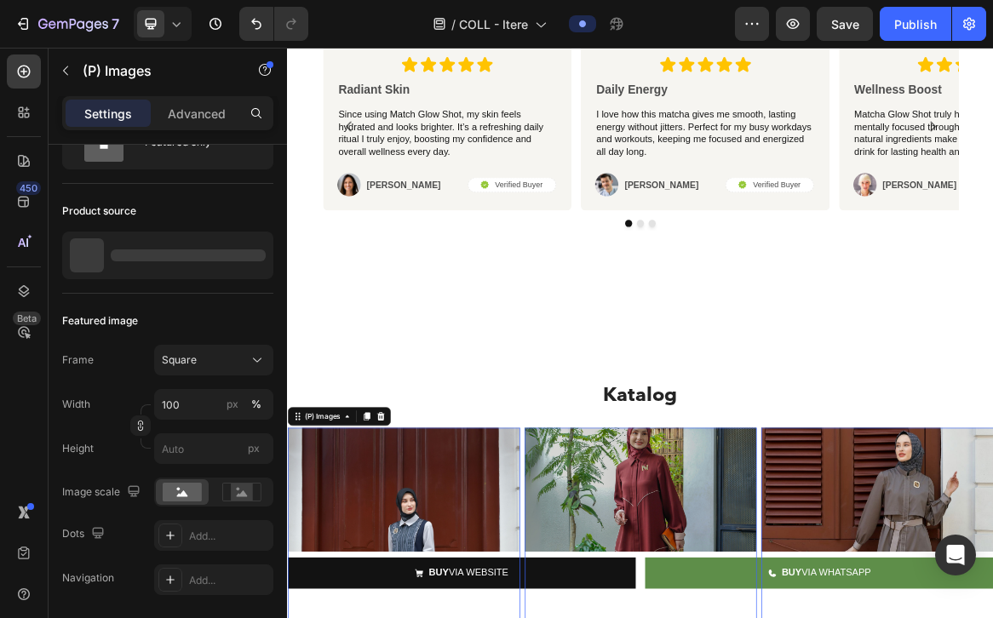
scroll to position [0, 0]
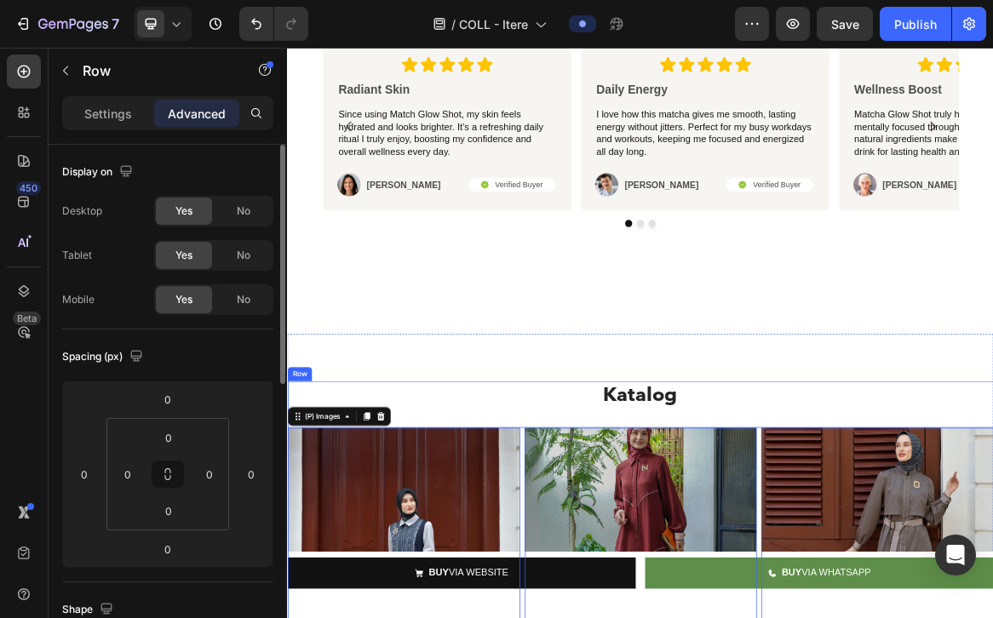
click at [494, 577] on div "Katalog Heading" at bounding box center [798, 564] width 1022 height 67
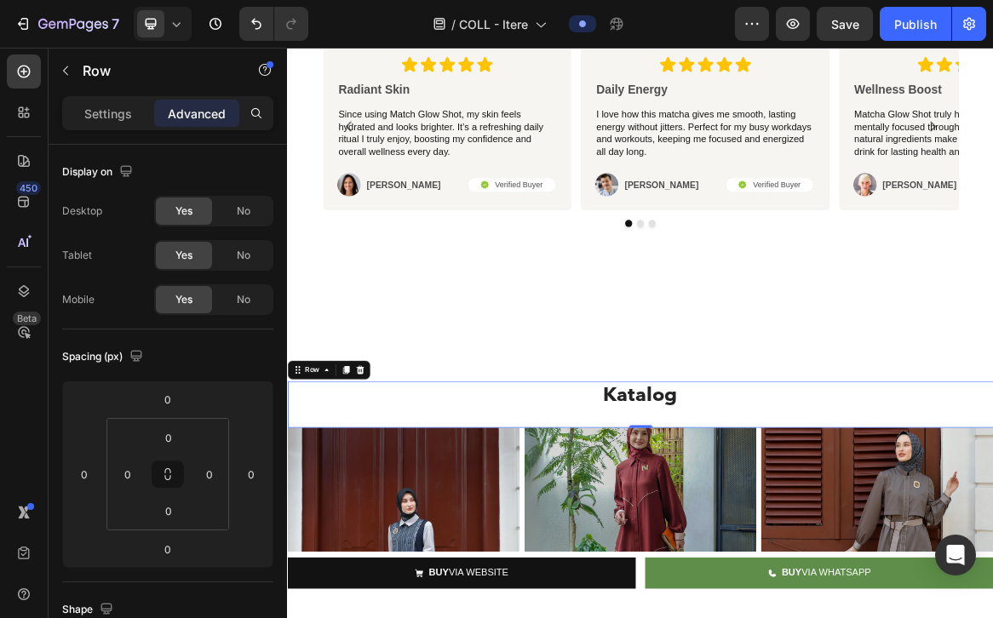
click at [577, 565] on p "Katalog" at bounding box center [798, 550] width 1018 height 37
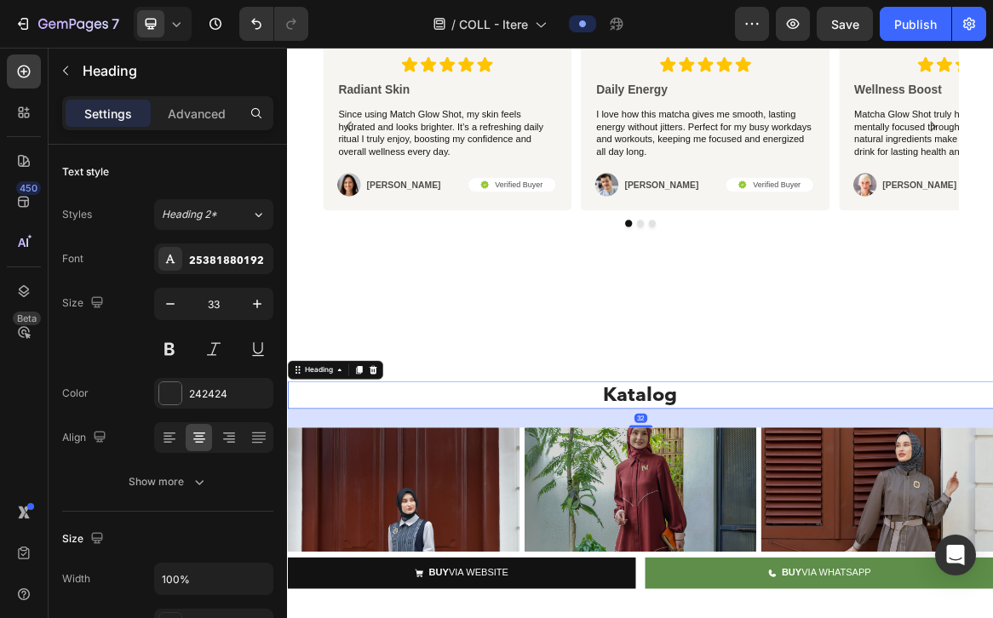
click at [651, 586] on div "32" at bounding box center [798, 584] width 1022 height 27
click at [668, 580] on div "32" at bounding box center [798, 584] width 1022 height 27
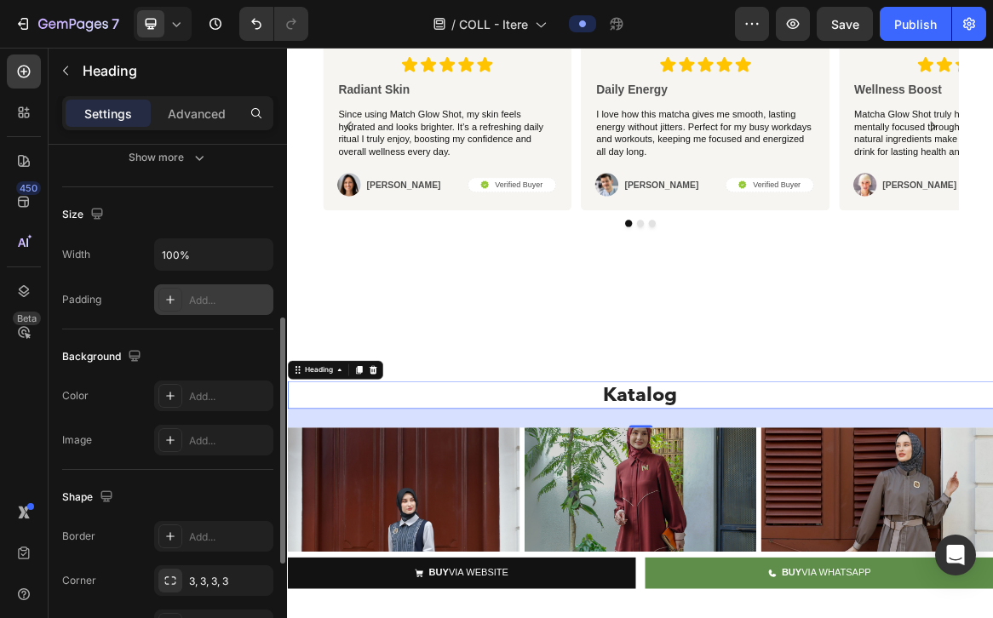
scroll to position [338, 0]
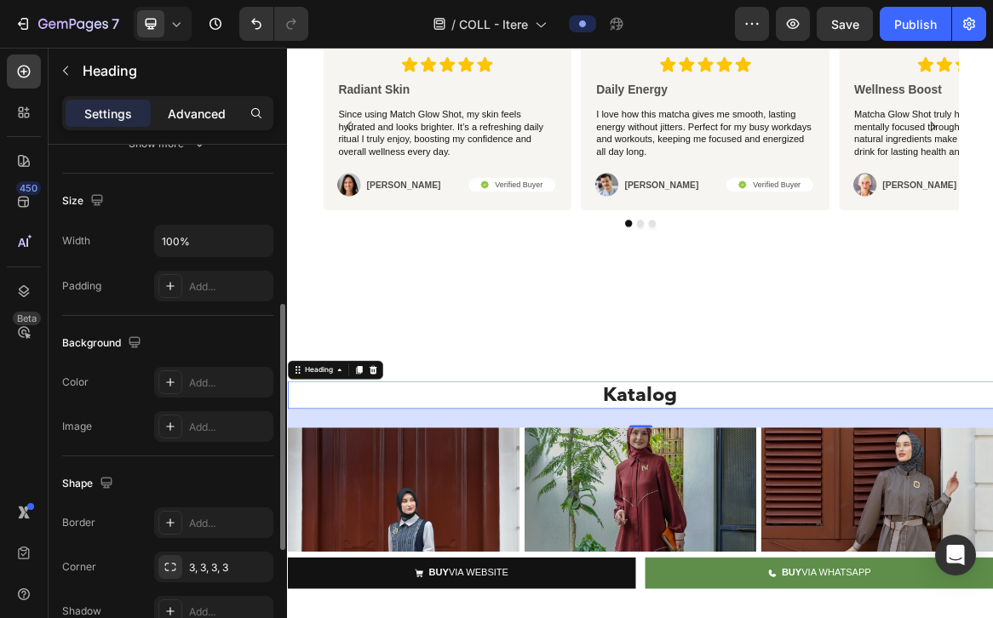
click at [201, 112] on p "Advanced" at bounding box center [197, 114] width 58 height 18
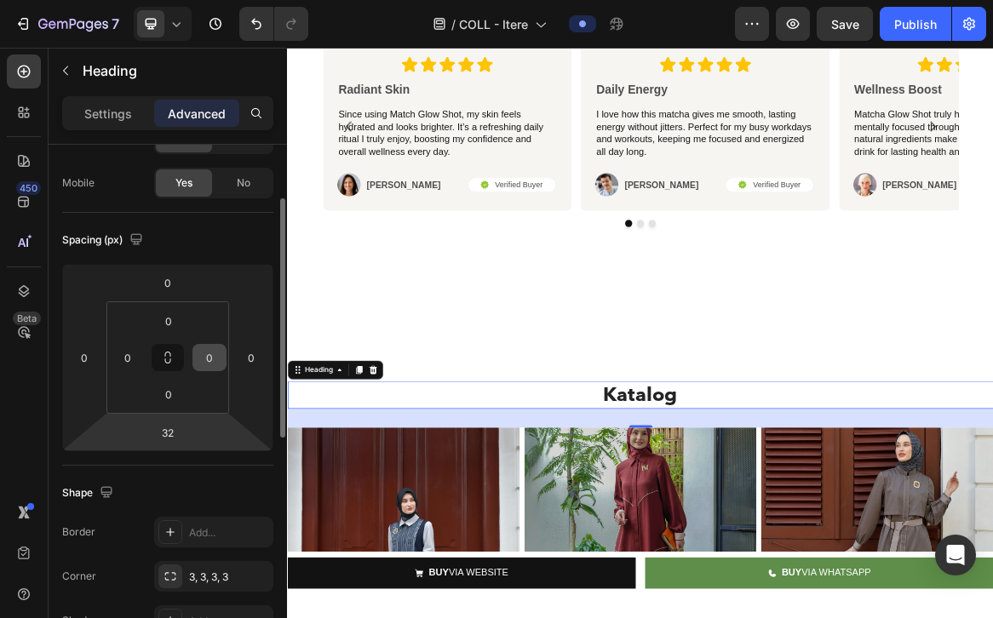
scroll to position [89, 0]
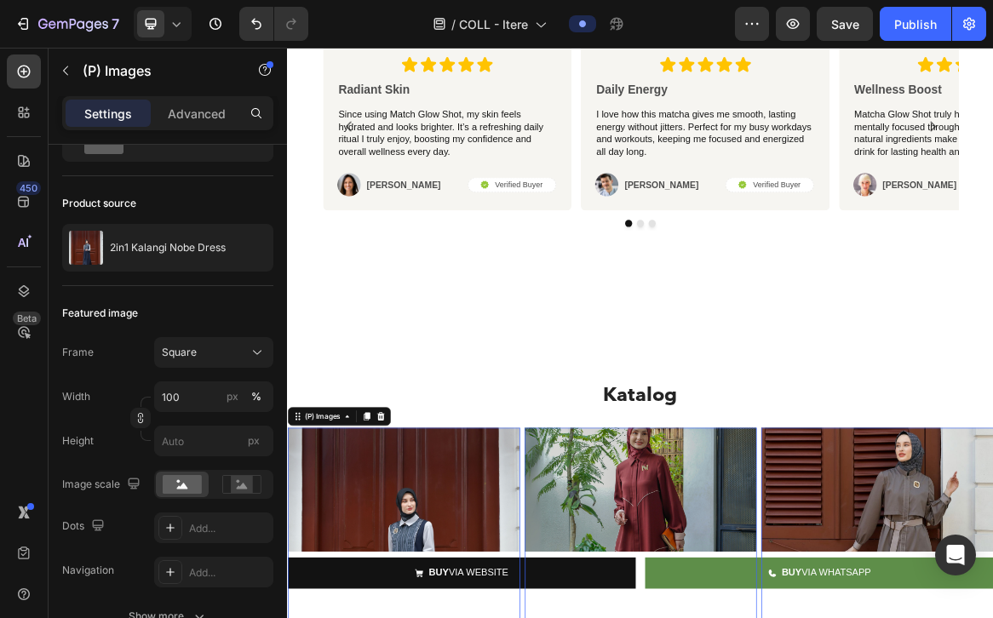
scroll to position [0, 0]
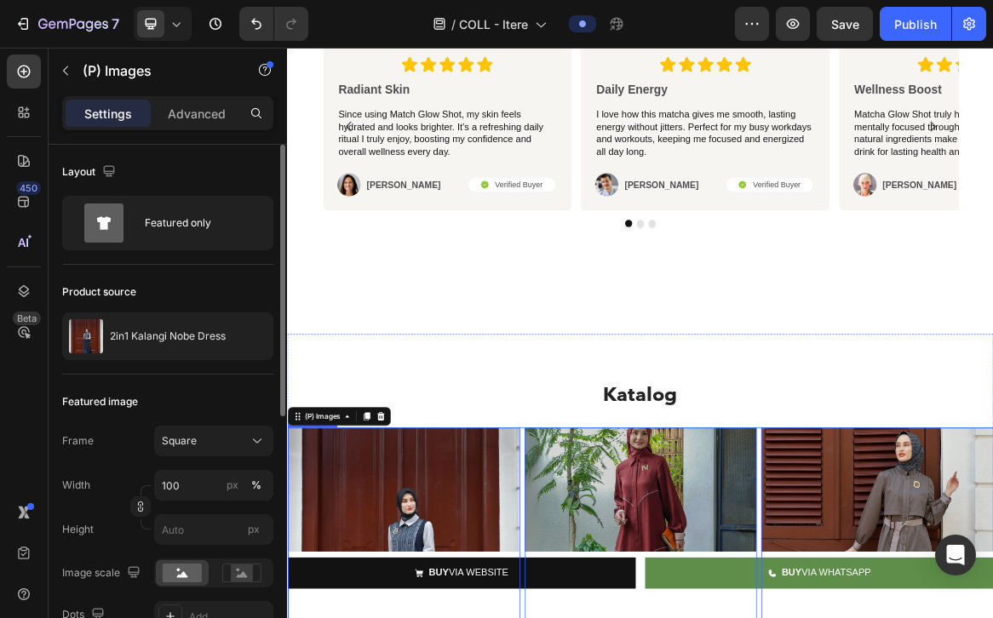
click at [620, 582] on div "Katalog Heading" at bounding box center [798, 564] width 1022 height 67
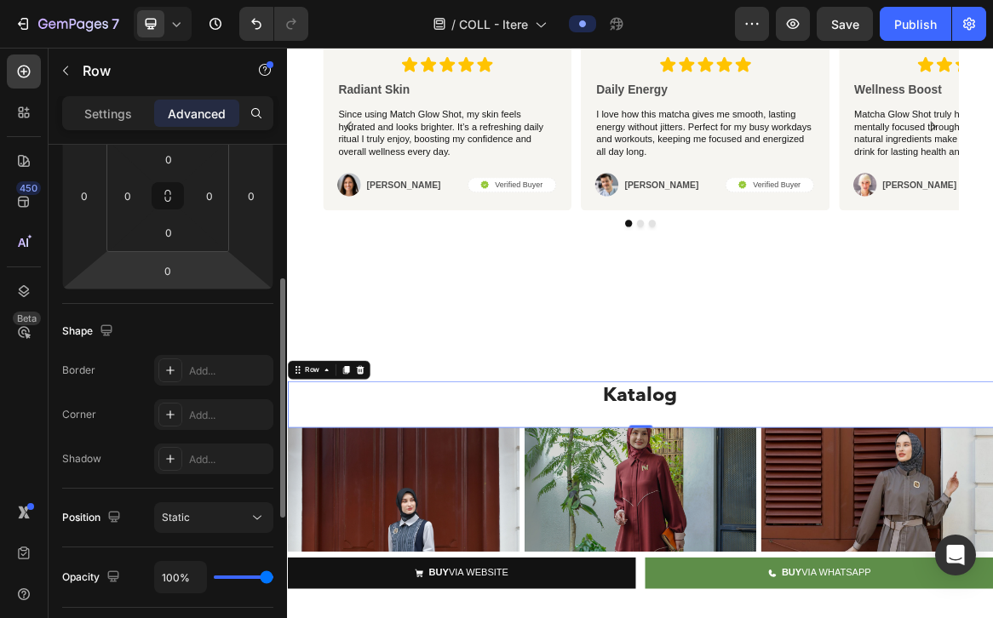
scroll to position [283, 0]
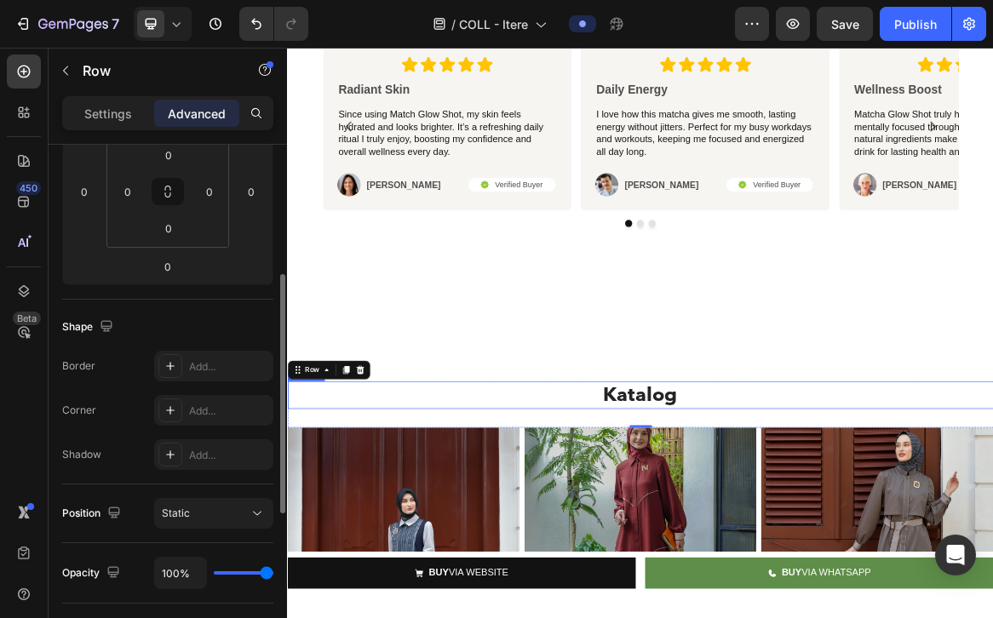
click at [794, 548] on p "Katalog" at bounding box center [798, 550] width 1018 height 37
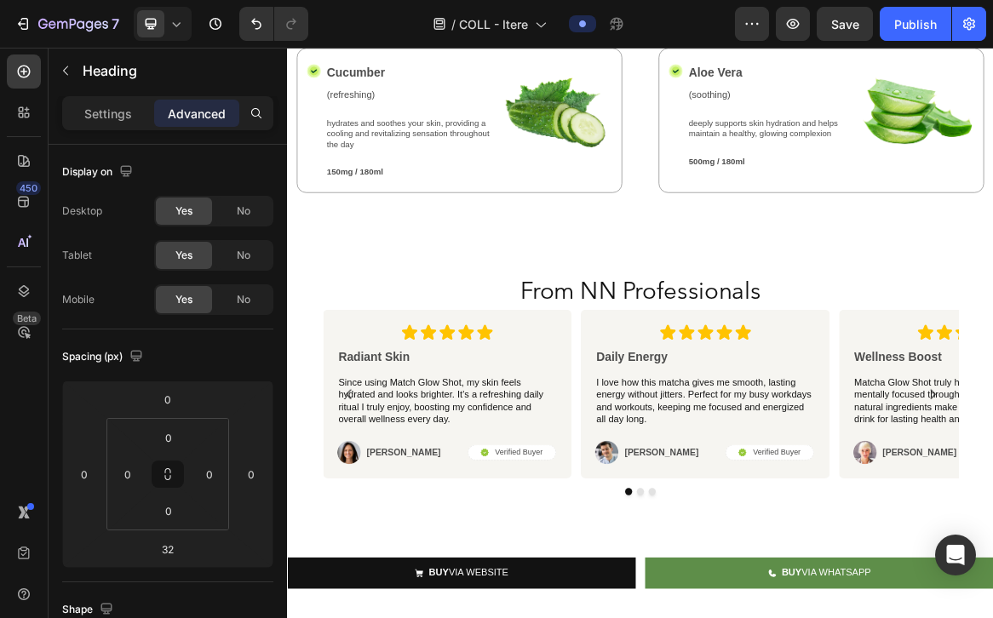
scroll to position [1800, 0]
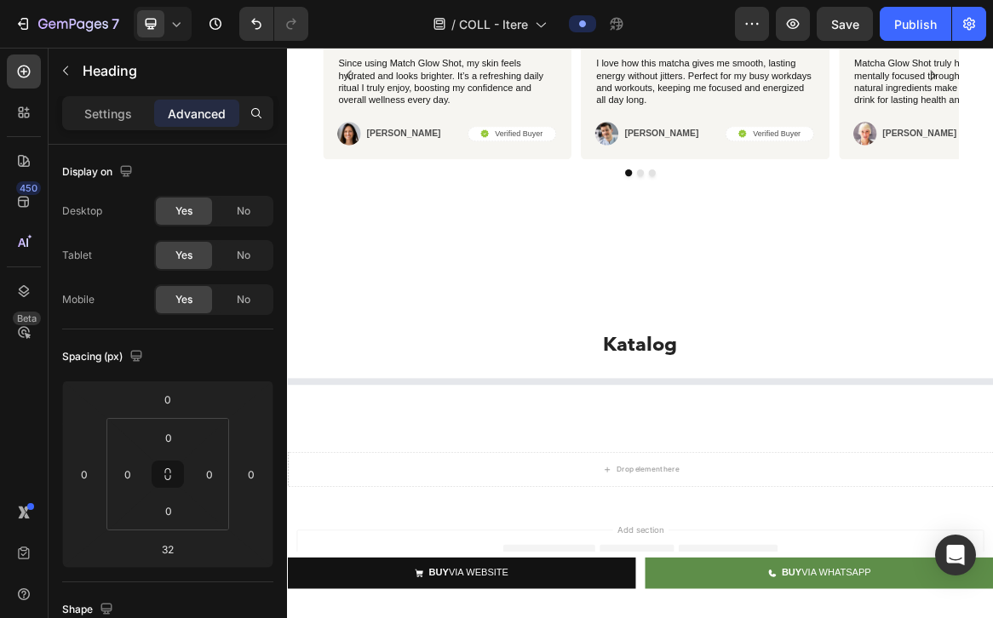
click at [810, 473] on h2 "Katalog" at bounding box center [798, 477] width 1022 height 40
click at [792, 484] on p "Katalog" at bounding box center [798, 477] width 1018 height 37
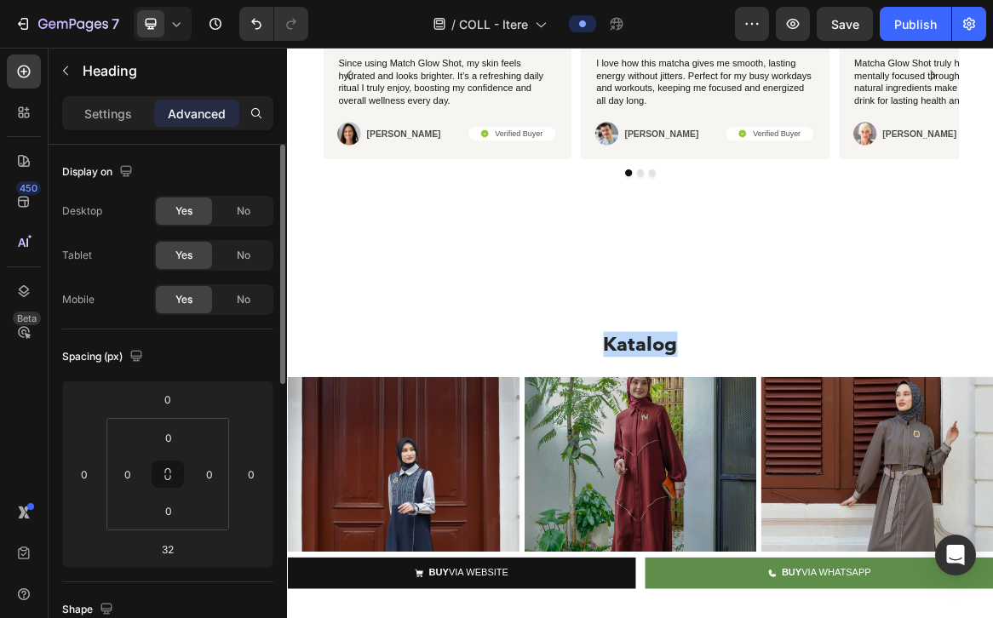
scroll to position [4, 0]
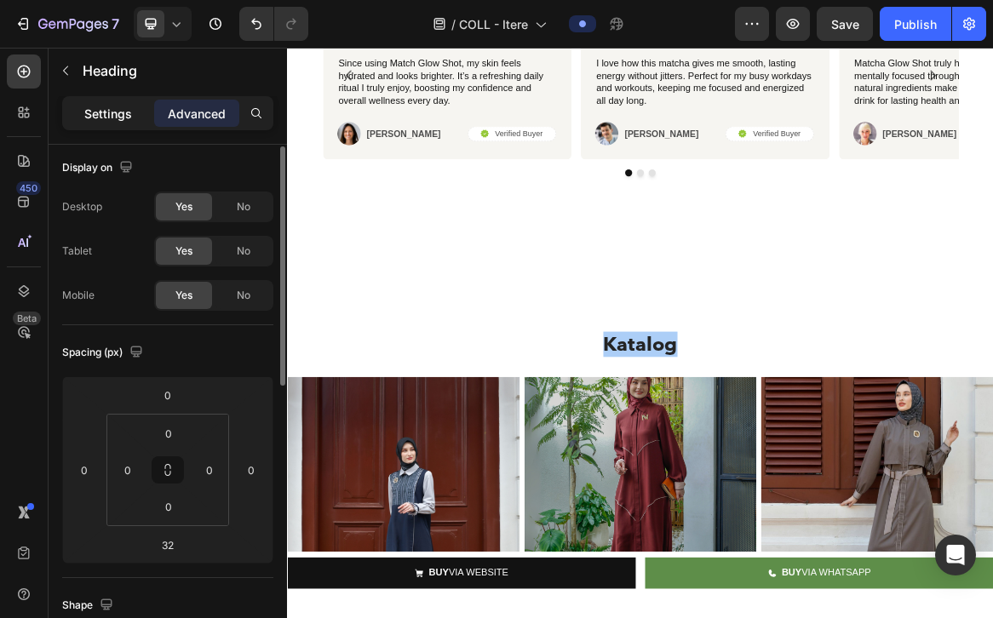
click at [114, 108] on p "Settings" at bounding box center [108, 114] width 48 height 18
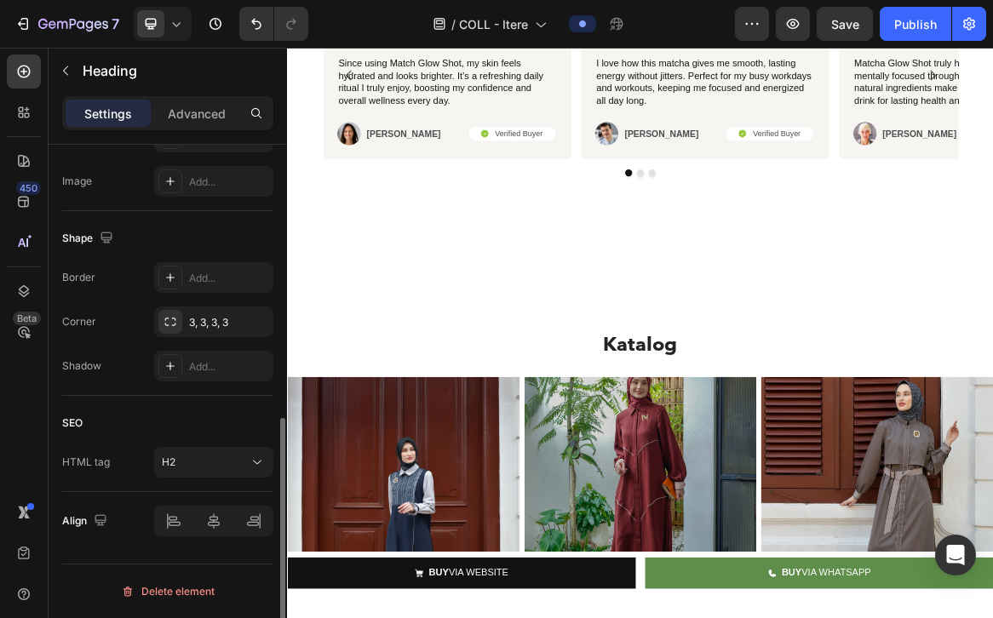
scroll to position [0, 0]
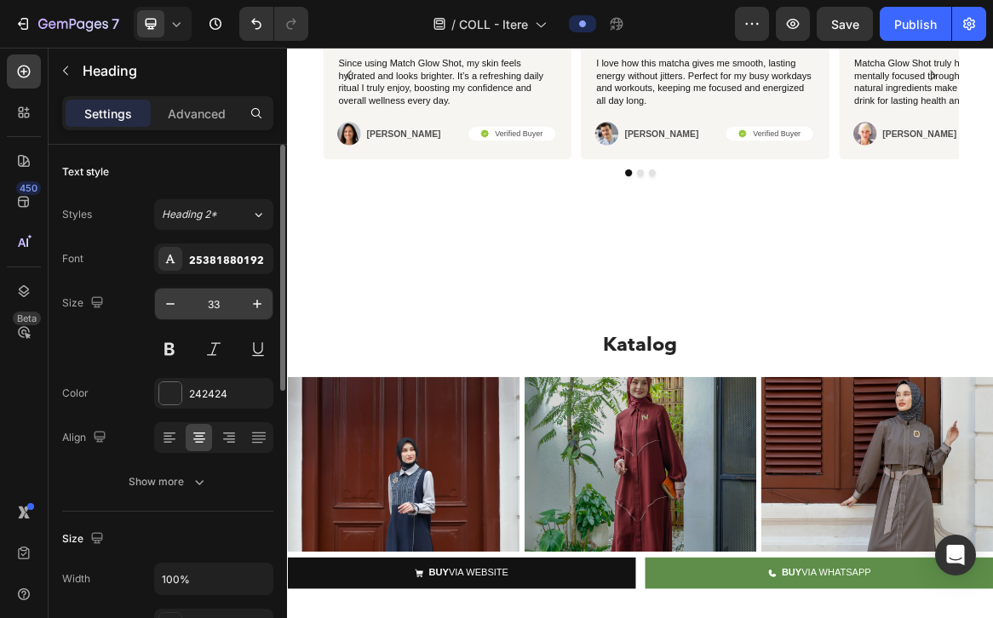
click at [213, 300] on input "33" at bounding box center [214, 304] width 56 height 31
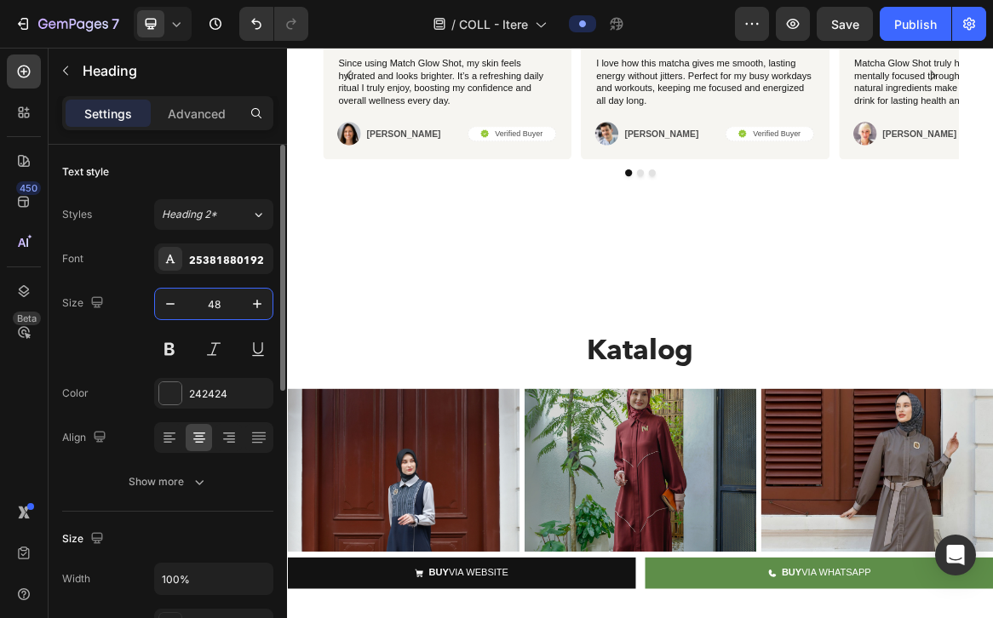
type input "48"
